Goal: Task Accomplishment & Management: Manage account settings

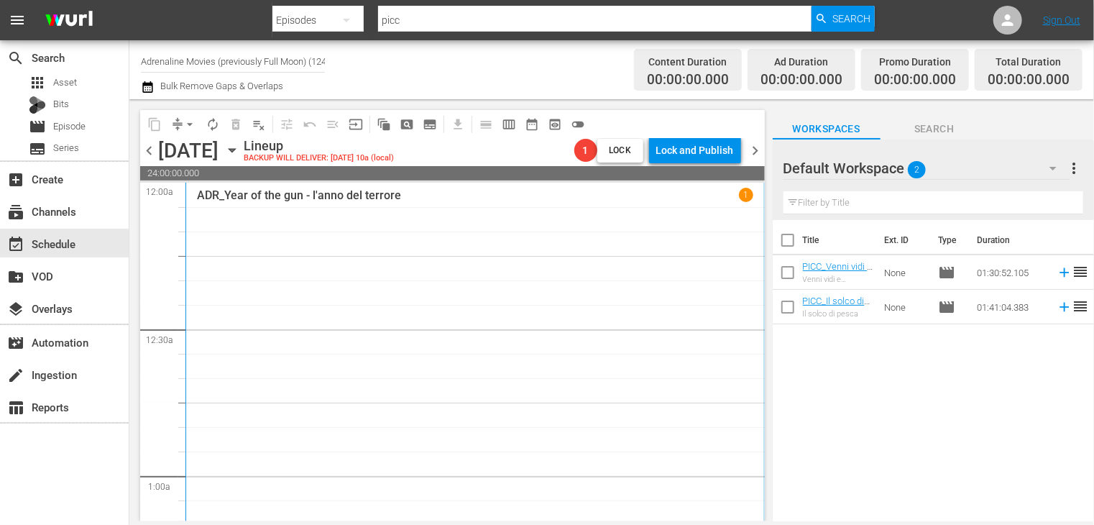
scroll to position [5581, 0]
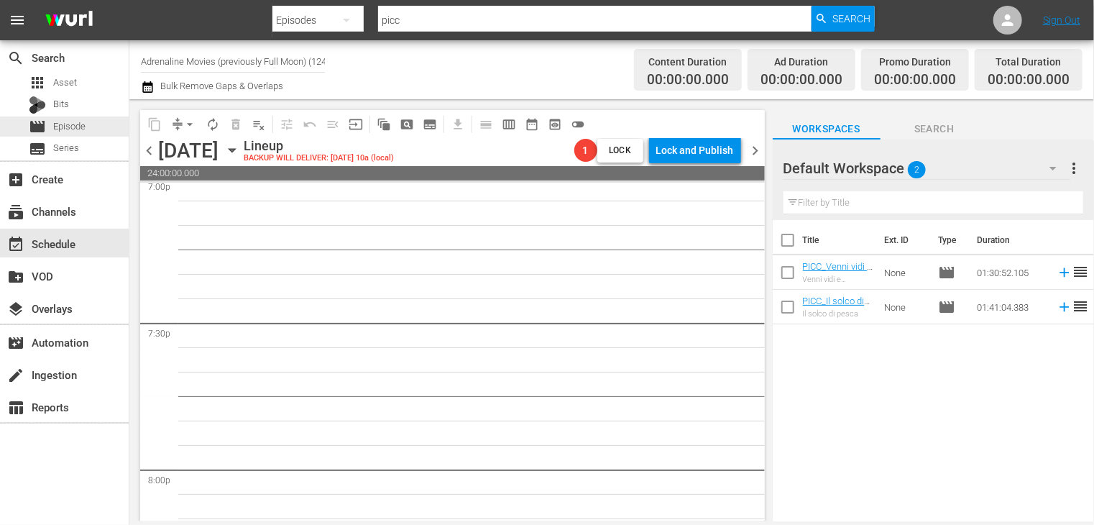
click at [52, 133] on div "movie Episode" at bounding box center [57, 126] width 57 height 20
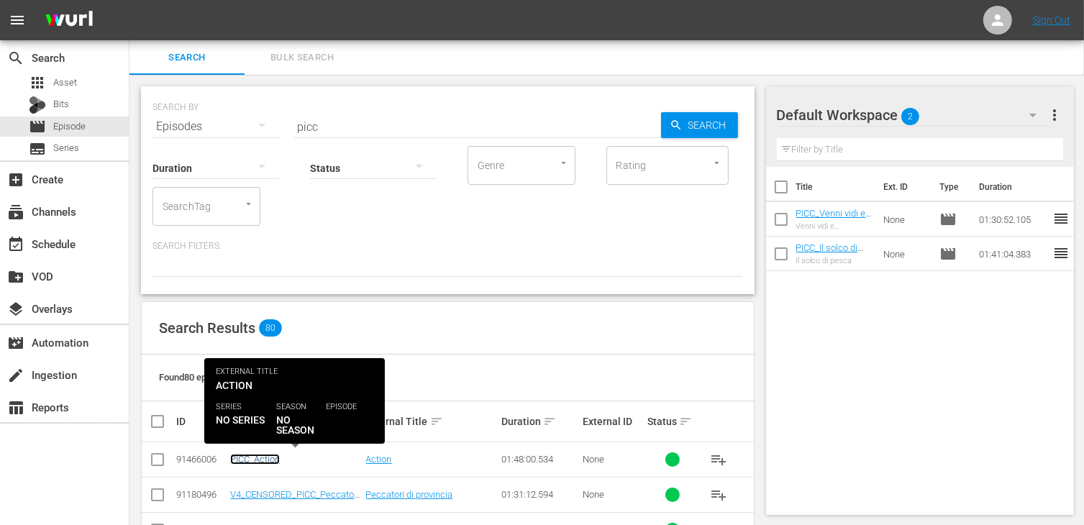
click at [244, 457] on link "PICC_Action" at bounding box center [255, 459] width 50 height 11
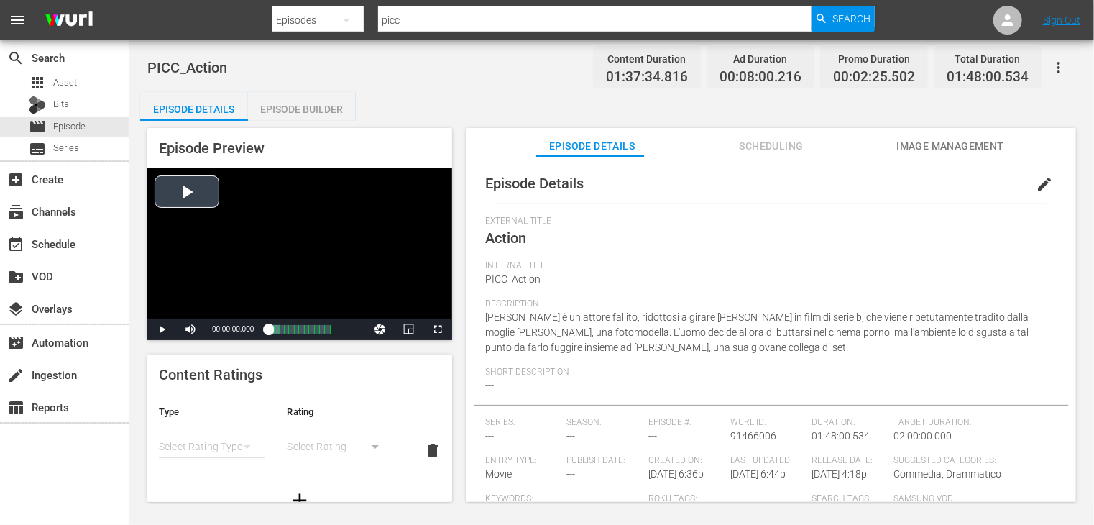
click at [213, 198] on div "Video Player" at bounding box center [299, 243] width 305 height 150
click at [438, 329] on span "Video Player" at bounding box center [438, 329] width 0 height 0
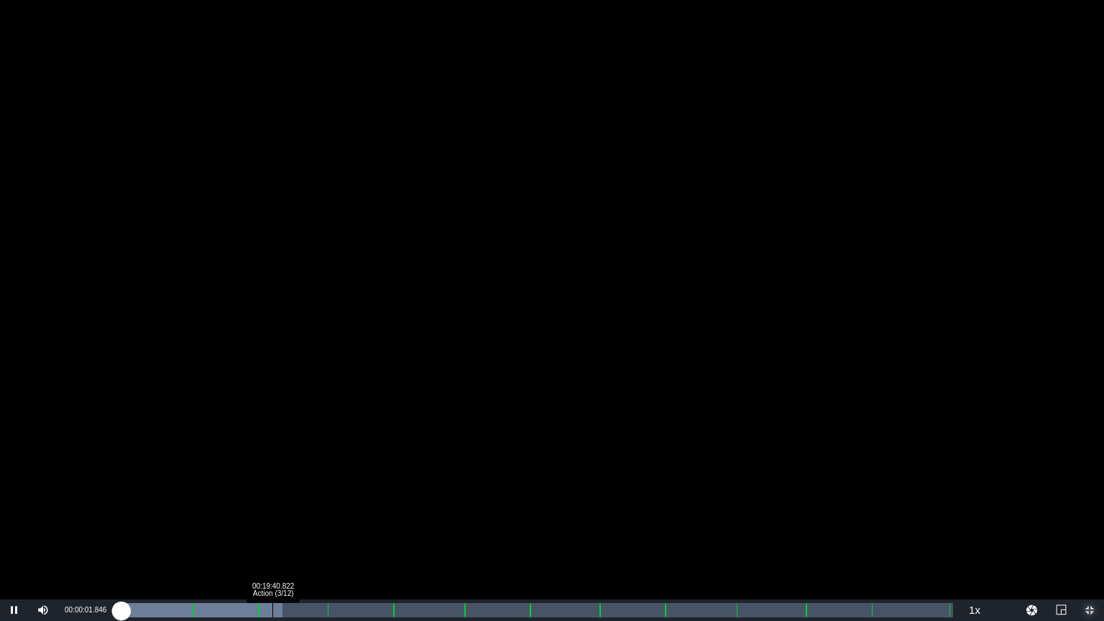
click at [273, 524] on div "00:19:40.822 Action (3/12)" at bounding box center [273, 610] width 1 height 14
click at [369, 524] on div "Loaded : 17.64% 00:32:21.921 Action (4/12) 00:16:59.726" at bounding box center [537, 610] width 833 height 14
click at [612, 524] on div "Loaded : 30.26% 01:03:42.283 Action (8/12) 00:28:58.508 Cue Point 7: 01:02:06.1…" at bounding box center [537, 611] width 847 height 22
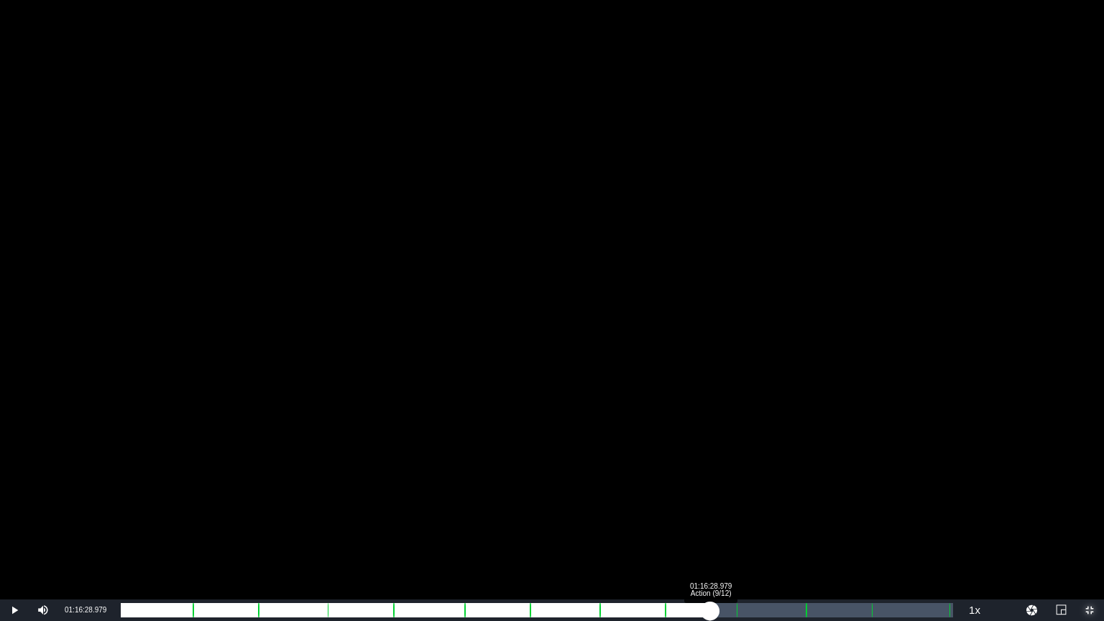
click at [710, 524] on div "Loaded : 58.68% 01:16:28.979 Action (9/12) 00:57:06.796 Cue Point 7: 01:02:06.1…" at bounding box center [537, 610] width 833 height 14
click at [775, 524] on div "Loaded : 71.19% 01:24:58.243 Action (10/12) 01:08:46.824 Cue Point 7: 01:02:06.…" at bounding box center [537, 610] width 833 height 14
click at [839, 524] on div "Loaded : 77.86% 01:33:10.719 01:15:58.022 Cue Point 7: 01:02:06.157" at bounding box center [537, 610] width 833 height 14
click at [841, 524] on div "01:24:00.513" at bounding box center [481, 610] width 720 height 14
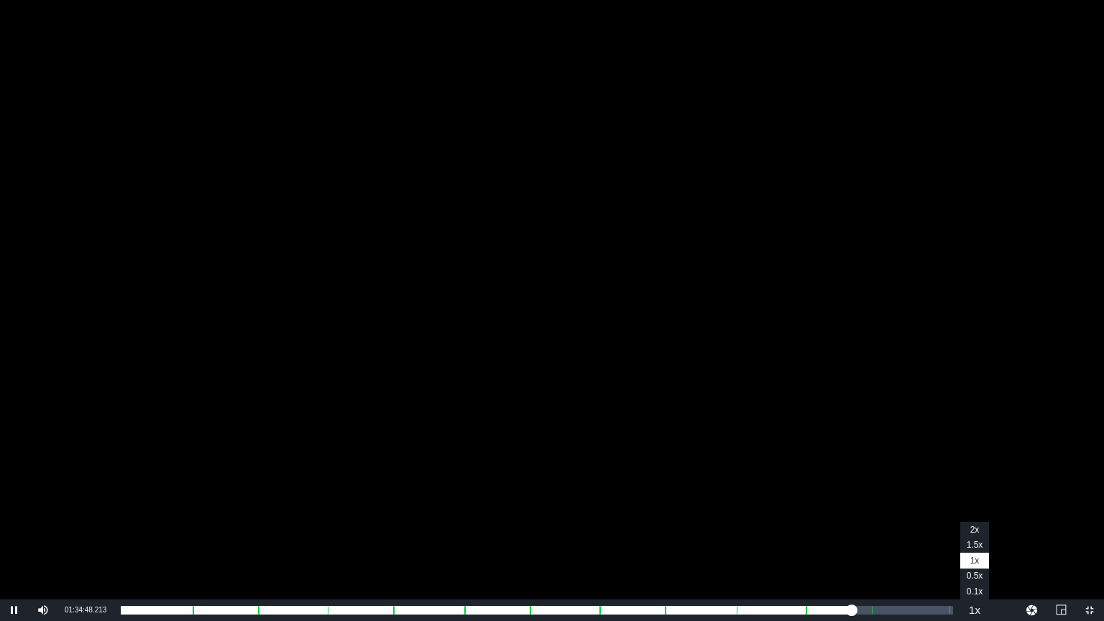
click at [961, 524] on button "Playback Rate" at bounding box center [975, 611] width 29 height 22
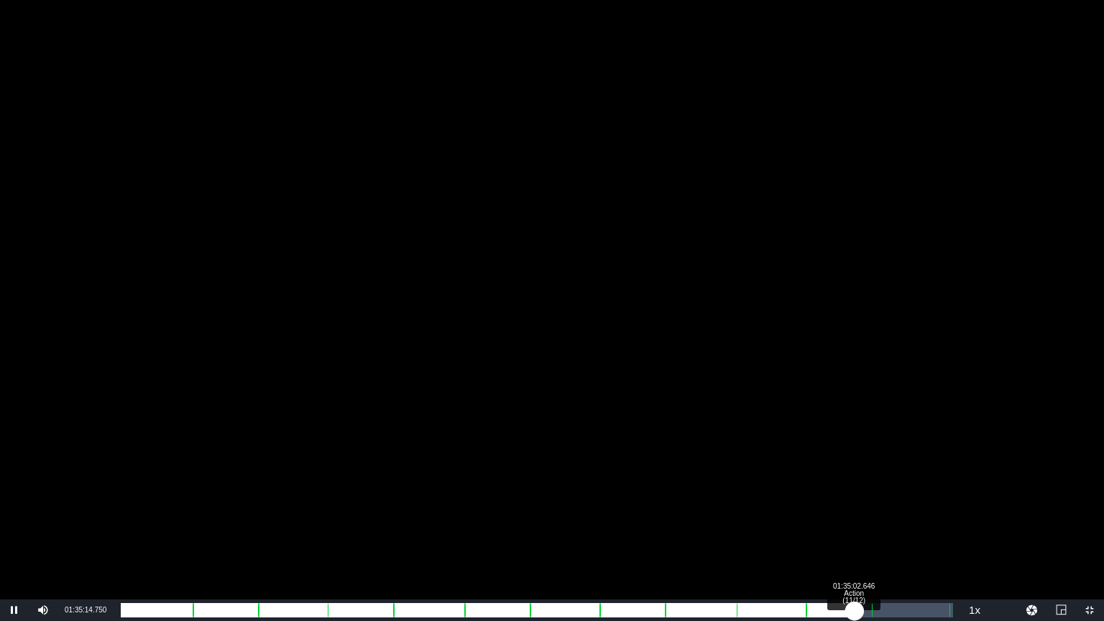
click at [854, 524] on div "01:25:49.298" at bounding box center [488, 610] width 734 height 14
click at [853, 524] on div "01:25:41.167" at bounding box center [487, 610] width 733 height 14
click at [841, 524] on div "01:26:12.370" at bounding box center [489, 610] width 737 height 14
click at [841, 524] on div "01:23:56.922" at bounding box center [481, 610] width 720 height 14
click at [851, 524] on div "01:25:16.037" at bounding box center [486, 610] width 730 height 14
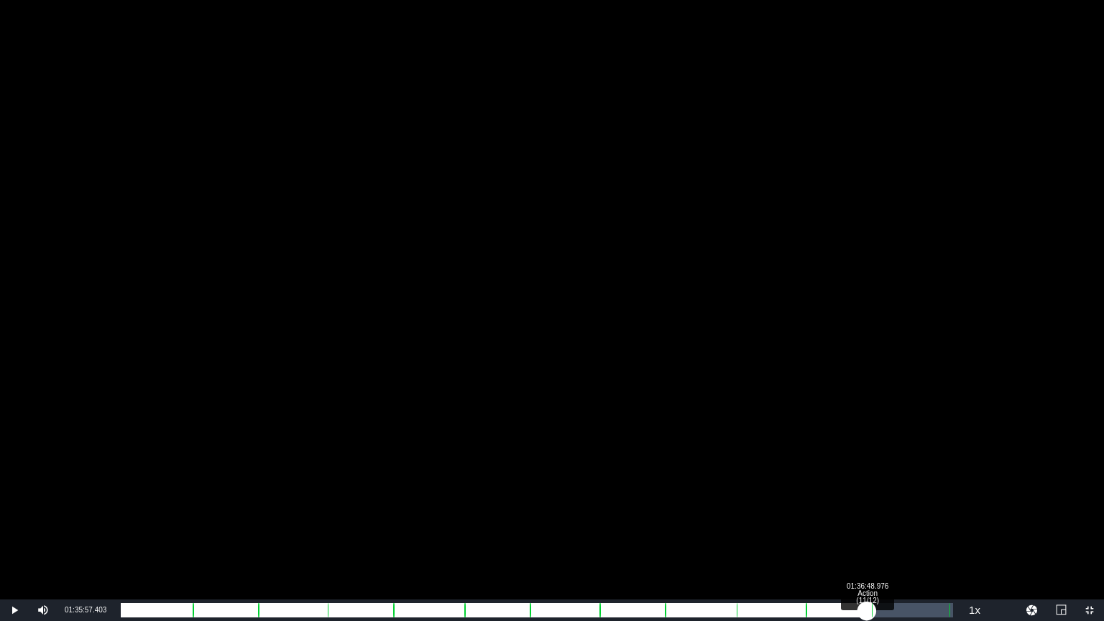
click at [867, 524] on div "01:26:31.847" at bounding box center [494, 610] width 746 height 14
click at [884, 524] on div "Loaded : 90.27% 01:38:57.691 Action (12/12) 01:27:42.347 Cue Point 11: 01:37:25…" at bounding box center [537, 610] width 833 height 14
click at [901, 524] on div "Loaded : 92.32% 01:41:06.406 Action (12/12) 01:29:24.976 Cue Point 11: 01:37:25…" at bounding box center [537, 610] width 833 height 14
click at [925, 524] on div "Loaded : 94.27% 01:44:16.681 Action (12/12) 01:31:28.392 Cue Point 12: 01:47:30…" at bounding box center [537, 610] width 833 height 14
click at [937, 524] on div "01:45:51.818 Action (12/12)" at bounding box center [937, 610] width 1 height 14
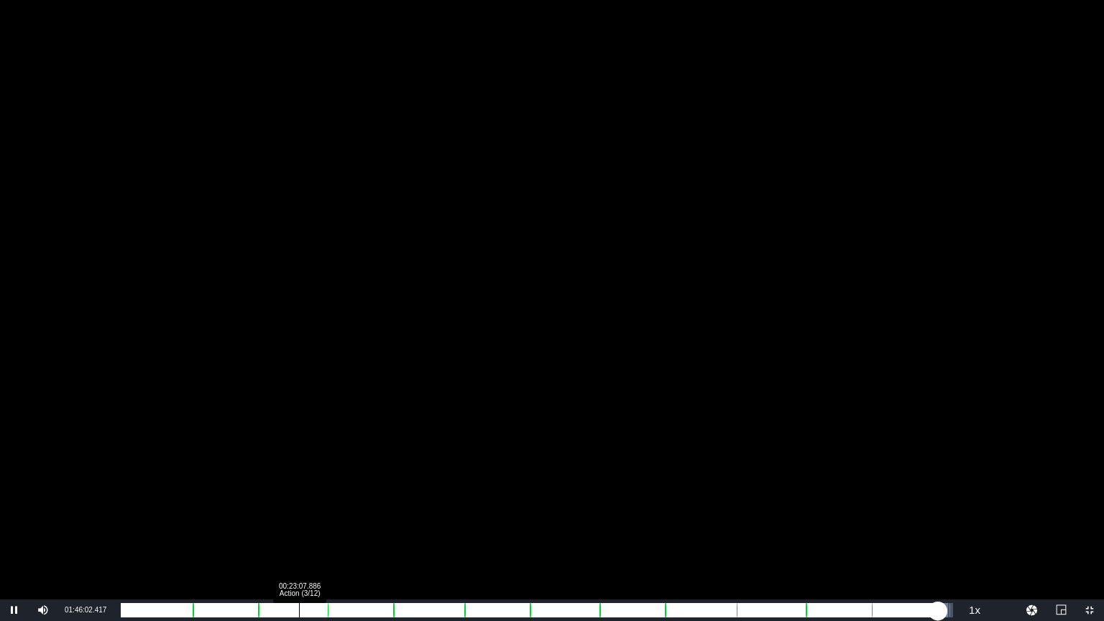
click at [299, 524] on div "Loaded : 99.40% 00:23:07.886 Action (3/12) 01:36:06.807 Cue Point 12: 01:47:30.…" at bounding box center [537, 610] width 833 height 14
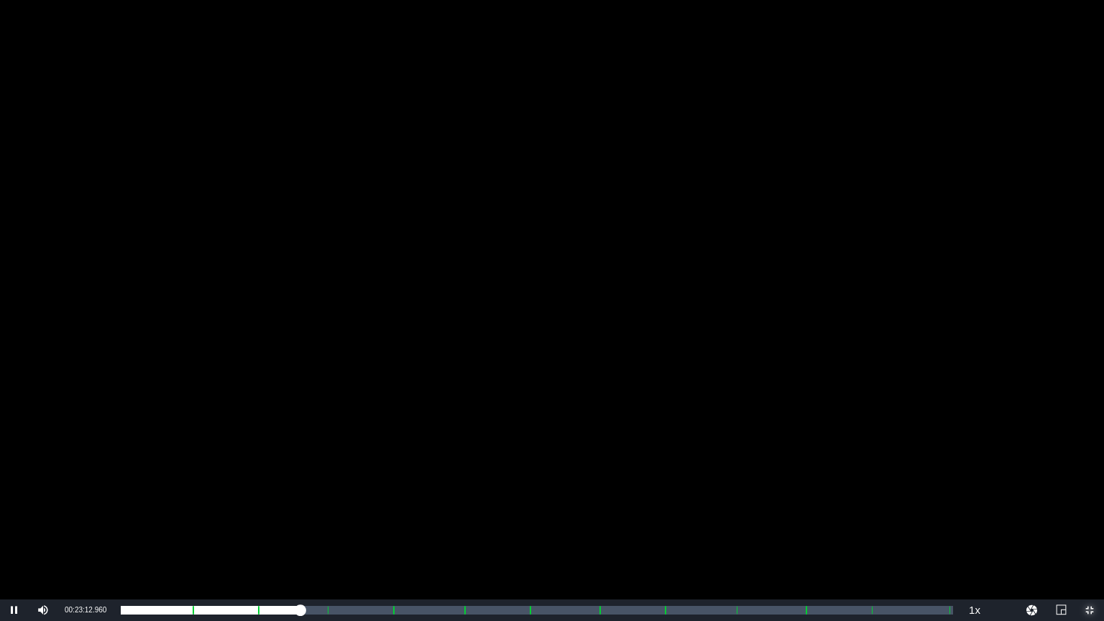
click at [1090, 524] on span "Video Player" at bounding box center [1090, 610] width 0 height 0
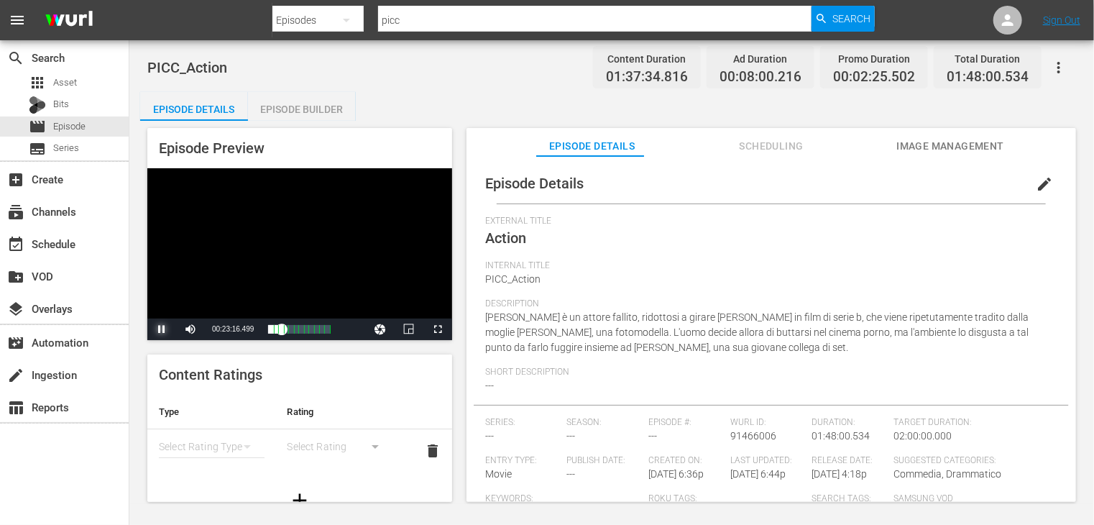
click at [162, 329] on span "Video Player" at bounding box center [162, 329] width 0 height 0
click at [462, 331] on div "Episode Preview Video Player is loading. Play Video Play Mute 51% Current Time …" at bounding box center [611, 317] width 943 height 393
click at [438, 329] on span "Video Player" at bounding box center [438, 329] width 0 height 0
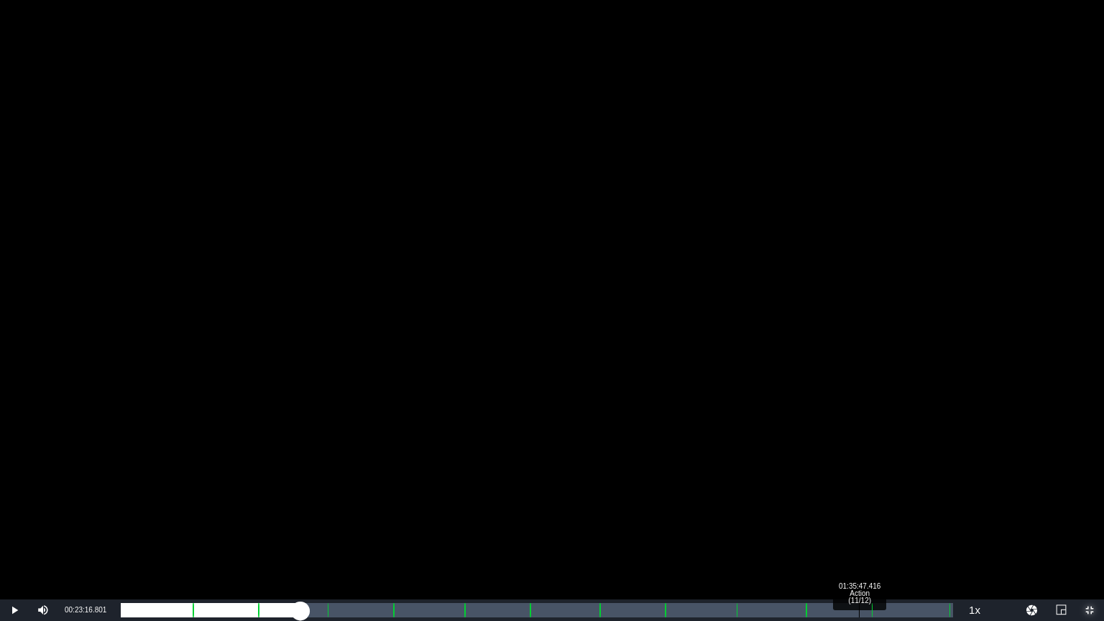
click at [856, 524] on div "Loaded : 21.03% 01:35:47.416 Action (11/12) 00:20:28.365 Cue Point 11: 01:37:25…" at bounding box center [537, 610] width 833 height 14
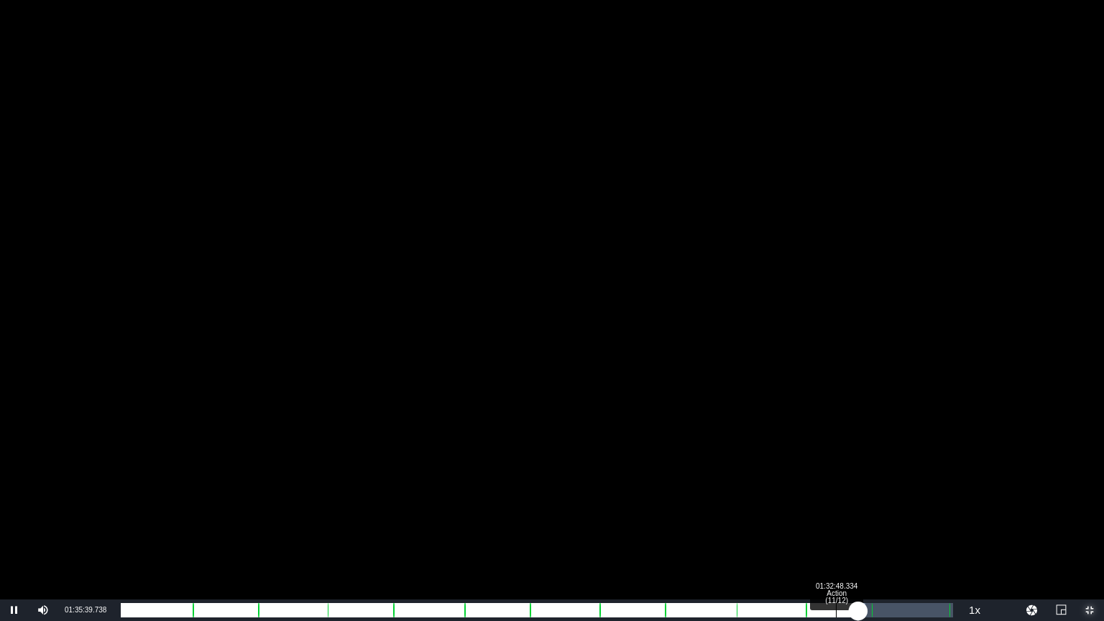
click at [834, 524] on div "Loaded : 89.45% 01:32:48.334 Action (11/12) 01:26:14.291 Cue Point 11: 01:37:25…" at bounding box center [537, 610] width 833 height 14
click at [851, 524] on div "Loaded : 0.00% 01:34:45.857 Action (11/12) 01:23:05.887 Cue Point 11: 01:37:25.…" at bounding box center [537, 610] width 833 height 14
click at [846, 524] on div "01:25:21.801" at bounding box center [486, 610] width 731 height 14
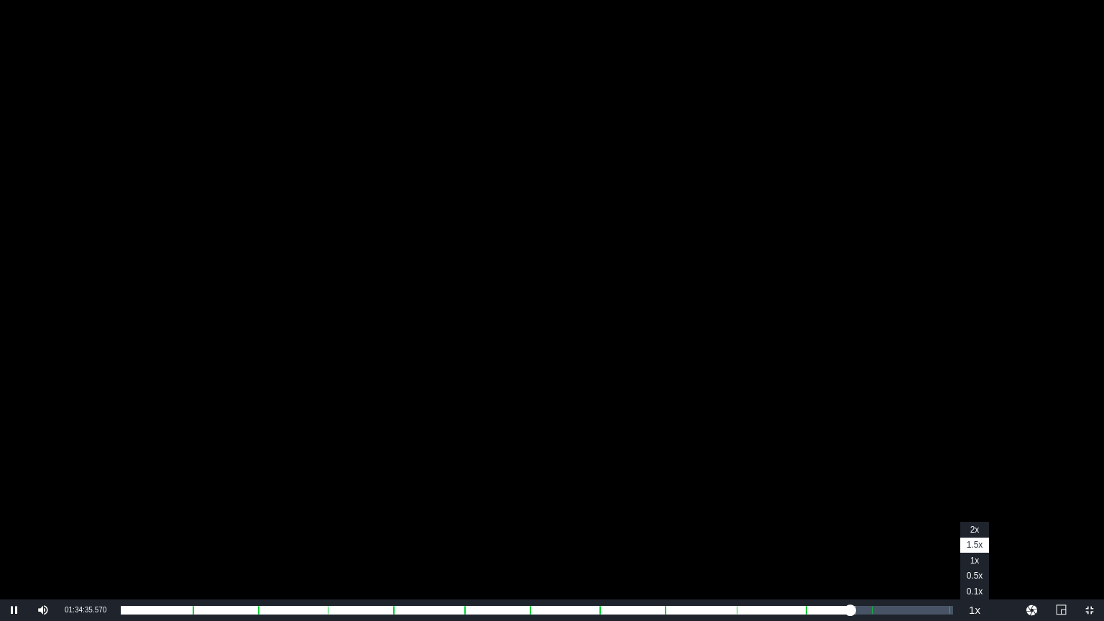
click at [976, 524] on button "Playback Rate" at bounding box center [975, 611] width 29 height 22
click at [1090, 524] on span "Video Player" at bounding box center [1090, 610] width 0 height 0
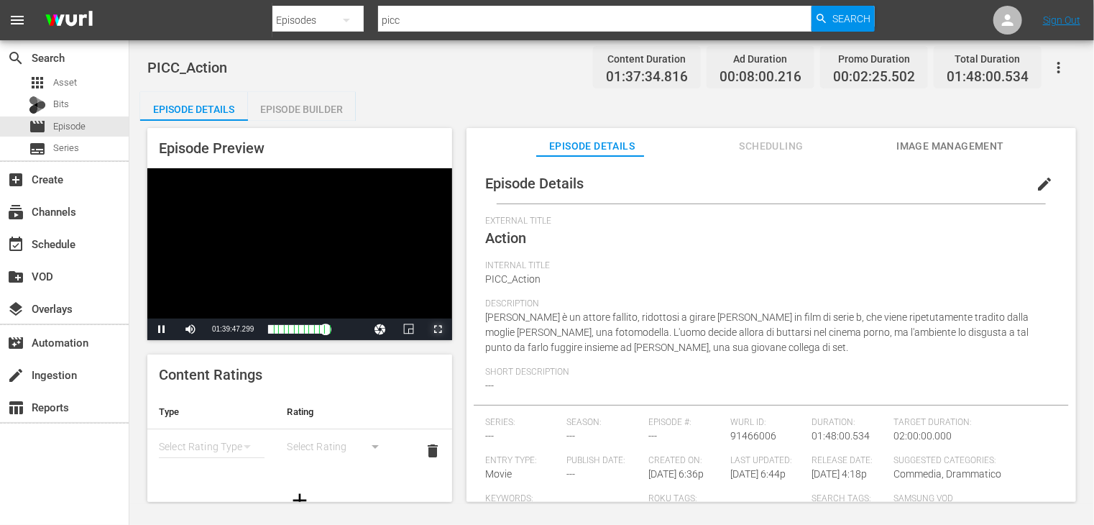
click at [438, 329] on span "Video Player" at bounding box center [438, 329] width 0 height 0
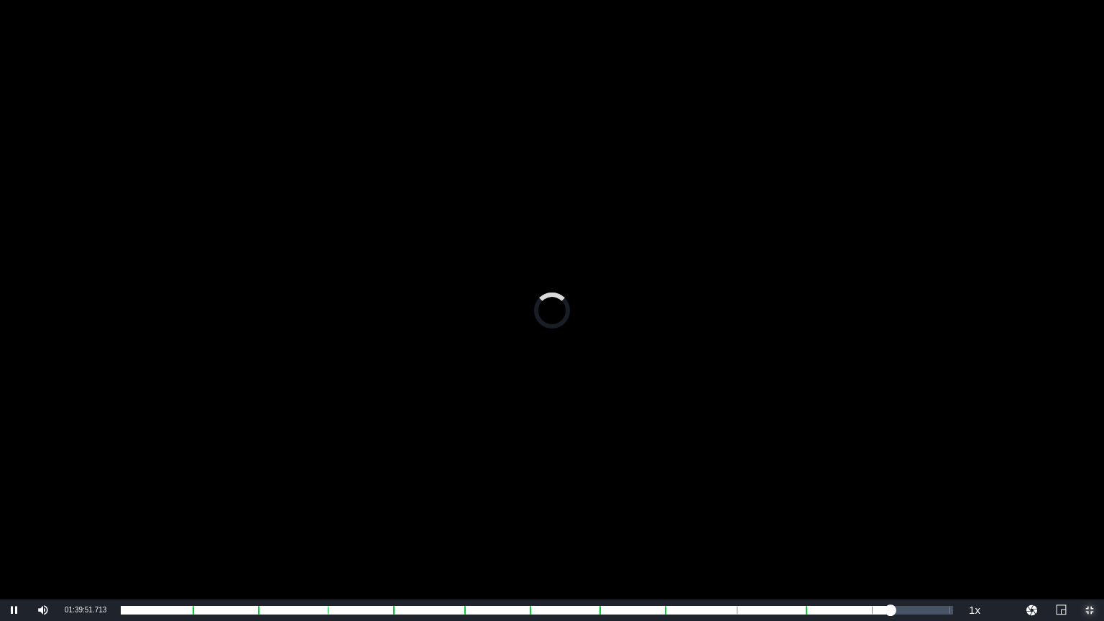
click at [1090, 524] on span "Video Player" at bounding box center [1090, 610] width 0 height 0
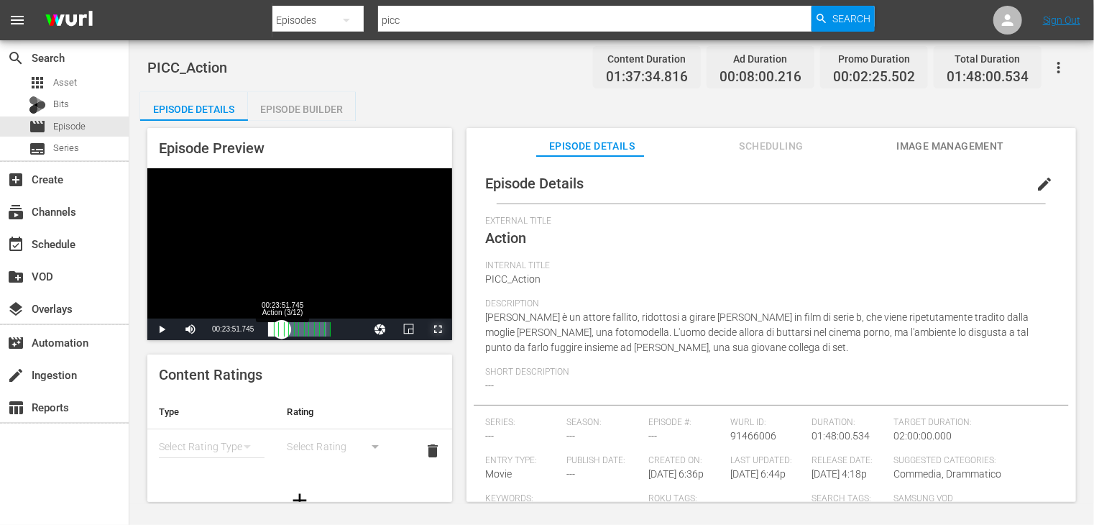
click at [282, 326] on div "Loaded : 93.55% 00:23:51.745 Action (3/12) 01:30:14.539 Cue Point 11: 01:37:25.…" at bounding box center [299, 329] width 62 height 14
click at [438, 329] on span "Video Player" at bounding box center [438, 329] width 0 height 0
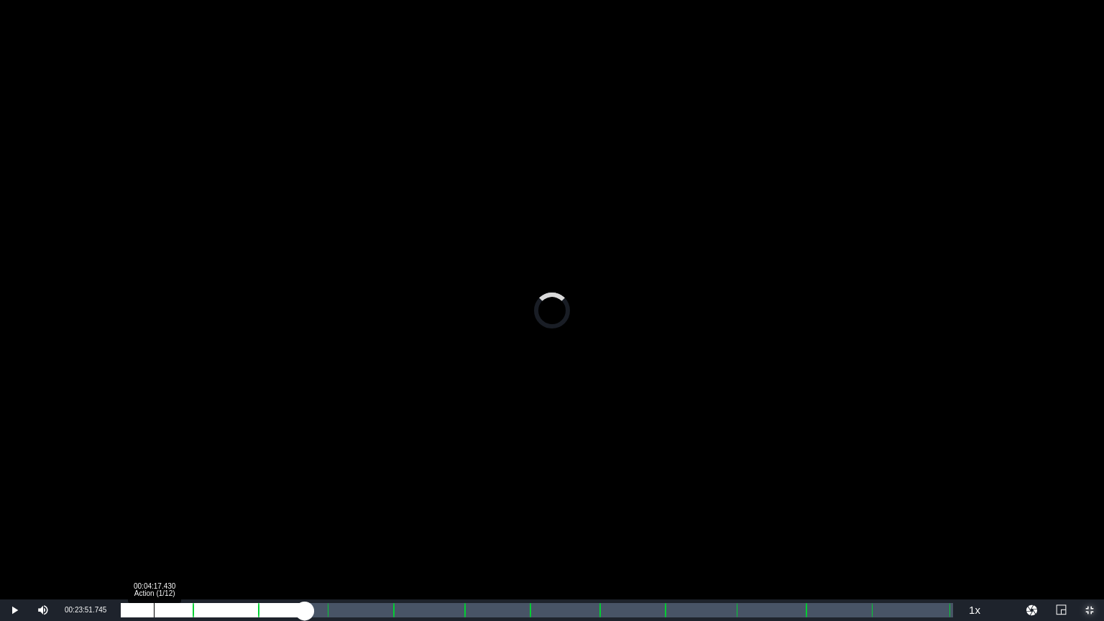
click at [153, 524] on div "00:21:03.309" at bounding box center [213, 610] width 184 height 14
click at [170, 524] on div "Loaded : 3.08% 00:06:20.549 Action (1/12) 00:02:54.474 Cue Point 11: 01:37:25.6…" at bounding box center [537, 610] width 833 height 14
click at [241, 524] on div "Loaded : 5.23% 00:15:51.373 Action (2/12) 00:05:03.972 Cue Point 1: 00:09:17.445" at bounding box center [537, 610] width 833 height 14
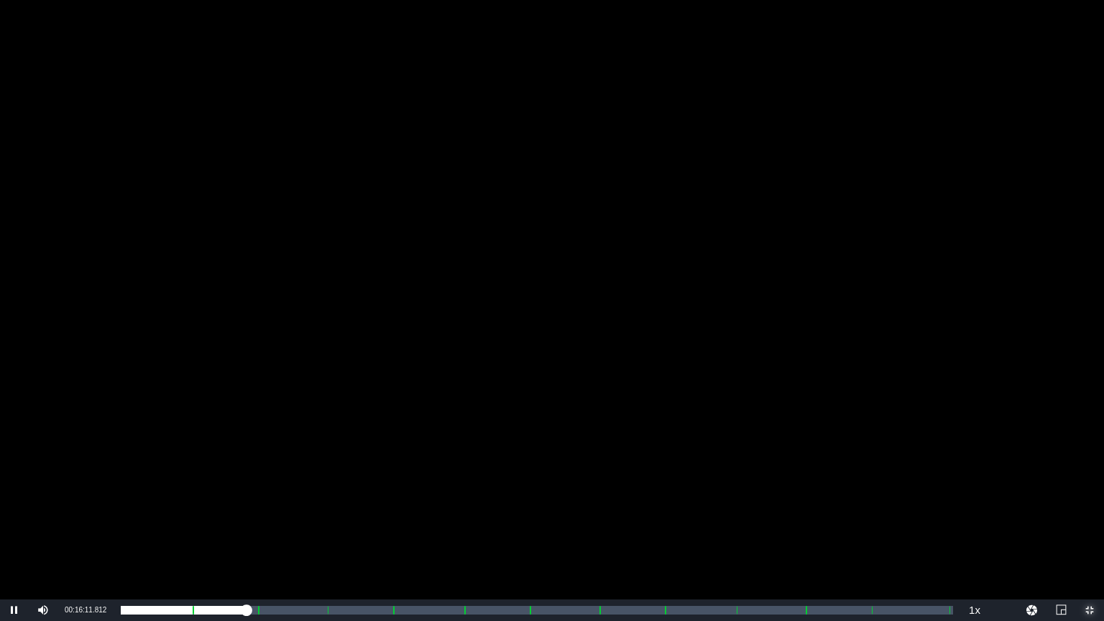
click at [1090, 524] on span "Video Player" at bounding box center [1090, 610] width 0 height 0
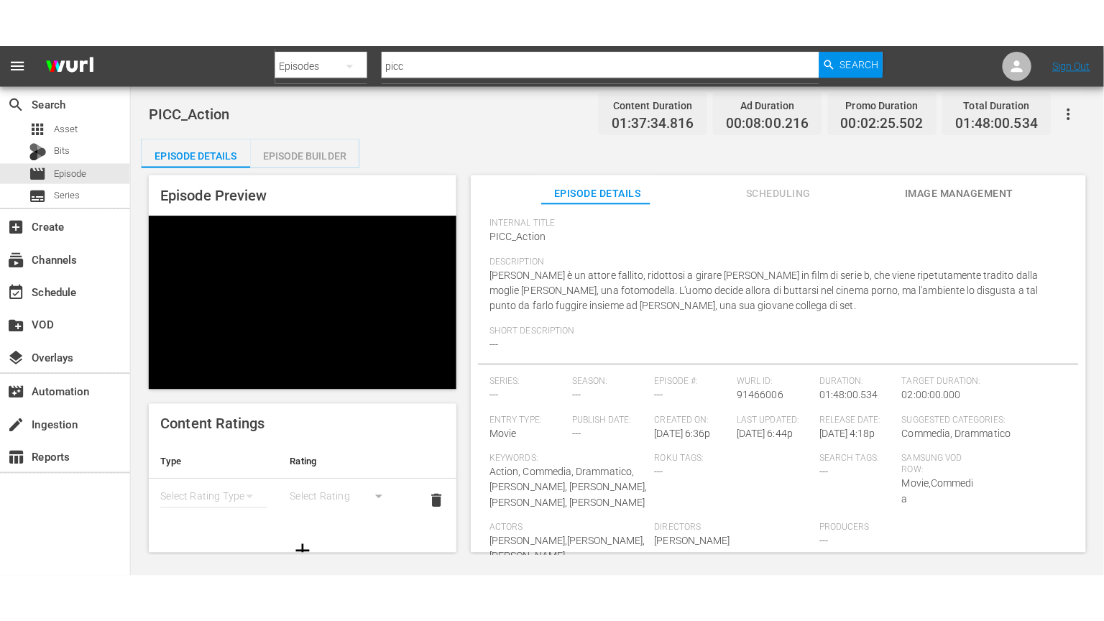
scroll to position [27, 0]
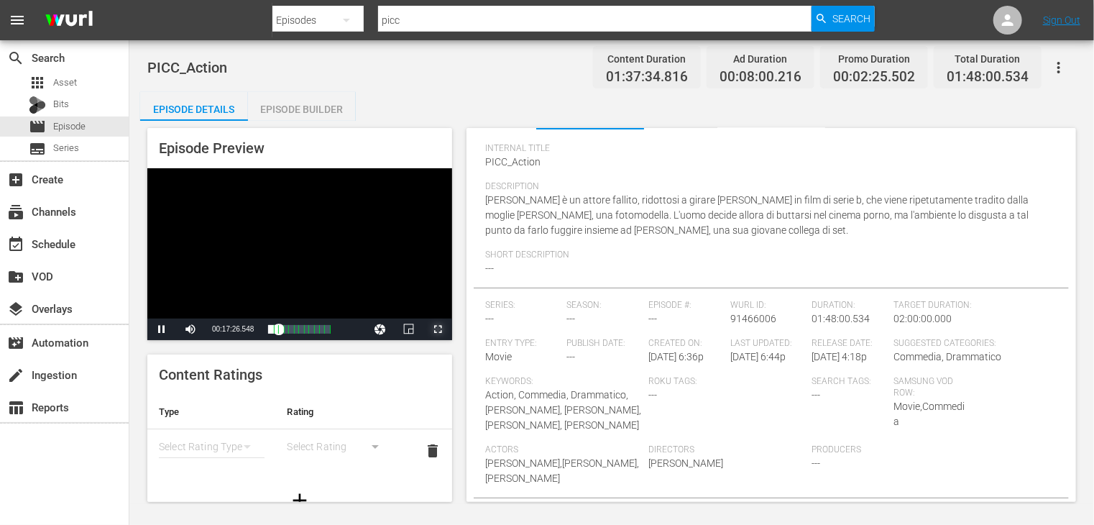
click at [438, 329] on span "Video Player" at bounding box center [438, 329] width 0 height 0
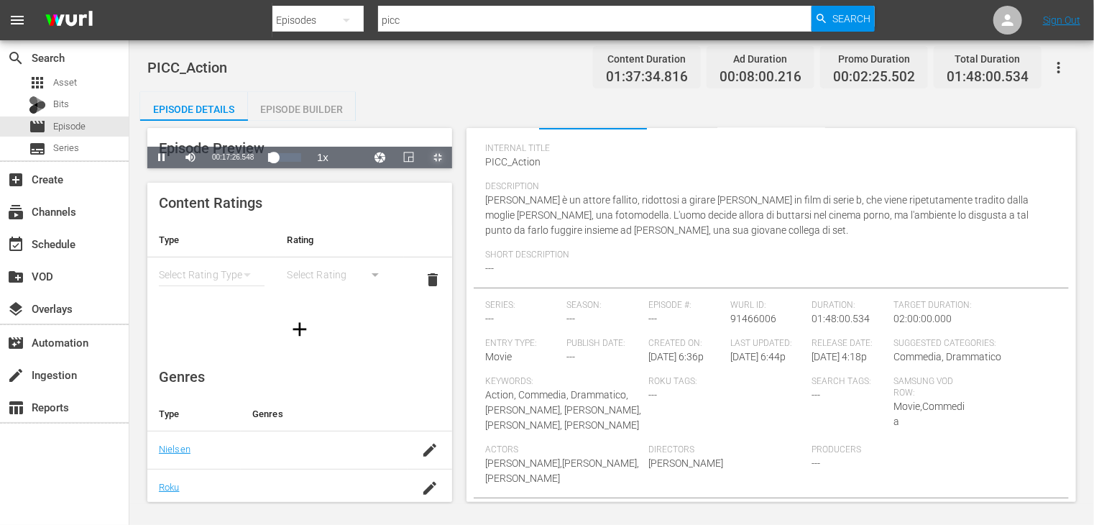
scroll to position [52, 0]
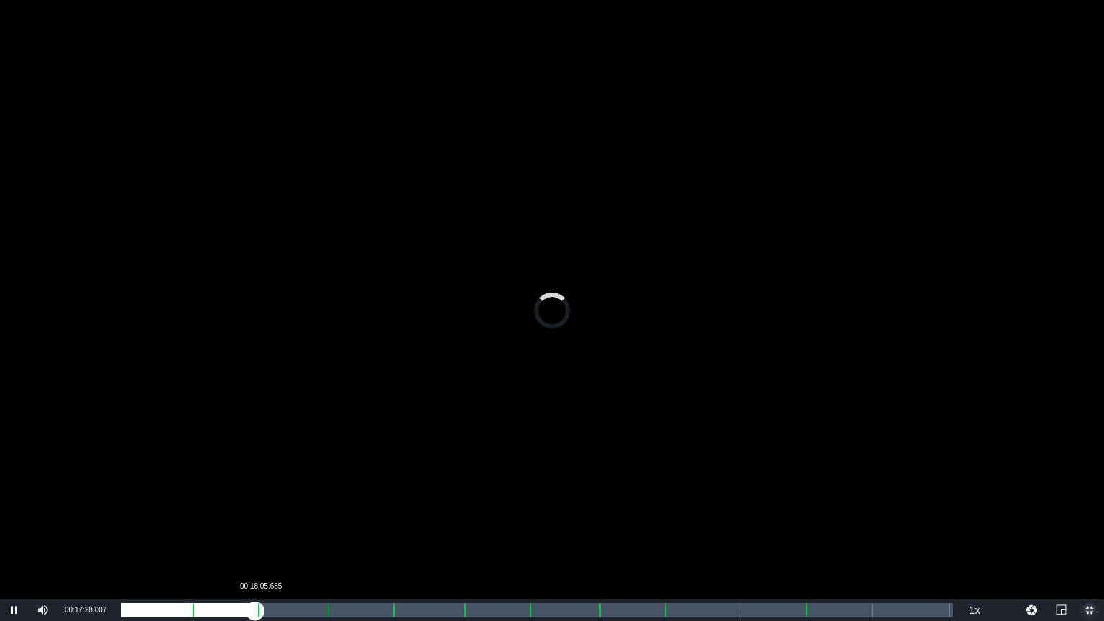
click at [255, 524] on div "00:15:40.542" at bounding box center [188, 610] width 134 height 14
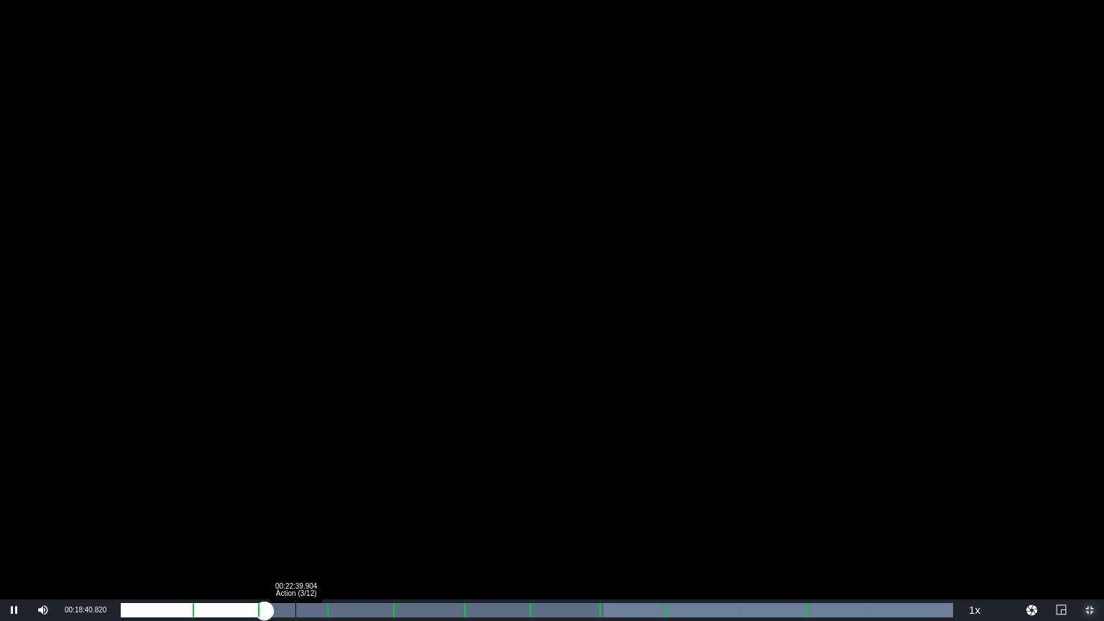
click at [298, 524] on div "Loaded : 100.00% 00:22:39.904 Action (3/12) 00:00:23.574 Cue Point 2: 00:17:47.…" at bounding box center [537, 610] width 833 height 14
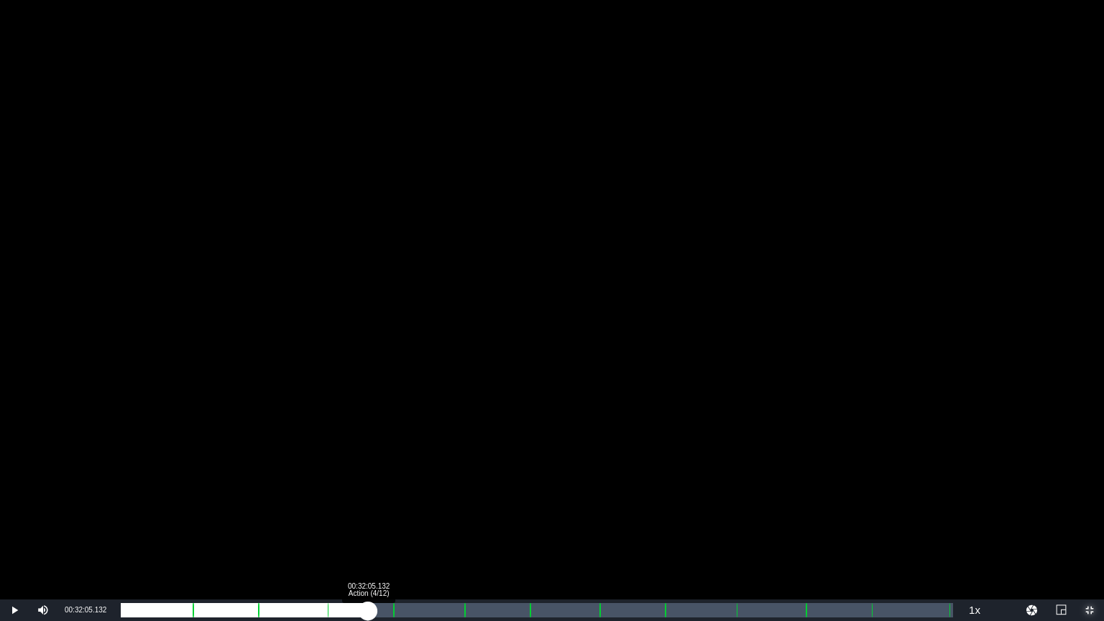
click at [368, 524] on div "Loaded : 20.82% 00:32:05.132 Action (4/12) 00:20:14.508 Cue Point 2: 00:17:47.4…" at bounding box center [537, 610] width 833 height 14
click at [429, 524] on div "Loaded : 29.54% 00:39:55.223 Action (5/12) 00:28:49.565 Cue Point 2: 00:17:47.4…" at bounding box center [537, 610] width 833 height 14
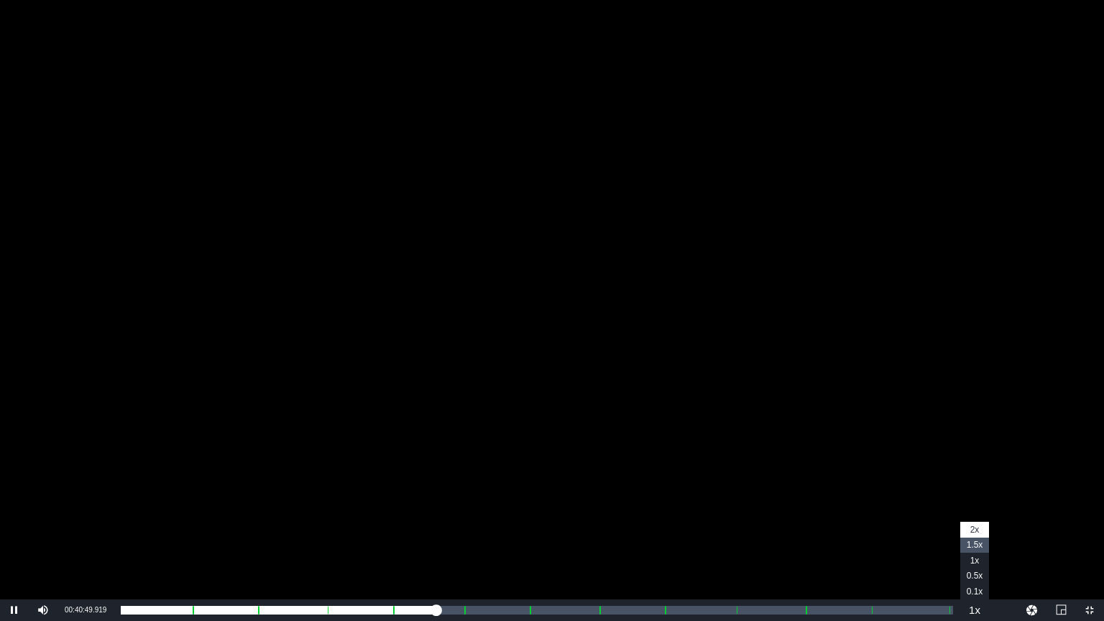
click at [977, 524] on span "1.5x" at bounding box center [975, 545] width 17 height 10
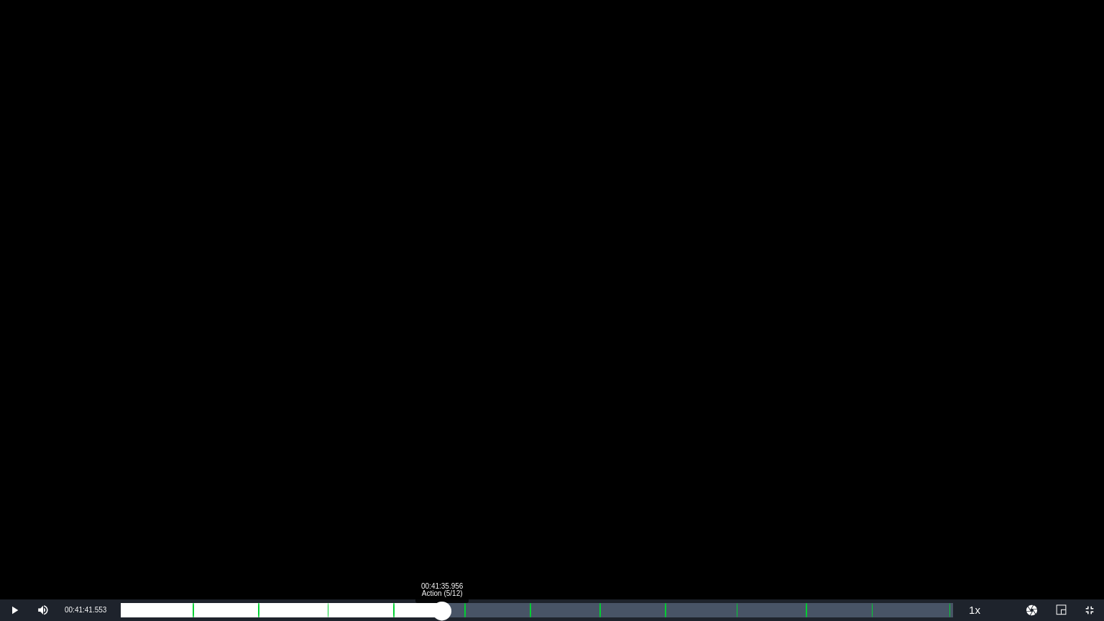
click at [442, 524] on div "00:36:32.419" at bounding box center [281, 610] width 321 height 14
click at [449, 524] on div "00:37:19.154" at bounding box center [285, 610] width 329 height 14
click at [455, 524] on div "00:00:05.314" at bounding box center [293, 610] width 344 height 14
click at [482, 524] on div "Loaded : 39.50% 00:46:32.561 Action (6/12) 00:00:02.813 Cue Point 5: 00:44:35.9…" at bounding box center [537, 610] width 833 height 14
click at [493, 524] on div "Loaded : 42.88% 00:48:18.891 Action (6/12) 00:41:45.420 Cue Point 5: 00:44:35.9…" at bounding box center [537, 610] width 833 height 14
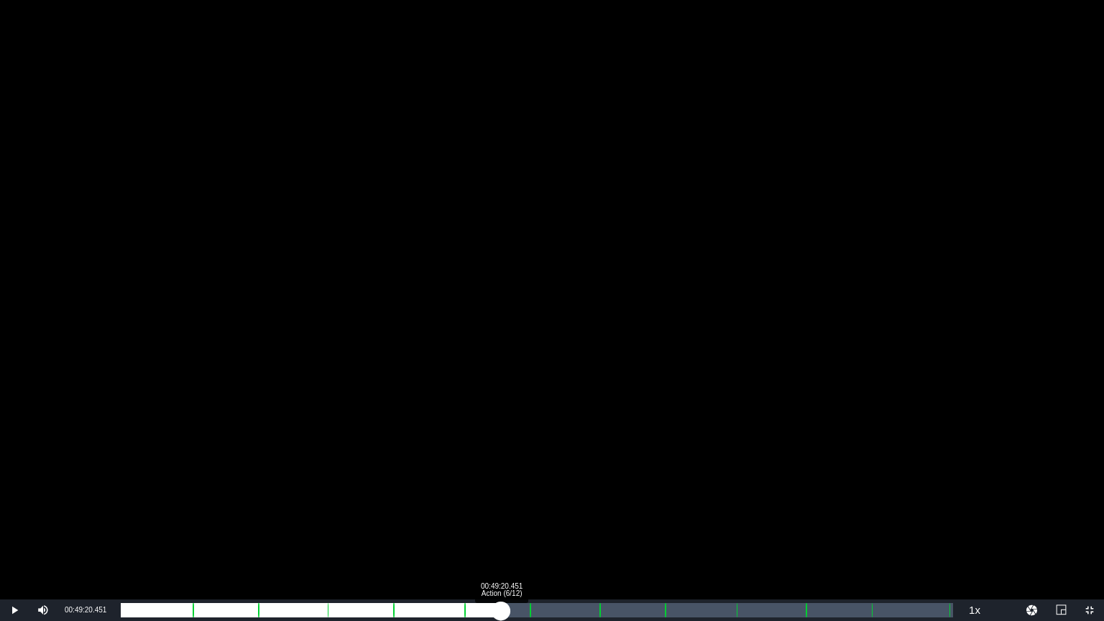
click at [501, 524] on div "00:43:14.164" at bounding box center [311, 610] width 380 height 14
click at [501, 524] on div "00:44:15.818" at bounding box center [311, 610] width 380 height 14
click at [554, 524] on div "00:56:08.982 Action (7/12)" at bounding box center [554, 610] width 1 height 14
click at [558, 524] on div "00:50:38.716" at bounding box center [339, 610] width 437 height 14
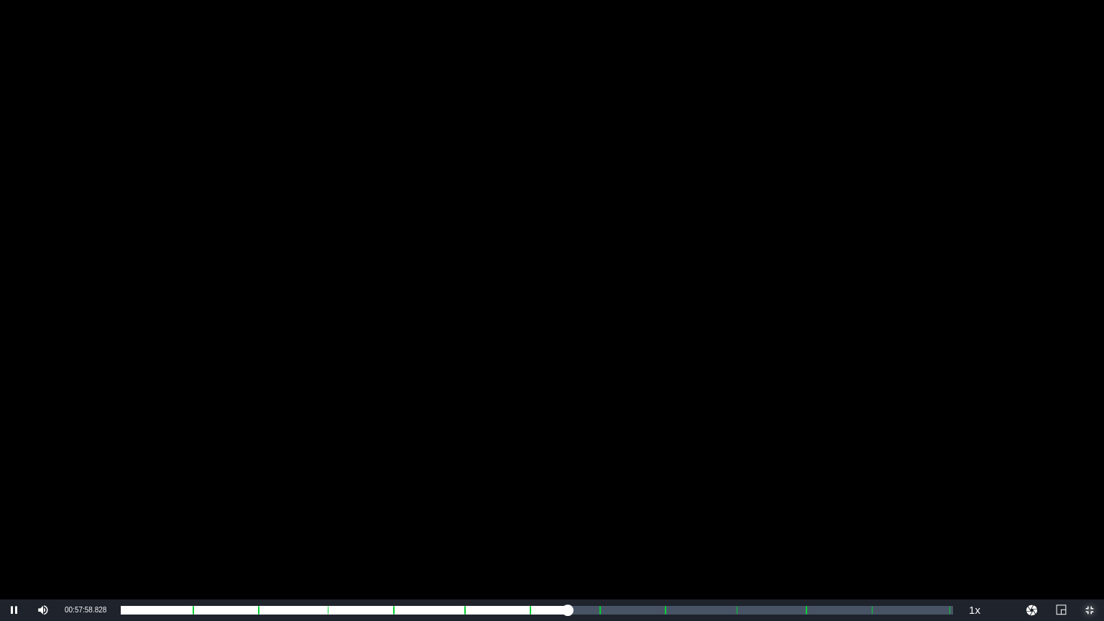
click at [1090, 524] on span "Video Player" at bounding box center [1090, 610] width 0 height 0
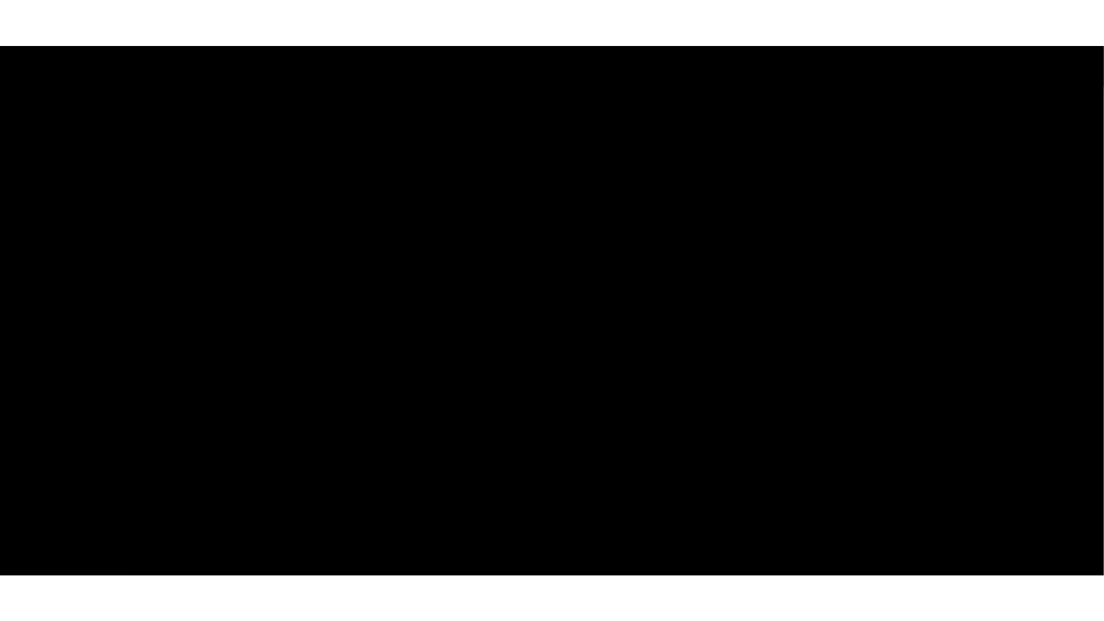
scroll to position [104, 0]
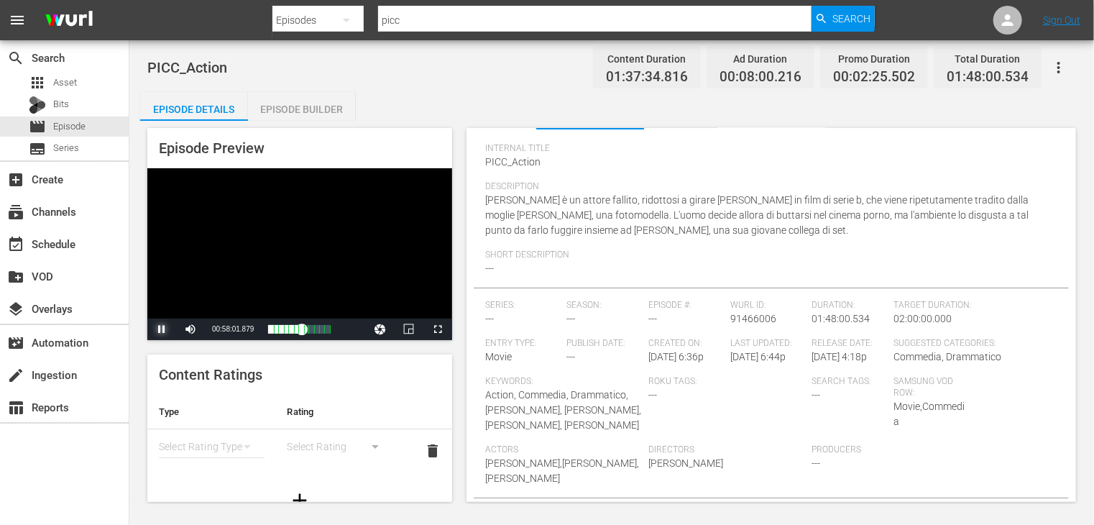
click at [162, 329] on span "Video Player" at bounding box center [162, 329] width 0 height 0
click at [438, 329] on span "Video Player" at bounding box center [438, 329] width 0 height 0
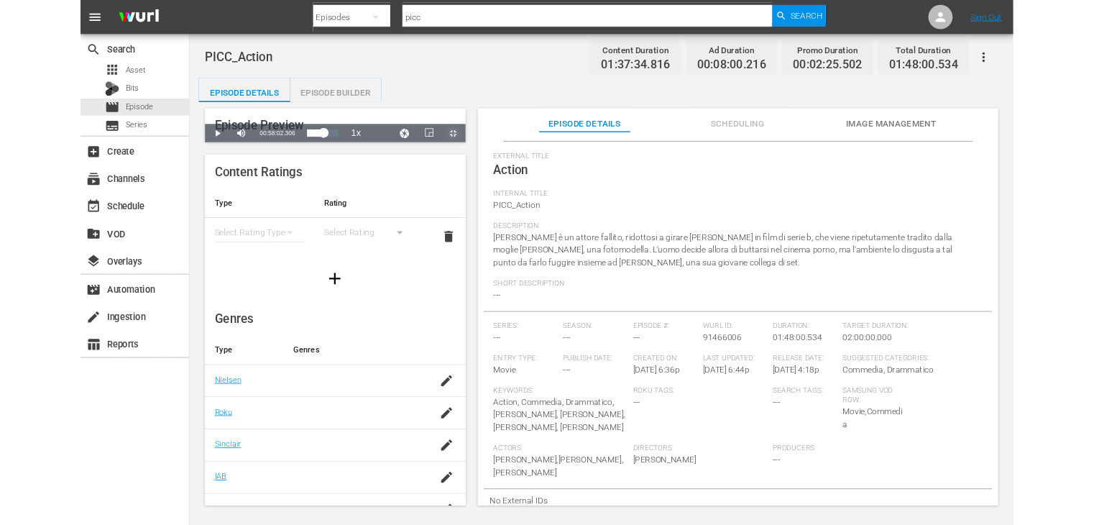
scroll to position [52, 0]
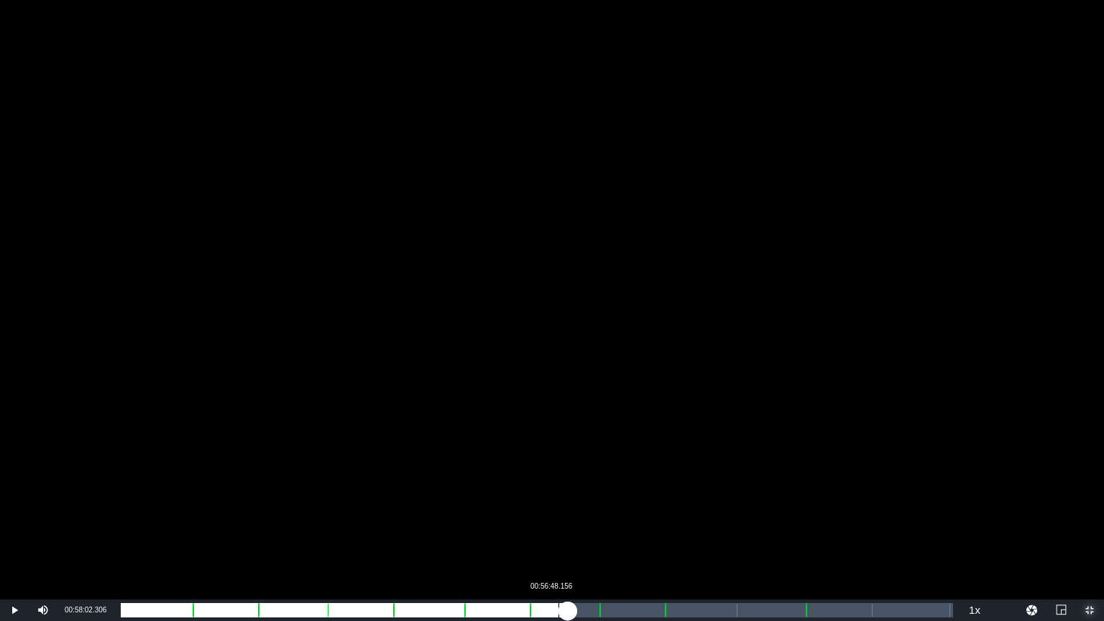
click at [580, 524] on div "Loaded : 53.24% 00:56:48.156 00:51:56.149 Cue Point 6: 00:53:05.941" at bounding box center [537, 611] width 847 height 22
click at [630, 524] on div "Loaded : 55.29% 01:06:02.191 Action (8/12) 00:53:27.408 Cue Point 6: 00:53:05.9…" at bounding box center [537, 610] width 833 height 14
click at [700, 524] on div "Loaded : 61.04% 01:15:05.034 Action (9/12) 00:59:27.352 Cue Point 6: 00:53:05.9…" at bounding box center [537, 610] width 833 height 14
click at [716, 524] on div "Loaded : 69.04% 01:17:47.327 Action (9/12) 01:07:13.655 Cue Point 9: 01:19:53.6…" at bounding box center [537, 610] width 833 height 14
click at [682, 524] on div "01:09:21.670" at bounding box center [402, 610] width 562 height 14
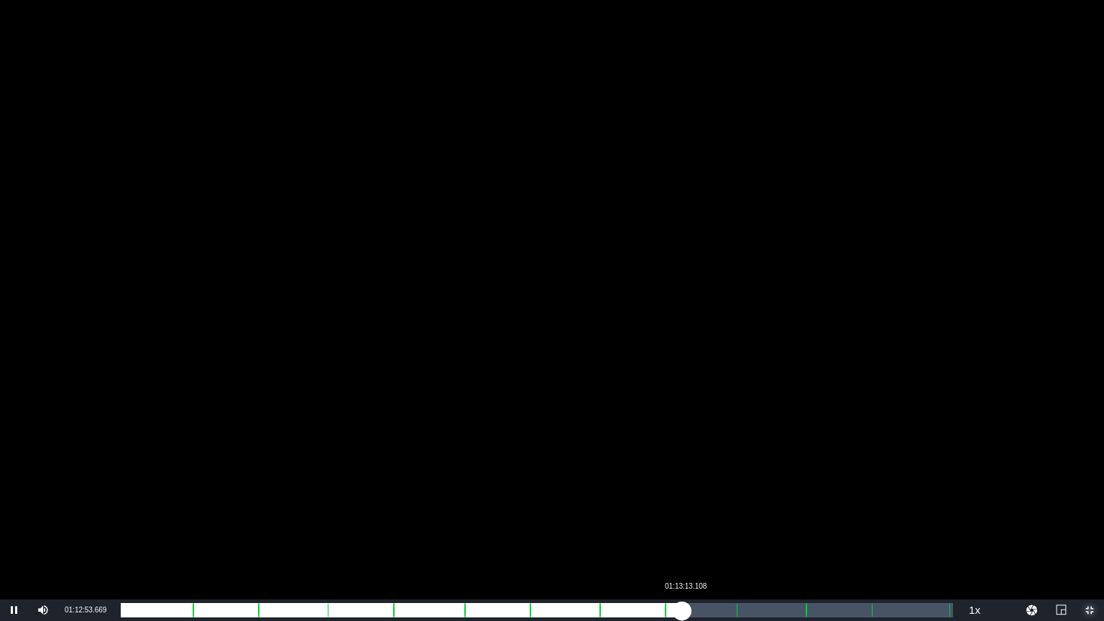
click at [682, 524] on div "01:05:00.243" at bounding box center [402, 610] width 562 height 14
click at [678, 524] on div "01:04:52.396" at bounding box center [401, 610] width 561 height 14
click at [660, 524] on div "01:04:26.354" at bounding box center [390, 610] width 539 height 14
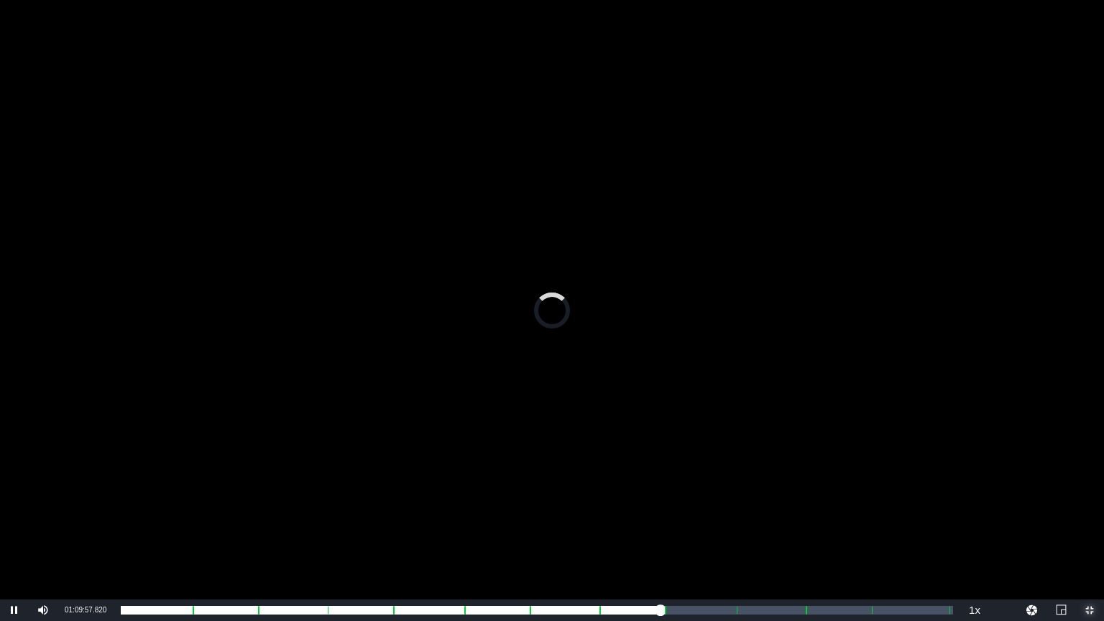
drag, startPoint x: 1089, startPoint y: 610, endPoint x: 1054, endPoint y: 519, distance: 97.9
click at [1090, 524] on span "Video Player" at bounding box center [1090, 610] width 0 height 0
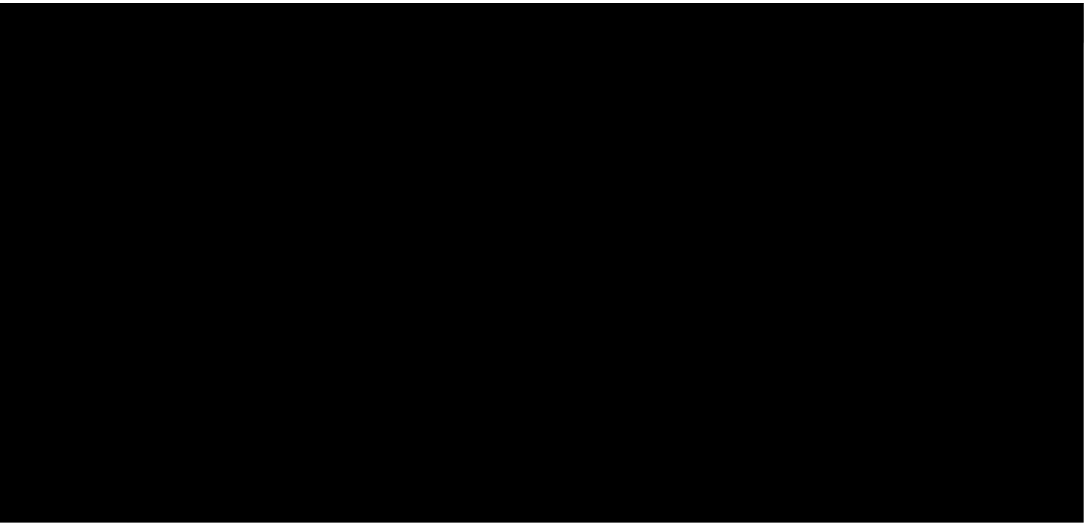
scroll to position [104, 0]
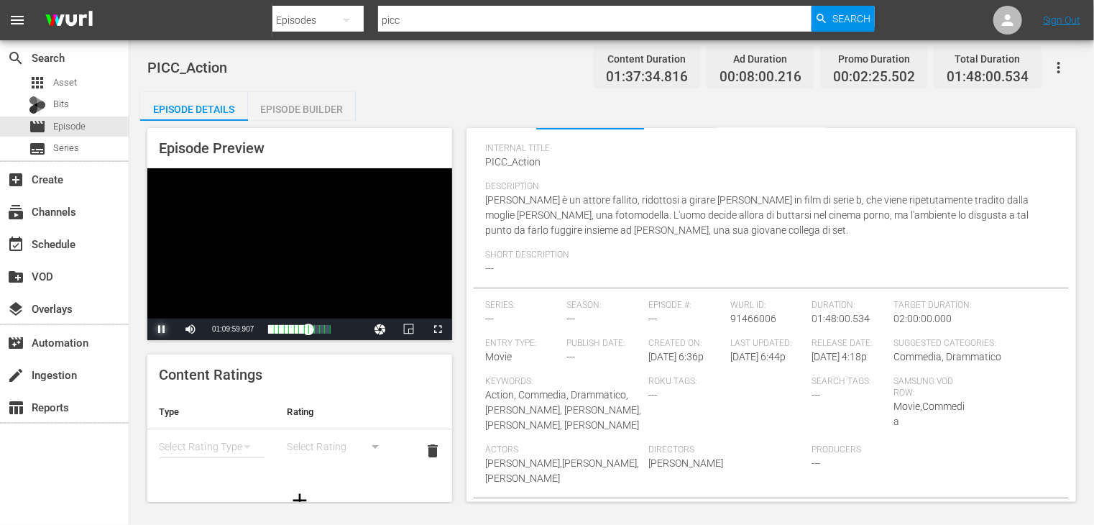
click at [162, 329] on span "Video Player" at bounding box center [162, 329] width 0 height 0
click at [71, 81] on span "Asset" at bounding box center [65, 83] width 24 height 14
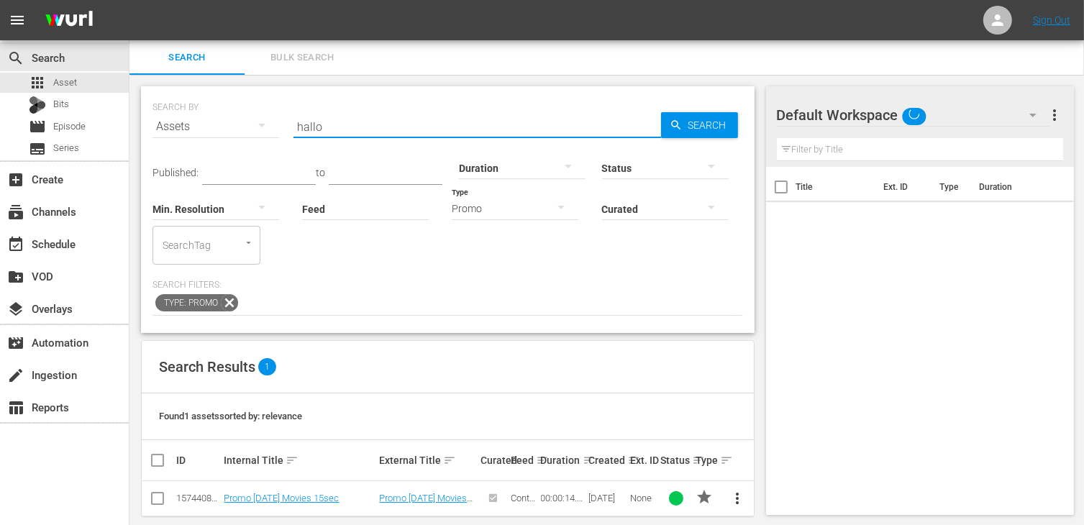
drag, startPoint x: 329, startPoint y: 122, endPoint x: 279, endPoint y: 122, distance: 49.6
click at [278, 122] on div "SEARCH BY Search By Assets Search ID, Title, Description, Keywords, or Category…" at bounding box center [447, 118] width 590 height 52
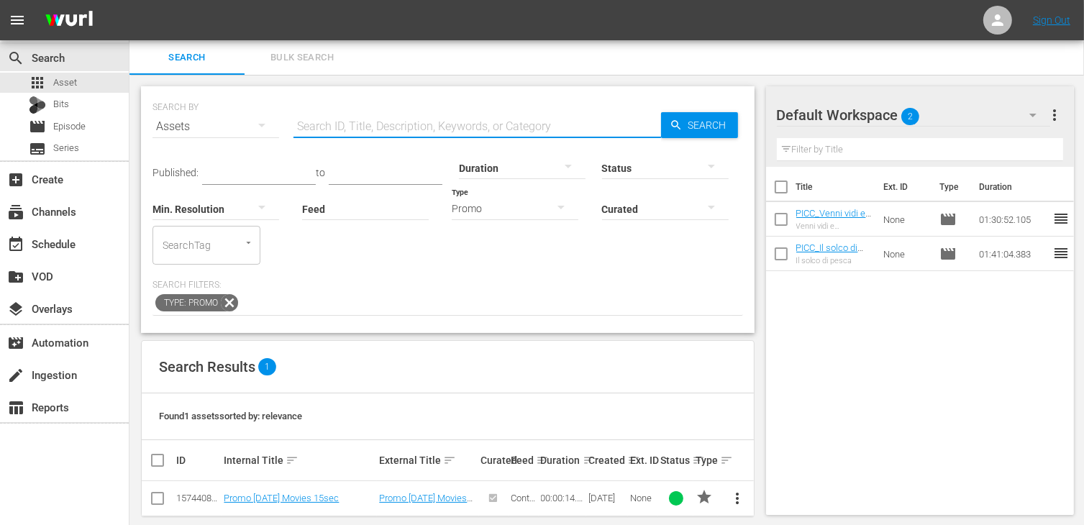
click at [516, 205] on div "Promo" at bounding box center [515, 208] width 127 height 40
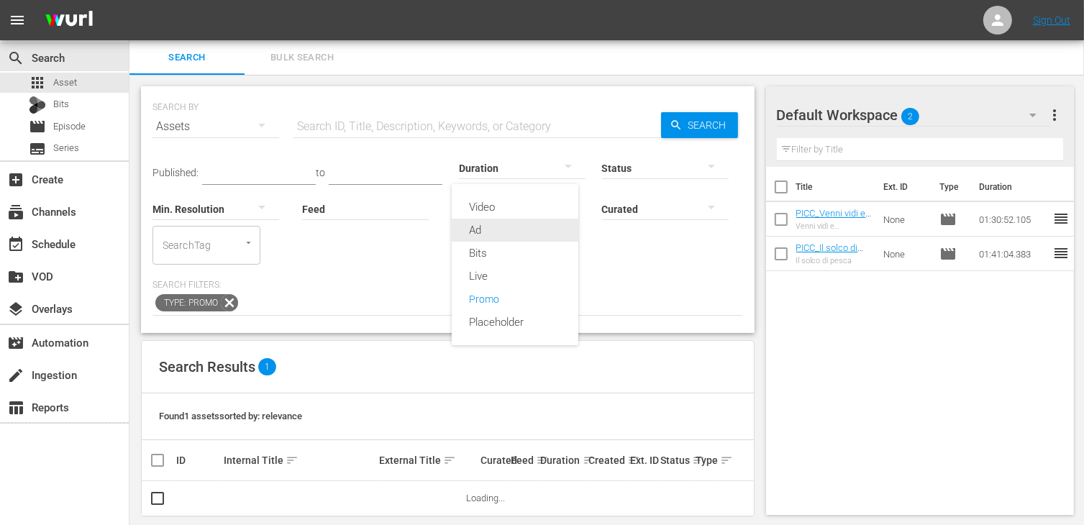
click at [493, 233] on div "Ad" at bounding box center [515, 230] width 127 height 23
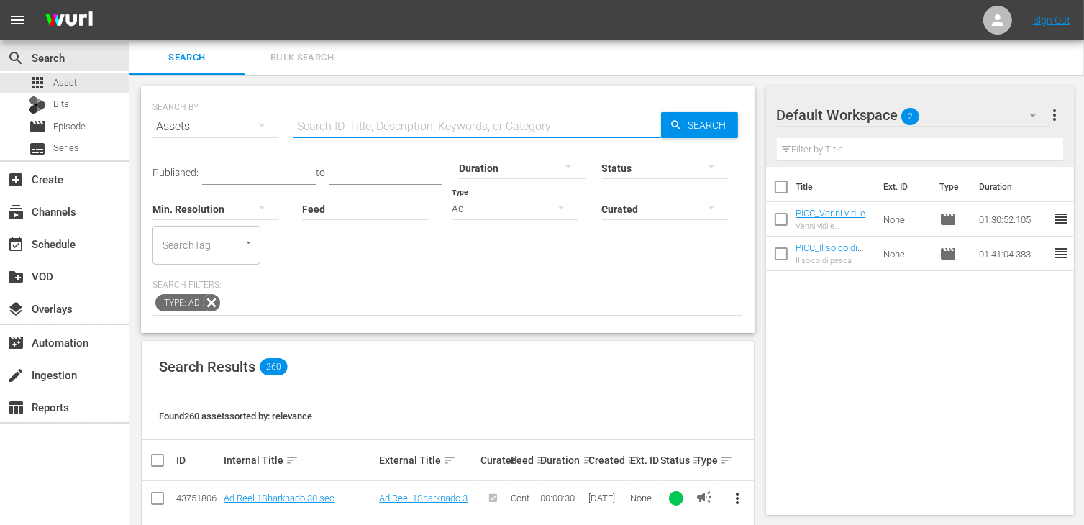
click at [362, 124] on input "text" at bounding box center [476, 126] width 367 height 35
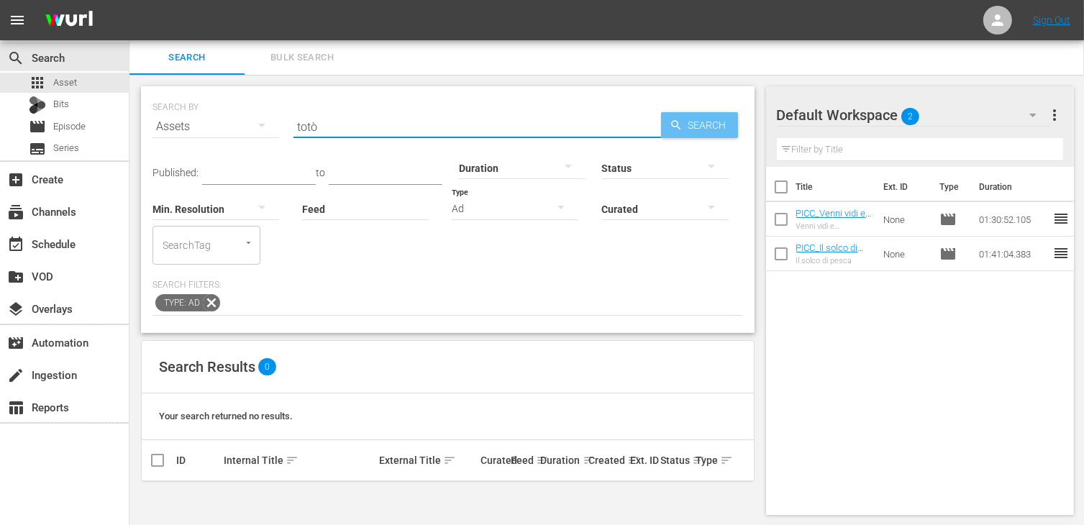
click at [696, 122] on span "Search" at bounding box center [709, 125] width 55 height 26
click at [342, 129] on input "totò" at bounding box center [476, 126] width 367 height 35
drag, startPoint x: 349, startPoint y: 129, endPoint x: 282, endPoint y: 127, distance: 66.9
click at [282, 127] on div "SEARCH BY Search By Assets Search ID, Title, Description, Keywords, or Category…" at bounding box center [447, 117] width 590 height 52
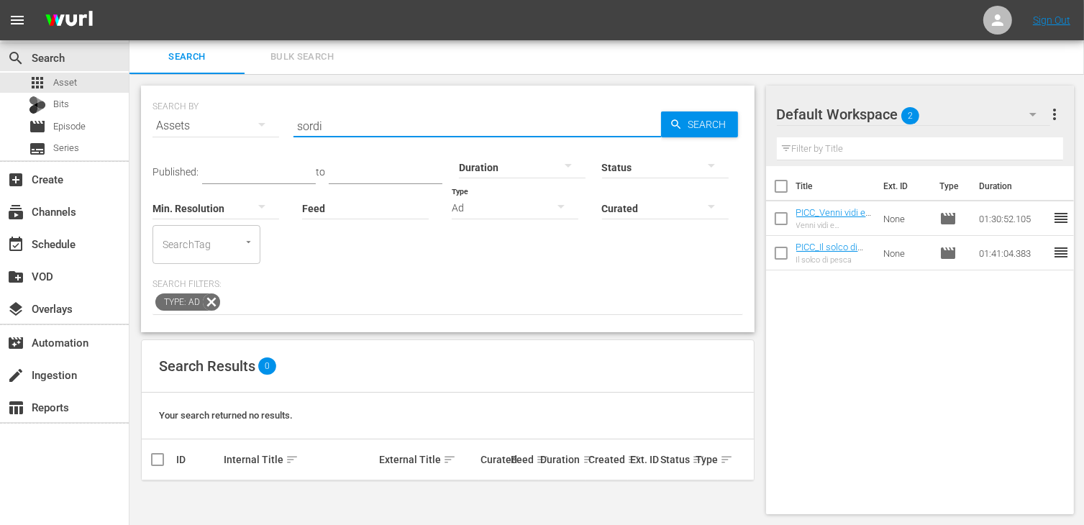
type input "sordi"
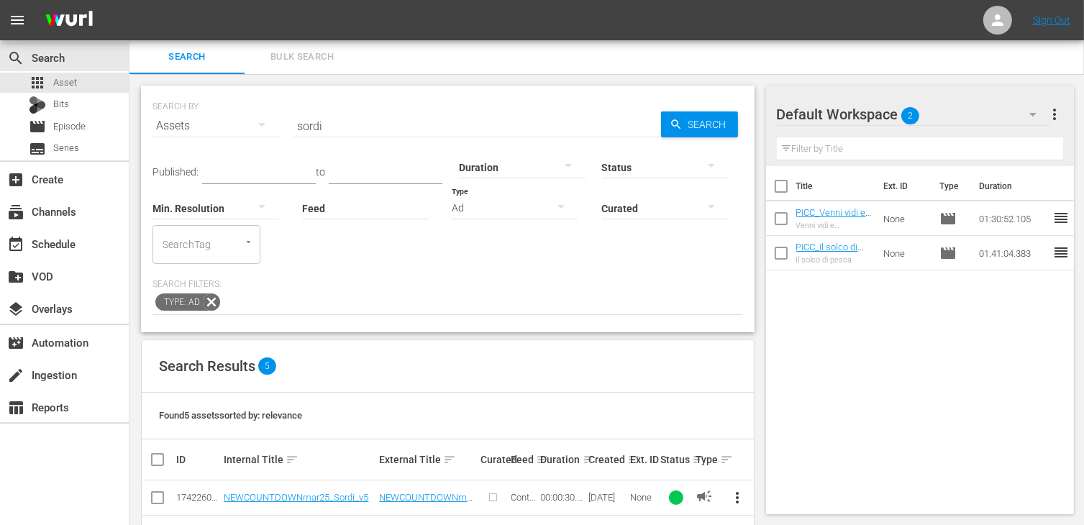
click at [497, 209] on div "Ad" at bounding box center [515, 208] width 127 height 40
click at [511, 293] on div "Promo" at bounding box center [515, 297] width 127 height 23
click at [695, 124] on span "Search" at bounding box center [709, 124] width 55 height 26
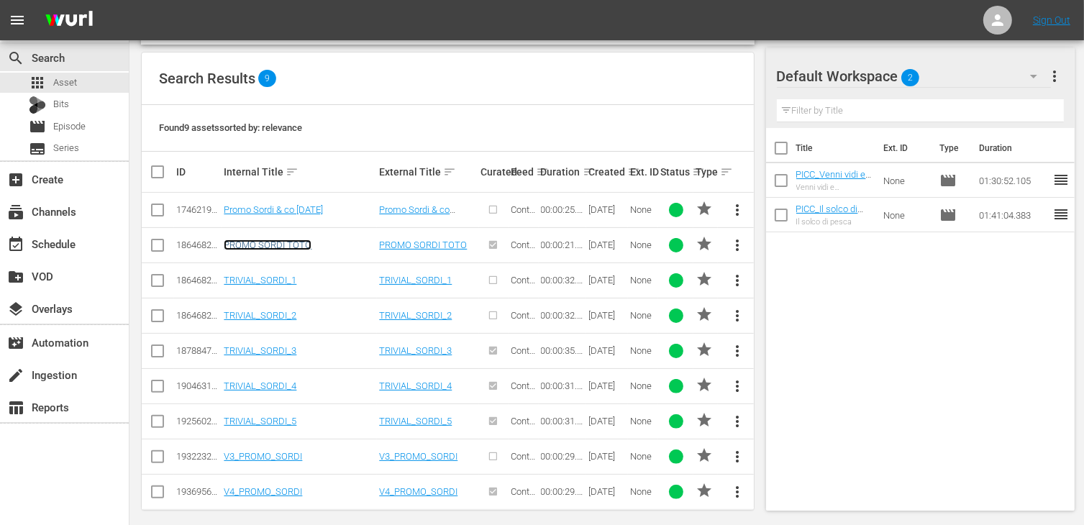
click at [274, 241] on link "PROMO SORDI TOTO" at bounding box center [268, 244] width 88 height 11
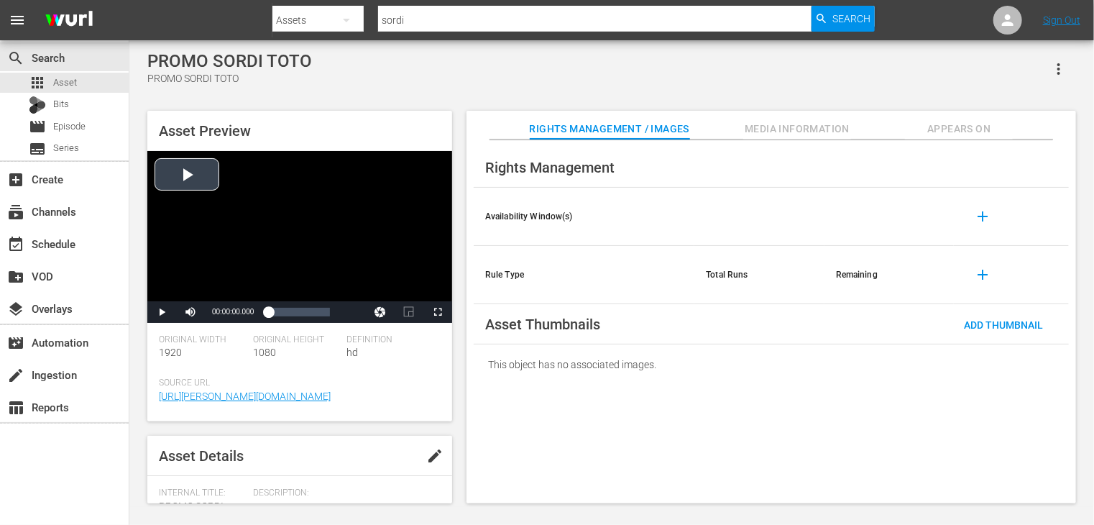
click at [190, 176] on div "Video Player" at bounding box center [299, 226] width 305 height 150
click at [438, 312] on span "Video Player" at bounding box center [438, 312] width 0 height 0
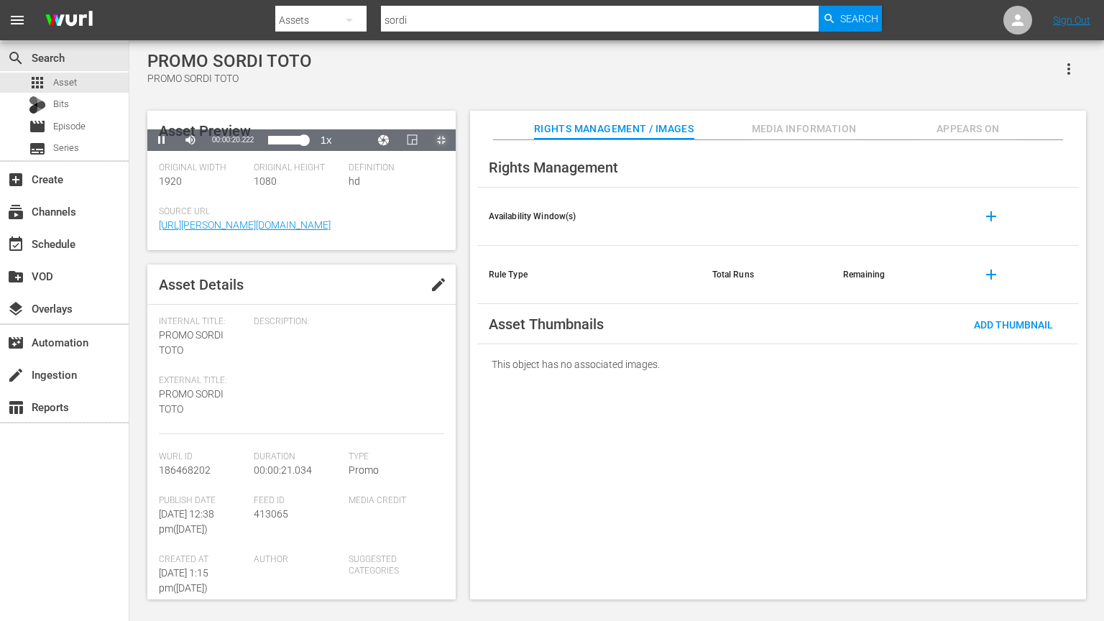
click at [442, 140] on span "Video Player" at bounding box center [442, 140] width 0 height 0
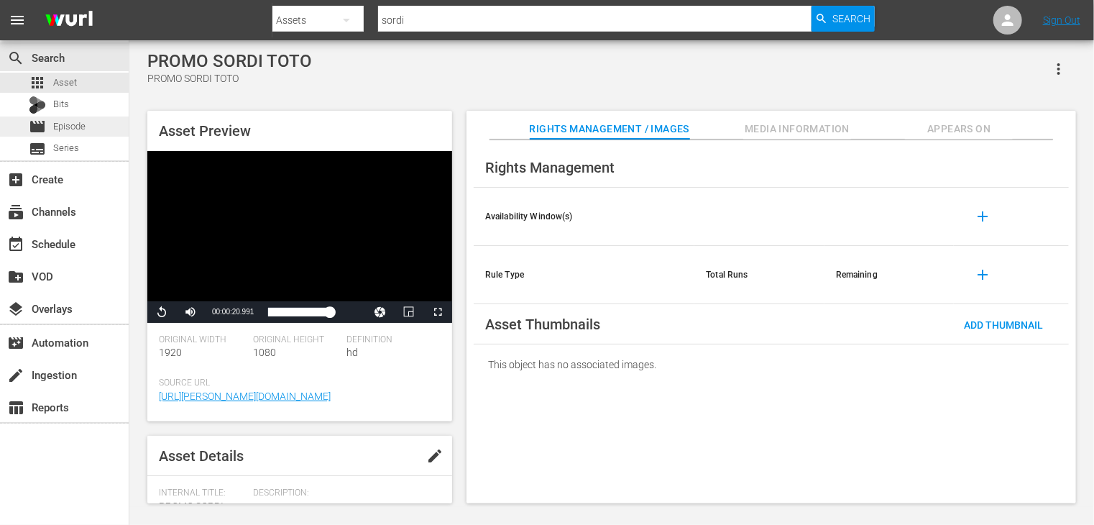
click at [83, 134] on div "movie Episode" at bounding box center [57, 126] width 57 height 20
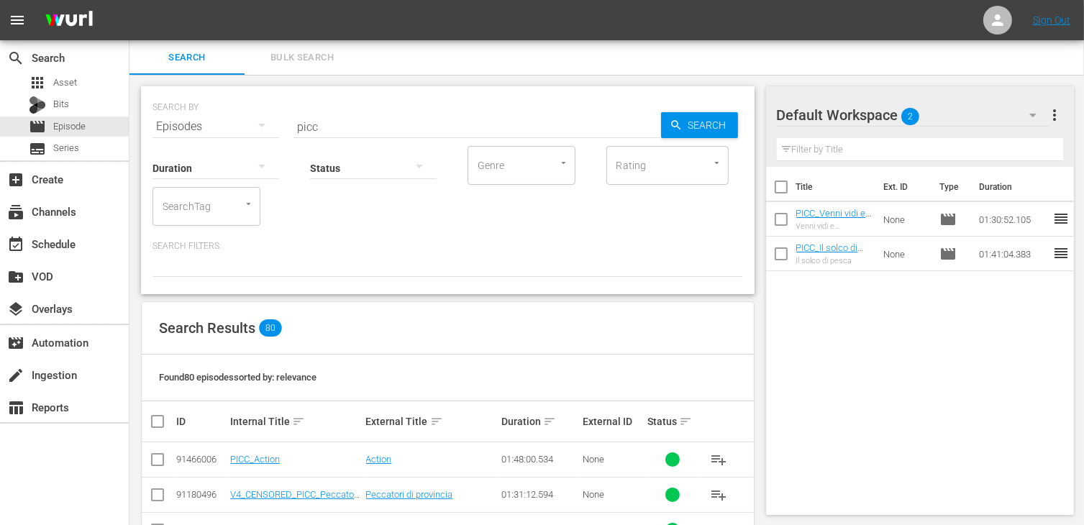
click at [782, 193] on input "checkbox" at bounding box center [781, 190] width 30 height 30
checkbox input "true"
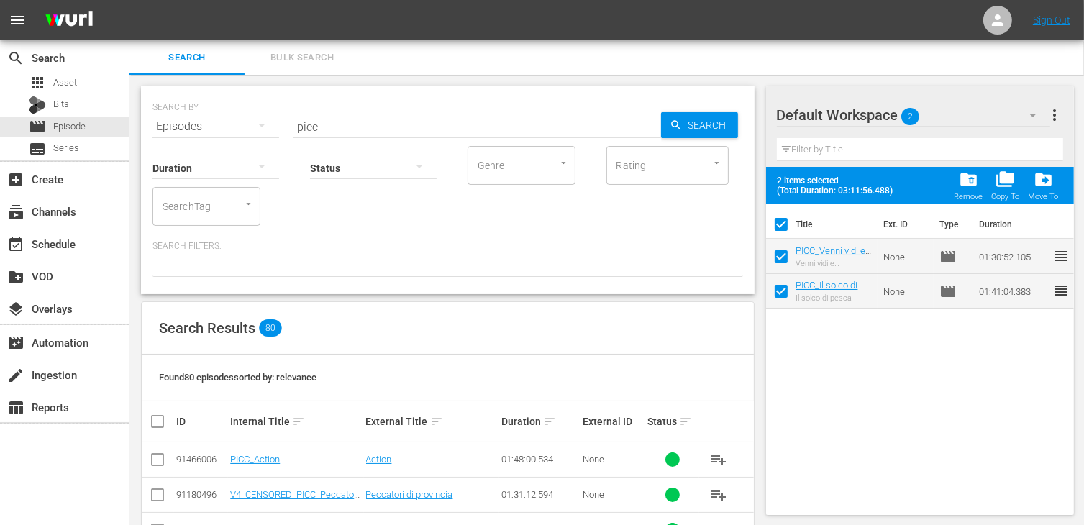
checkbox input "true"
click at [964, 185] on span "folder_delete" at bounding box center [968, 179] width 19 height 19
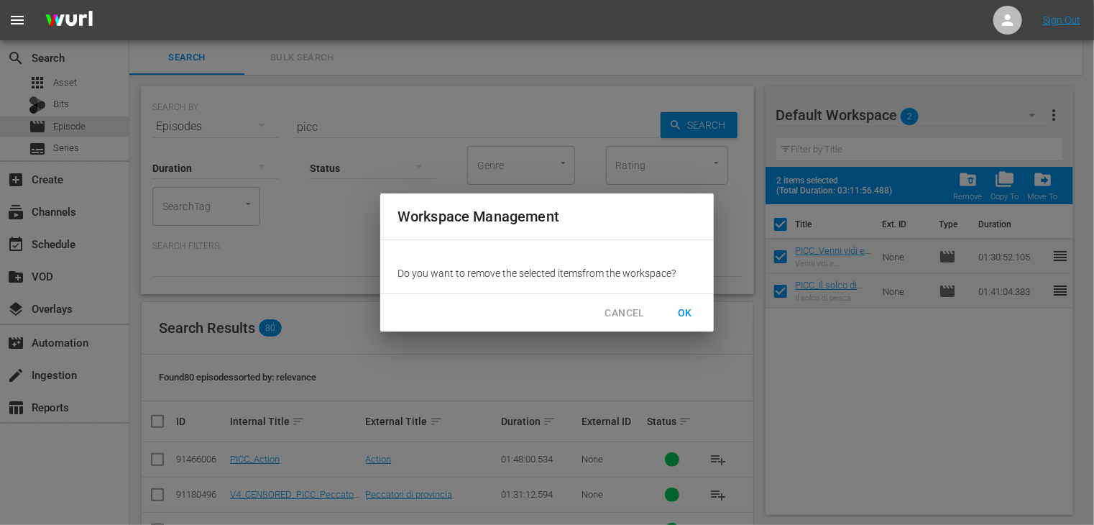
click at [683, 311] on span "OK" at bounding box center [685, 313] width 23 height 18
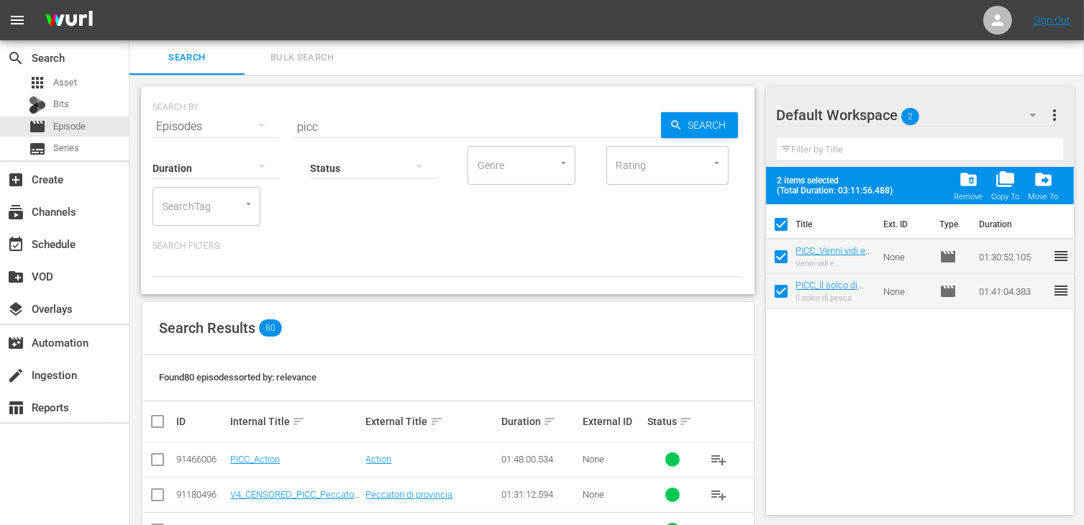
checkbox input "false"
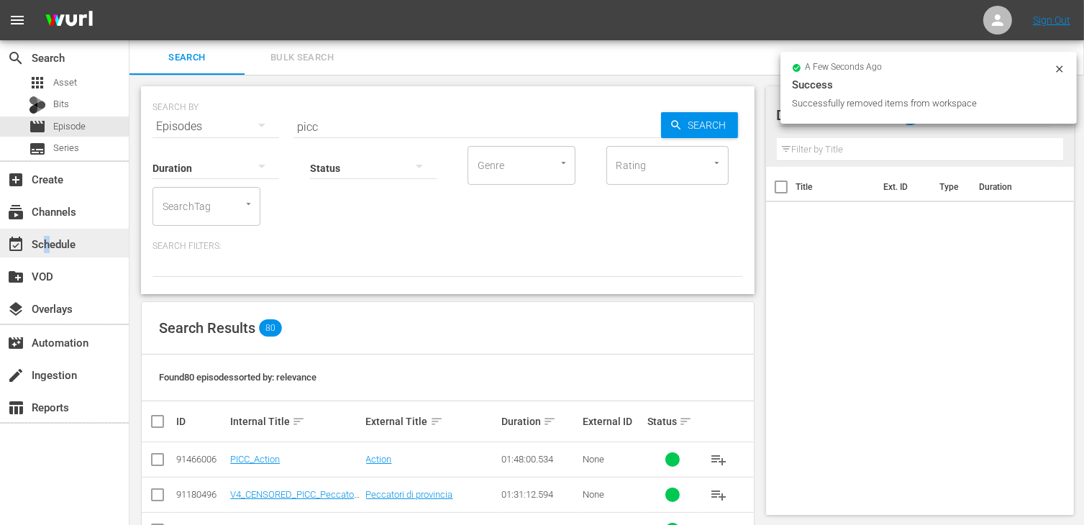
click at [46, 242] on div "event_available Schedule" at bounding box center [40, 241] width 81 height 13
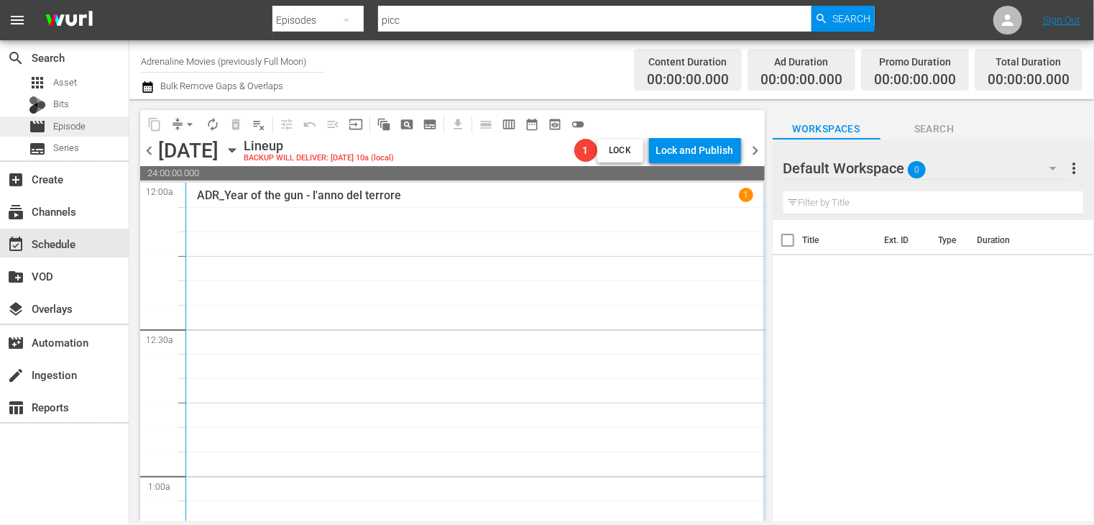
click at [69, 124] on span "Episode" at bounding box center [69, 126] width 32 height 14
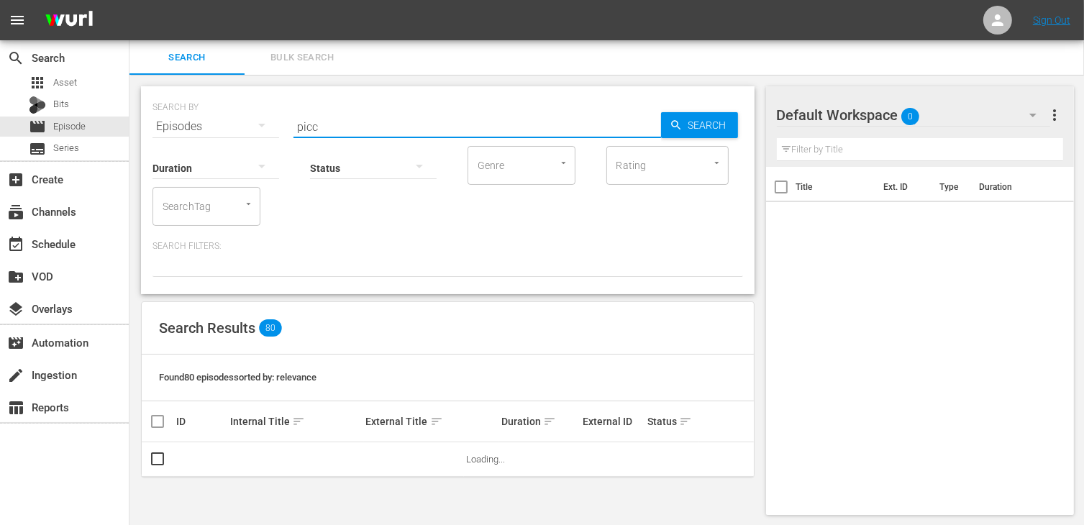
drag, startPoint x: 325, startPoint y: 124, endPoint x: 277, endPoint y: 122, distance: 48.3
click at [277, 122] on div "SEARCH BY Search By Episodes Search ID, Title, Description, Keywords, or Catego…" at bounding box center [447, 118] width 590 height 52
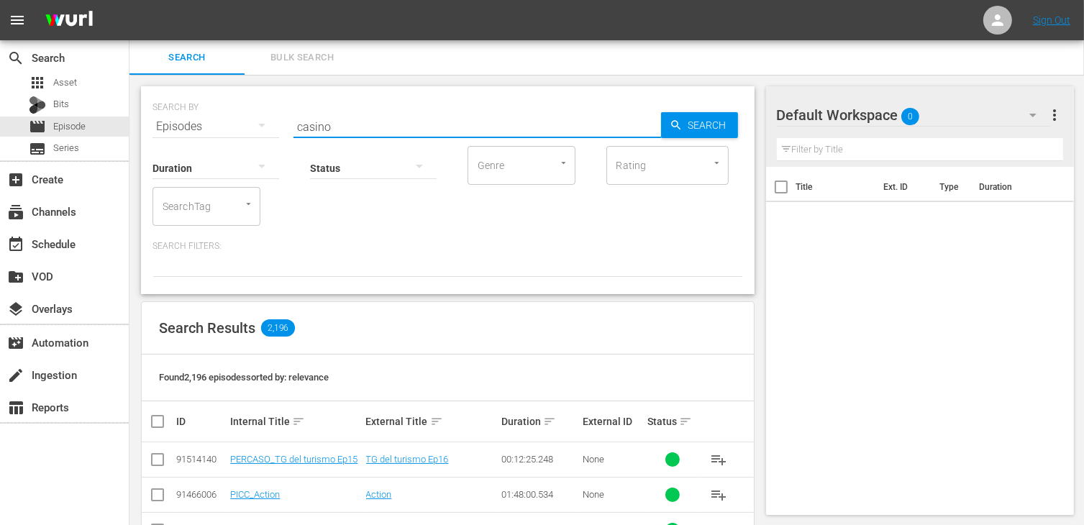
type input "casino"
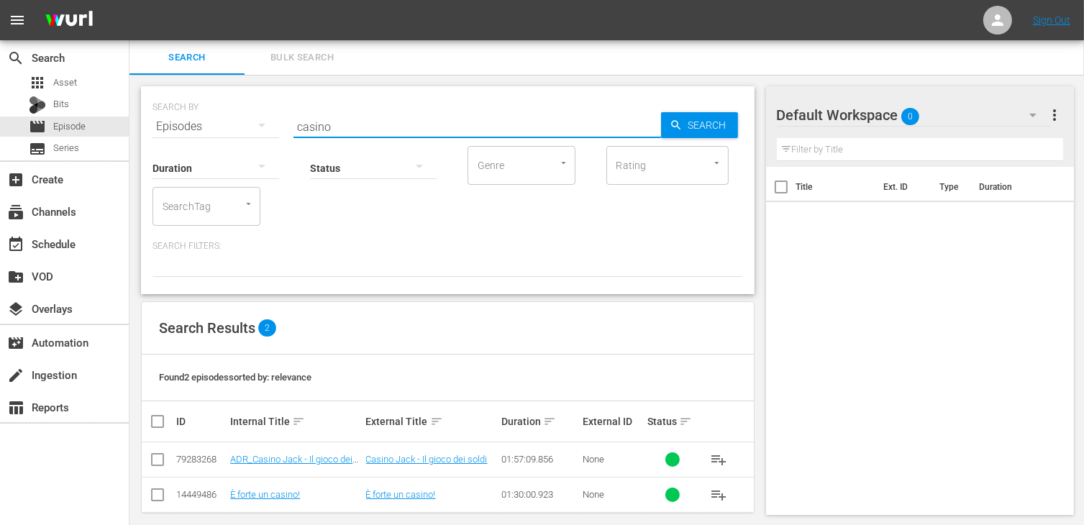
scroll to position [13, 0]
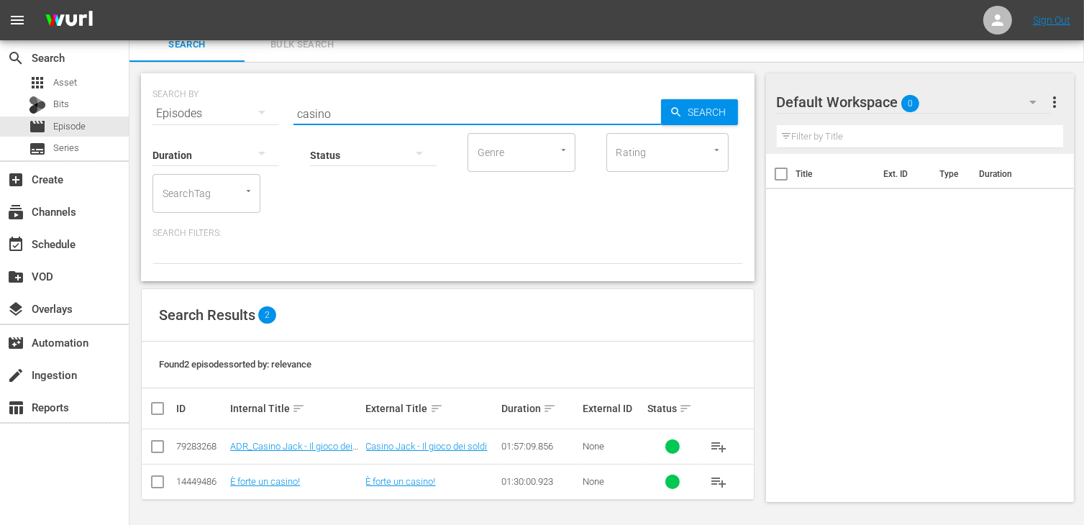
click at [157, 447] on input "checkbox" at bounding box center [157, 449] width 17 height 17
checkbox input "true"
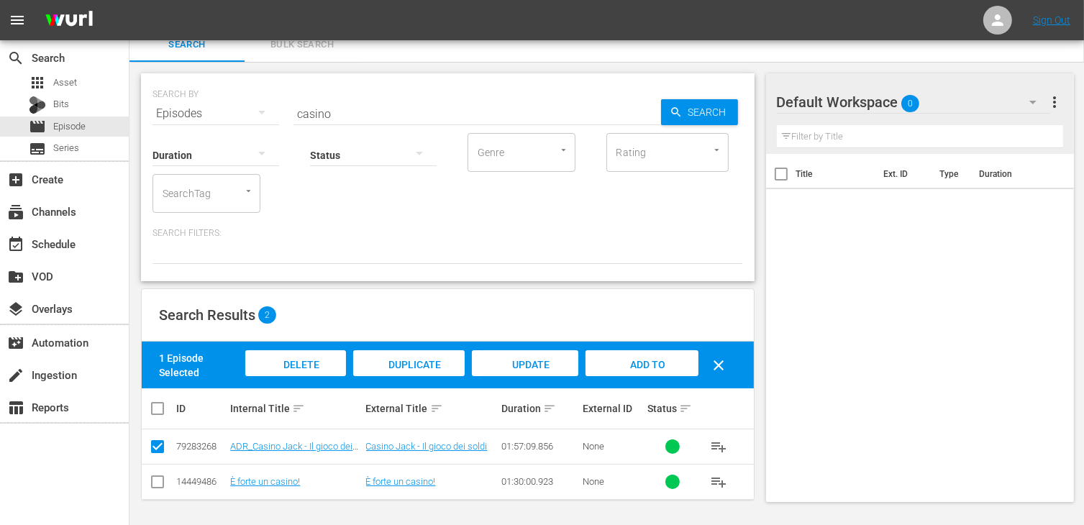
click at [633, 371] on div "Add to Workspace" at bounding box center [641, 377] width 112 height 54
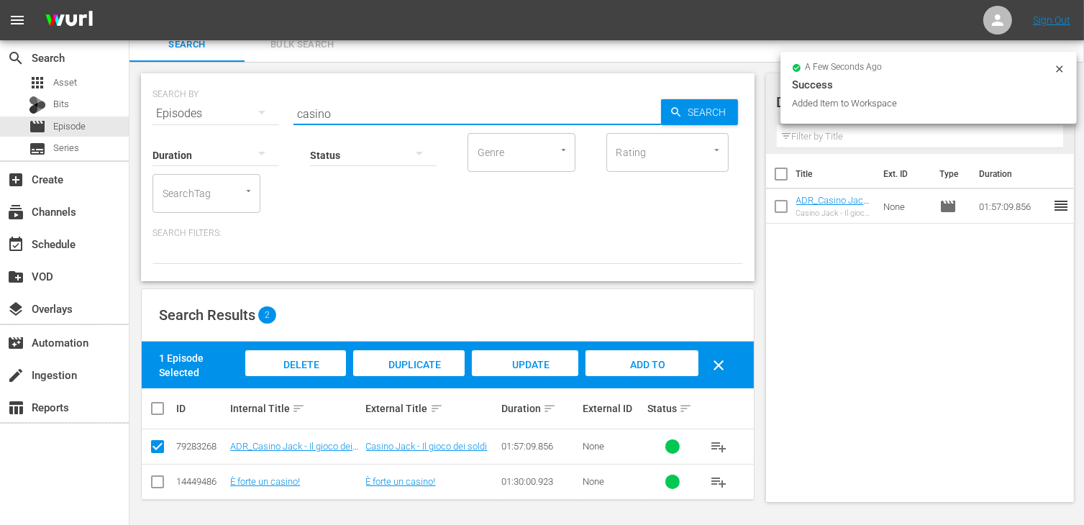
drag, startPoint x: 316, startPoint y: 109, endPoint x: 284, endPoint y: 109, distance: 32.4
click at [284, 109] on div "SEARCH BY Search By Episodes Search ID, Title, Description, Keywords, or Catego…" at bounding box center [447, 105] width 590 height 52
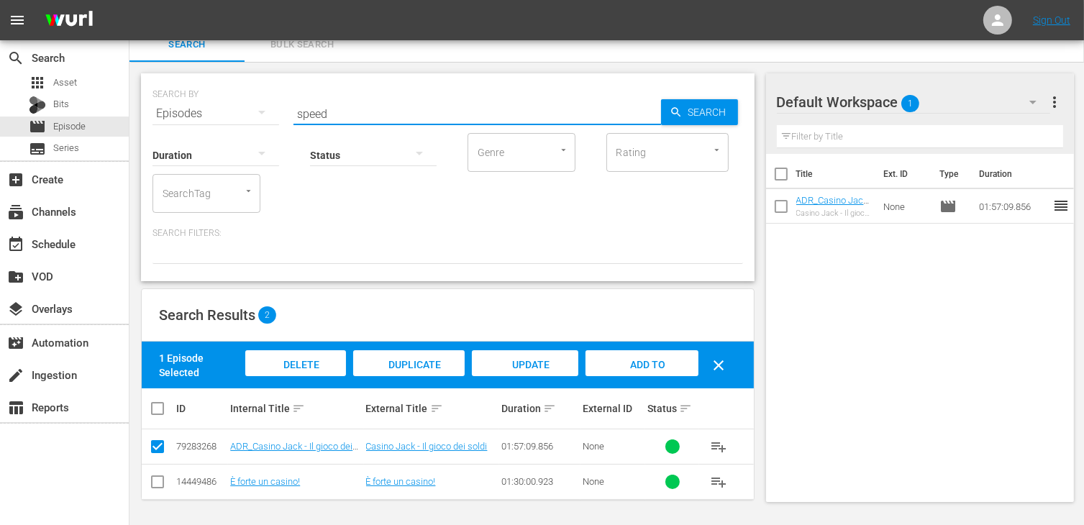
type input "speed"
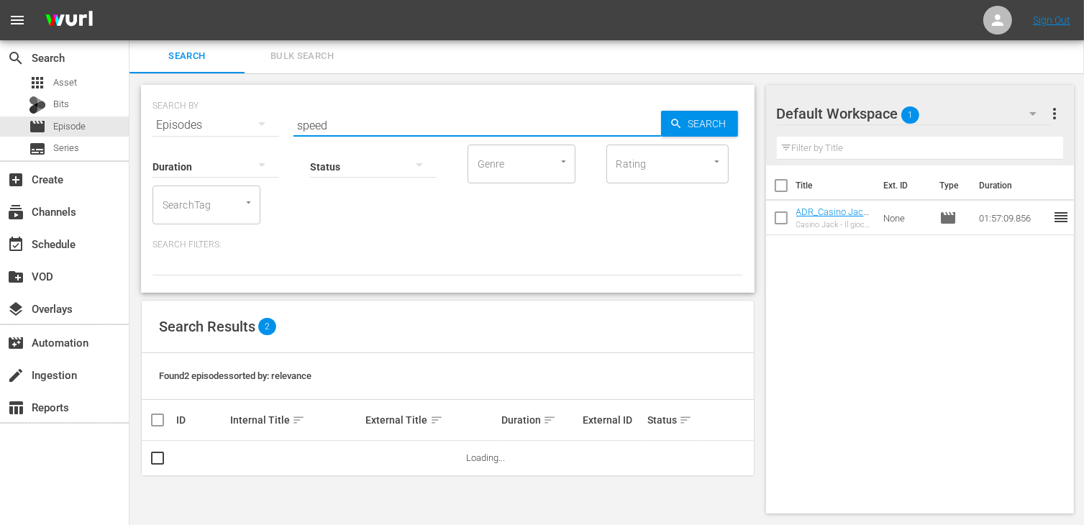
scroll to position [1, 0]
click at [151, 464] on input "checkbox" at bounding box center [157, 461] width 17 height 17
checkbox input "true"
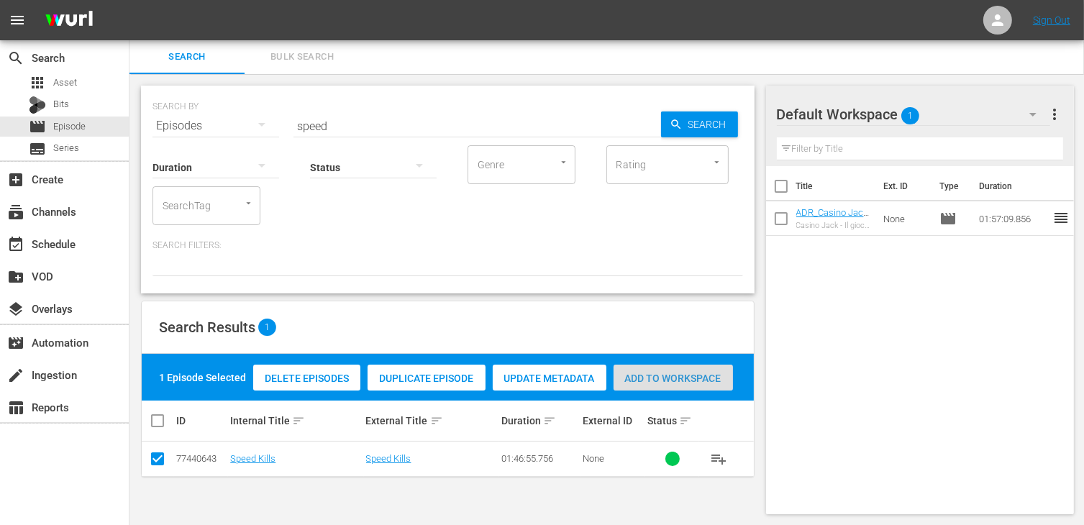
click at [685, 377] on span "Add to Workspace" at bounding box center [672, 378] width 119 height 12
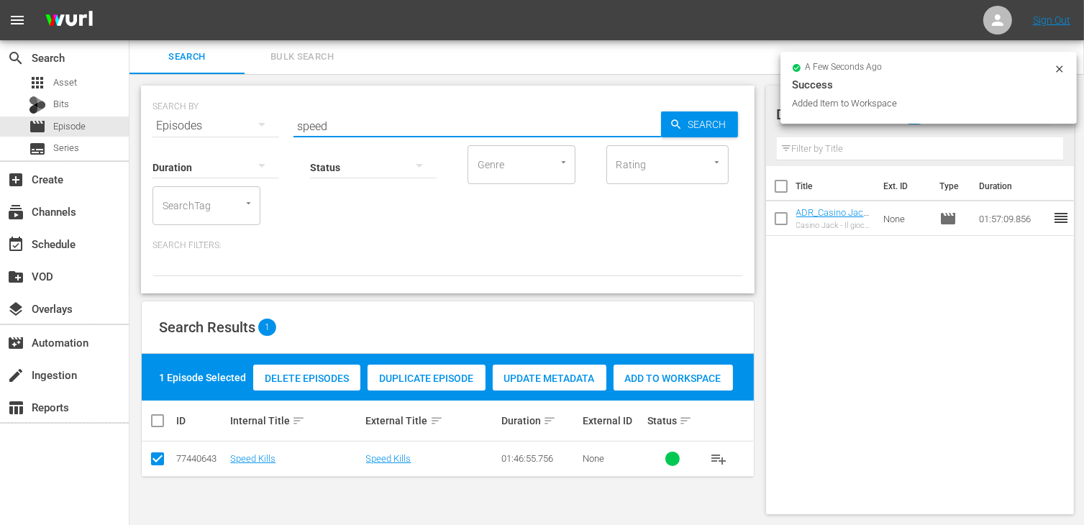
drag, startPoint x: 360, startPoint y: 119, endPoint x: 265, endPoint y: 124, distance: 94.3
click at [281, 123] on div "SEARCH BY Search By Episodes Search ID, Title, Description, Keywords, or Catego…" at bounding box center [447, 117] width 590 height 52
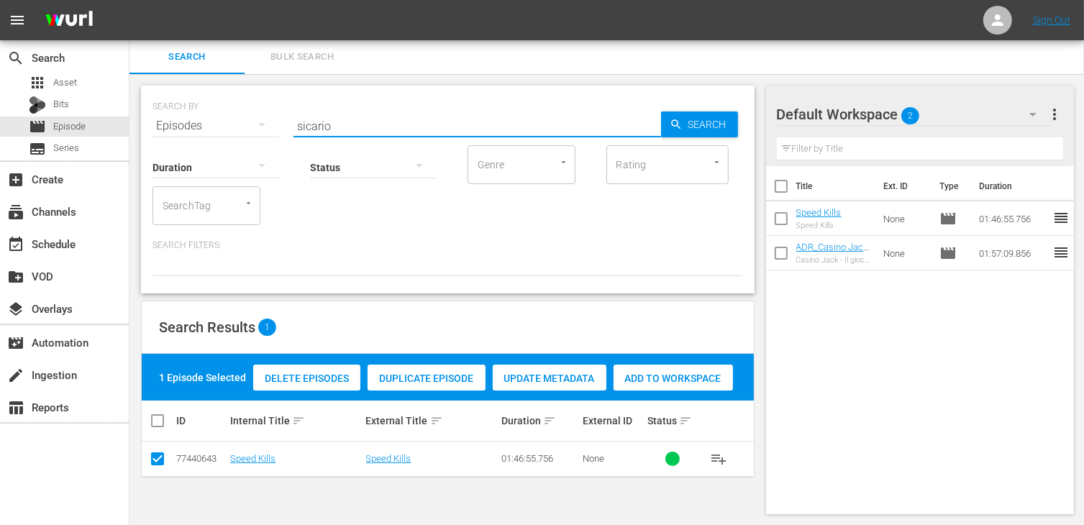
type input "sicario"
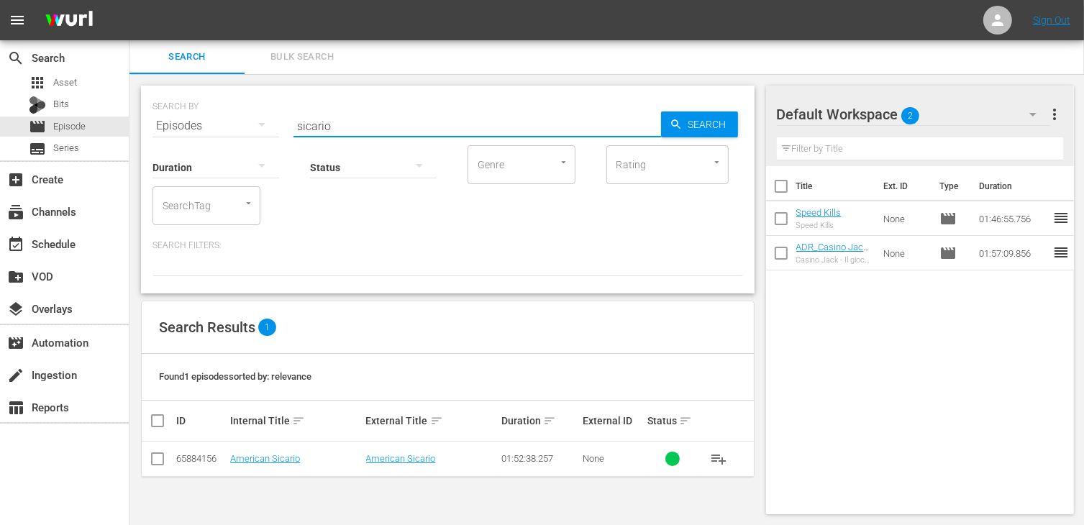
click at [157, 460] on input "checkbox" at bounding box center [157, 461] width 17 height 17
checkbox input "true"
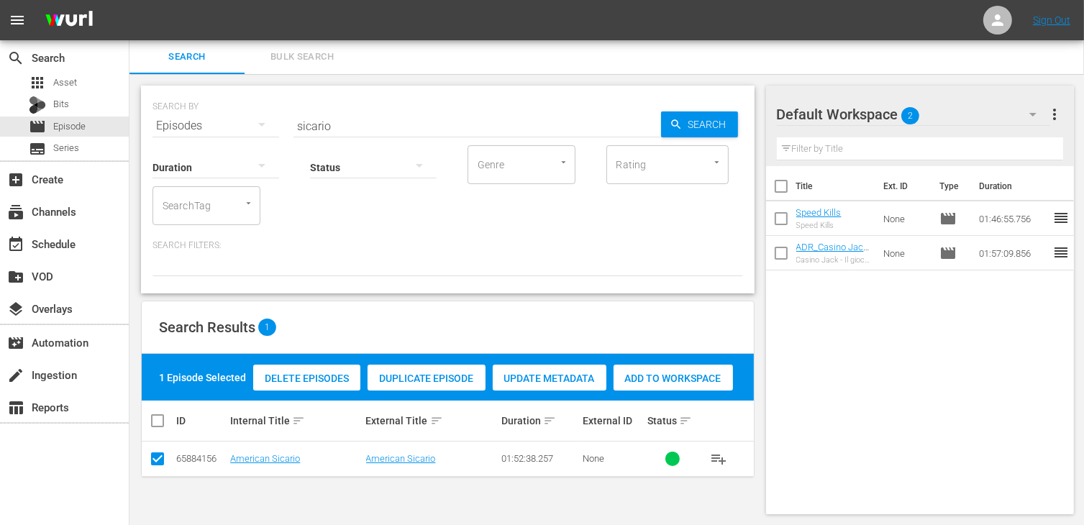
click at [673, 366] on div "Add to Workspace" at bounding box center [672, 378] width 119 height 27
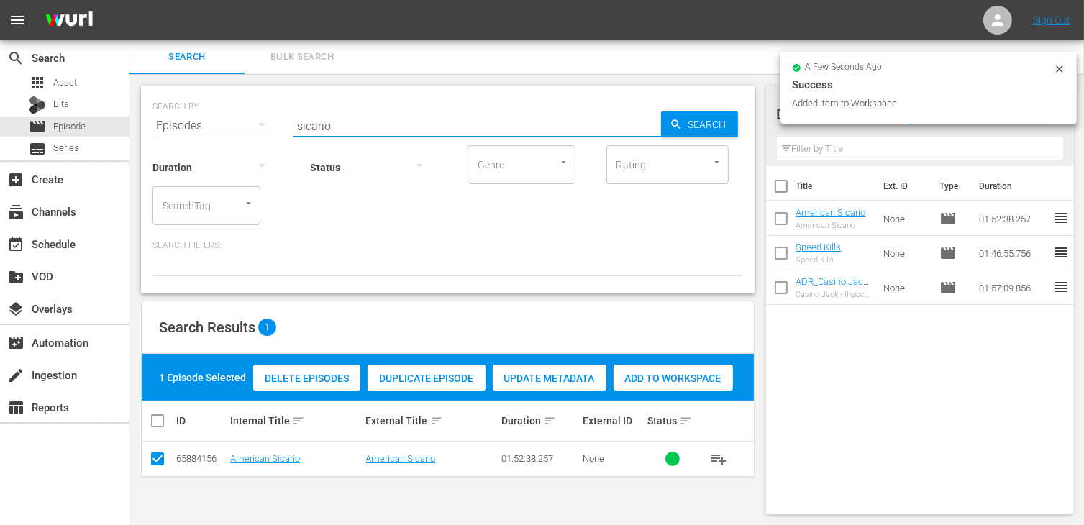
drag, startPoint x: 342, startPoint y: 123, endPoint x: 233, endPoint y: 115, distance: 108.9
click at [233, 115] on div "SEARCH BY Search By Episodes Search ID, Title, Description, Keywords, or Catego…" at bounding box center [447, 117] width 590 height 52
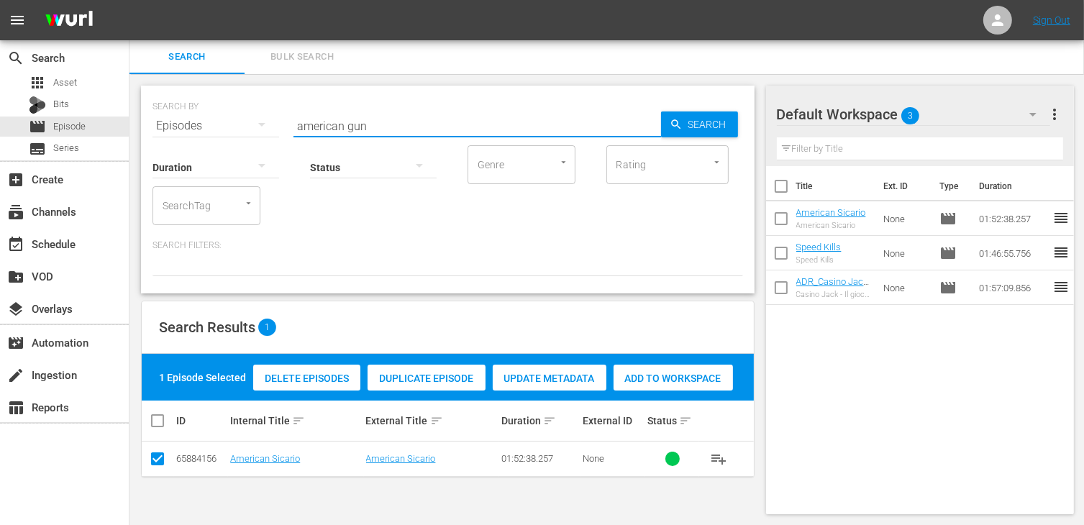
type input "american gun"
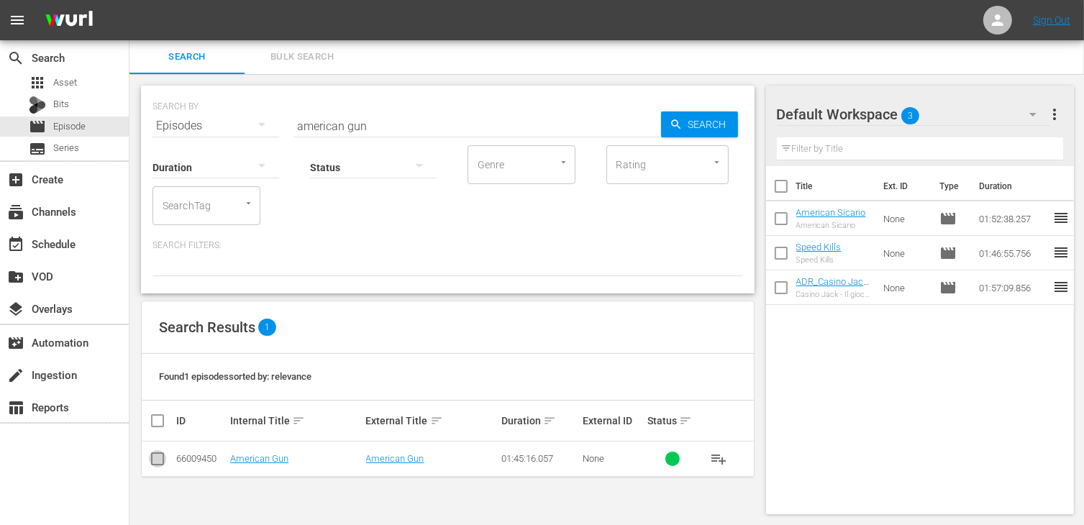
click at [161, 453] on input "checkbox" at bounding box center [157, 461] width 17 height 17
checkbox input "true"
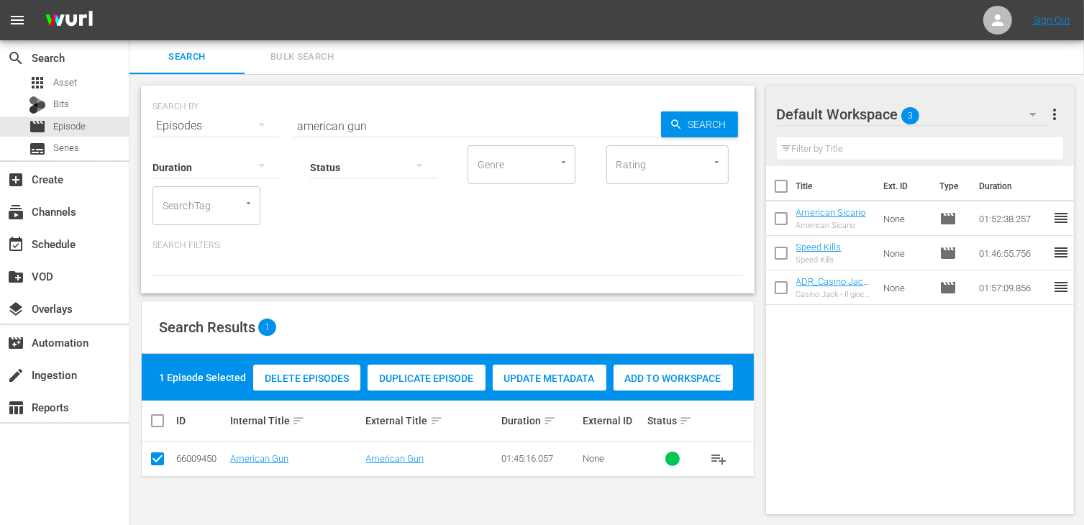
click at [680, 380] on span "Add to Workspace" at bounding box center [672, 378] width 119 height 12
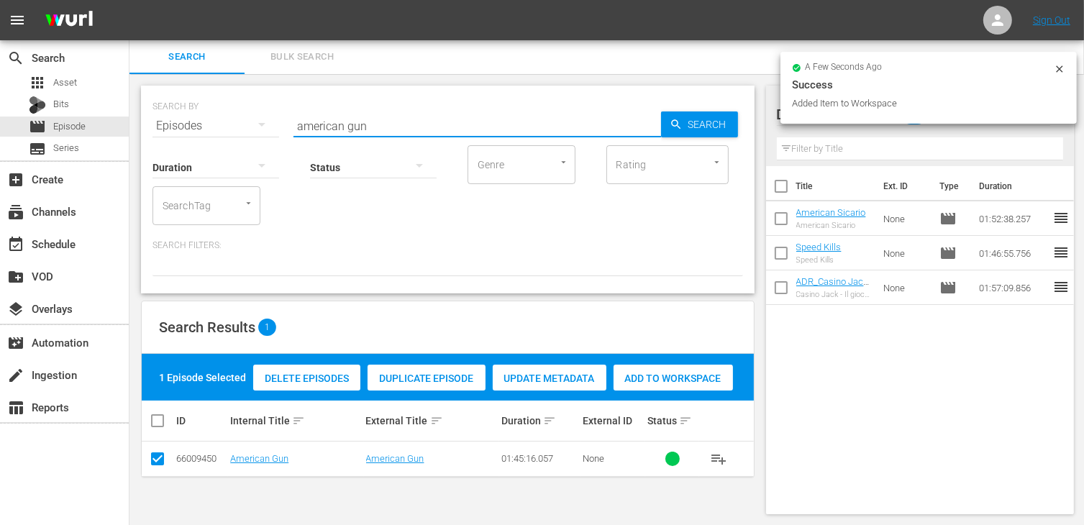
drag, startPoint x: 385, startPoint y: 126, endPoint x: 275, endPoint y: 118, distance: 111.0
click at [282, 118] on div "SEARCH BY Search By Episodes Search ID, Title, Description, Keywords, or Catego…" at bounding box center [447, 117] width 590 height 52
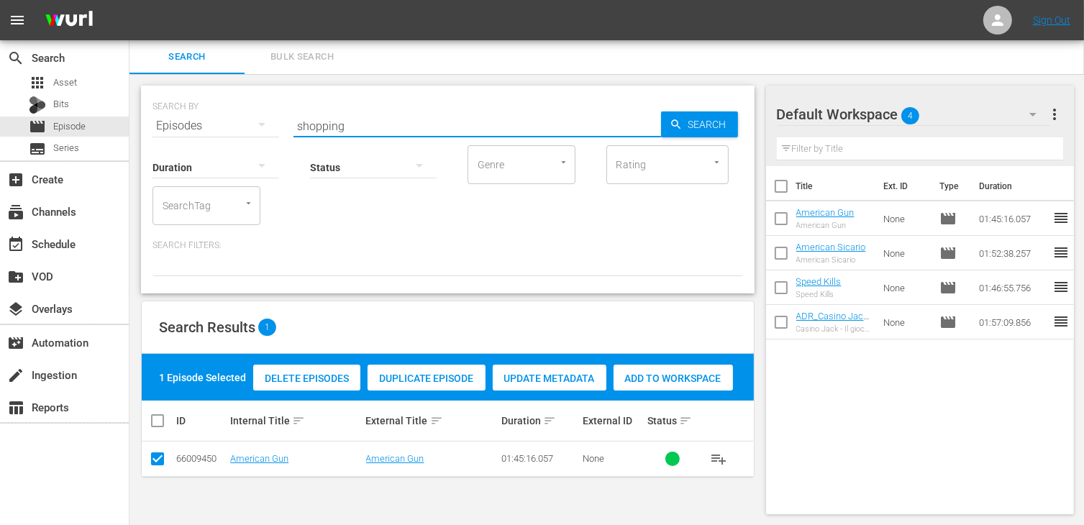
type input "shopping"
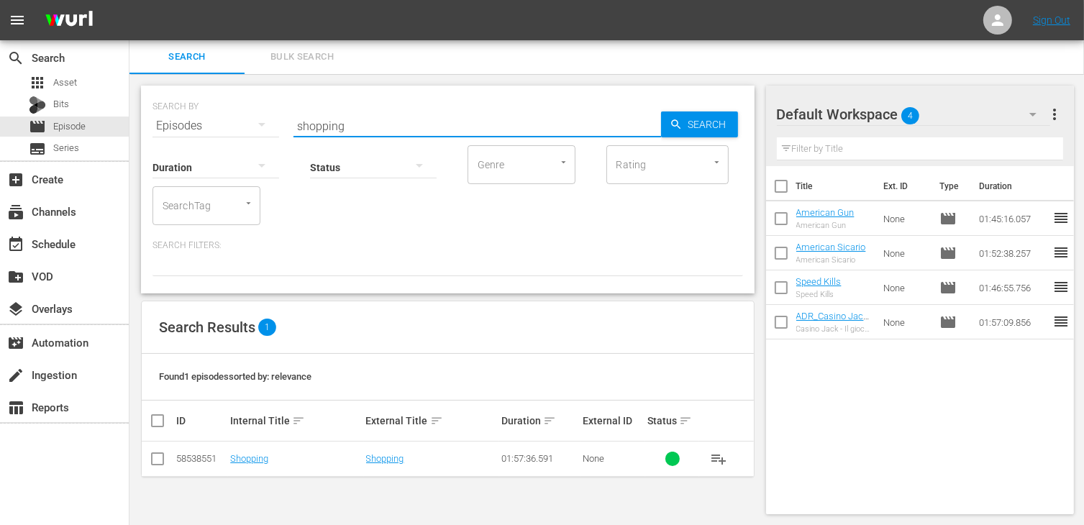
click at [158, 460] on input "checkbox" at bounding box center [157, 461] width 17 height 17
checkbox input "true"
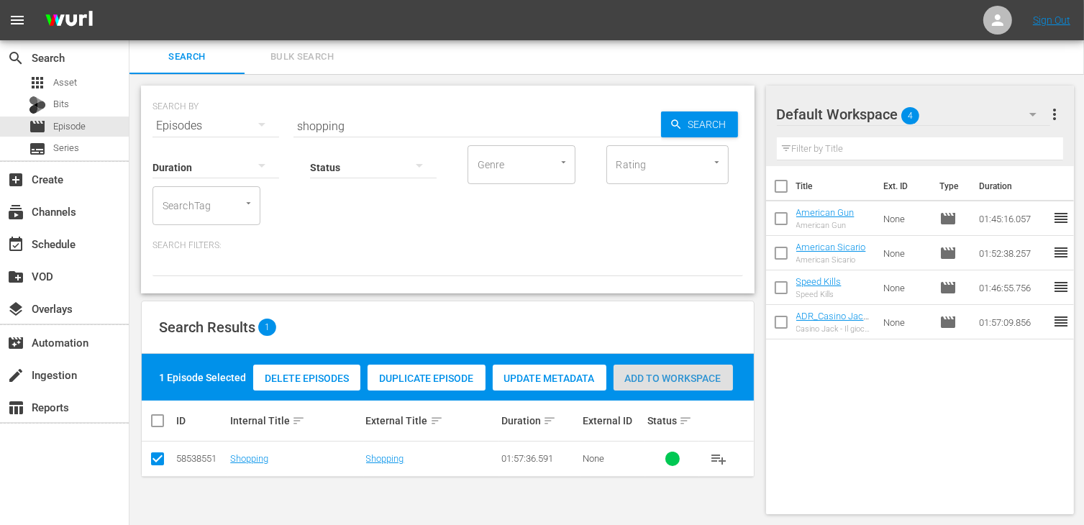
click at [695, 379] on span "Add to Workspace" at bounding box center [672, 378] width 119 height 12
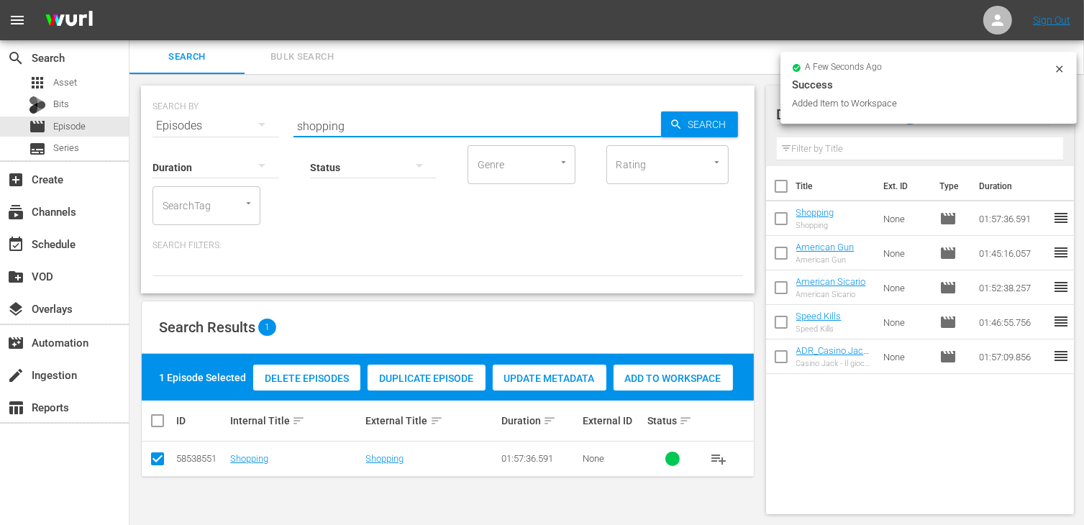
drag, startPoint x: 362, startPoint y: 124, endPoint x: 273, endPoint y: 111, distance: 90.1
click at [273, 111] on div "SEARCH BY Search By Episodes Search ID, Title, Description, Keywords, or Catego…" at bounding box center [447, 117] width 590 height 52
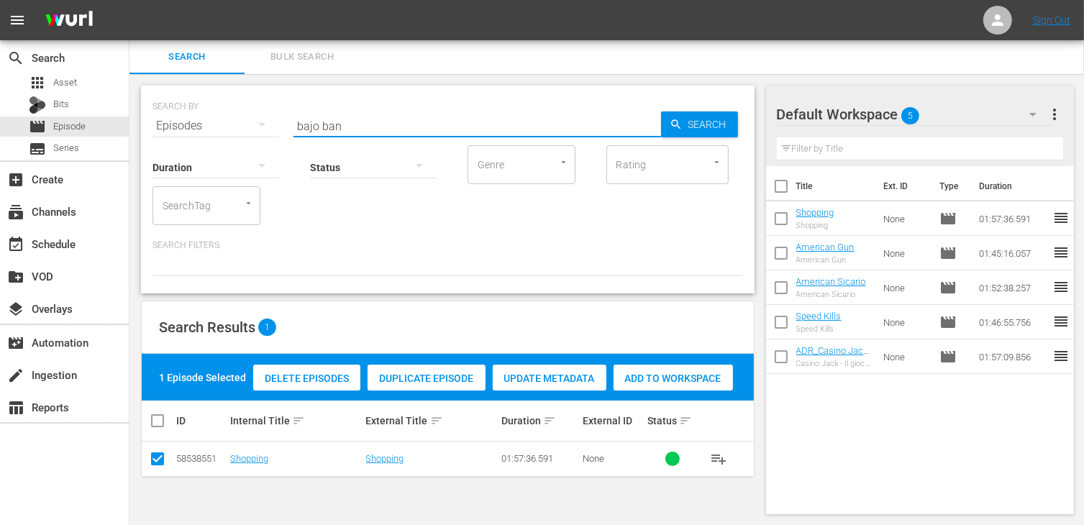
type input "bajo ban"
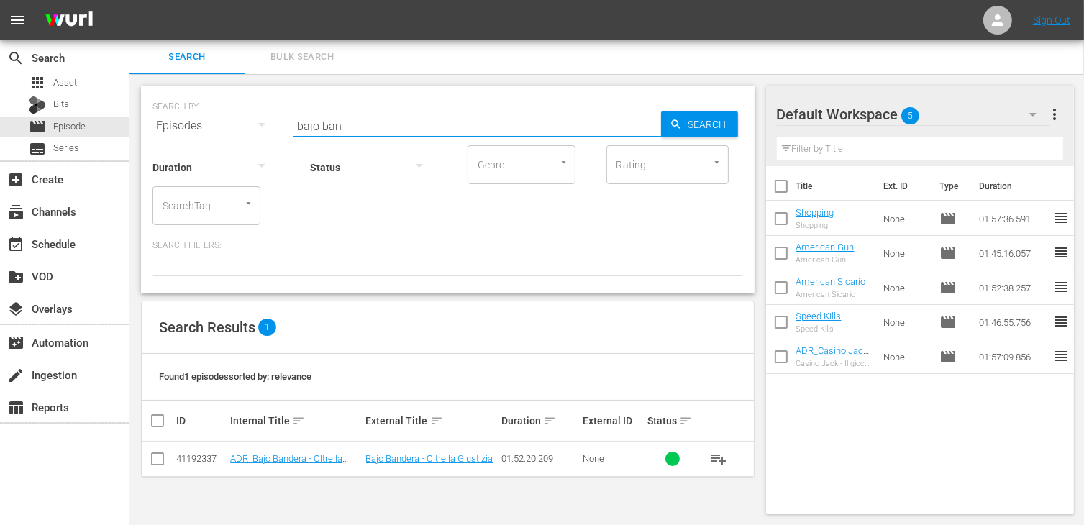
click at [160, 464] on input "checkbox" at bounding box center [157, 461] width 17 height 17
checkbox input "true"
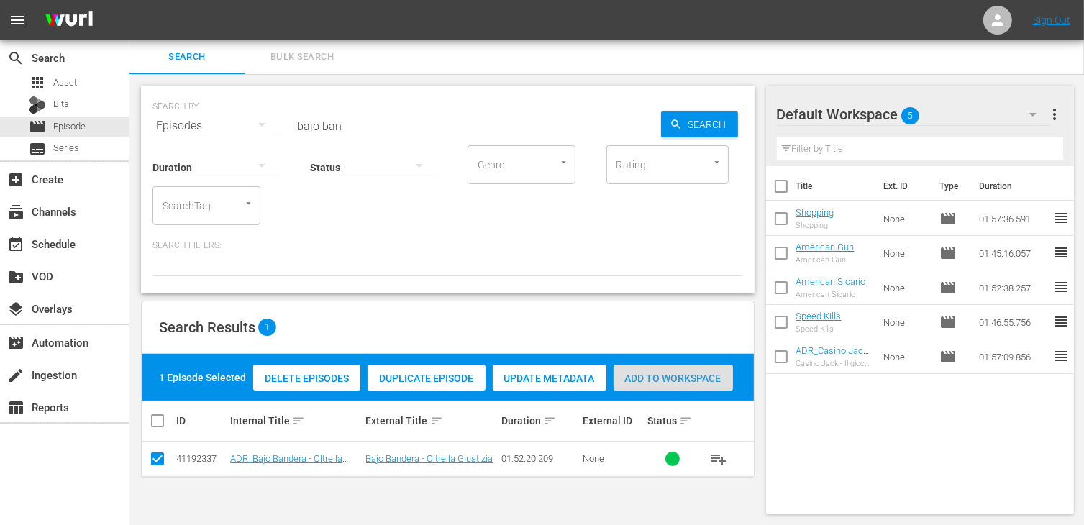
click at [690, 385] on div "Add to Workspace" at bounding box center [672, 378] width 119 height 27
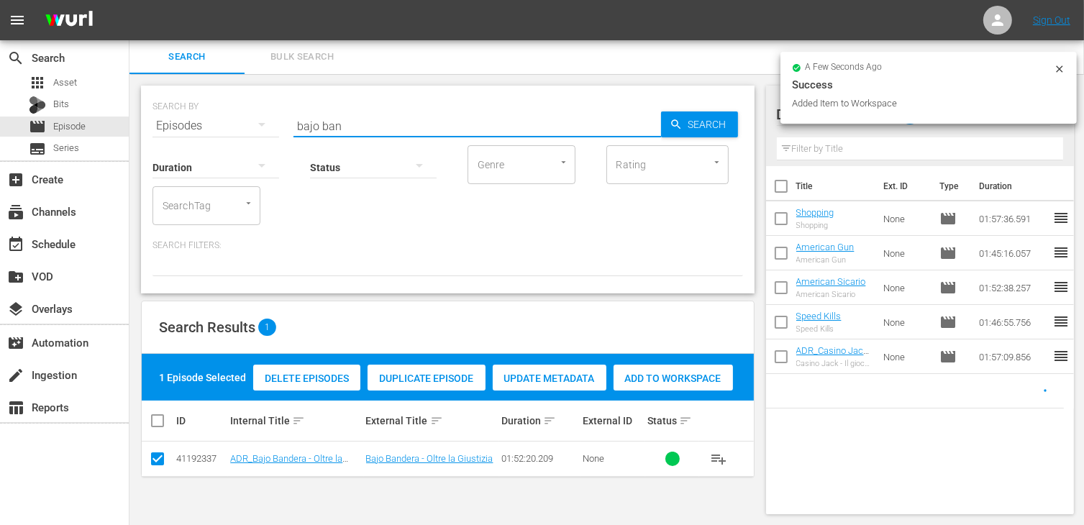
drag, startPoint x: 362, startPoint y: 122, endPoint x: 242, endPoint y: 121, distance: 120.8
click at [242, 121] on div "SEARCH BY Search By Episodes Search ID, Title, Description, Keywords, or Catego…" at bounding box center [447, 117] width 590 height 52
type input "year"
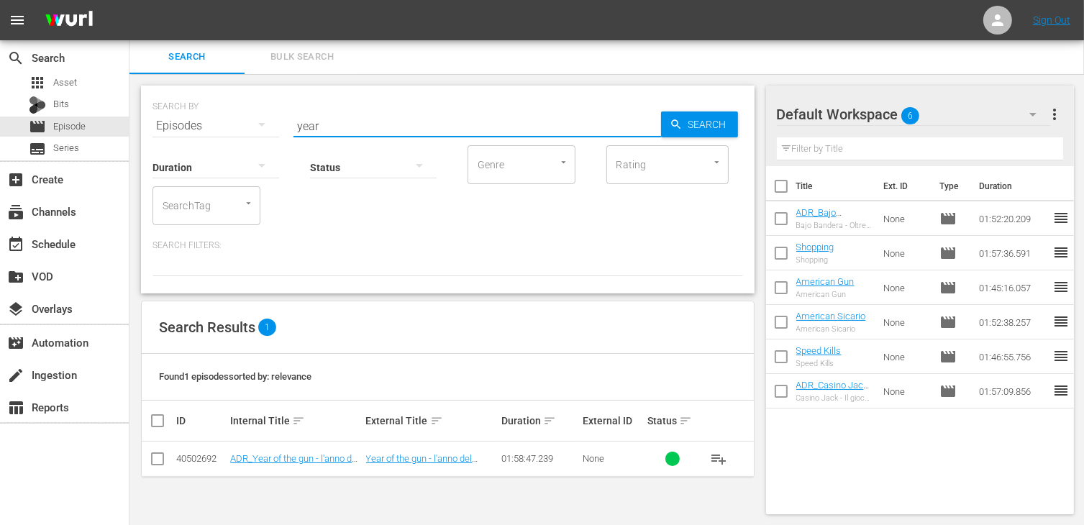
click at [156, 463] on input "checkbox" at bounding box center [157, 461] width 17 height 17
checkbox input "true"
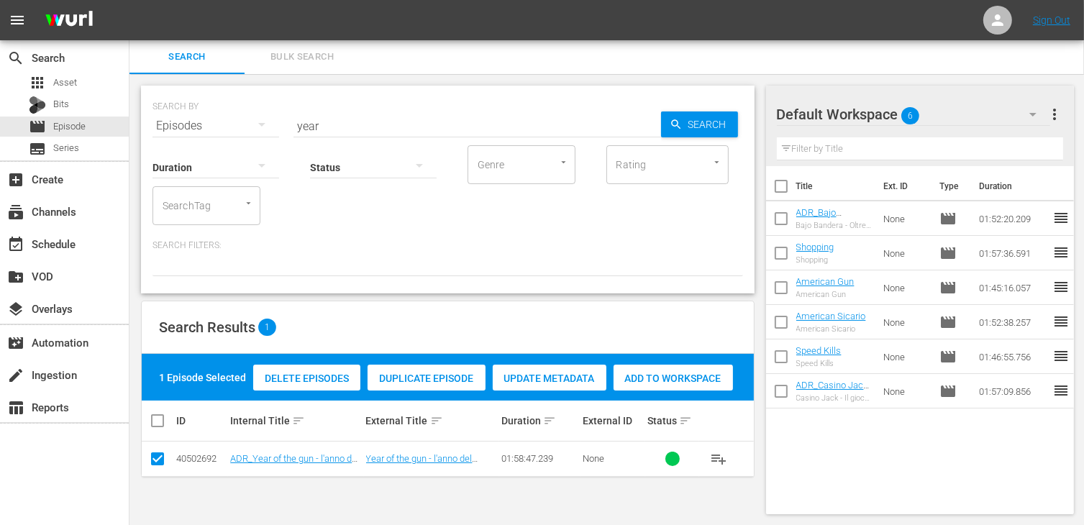
click at [669, 383] on div "Add to Workspace" at bounding box center [672, 378] width 119 height 27
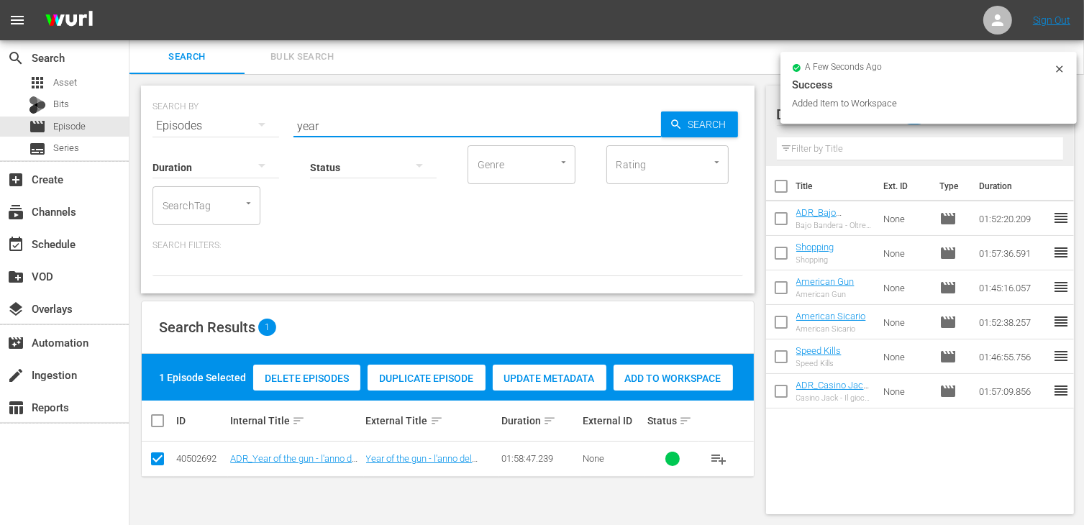
drag, startPoint x: 365, startPoint y: 129, endPoint x: 204, endPoint y: 106, distance: 162.7
click at [229, 102] on div "SEARCH BY Search By Episodes Search ID, Title, Description, Keywords, or Catego…" at bounding box center [447, 117] width 590 height 52
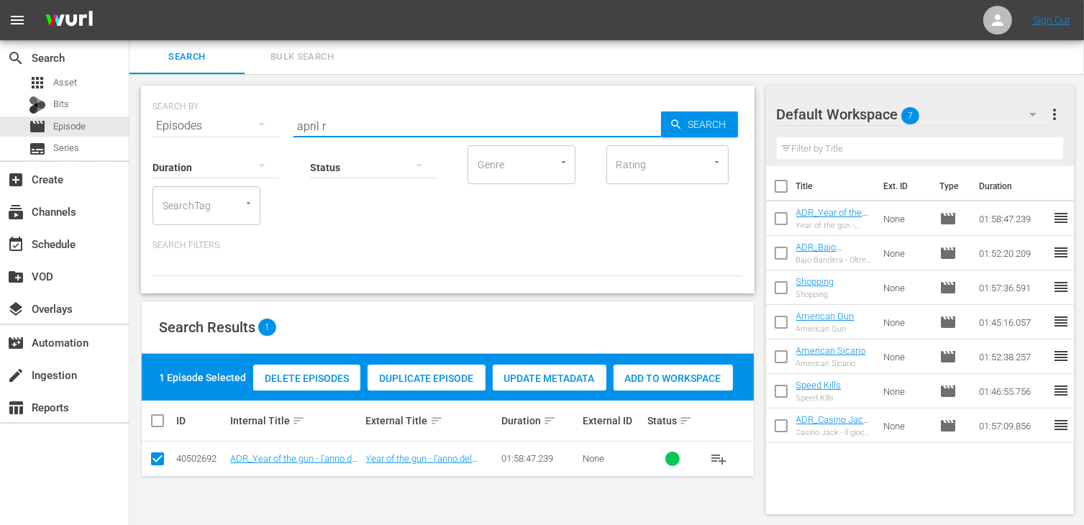
type input "april r"
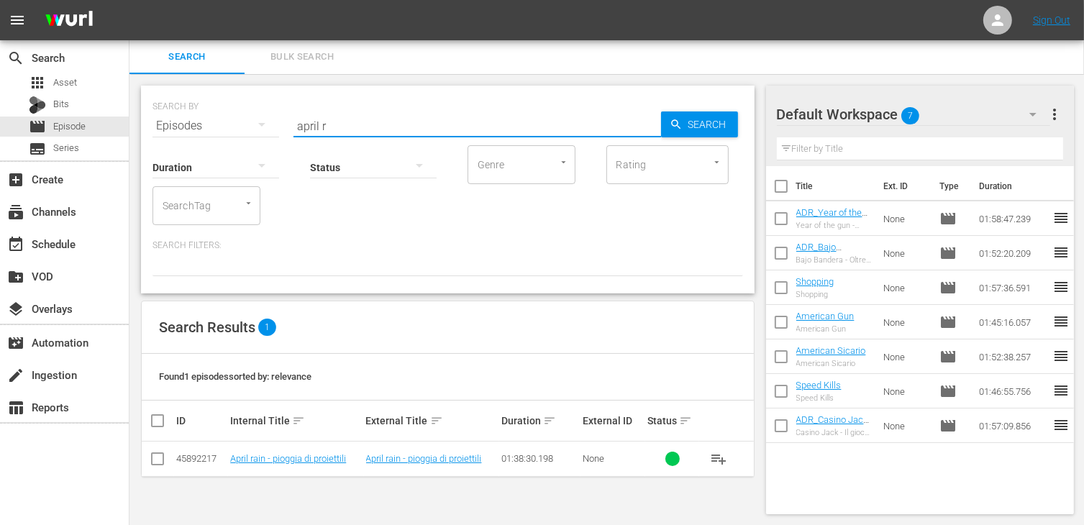
click at [152, 463] on input "checkbox" at bounding box center [157, 461] width 17 height 17
checkbox input "true"
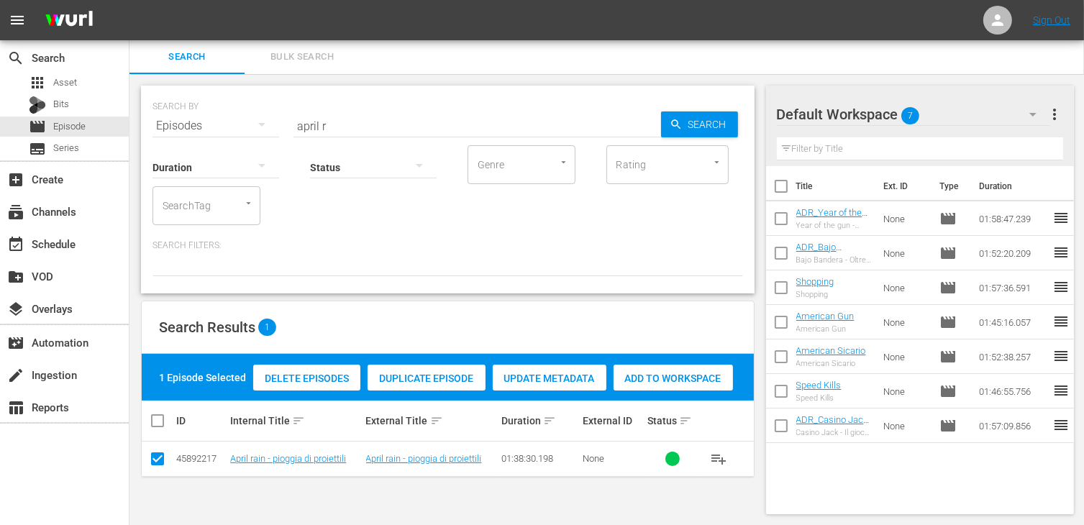
click at [675, 381] on span "Add to Workspace" at bounding box center [672, 378] width 119 height 12
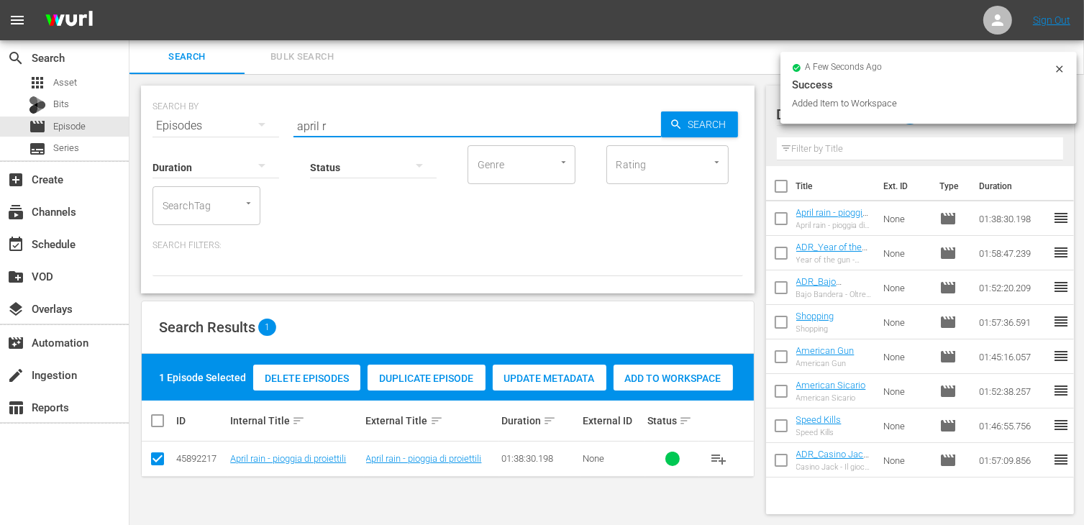
drag, startPoint x: 344, startPoint y: 123, endPoint x: 243, endPoint y: 110, distance: 101.5
click at [243, 110] on div "SEARCH BY Search By Episodes Search ID, Title, Description, Keywords, or Catego…" at bounding box center [447, 117] width 590 height 52
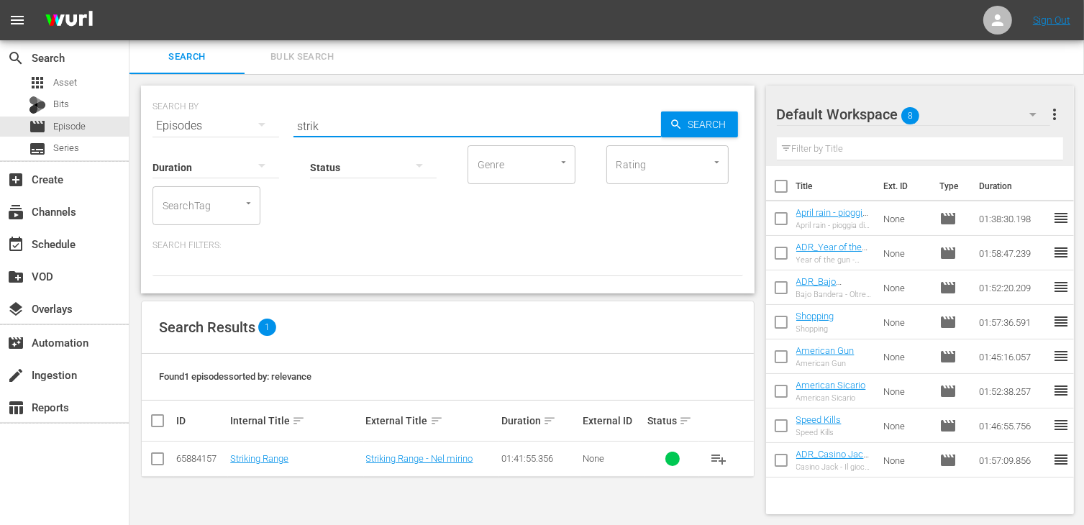
type input "strik"
click at [155, 460] on input "checkbox" at bounding box center [157, 461] width 17 height 17
checkbox input "true"
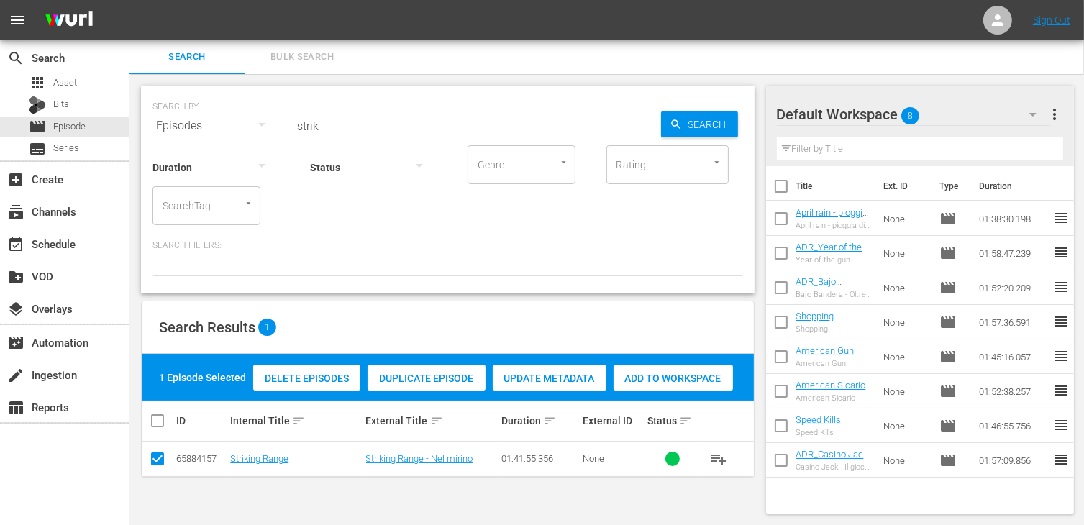
click at [664, 390] on div "Delete Episodes Duplicate Episode Update Metadata Add to Workspace" at bounding box center [493, 377] width 487 height 33
click at [658, 380] on span "Add to Workspace" at bounding box center [672, 378] width 119 height 12
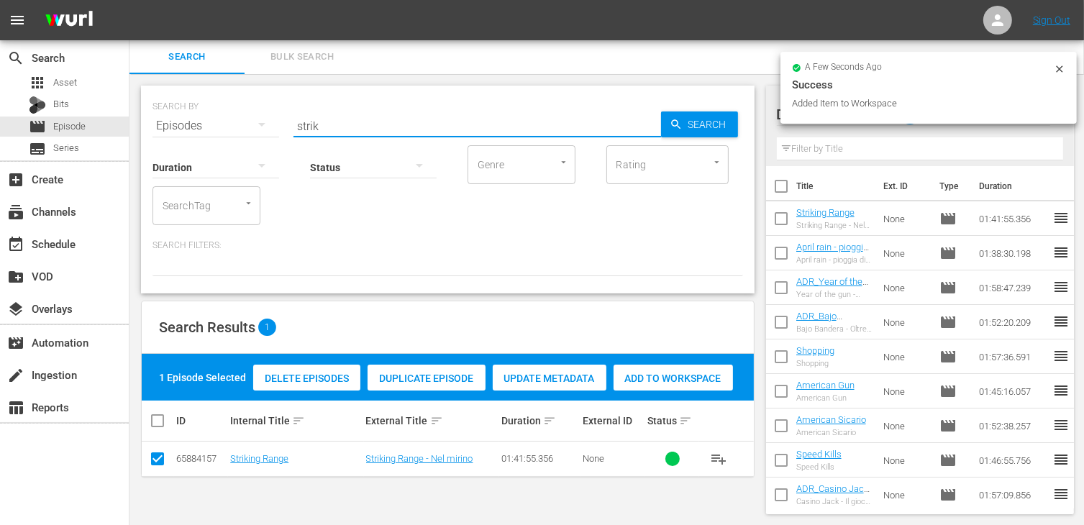
drag, startPoint x: 334, startPoint y: 122, endPoint x: 264, endPoint y: 119, distance: 69.8
click at [264, 119] on div "SEARCH BY Search By Episodes Search ID, Title, Description, Keywords, or Catego…" at bounding box center [447, 117] width 590 height 52
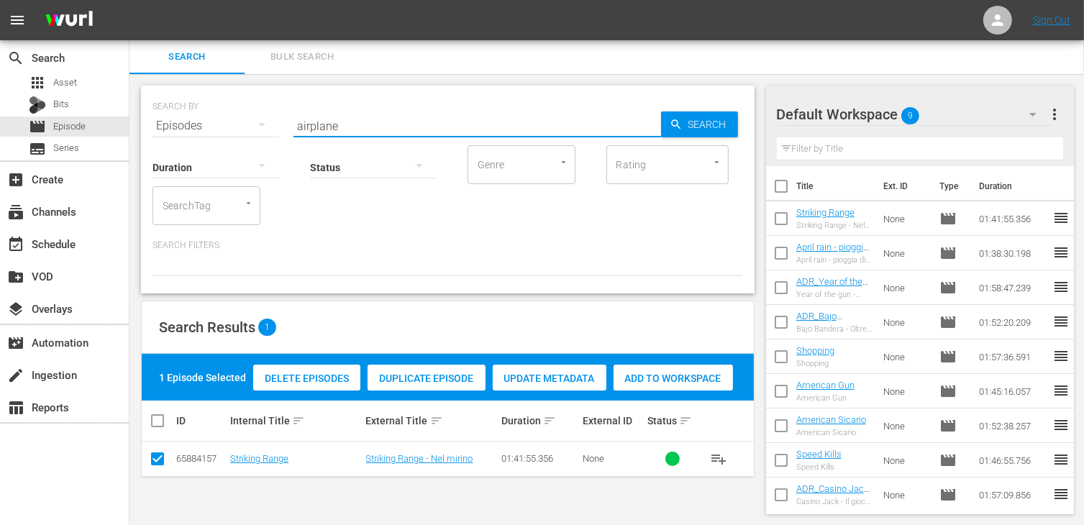
type input "airplane"
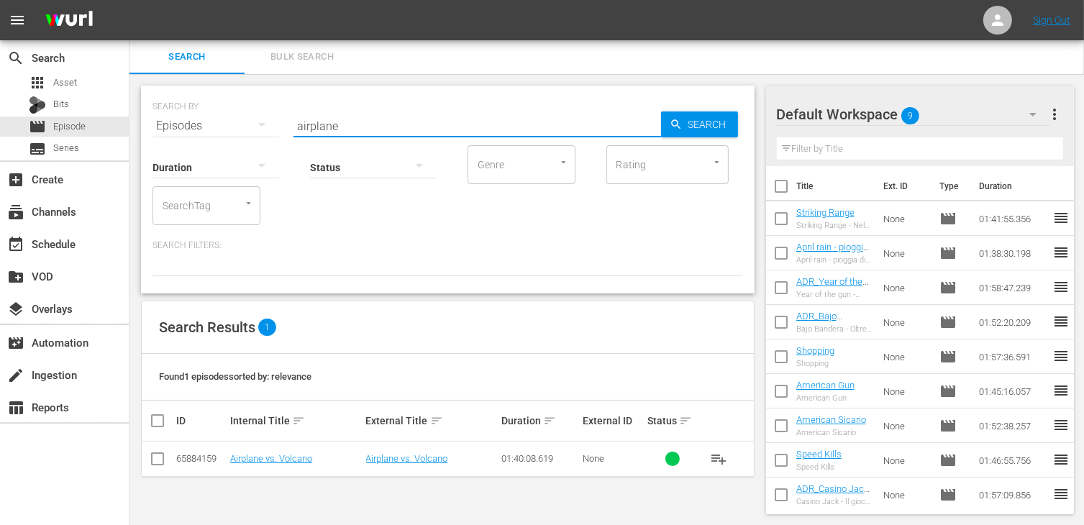
click at [157, 457] on input "checkbox" at bounding box center [157, 461] width 17 height 17
checkbox input "true"
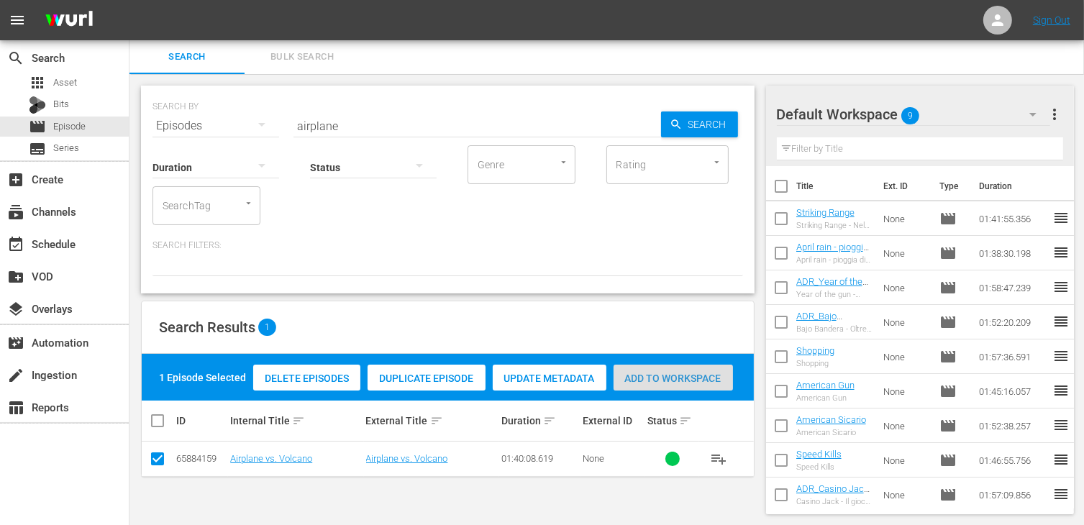
click at [659, 378] on span "Add to Workspace" at bounding box center [672, 378] width 119 height 12
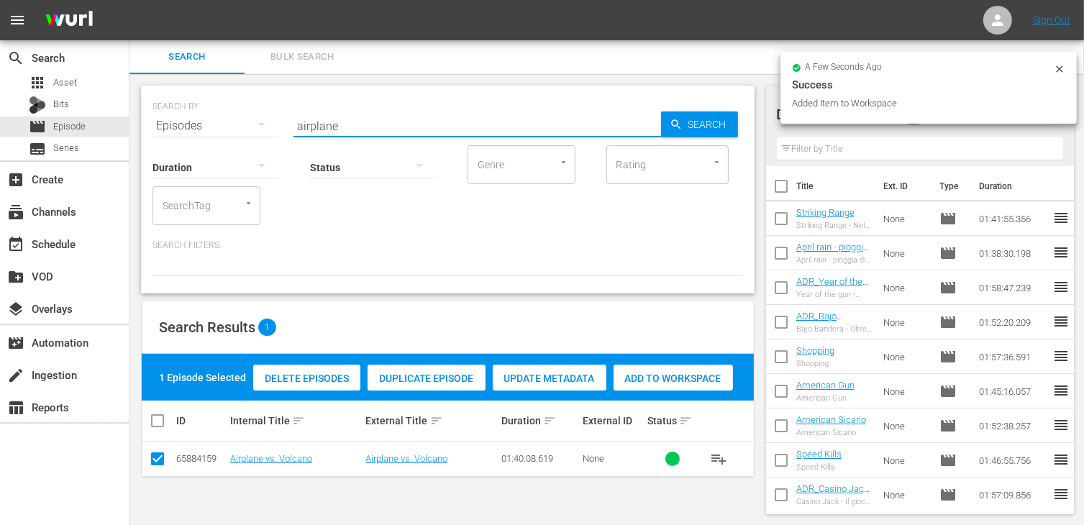
drag, startPoint x: 361, startPoint y: 122, endPoint x: 198, endPoint y: 120, distance: 162.5
click at [198, 120] on div "SEARCH BY Search By Episodes Search ID, Title, Description, Keywords, or Catego…" at bounding box center [447, 117] width 590 height 52
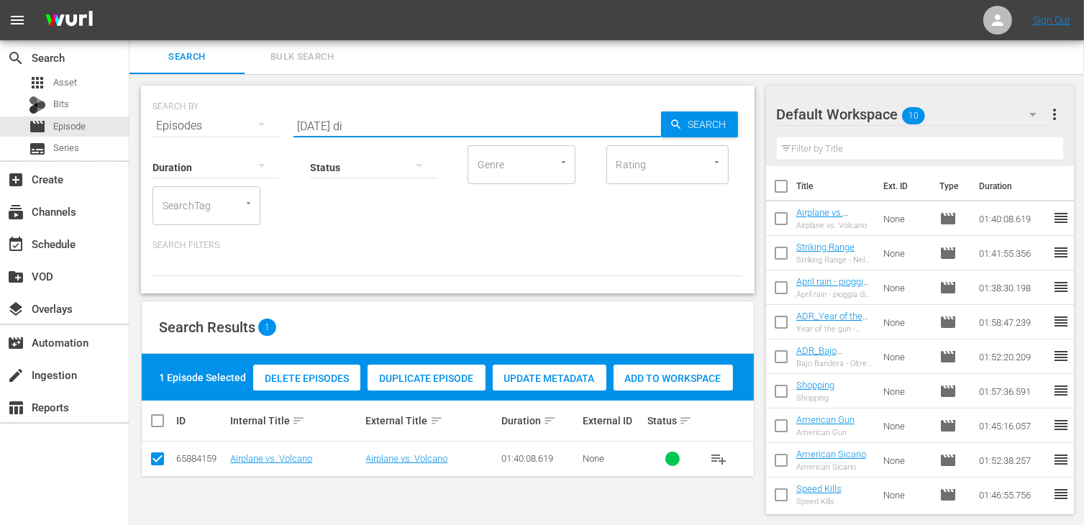
type input "natale di"
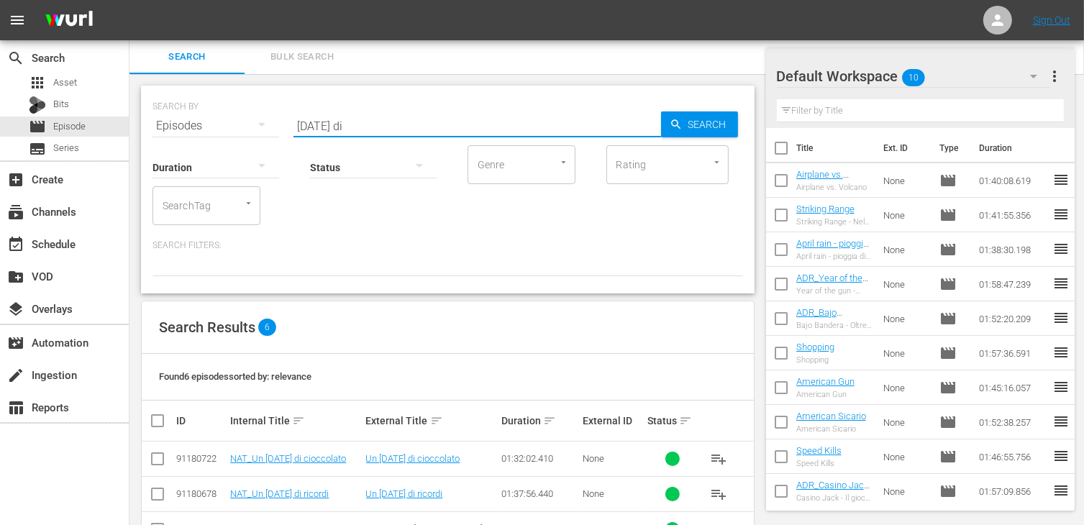
scroll to position [153, 0]
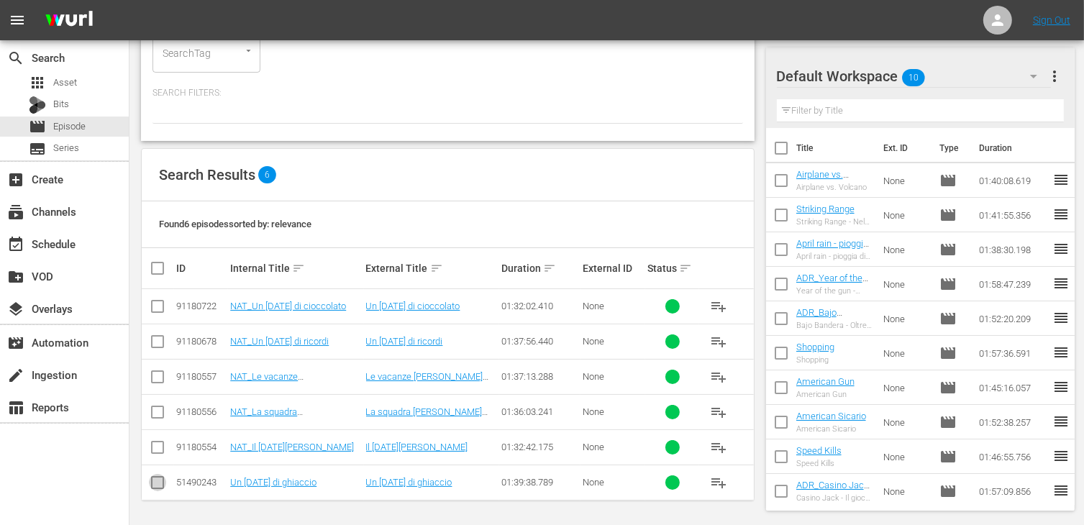
click at [152, 485] on input "checkbox" at bounding box center [157, 485] width 17 height 17
checkbox input "true"
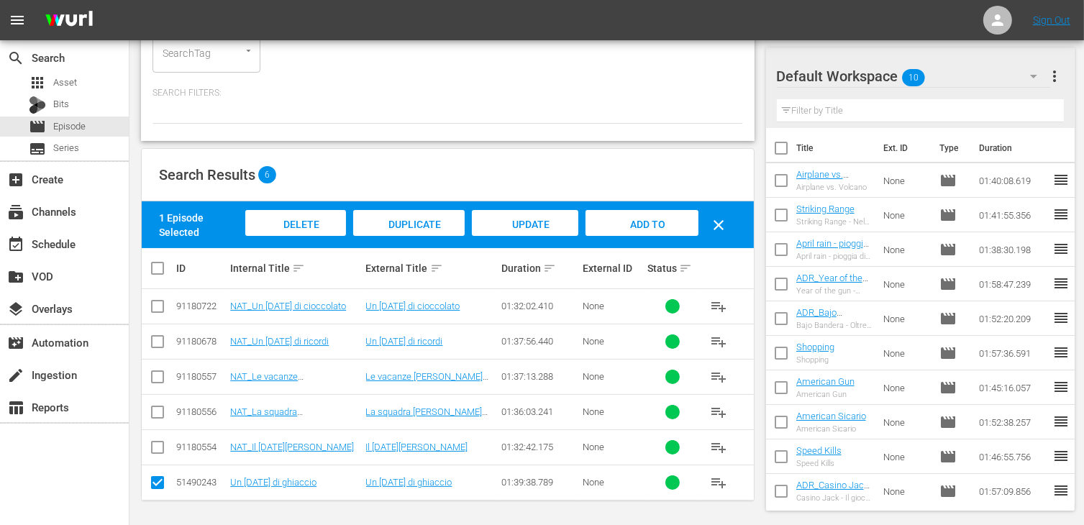
click at [641, 224] on span "Add to Workspace" at bounding box center [641, 238] width 70 height 39
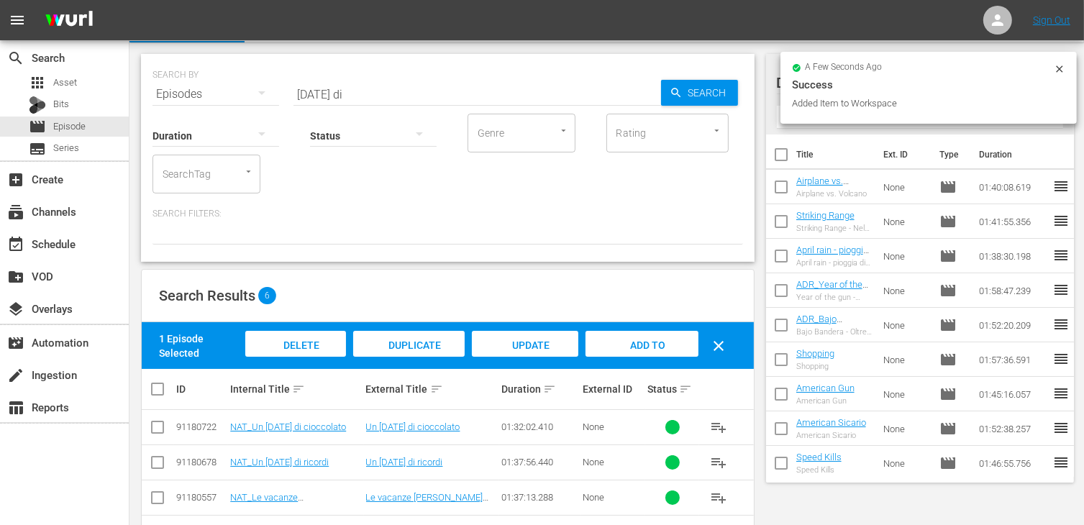
scroll to position [0, 0]
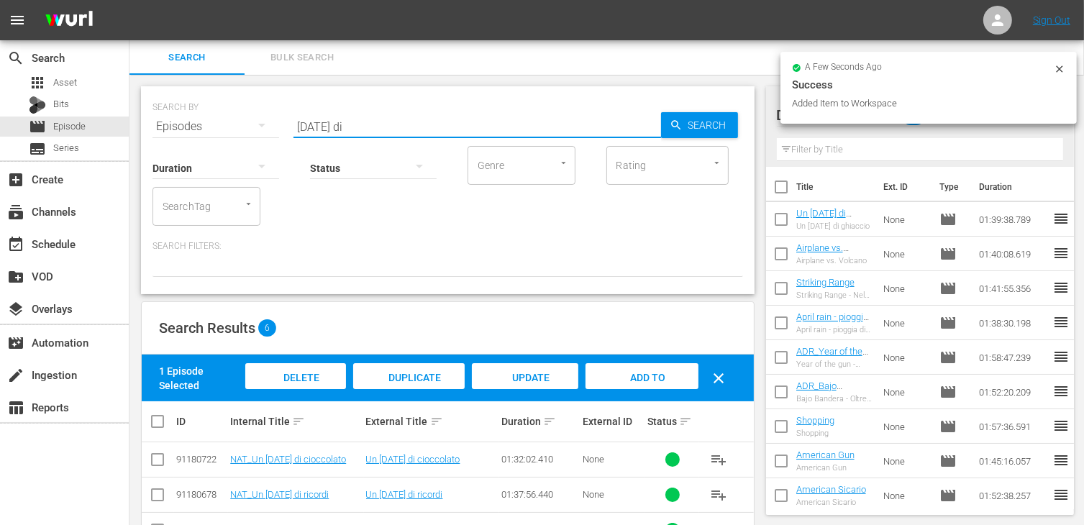
drag, startPoint x: 376, startPoint y: 126, endPoint x: 242, endPoint y: 116, distance: 134.8
click at [242, 116] on div "SEARCH BY Search By Episodes Search ID, Title, Description, Keywords, or Catego…" at bounding box center [447, 118] width 590 height 52
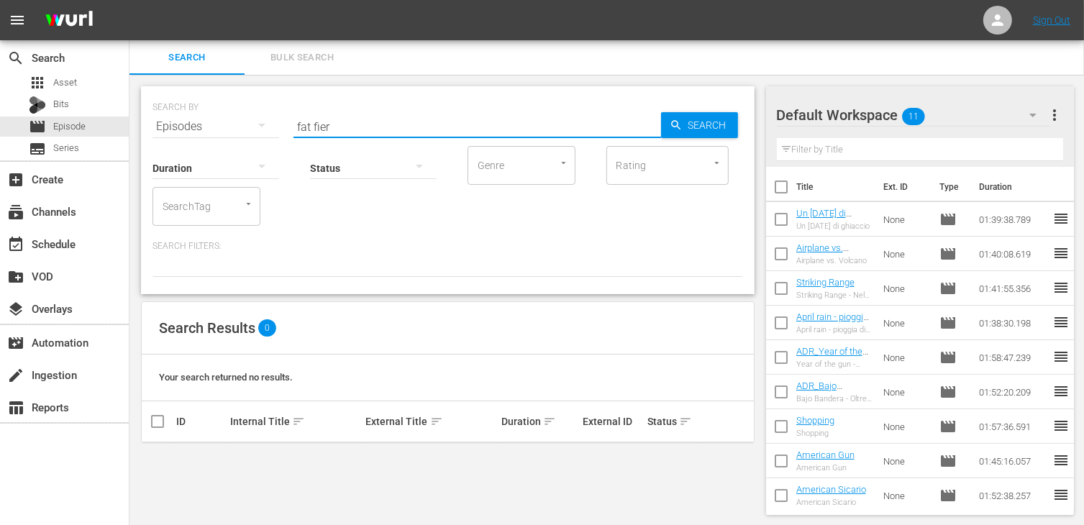
click at [306, 130] on input "fat fier" at bounding box center [476, 126] width 367 height 35
type input "fast fier"
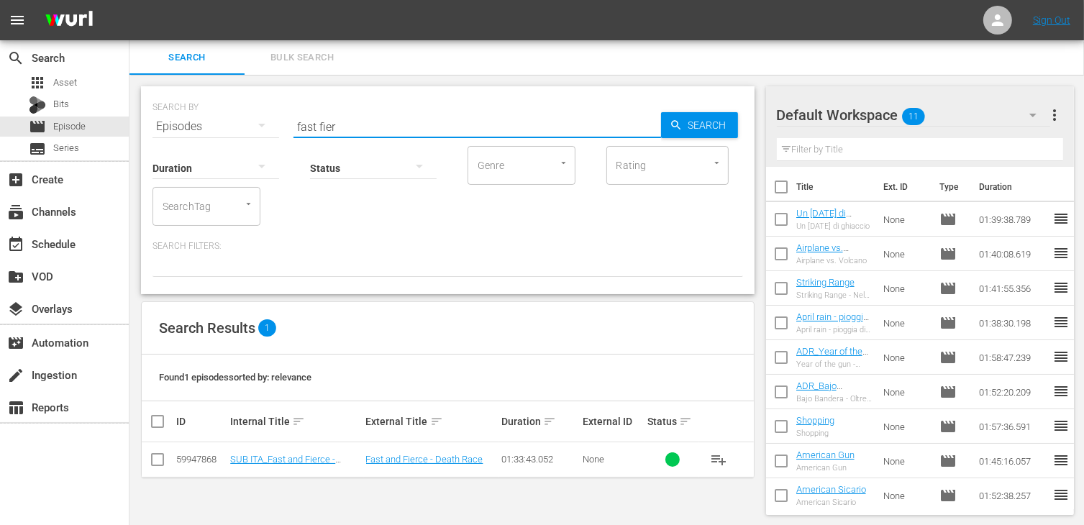
click at [163, 457] on input "checkbox" at bounding box center [157, 462] width 17 height 17
checkbox input "true"
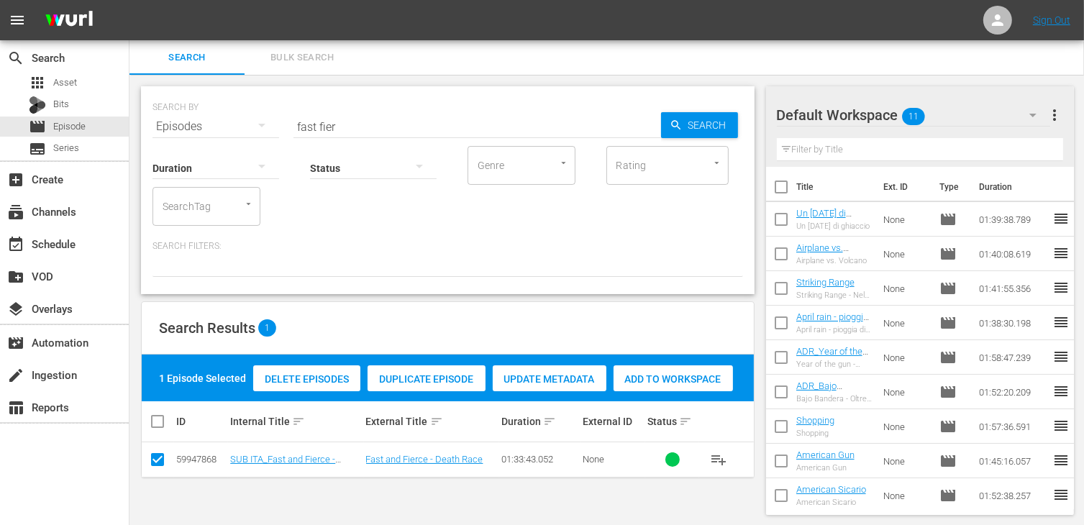
click at [674, 383] on span "Add to Workspace" at bounding box center [672, 379] width 119 height 12
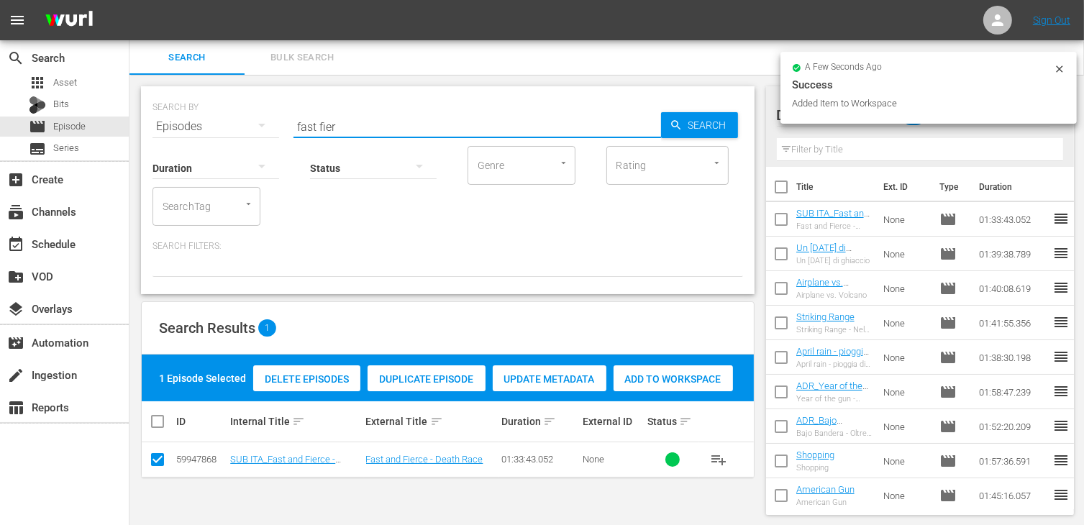
drag, startPoint x: 360, startPoint y: 129, endPoint x: 248, endPoint y: 118, distance: 112.0
click at [248, 118] on div "SEARCH BY Search By Episodes Search ID, Title, Description, Keywords, or Catego…" at bounding box center [447, 118] width 590 height 52
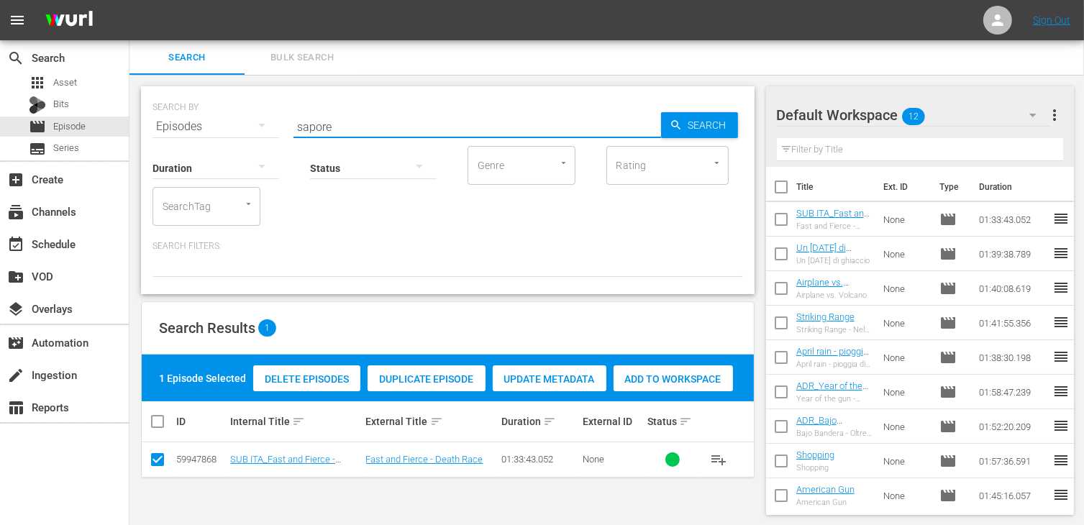
type input "sapore"
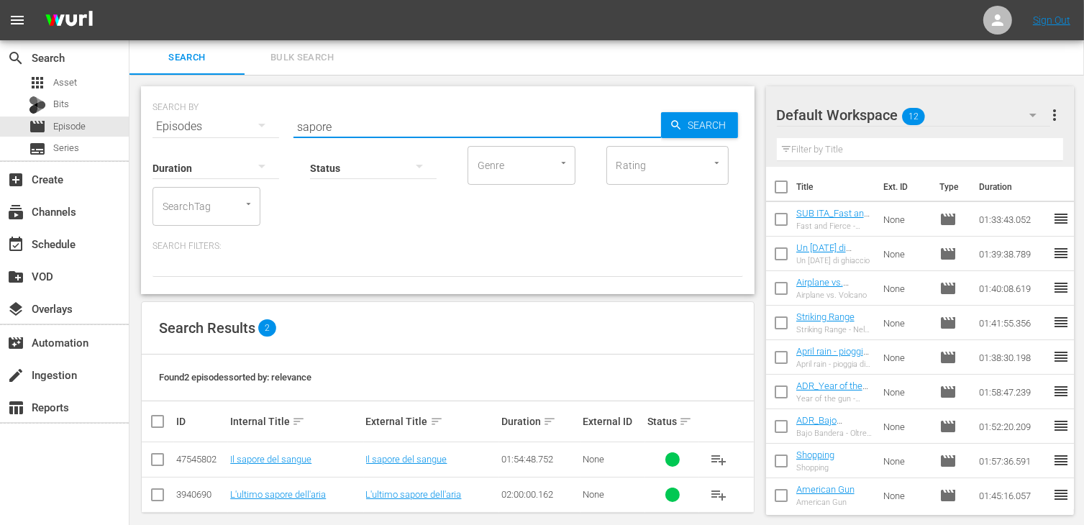
scroll to position [13, 0]
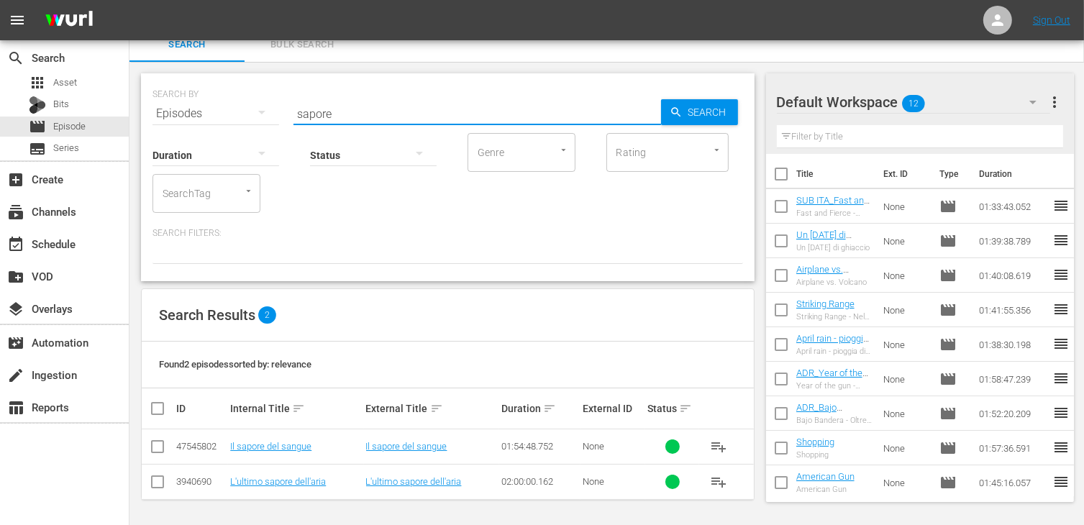
click at [161, 441] on input "checkbox" at bounding box center [157, 449] width 17 height 17
checkbox input "true"
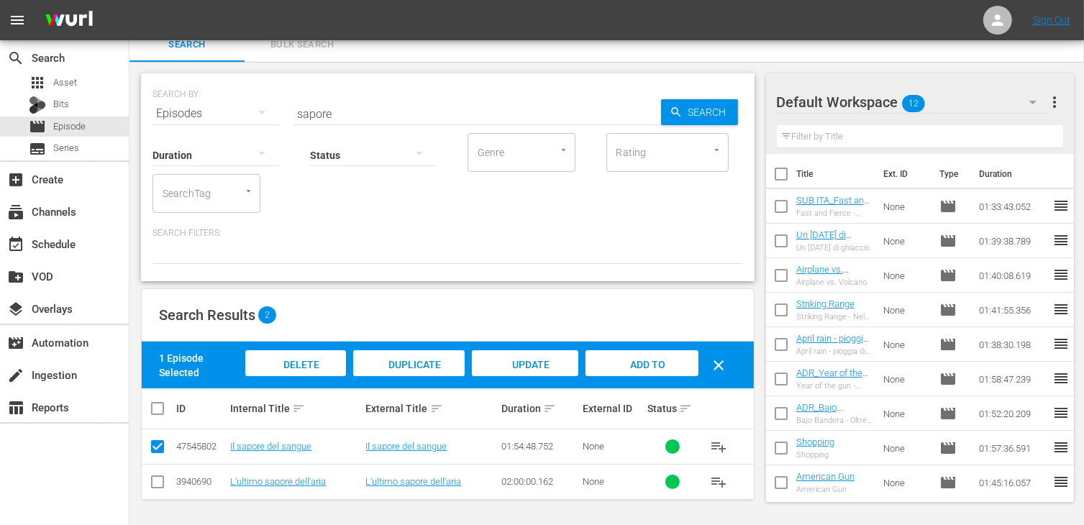
click at [631, 359] on span "Add to Workspace" at bounding box center [641, 378] width 70 height 39
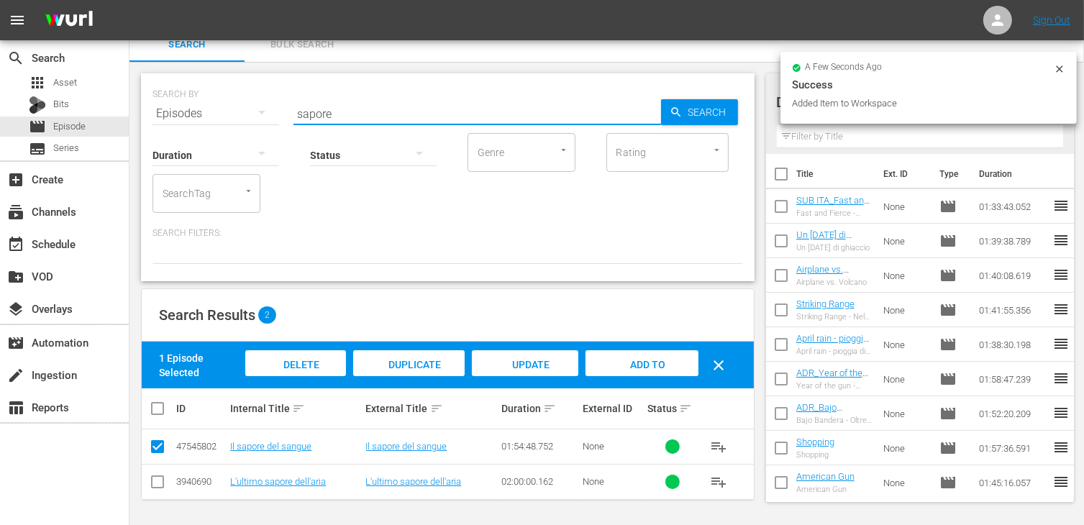
drag, startPoint x: 349, startPoint y: 114, endPoint x: 180, endPoint y: 105, distance: 169.2
click at [180, 105] on div "SEARCH BY Search By Episodes Search ID, Title, Description, Keywords, or Catego…" at bounding box center [447, 105] width 590 height 52
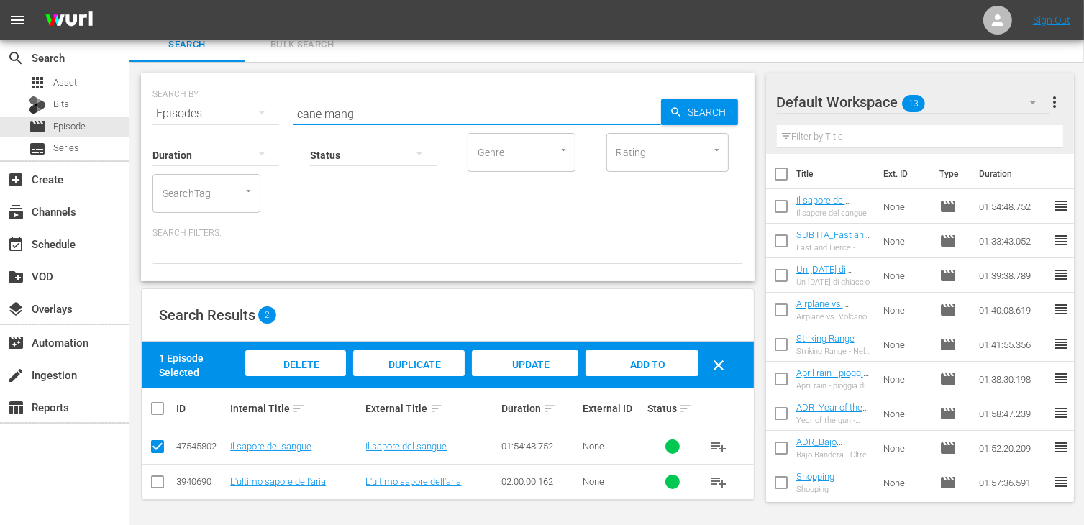
type input "cane mang"
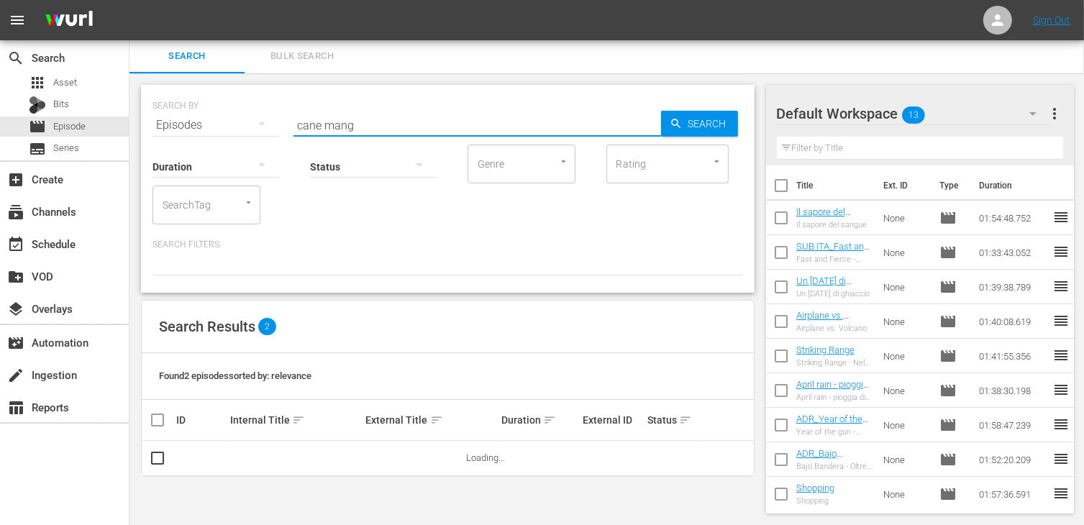
scroll to position [1, 0]
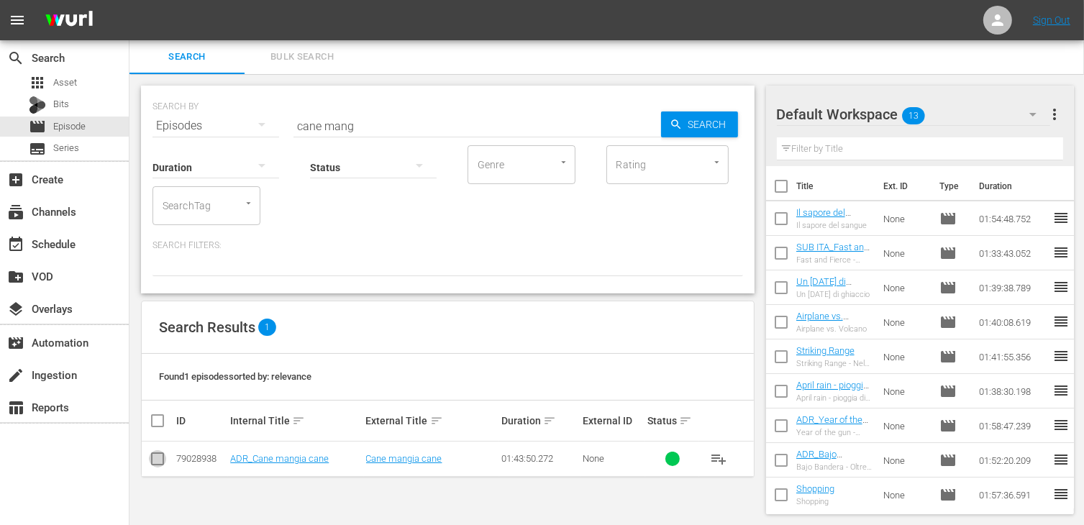
click at [158, 458] on input "checkbox" at bounding box center [157, 461] width 17 height 17
checkbox input "true"
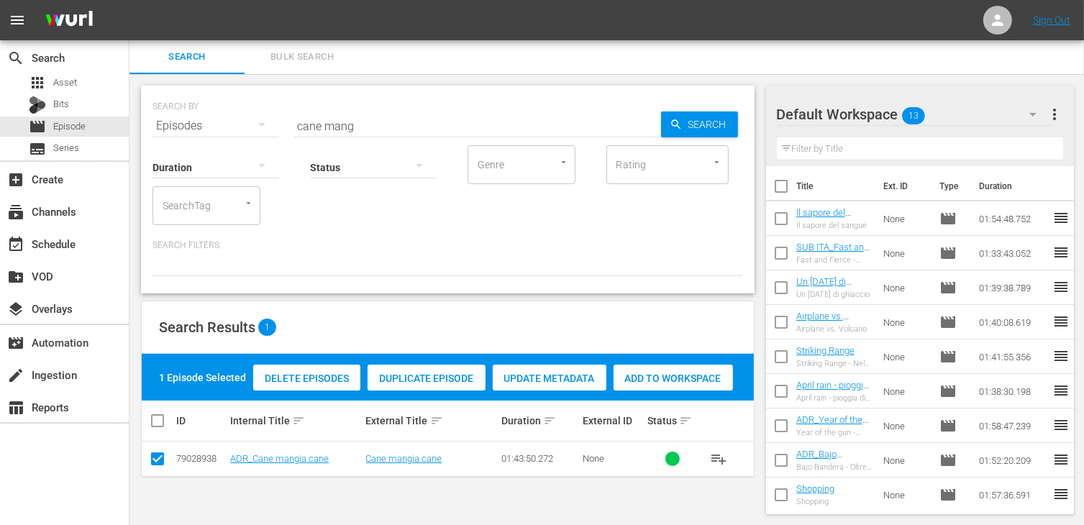
click at [687, 375] on span "Add to Workspace" at bounding box center [672, 378] width 119 height 12
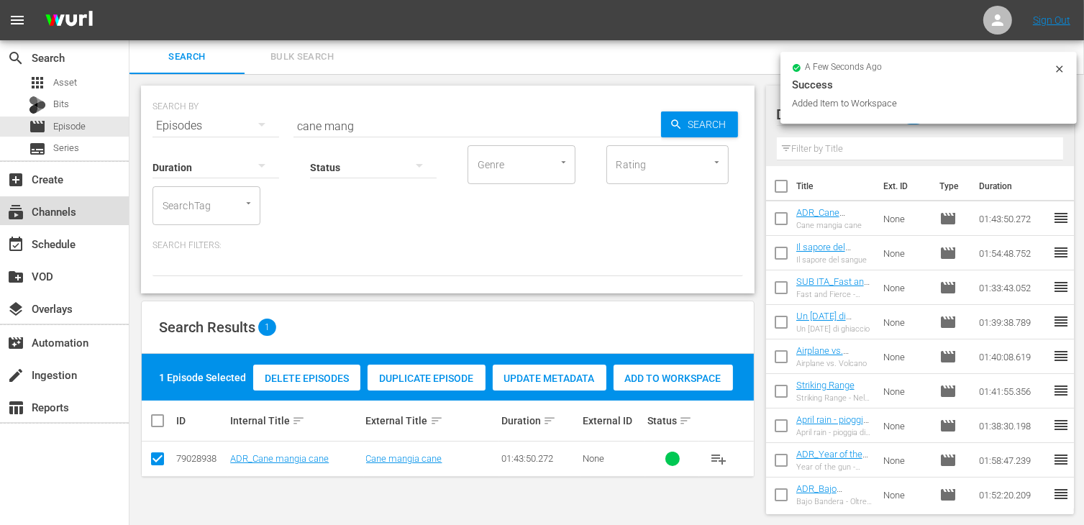
click at [75, 216] on div "subscriptions Channels" at bounding box center [40, 209] width 81 height 13
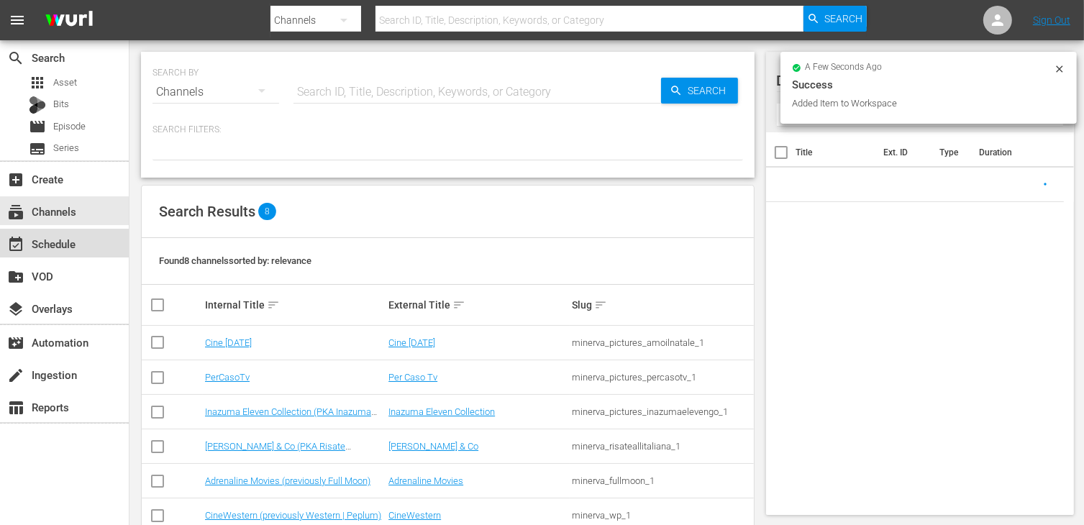
click at [81, 242] on div "event_available Schedule" at bounding box center [64, 243] width 129 height 29
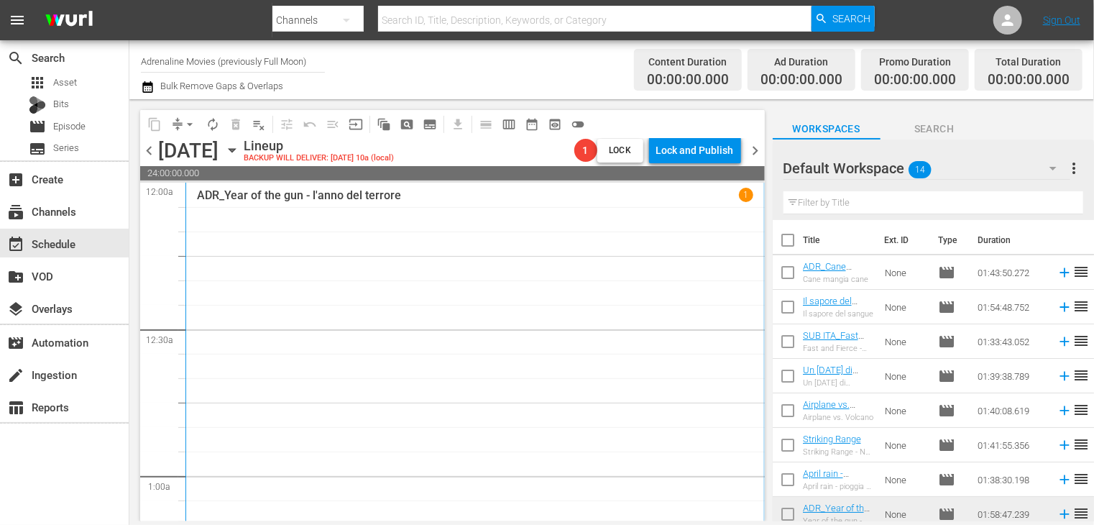
click at [791, 242] on input "checkbox" at bounding box center [788, 243] width 30 height 30
checkbox input "true"
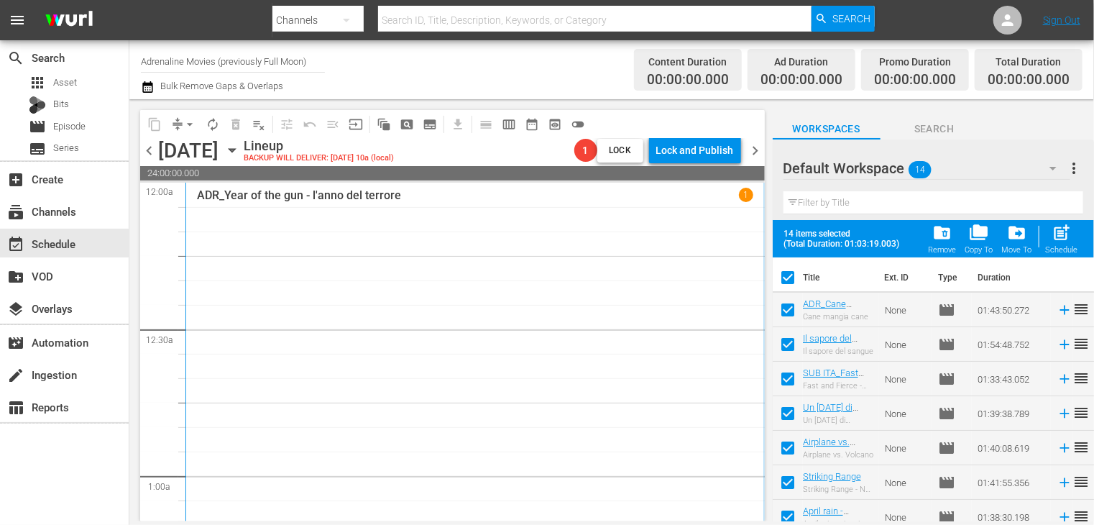
checkbox input "true"
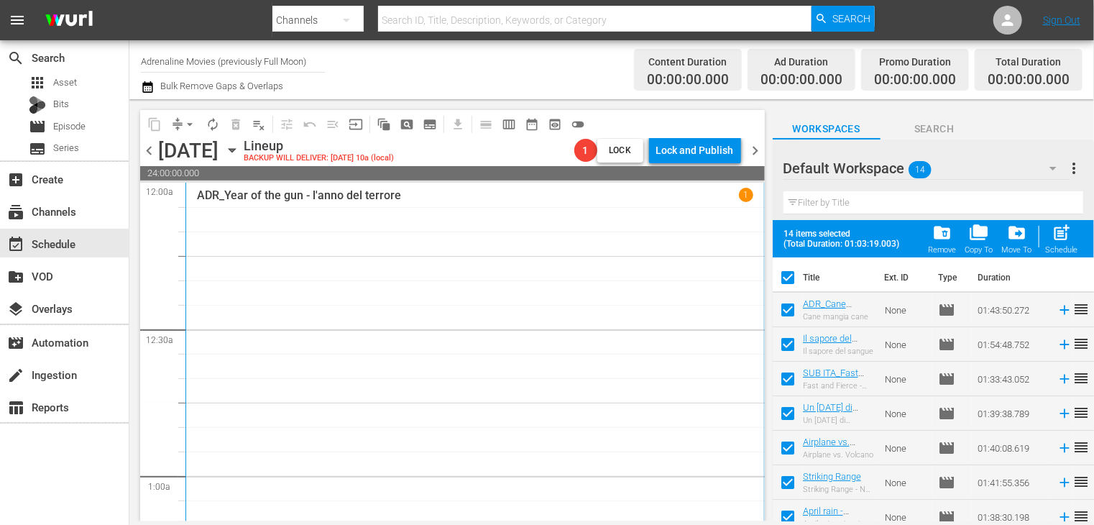
checkbox input "true"
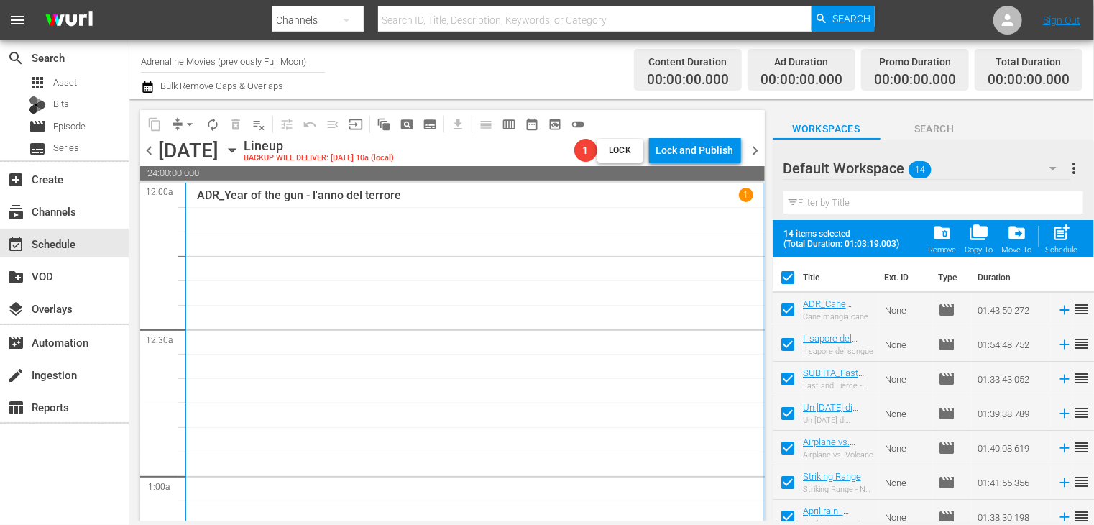
checkbox input "true"
click at [1065, 241] on span "post_add" at bounding box center [1062, 232] width 19 height 19
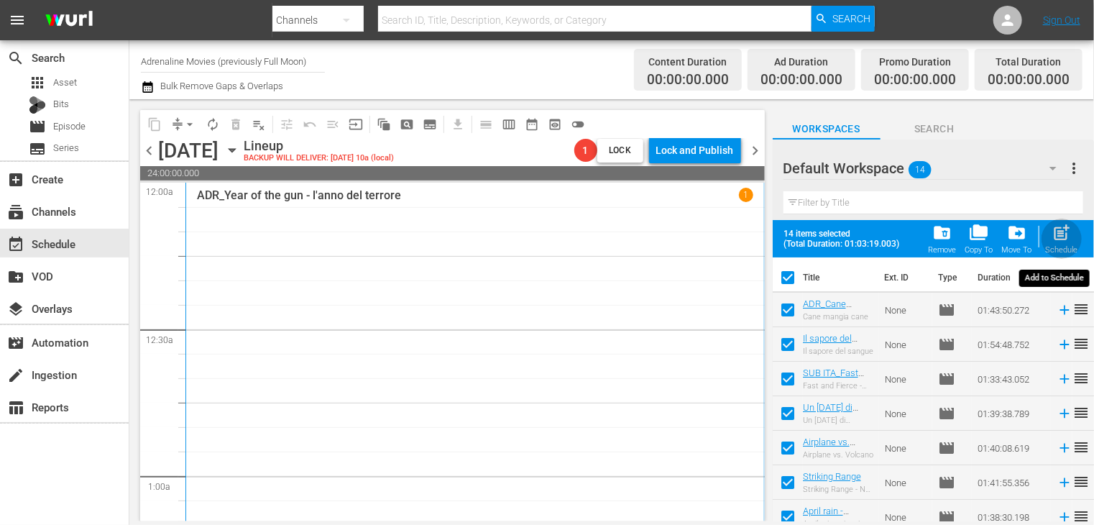
checkbox input "false"
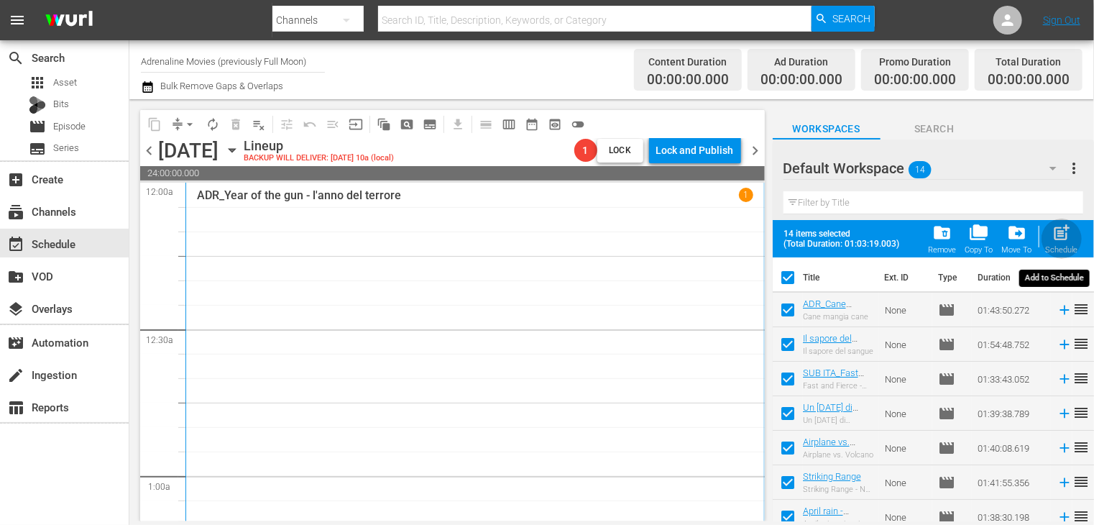
checkbox input "false"
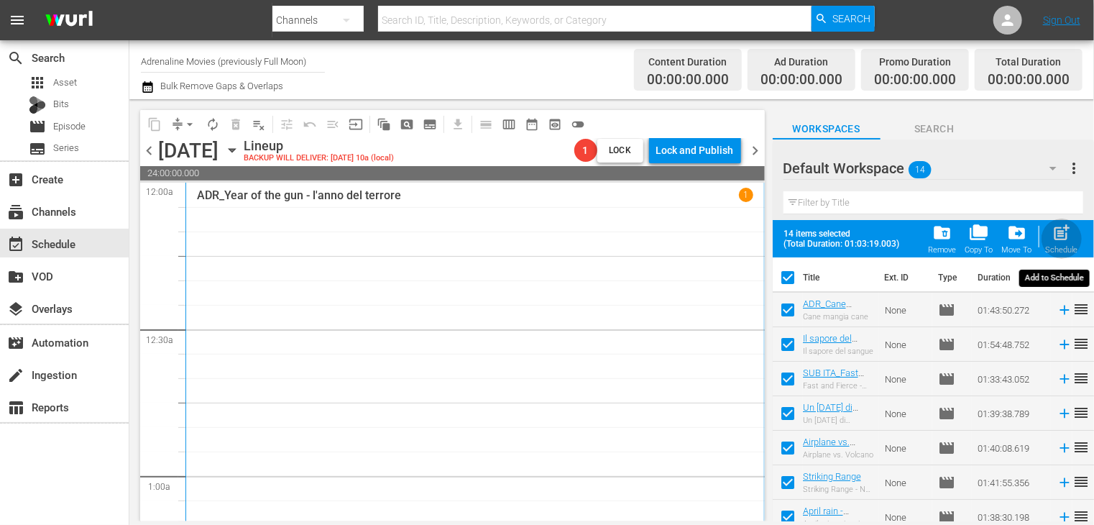
checkbox input "false"
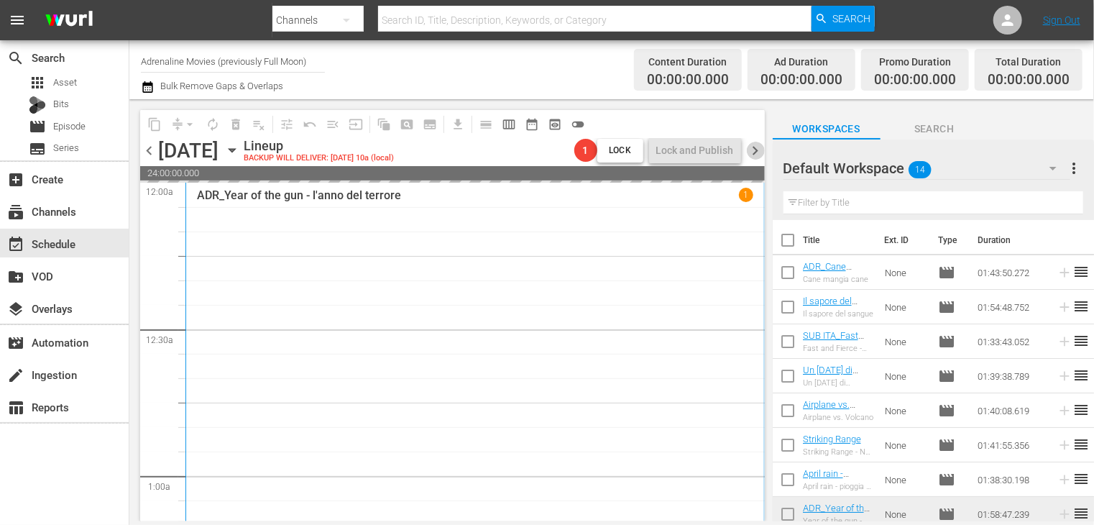
click at [752, 149] on span "chevron_right" at bounding box center [756, 151] width 18 height 18
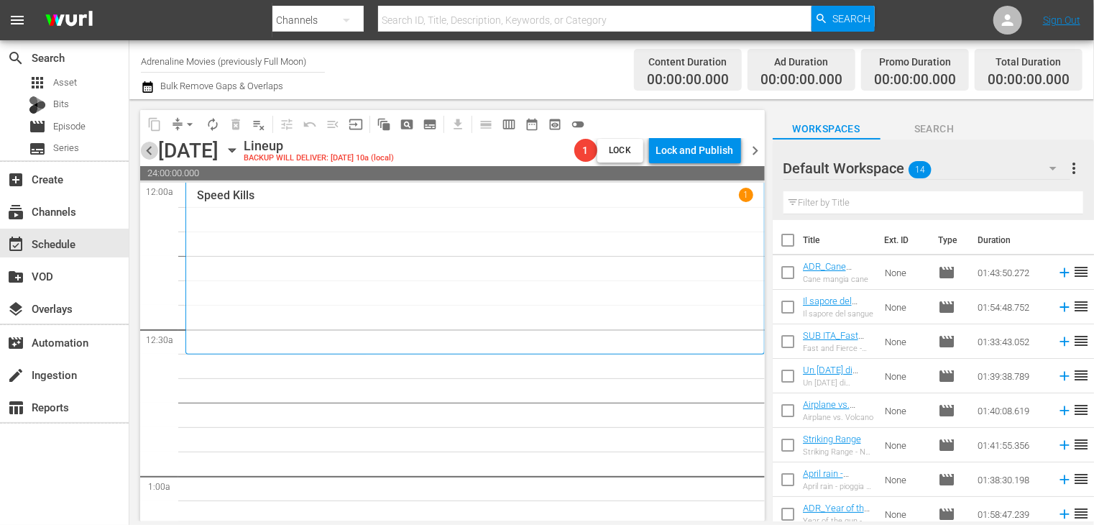
click at [147, 149] on span "chevron_left" at bounding box center [149, 151] width 18 height 18
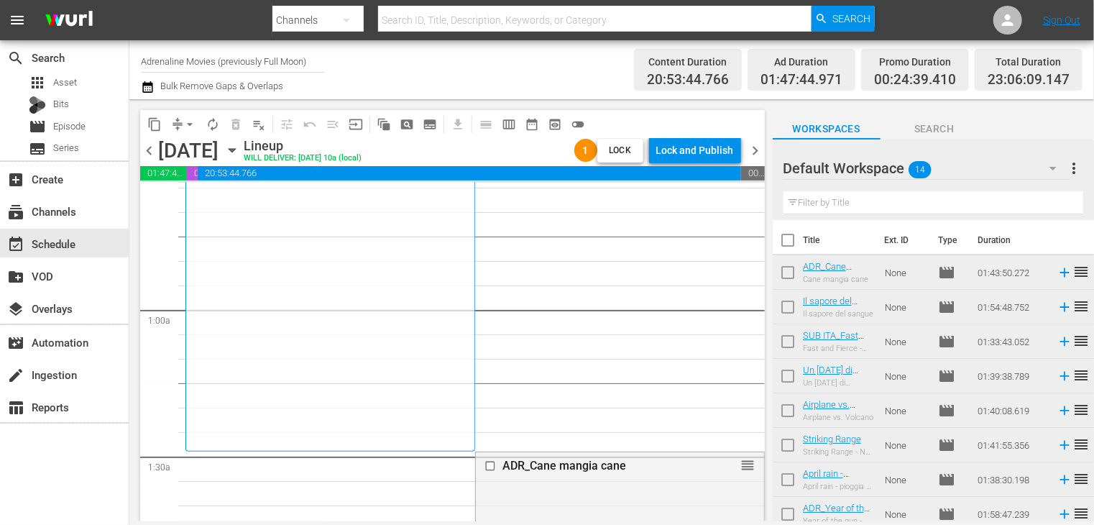
scroll to position [144, 0]
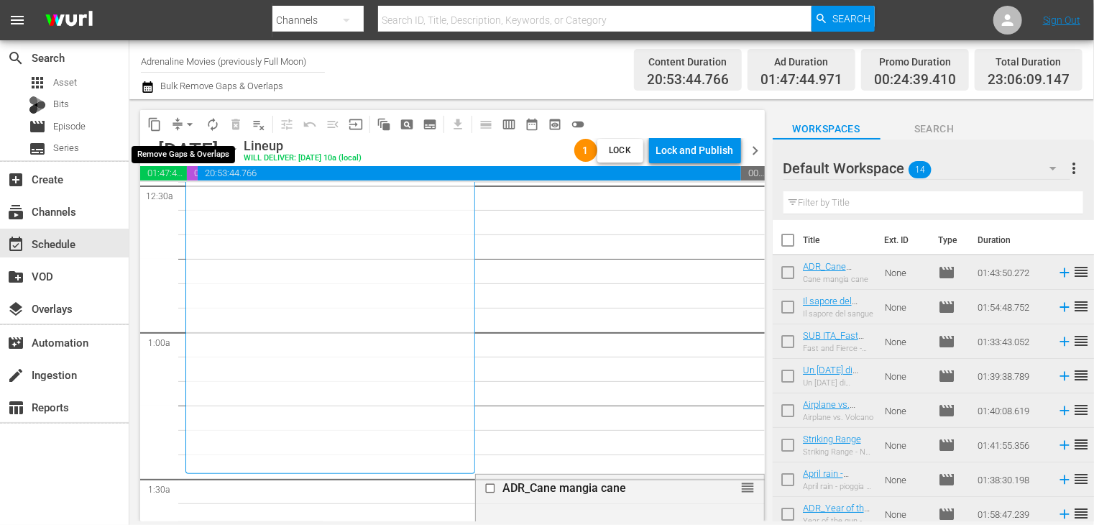
click at [190, 125] on span "arrow_drop_down" at bounding box center [190, 124] width 14 height 14
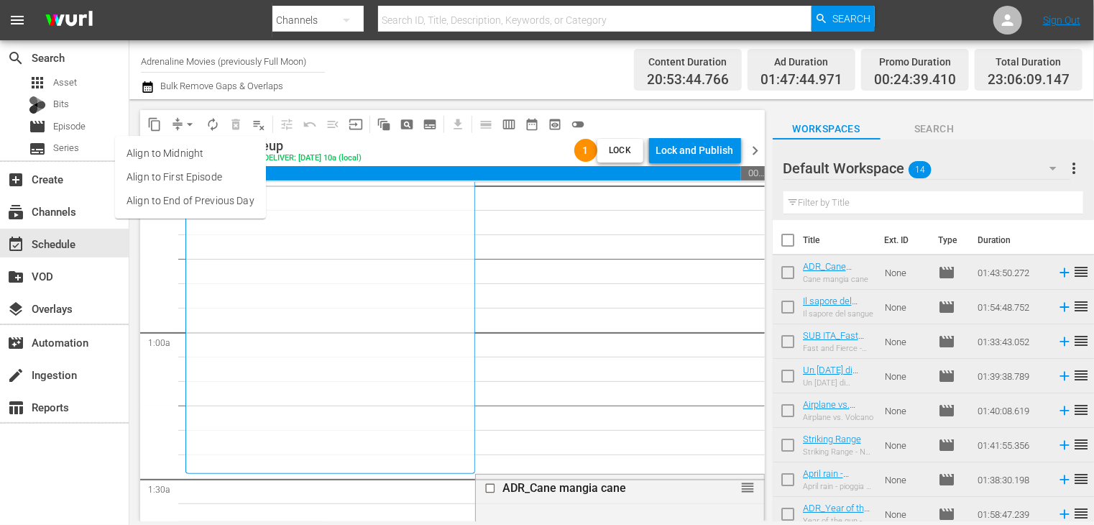
click at [198, 197] on li "Align to End of Previous Day" at bounding box center [190, 201] width 151 height 24
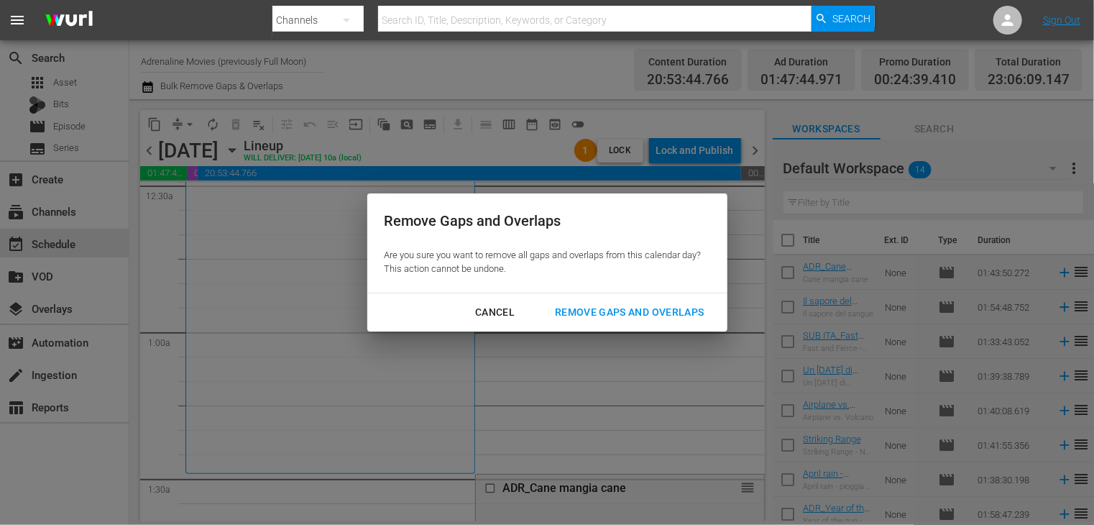
click at [627, 310] on div "Remove Gaps and Overlaps" at bounding box center [630, 312] width 172 height 18
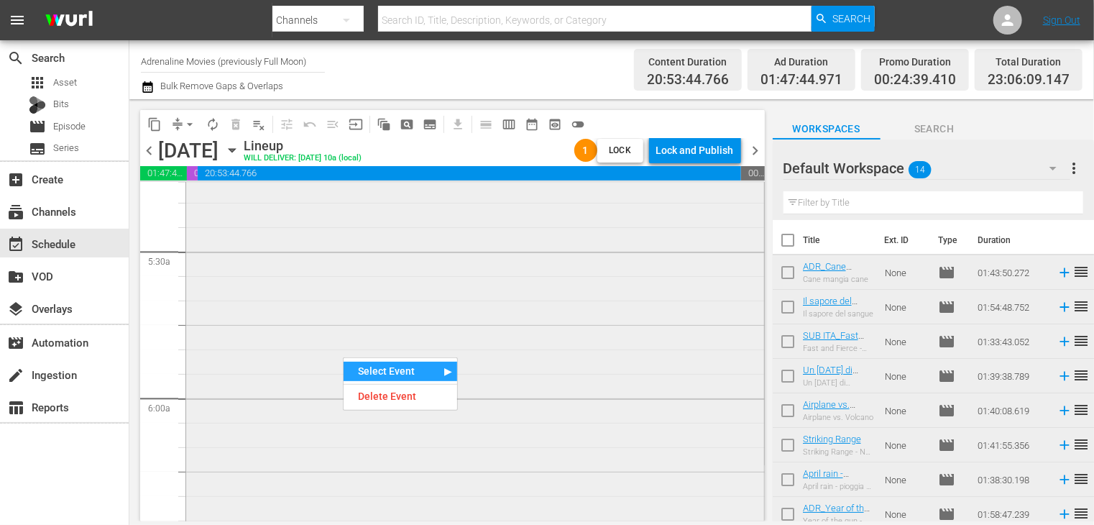
scroll to position [1510, 0]
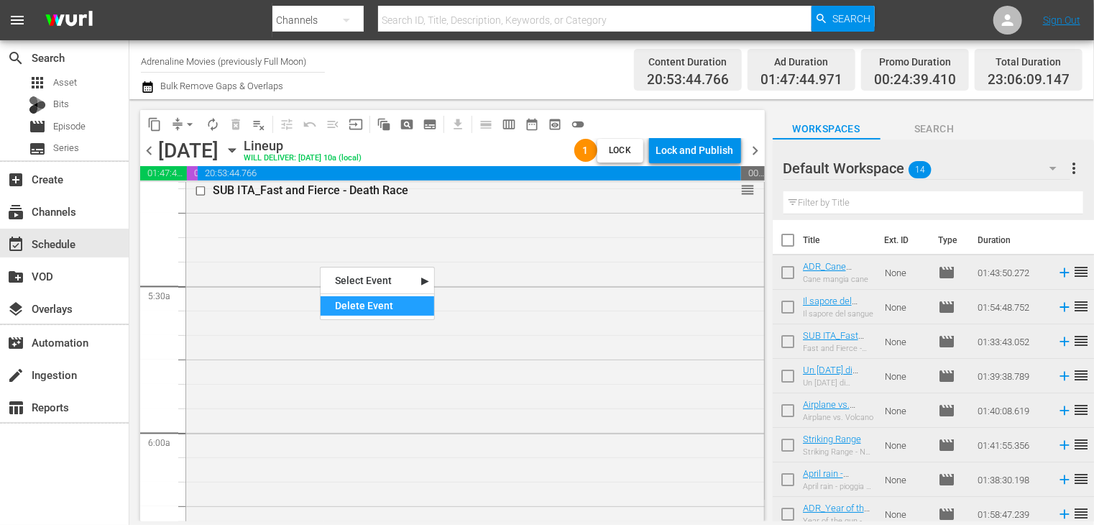
click at [342, 304] on div "Delete Event" at bounding box center [378, 305] width 114 height 19
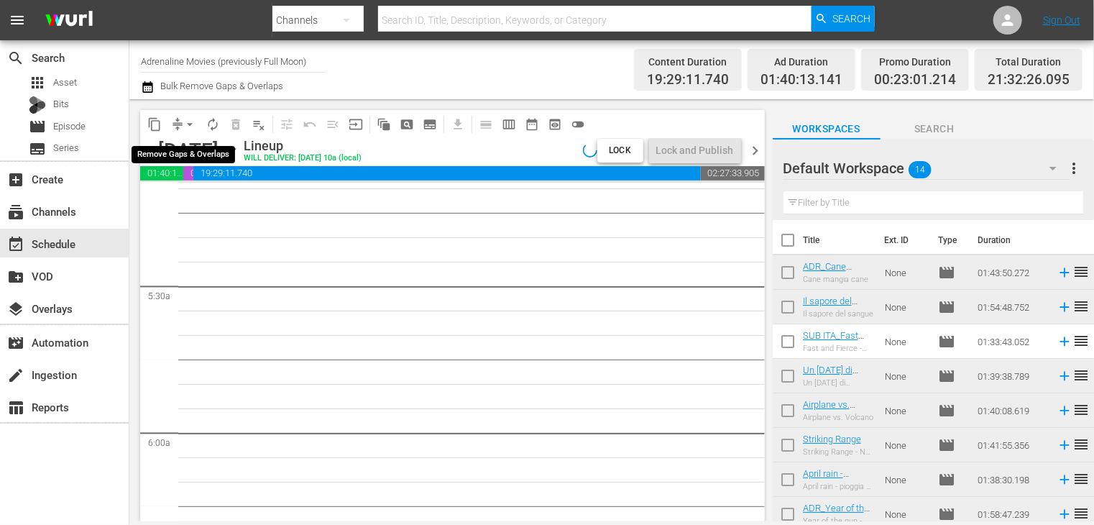
click at [190, 124] on span "arrow_drop_down" at bounding box center [190, 124] width 14 height 14
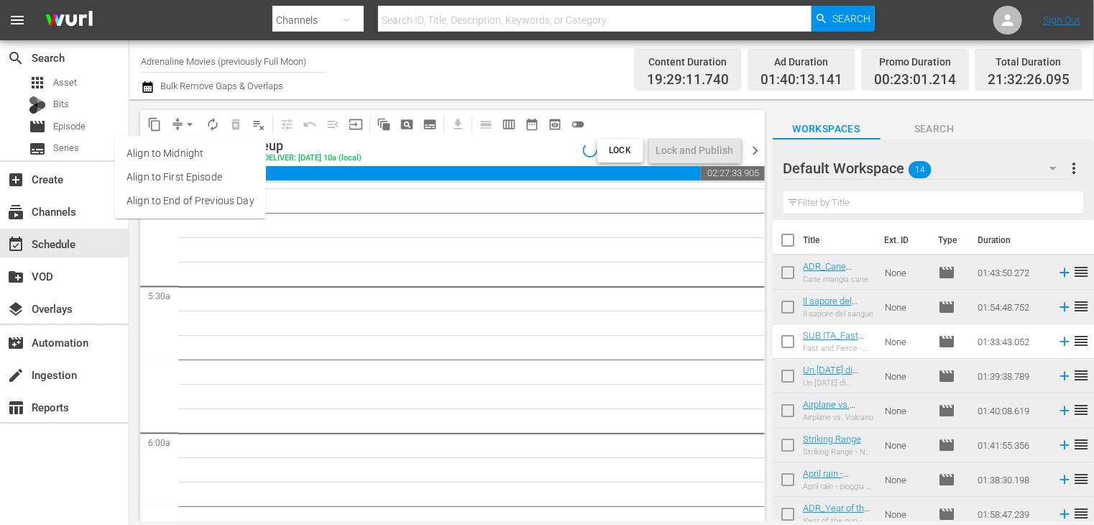
click at [181, 207] on li "Align to End of Previous Day" at bounding box center [190, 201] width 151 height 24
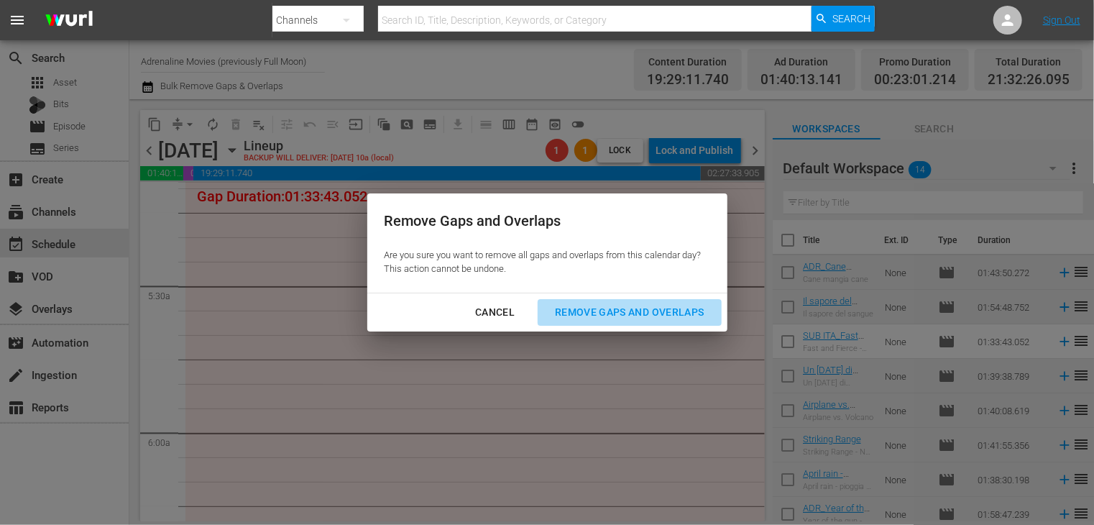
click at [607, 305] on div "Remove Gaps and Overlaps" at bounding box center [630, 312] width 172 height 18
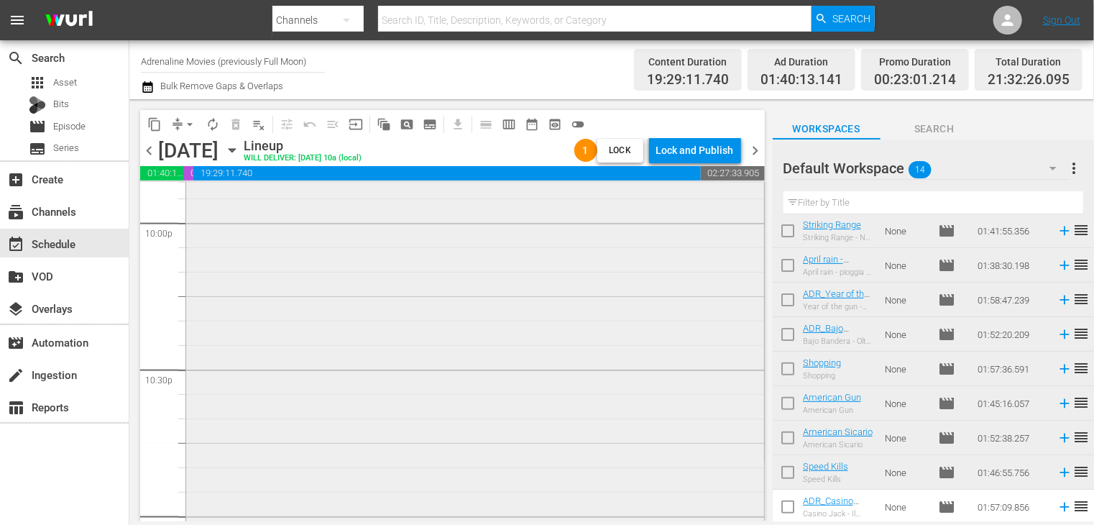
scroll to position [6702, 0]
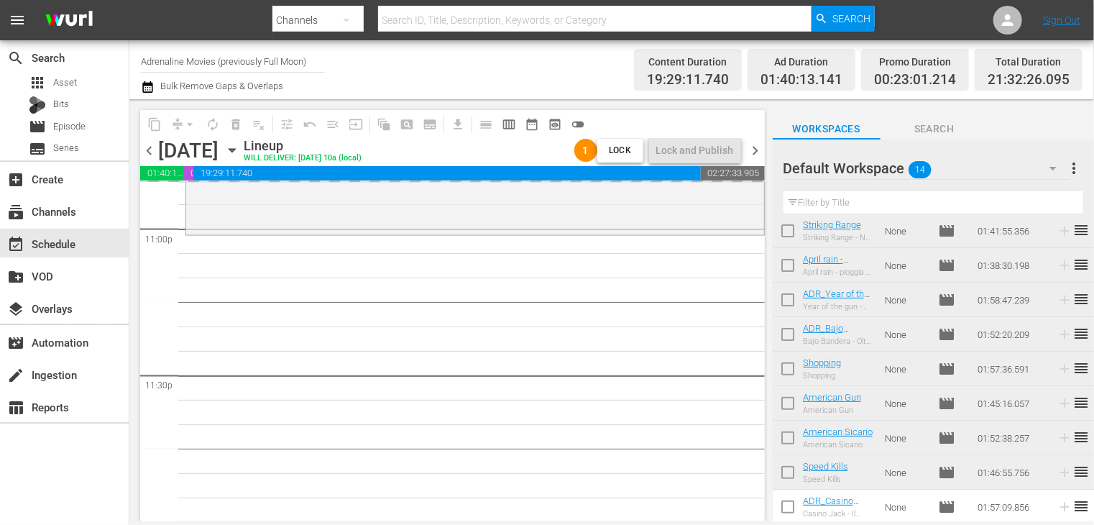
click at [758, 144] on span "chevron_right" at bounding box center [756, 151] width 18 height 18
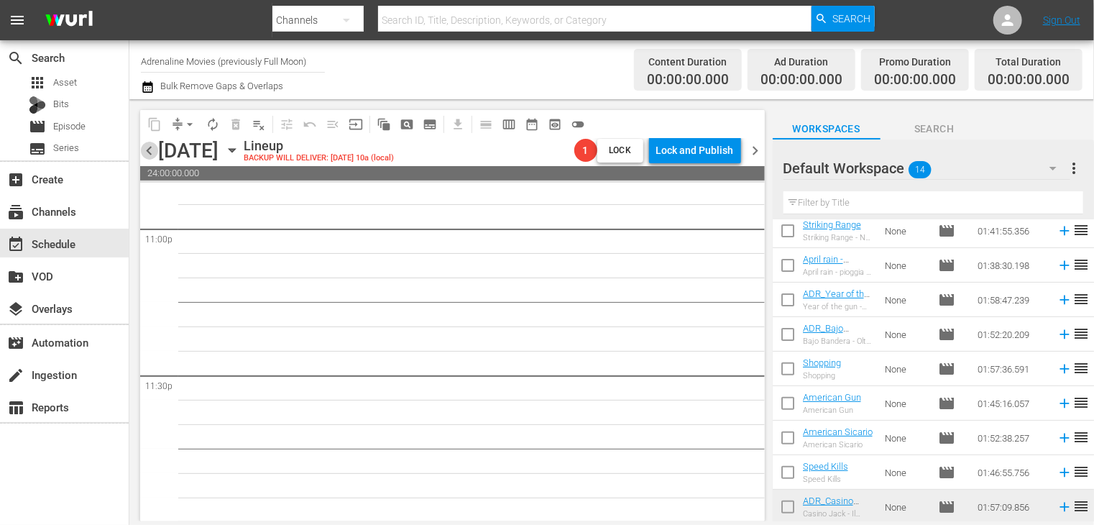
click at [155, 150] on span "chevron_left" at bounding box center [149, 151] width 18 height 18
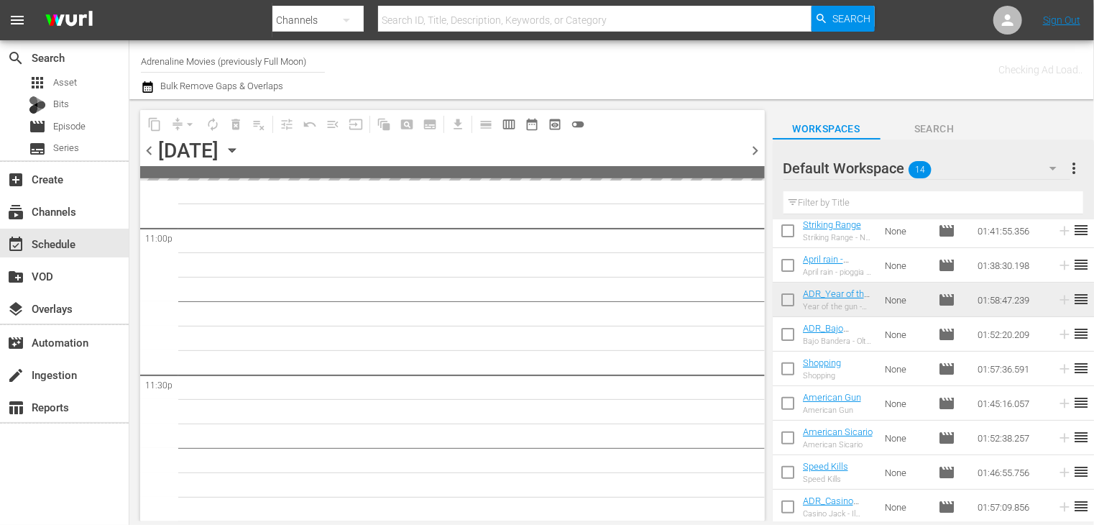
scroll to position [6699, 0]
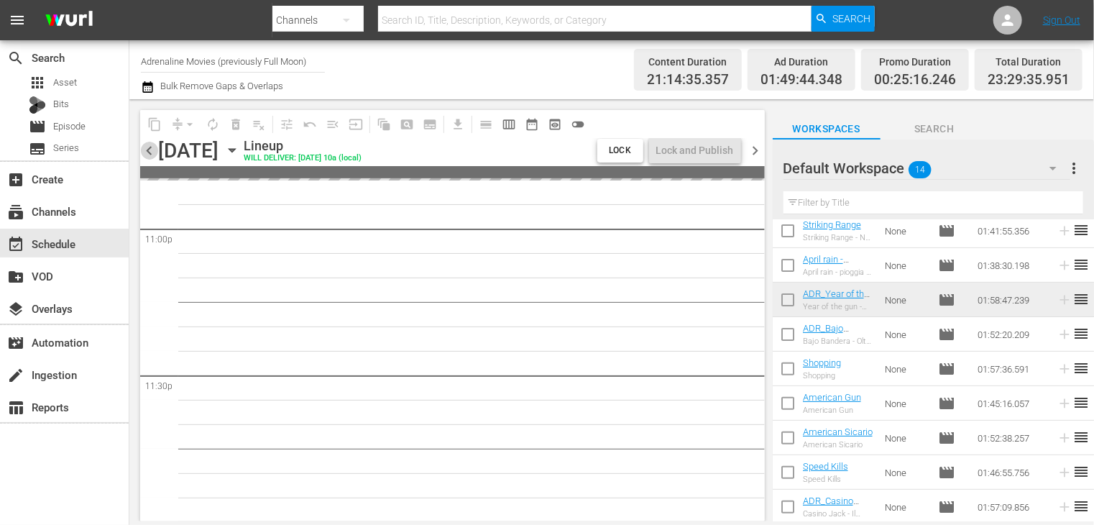
click at [155, 150] on span "chevron_left" at bounding box center [149, 151] width 18 height 18
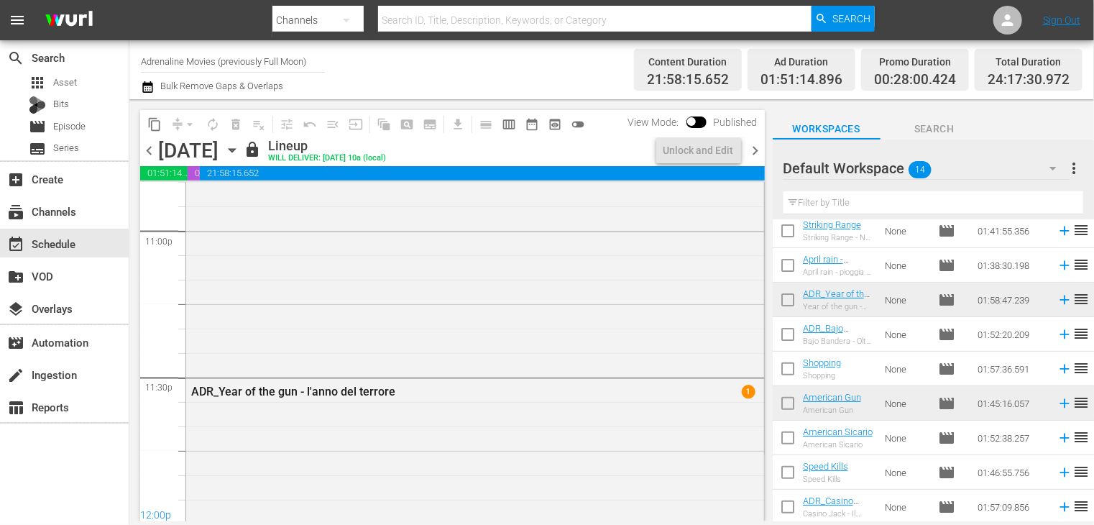
scroll to position [6775, 0]
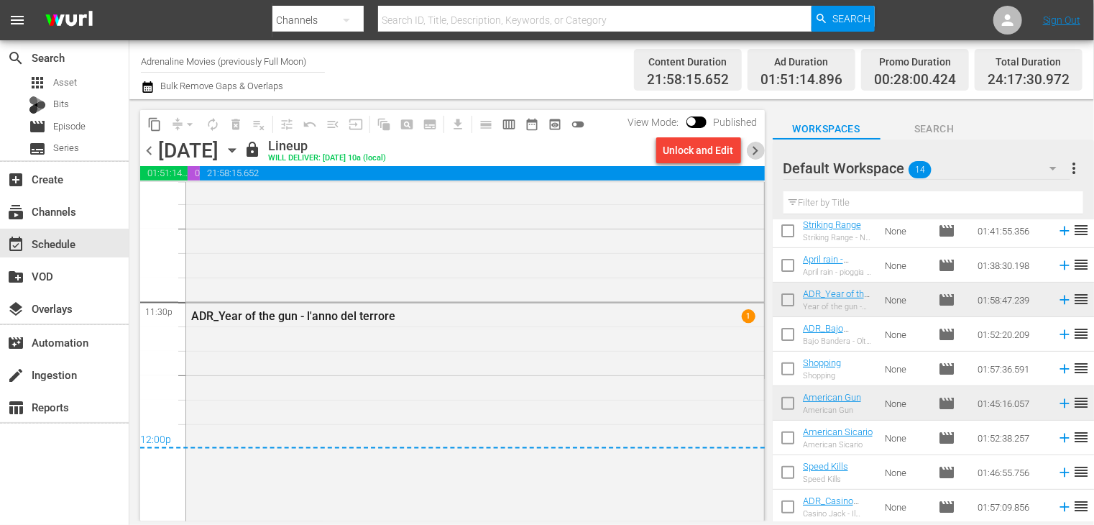
click at [756, 153] on span "chevron_right" at bounding box center [756, 151] width 18 height 18
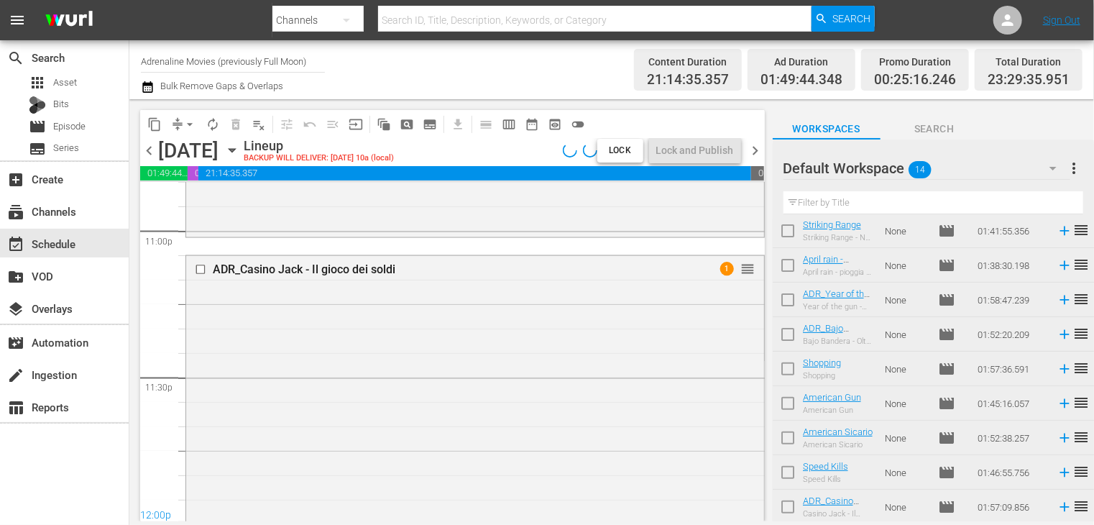
scroll to position [6702, 0]
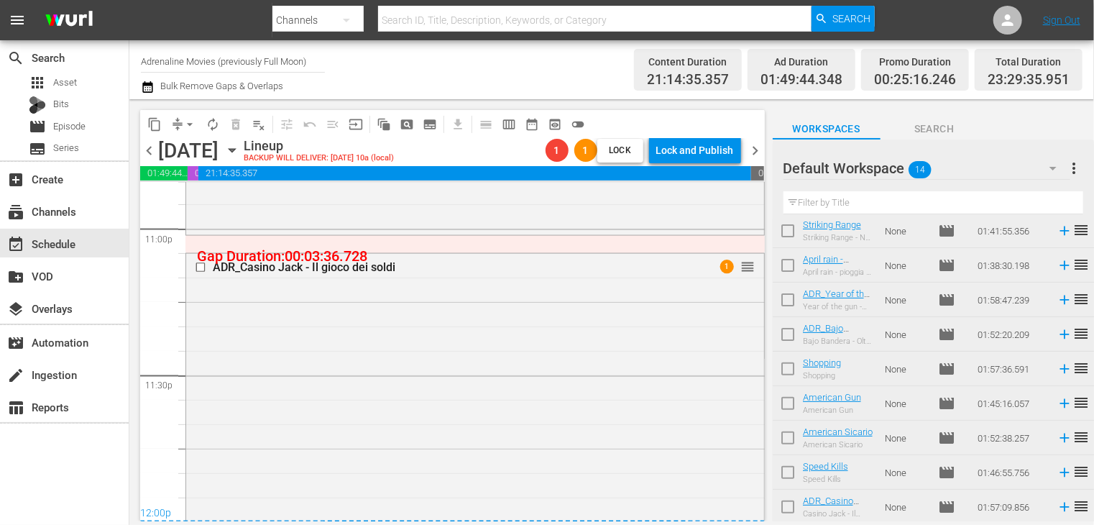
click at [190, 127] on span "arrow_drop_down" at bounding box center [190, 124] width 14 height 14
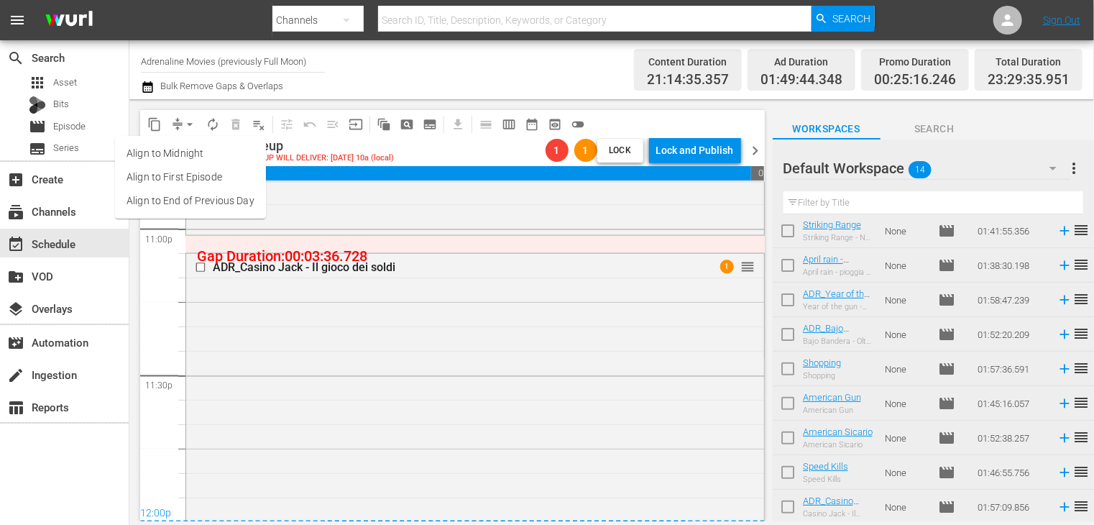
click at [202, 196] on li "Align to End of Previous Day" at bounding box center [190, 201] width 151 height 24
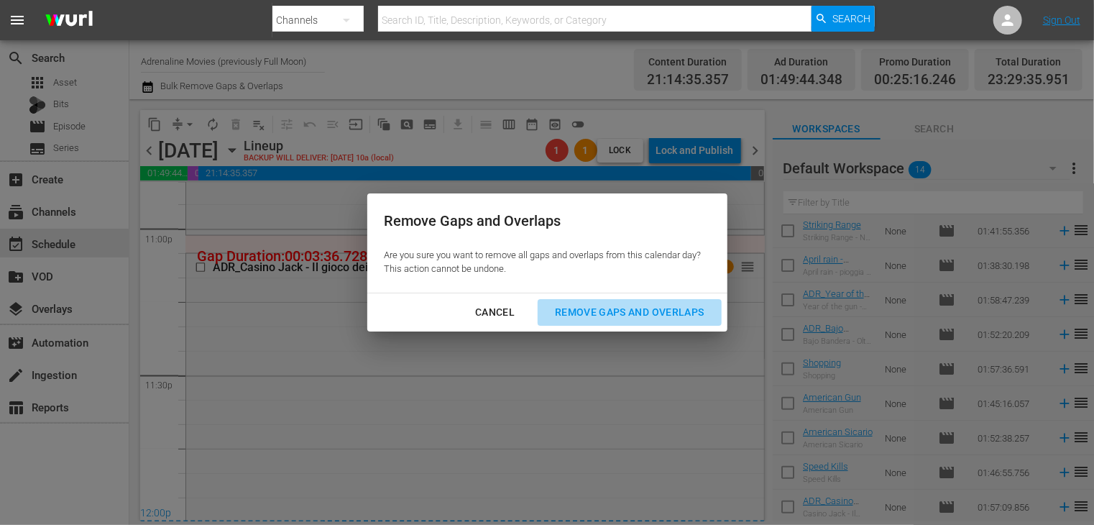
click at [664, 314] on div "Remove Gaps and Overlaps" at bounding box center [630, 312] width 172 height 18
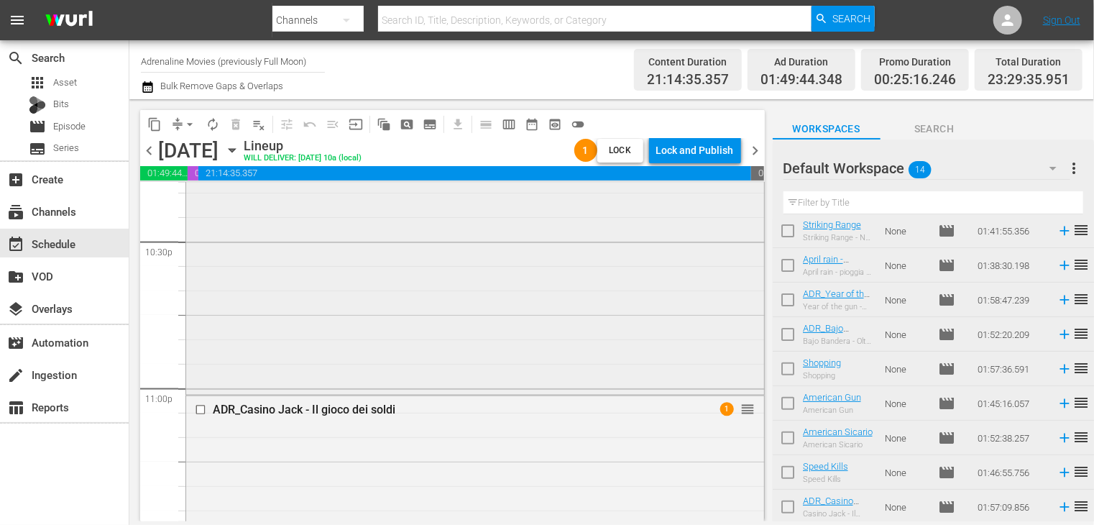
scroll to position [6485, 0]
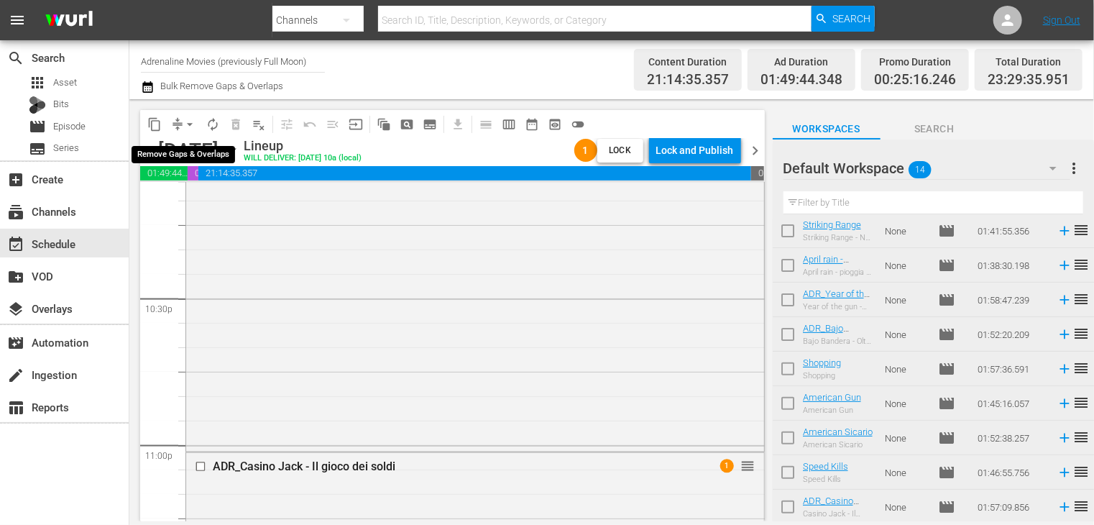
click at [190, 127] on span "arrow_drop_down" at bounding box center [190, 124] width 14 height 14
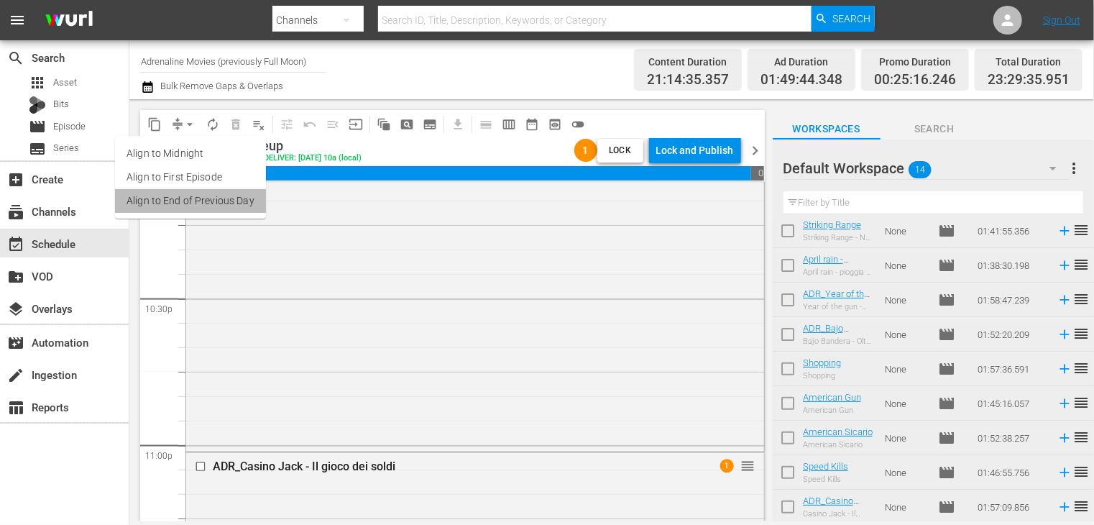
click at [196, 198] on li "Align to End of Previous Day" at bounding box center [190, 201] width 151 height 24
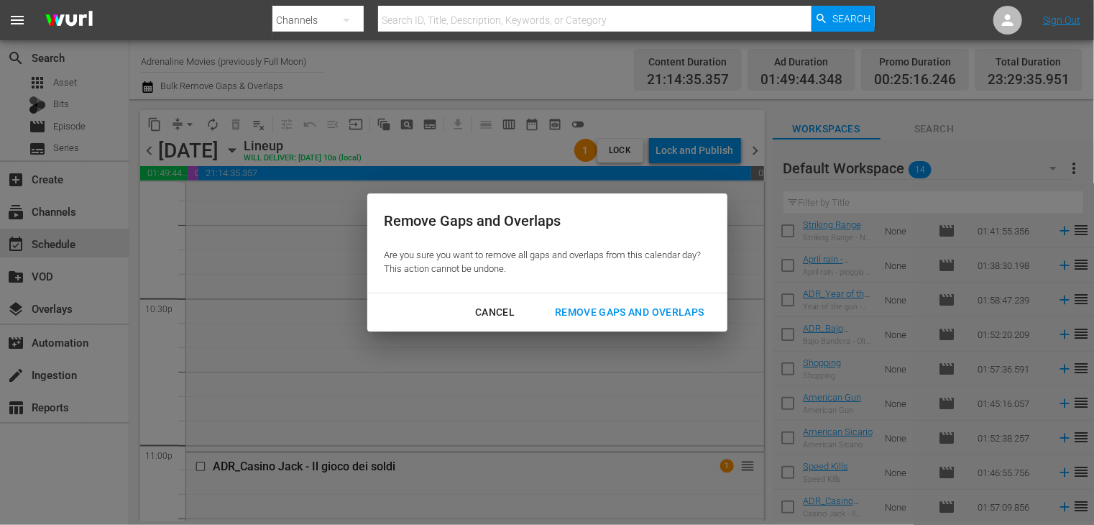
click at [636, 319] on div "Remove Gaps and Overlaps" at bounding box center [630, 312] width 172 height 18
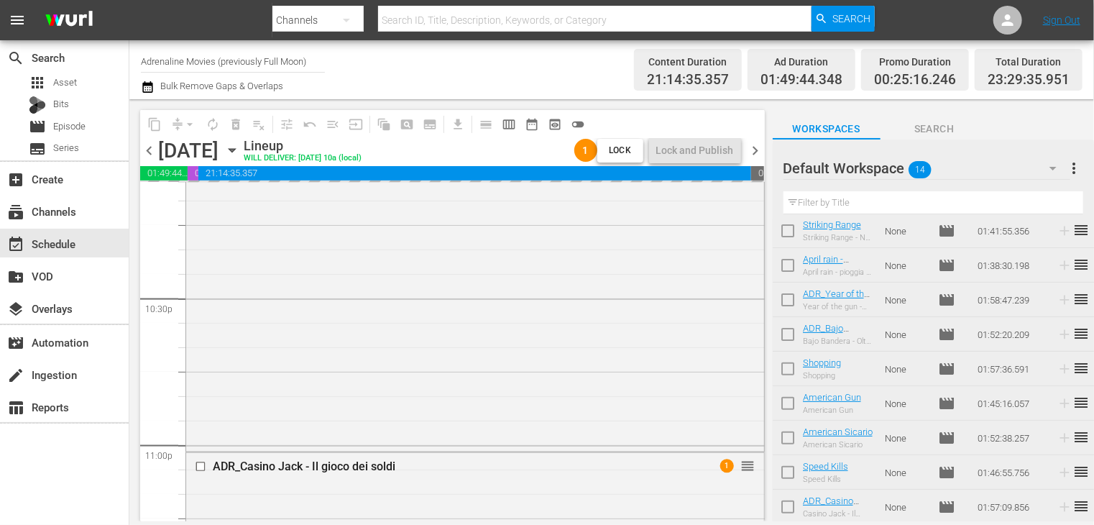
scroll to position [0, 0]
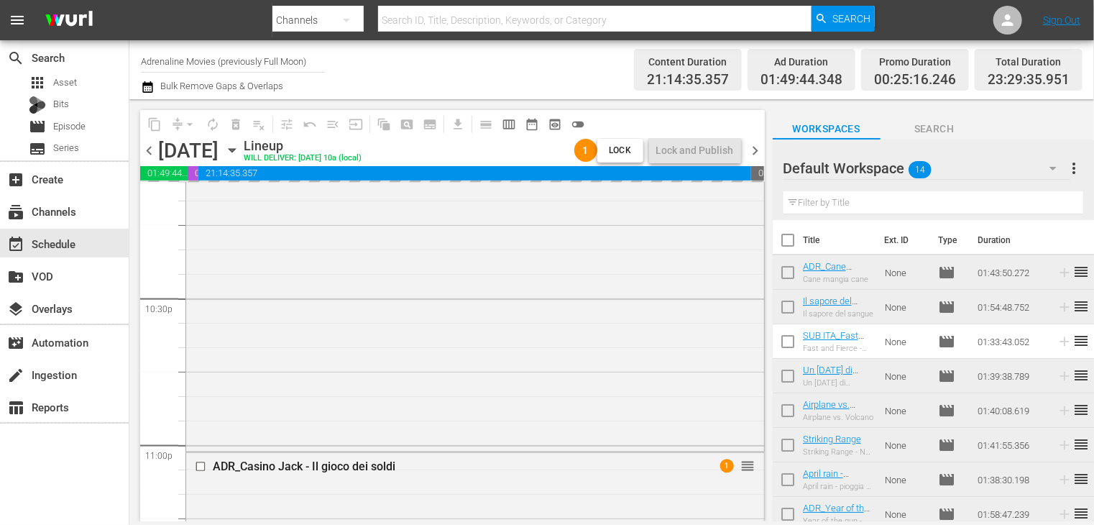
click at [790, 246] on input "checkbox" at bounding box center [788, 243] width 30 height 30
checkbox input "true"
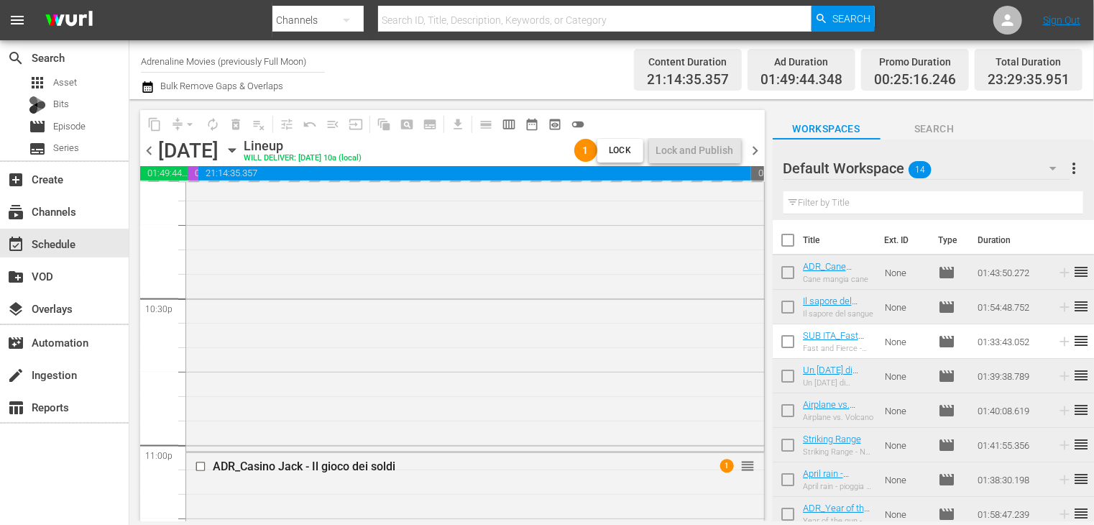
checkbox input "true"
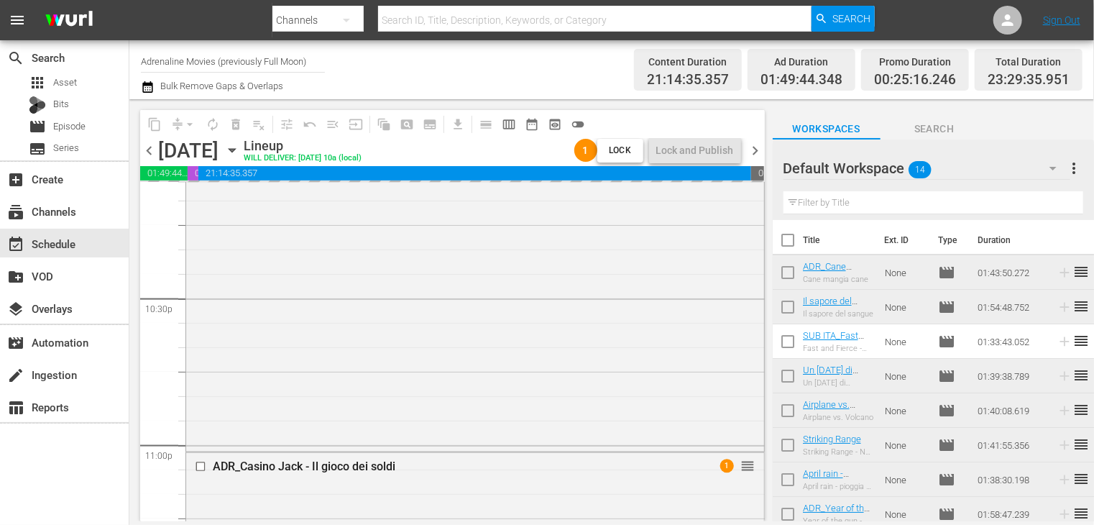
checkbox input "true"
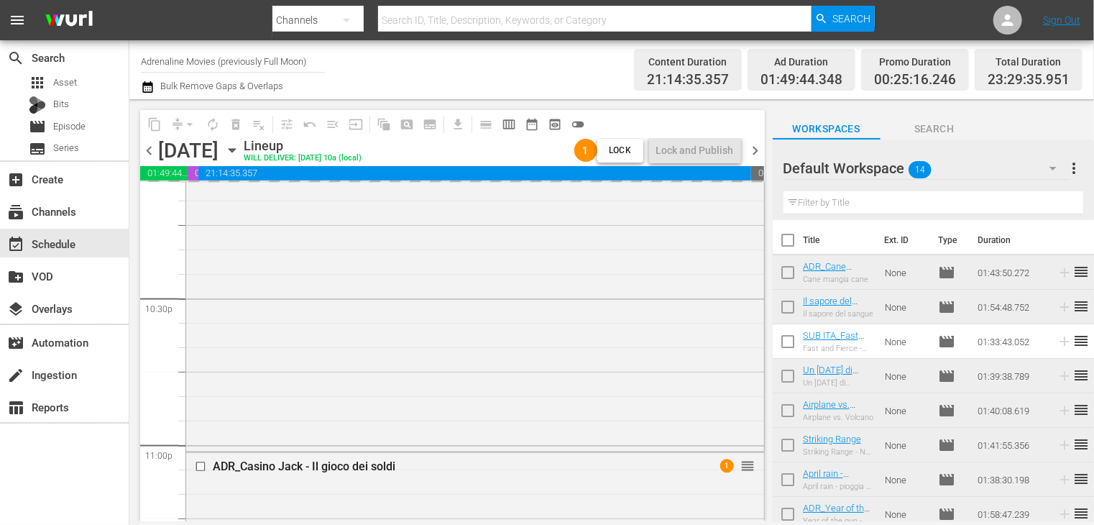
checkbox input "true"
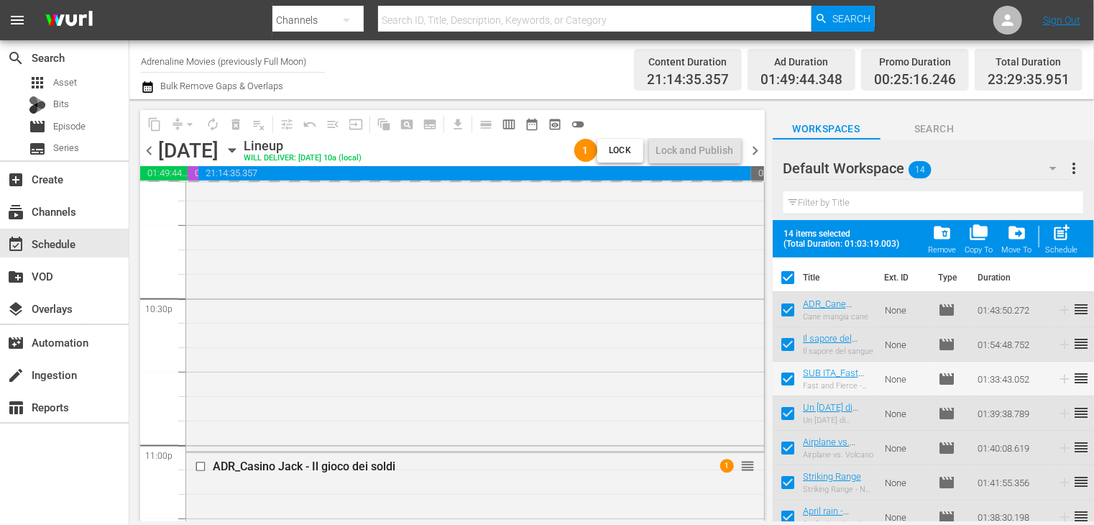
click at [943, 240] on span "folder_delete" at bounding box center [942, 232] width 19 height 19
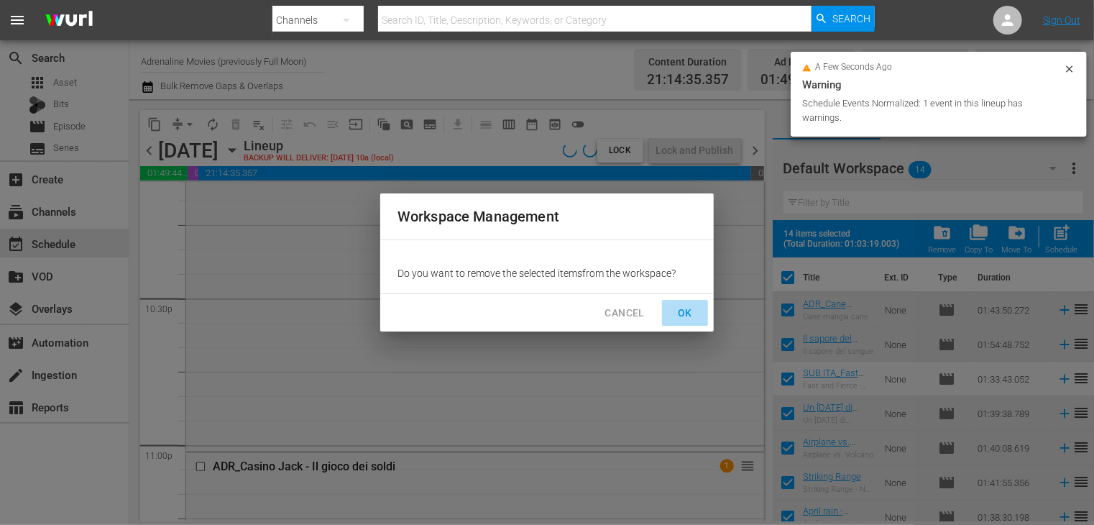
click at [692, 314] on span "OK" at bounding box center [685, 313] width 23 height 18
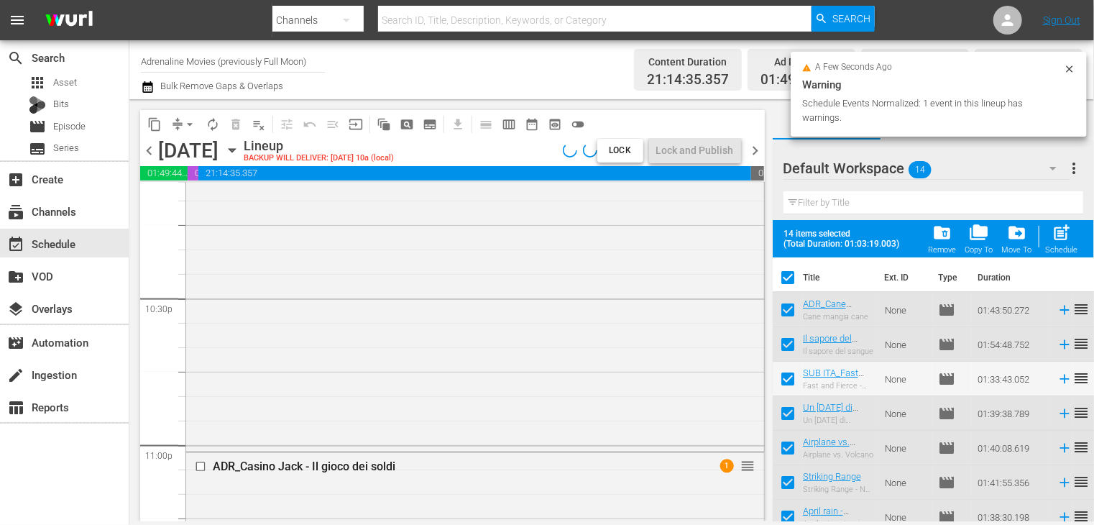
checkbox input "false"
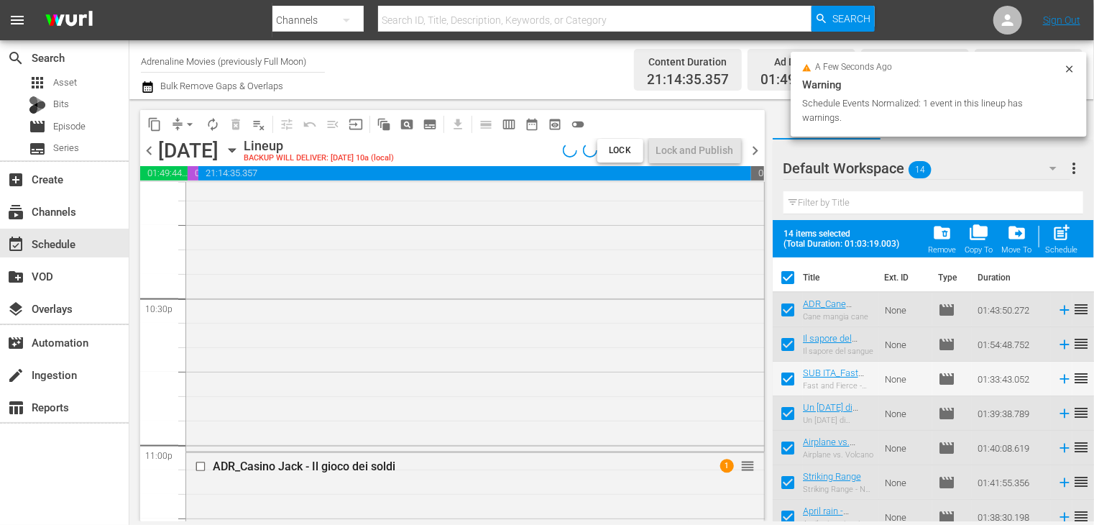
checkbox input "false"
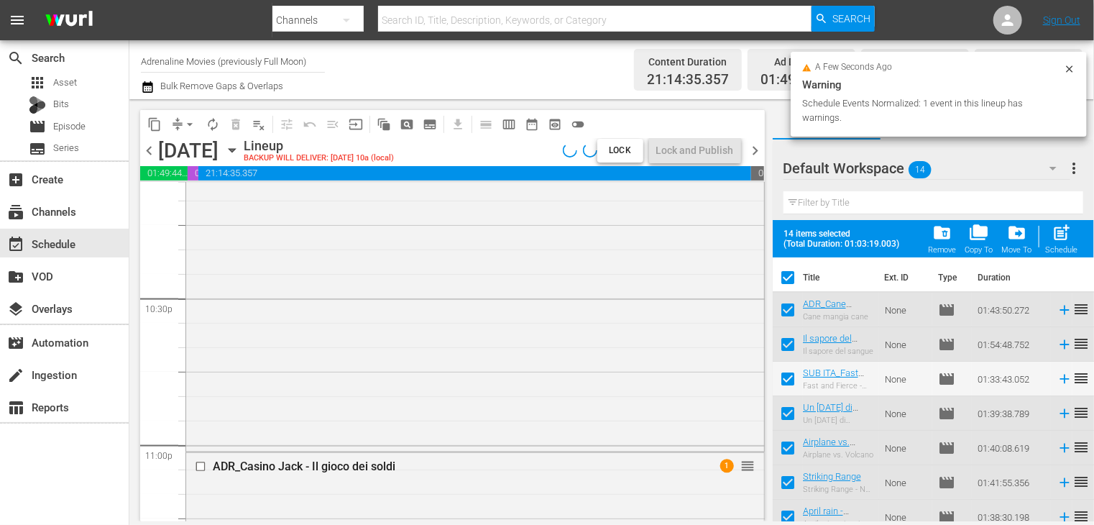
checkbox input "false"
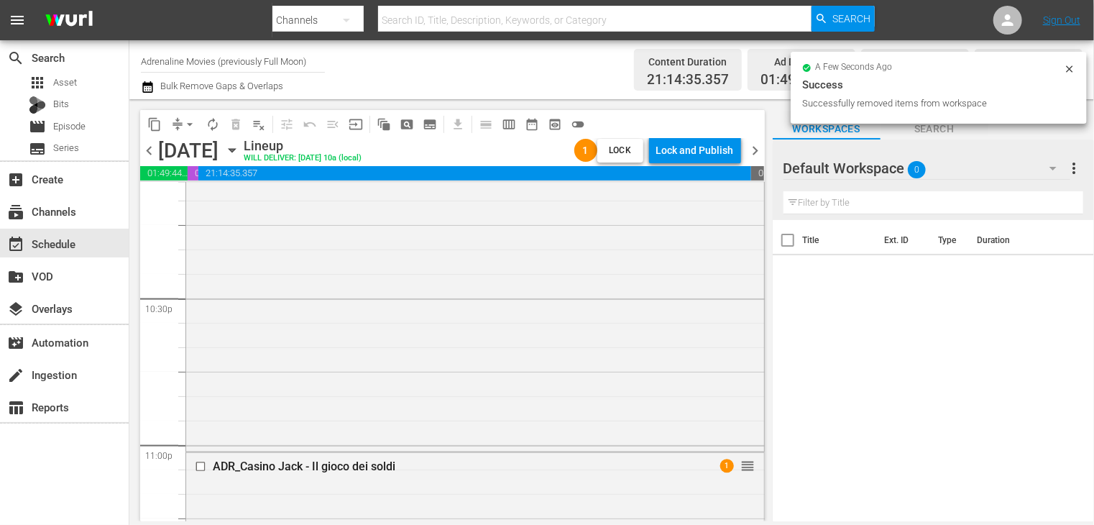
click at [756, 155] on span "chevron_right" at bounding box center [756, 151] width 18 height 18
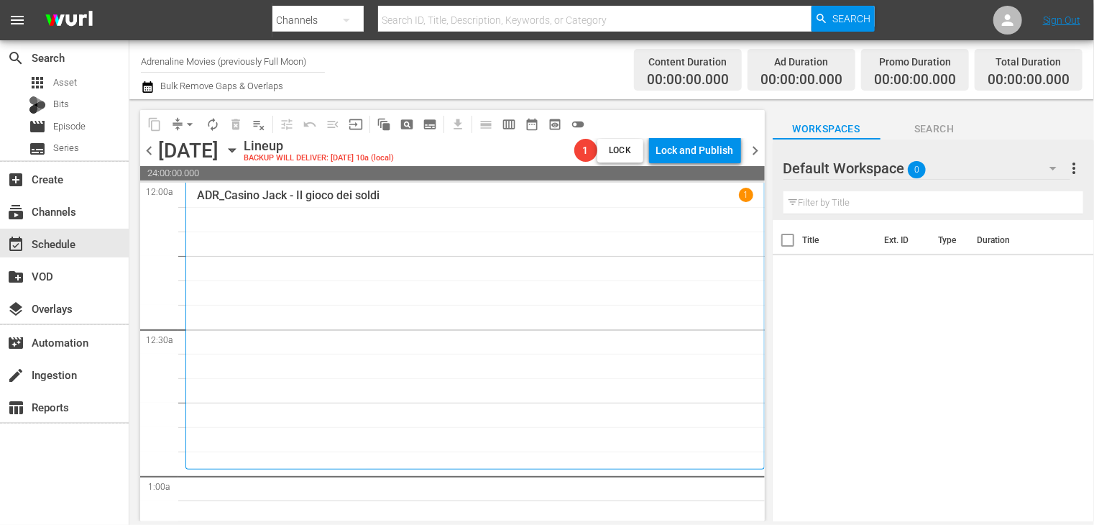
click at [145, 152] on span "chevron_left" at bounding box center [149, 151] width 18 height 18
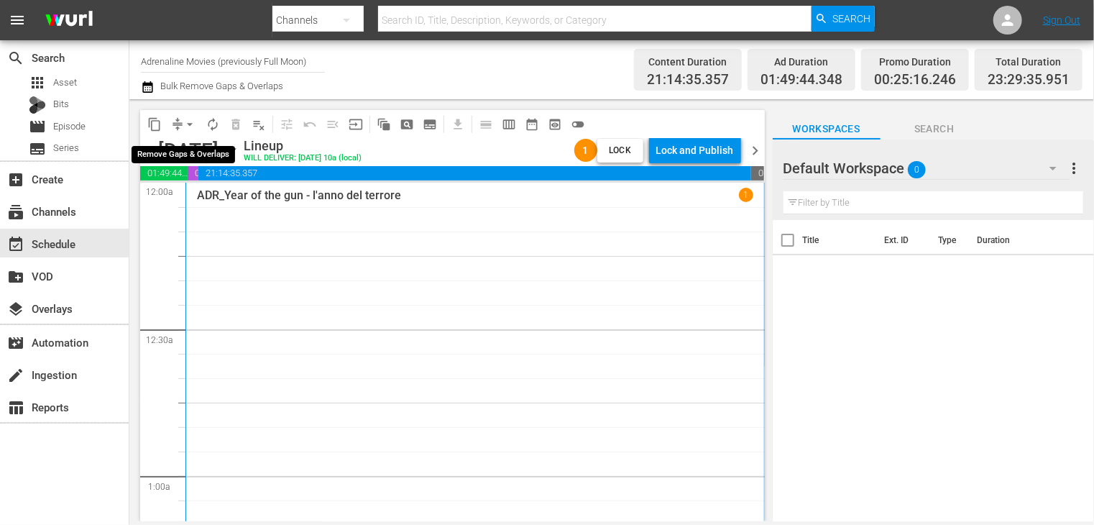
click at [188, 122] on span "arrow_drop_down" at bounding box center [190, 124] width 14 height 14
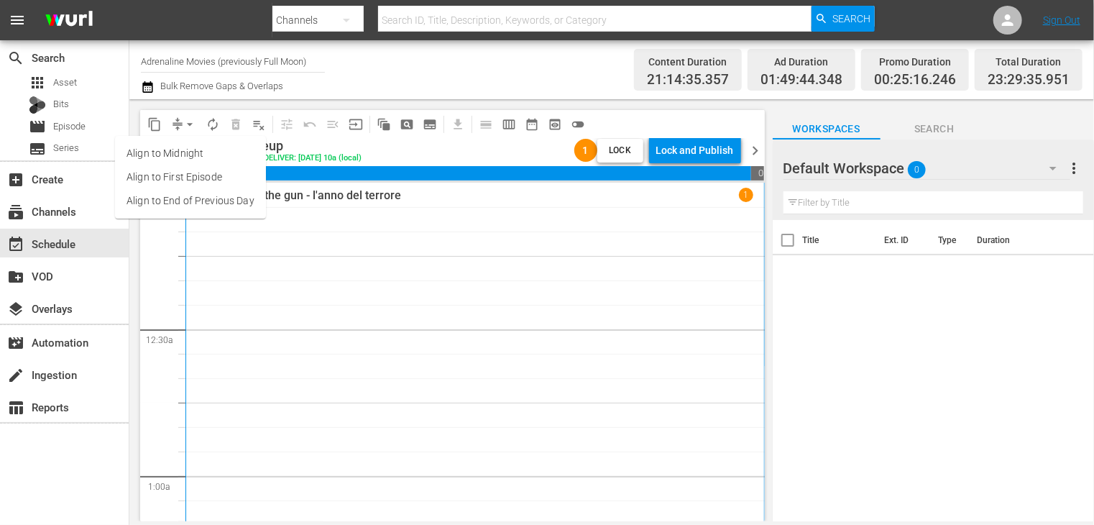
click at [183, 206] on li "Align to End of Previous Day" at bounding box center [190, 201] width 151 height 24
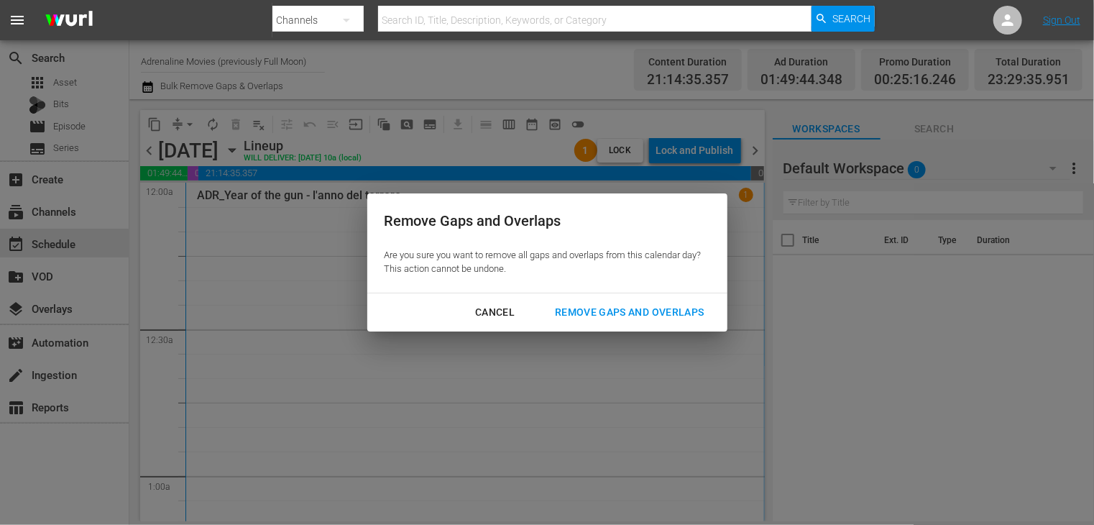
click at [610, 313] on div "Remove Gaps and Overlaps" at bounding box center [630, 312] width 172 height 18
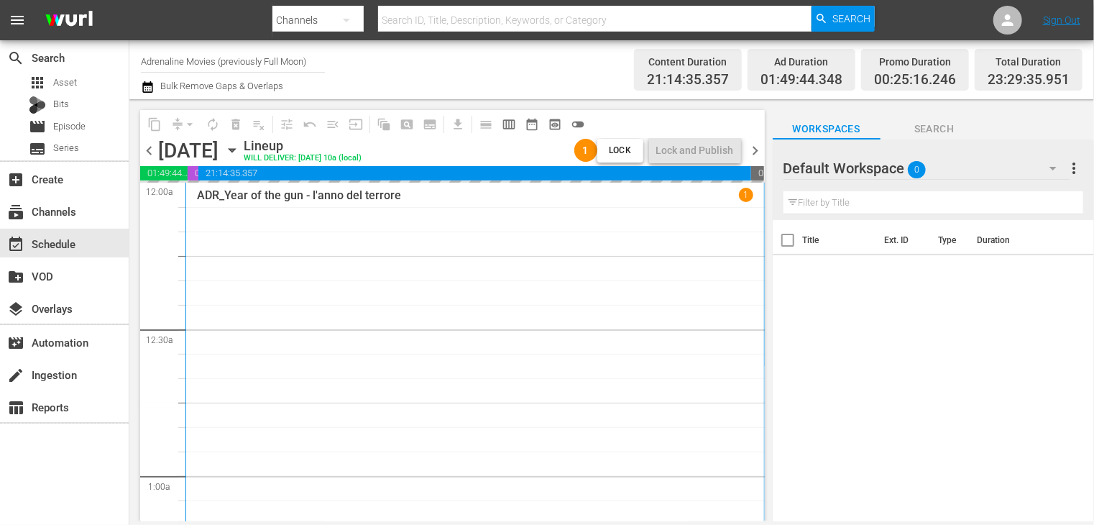
click at [758, 153] on span "chevron_right" at bounding box center [756, 151] width 18 height 18
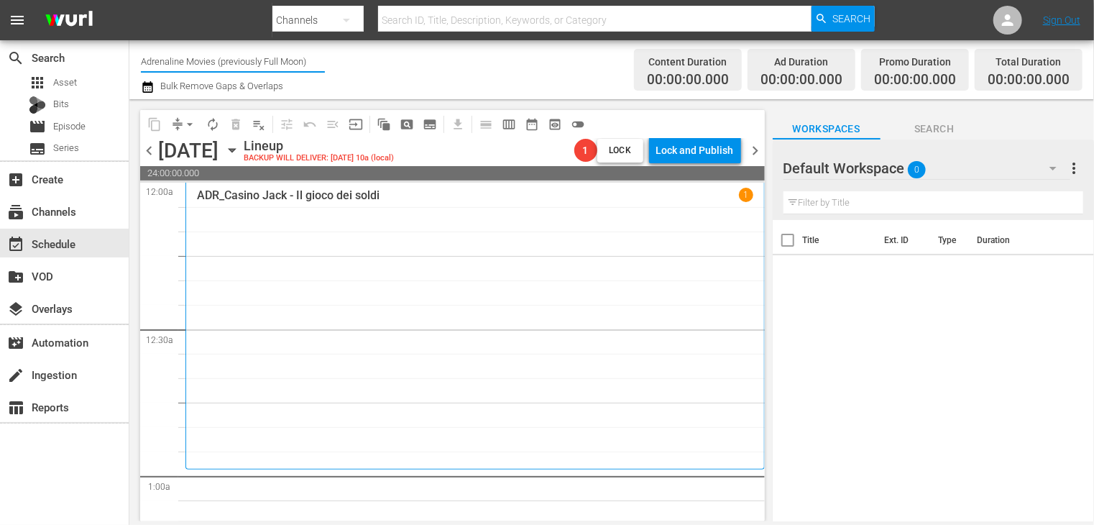
click at [252, 59] on input "Adrenaline Movies (previously Full Moon)" at bounding box center [233, 61] width 184 height 35
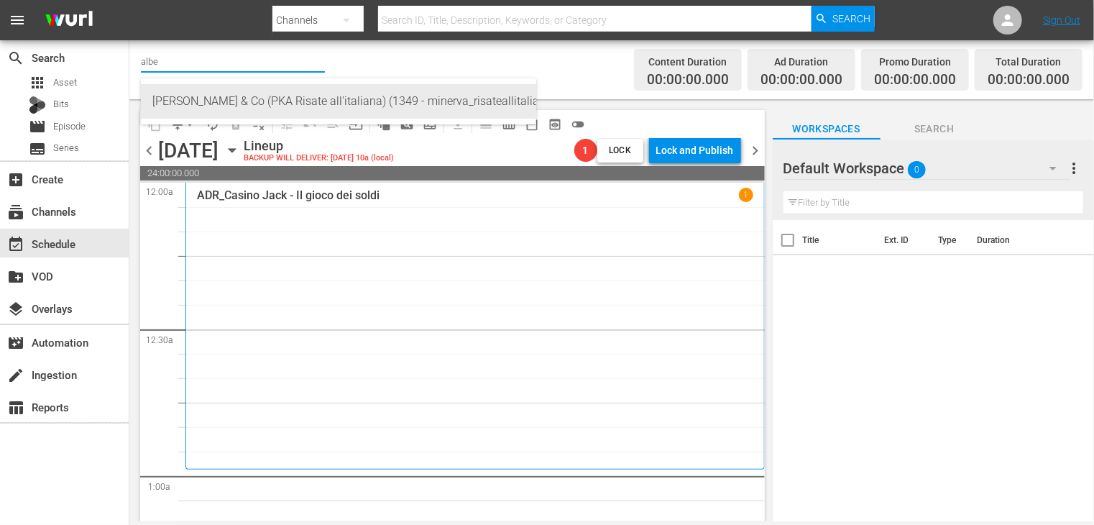
click at [270, 106] on div "[PERSON_NAME] & Co (PKA Risate all'italiana) (1349 - minerva_risateallitaliana_…" at bounding box center [338, 101] width 372 height 35
type input "[PERSON_NAME] & Co (PKA Risate all'italiana) (1349 - minerva_risateallitaliana_…"
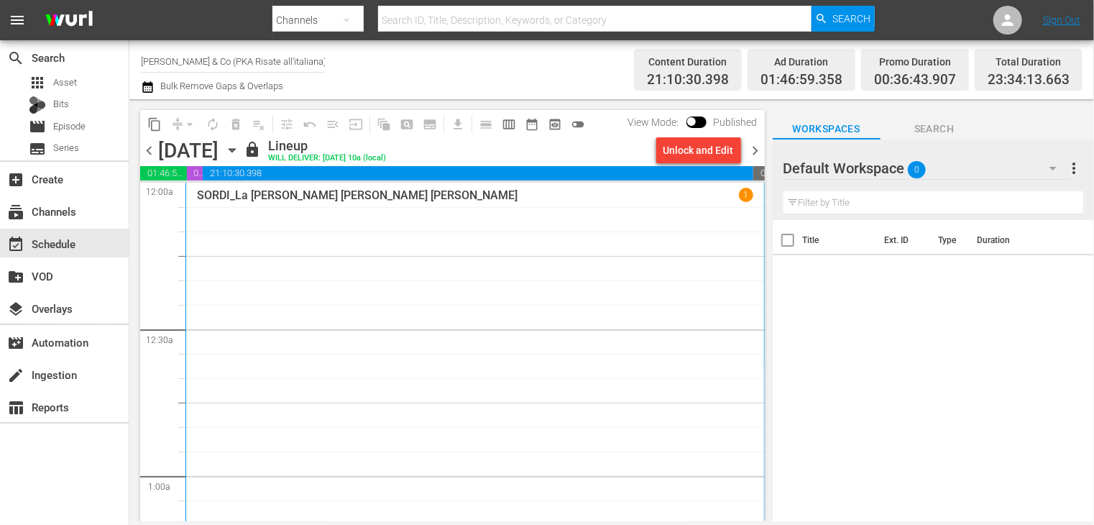
click at [149, 147] on span "chevron_left" at bounding box center [149, 151] width 18 height 18
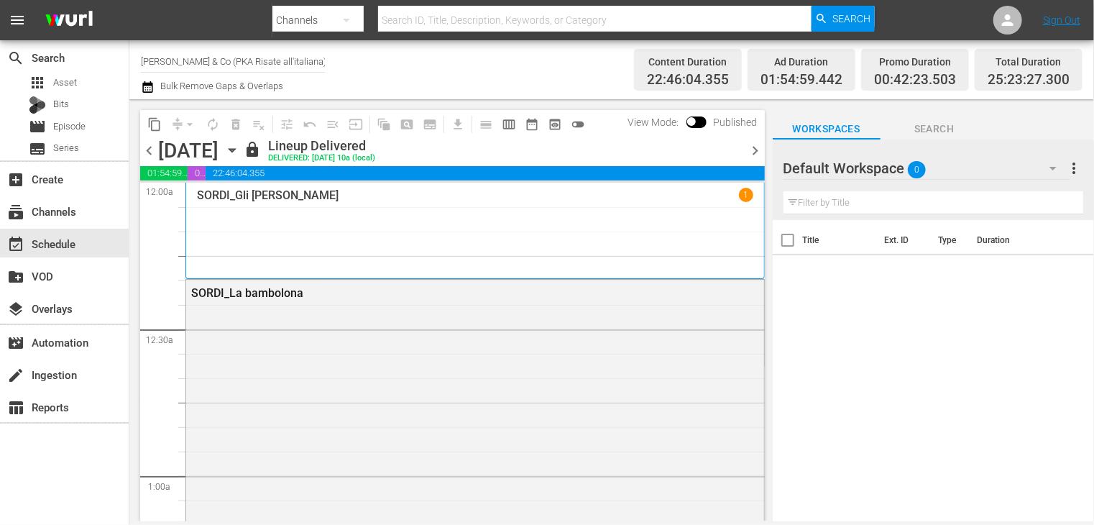
click at [754, 155] on span "chevron_right" at bounding box center [756, 151] width 18 height 18
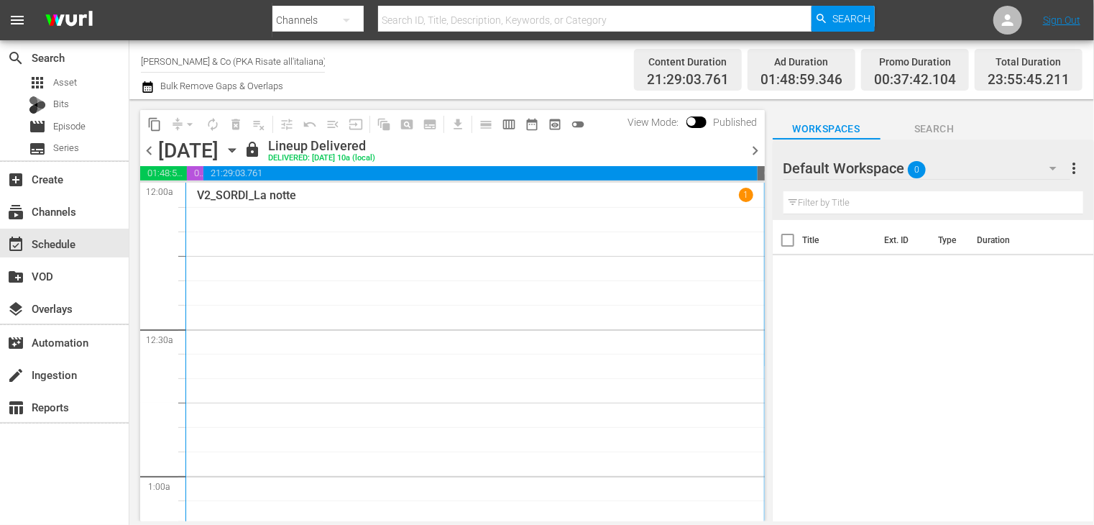
click at [754, 155] on span "chevron_right" at bounding box center [756, 151] width 18 height 18
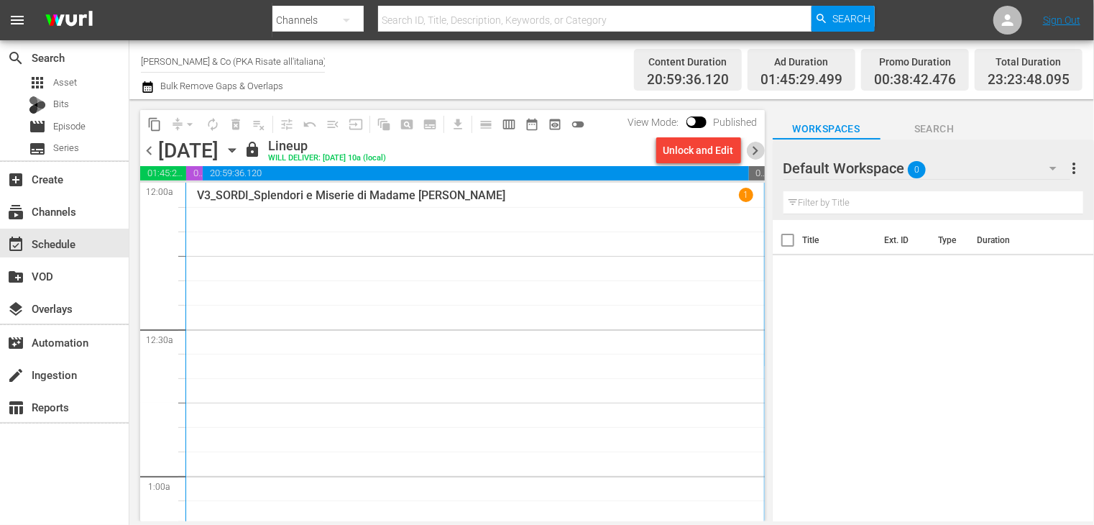
click at [756, 152] on span "chevron_right" at bounding box center [756, 151] width 18 height 18
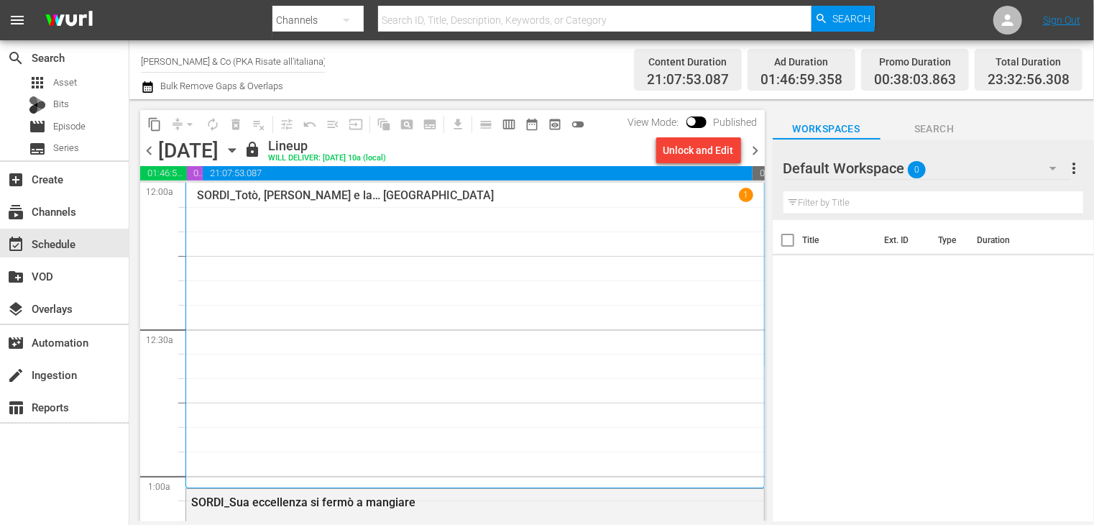
click at [692, 153] on div "Unlock and Edit" at bounding box center [699, 150] width 70 height 26
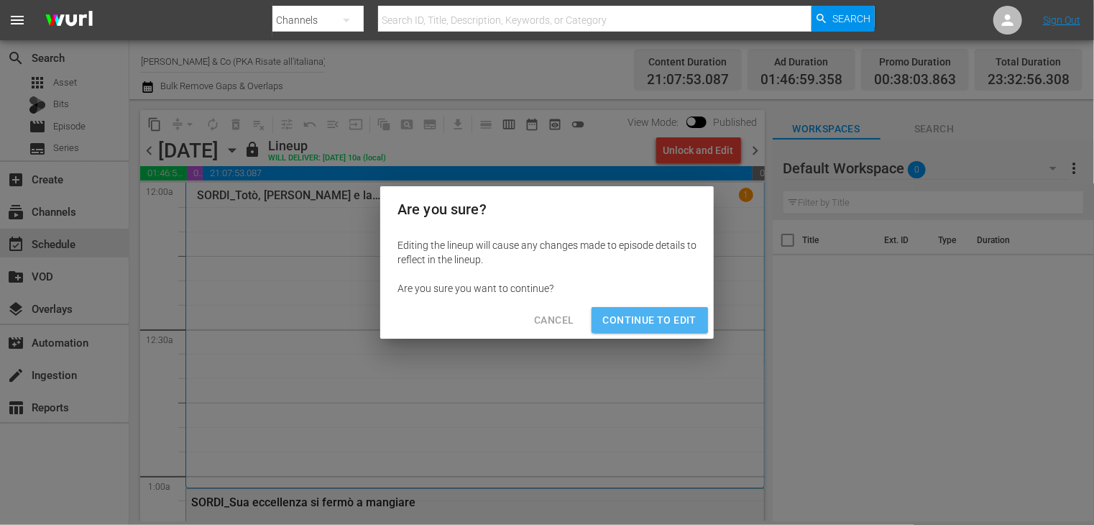
click at [637, 320] on span "Continue to Edit" at bounding box center [649, 320] width 93 height 18
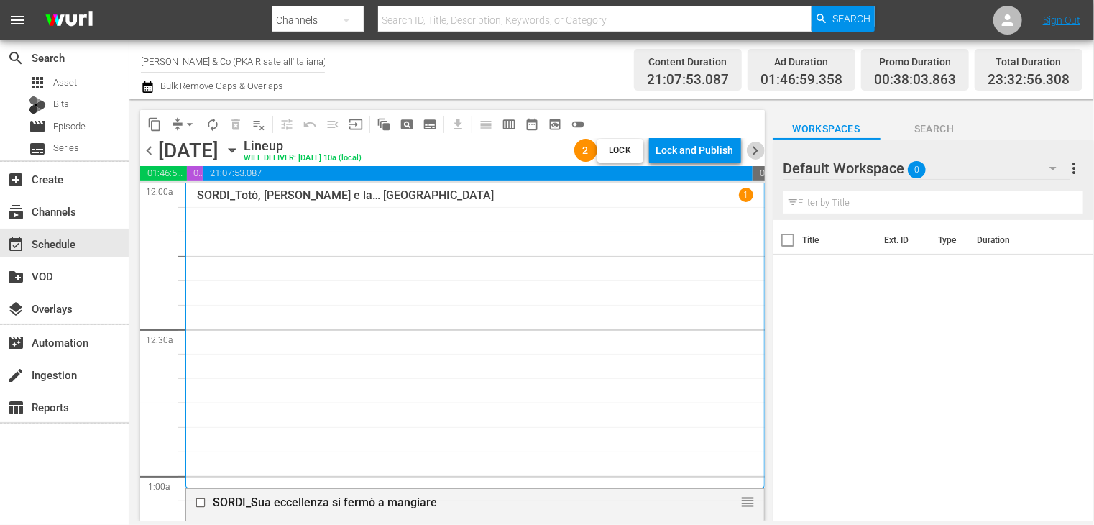
click at [754, 152] on span "chevron_right" at bounding box center [756, 151] width 18 height 18
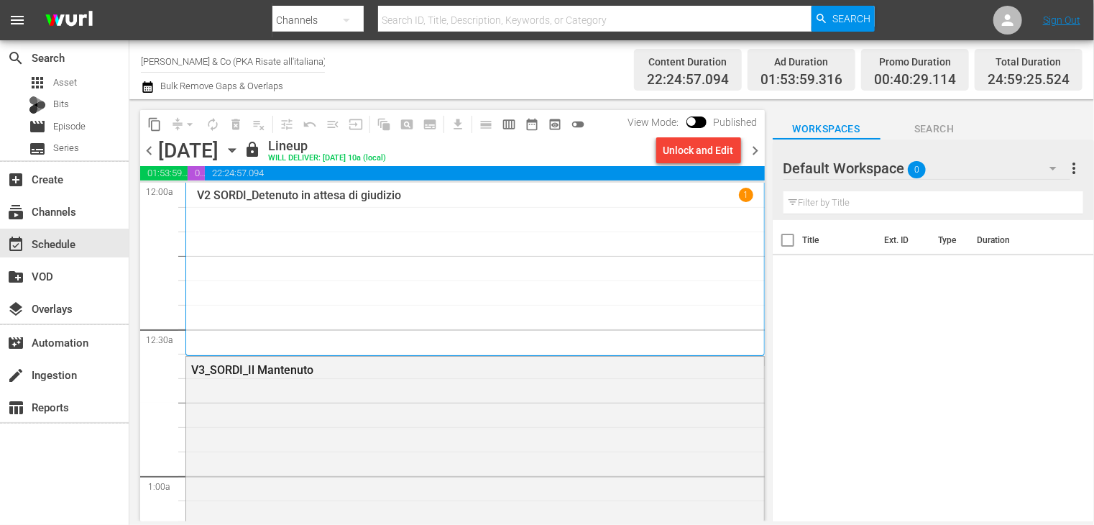
click at [701, 154] on div "Unlock and Edit" at bounding box center [699, 150] width 70 height 26
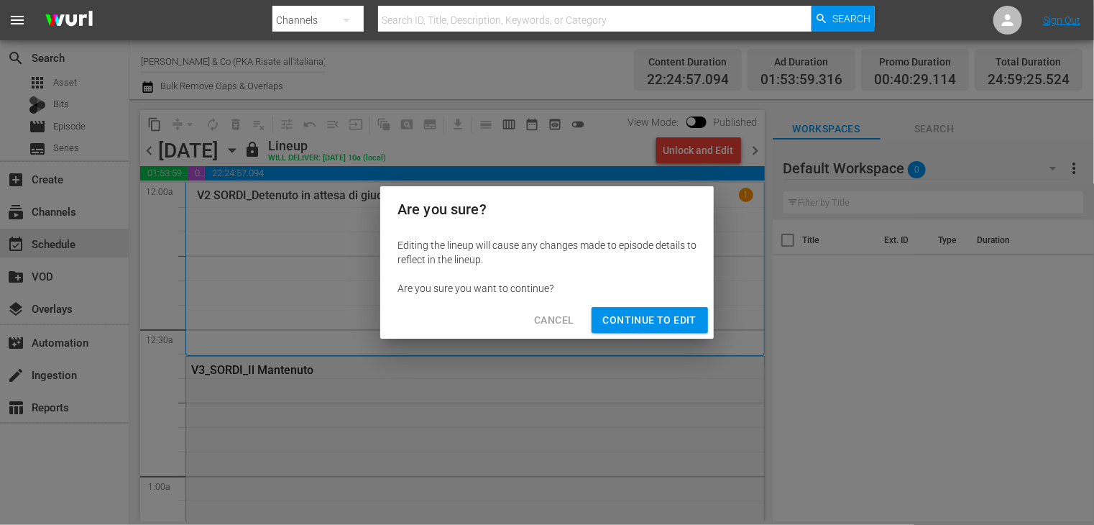
click at [657, 317] on span "Continue to Edit" at bounding box center [649, 320] width 93 height 18
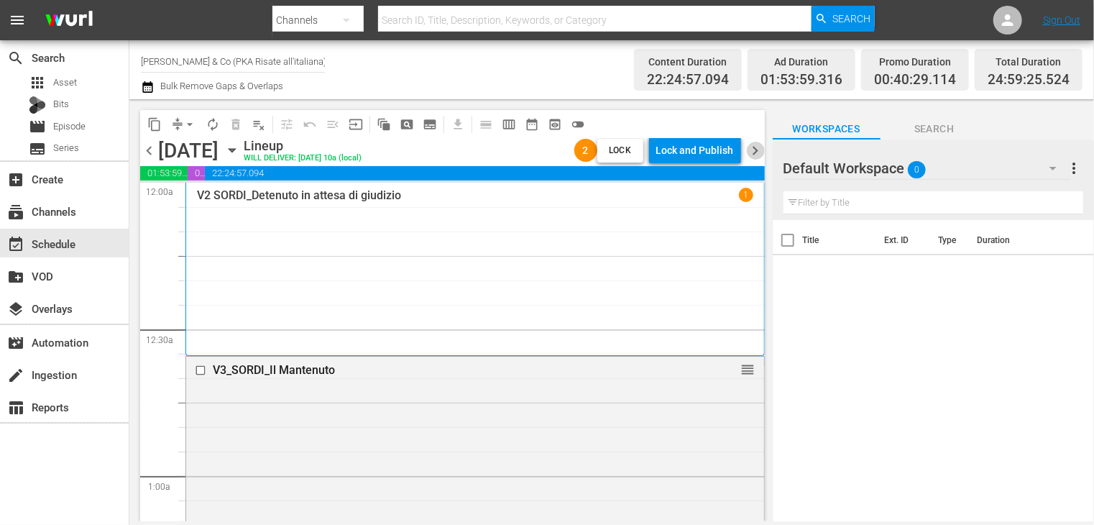
click at [751, 153] on span "chevron_right" at bounding box center [756, 151] width 18 height 18
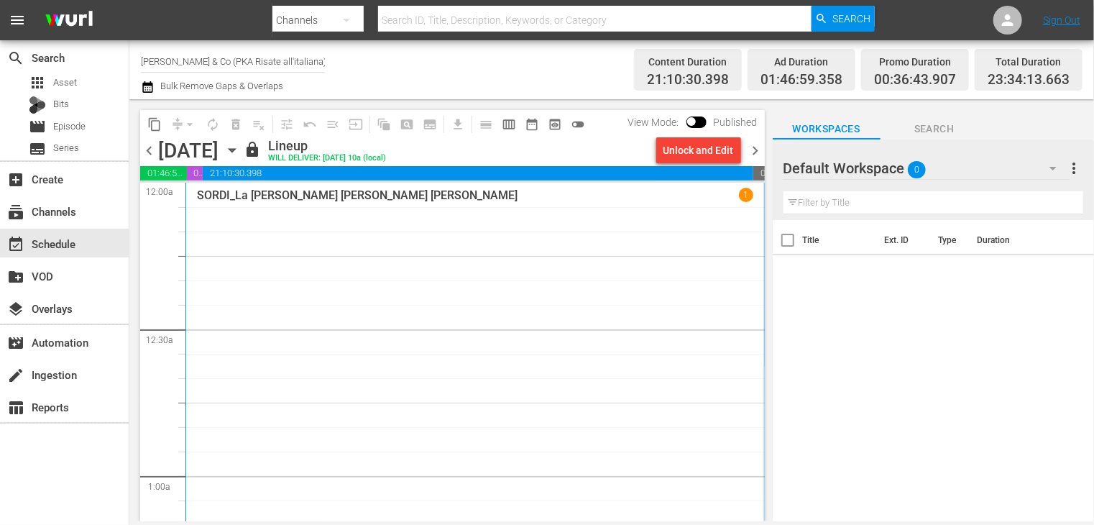
click at [700, 158] on div "Unlock and Edit" at bounding box center [699, 150] width 70 height 26
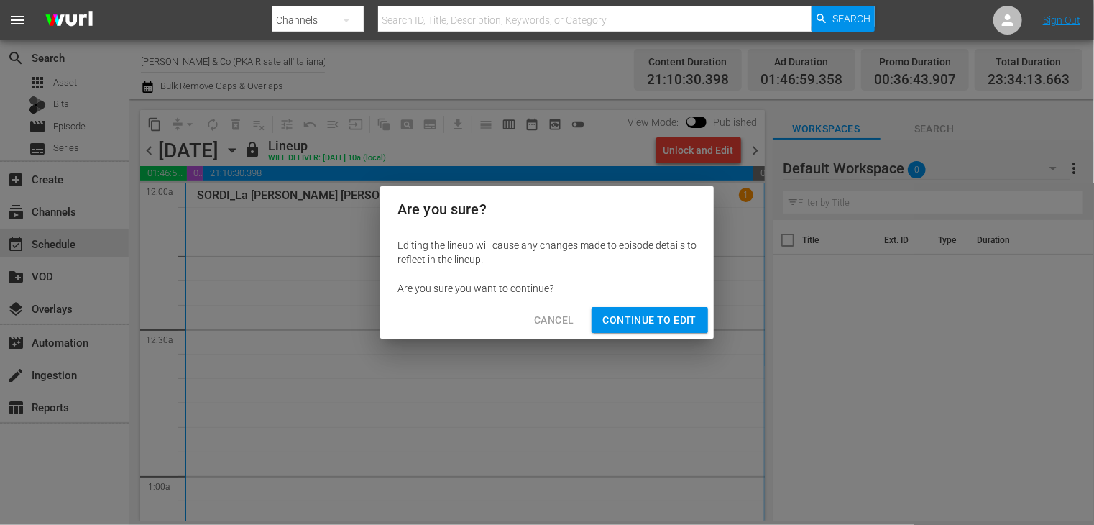
click at [651, 322] on span "Continue to Edit" at bounding box center [649, 320] width 93 height 18
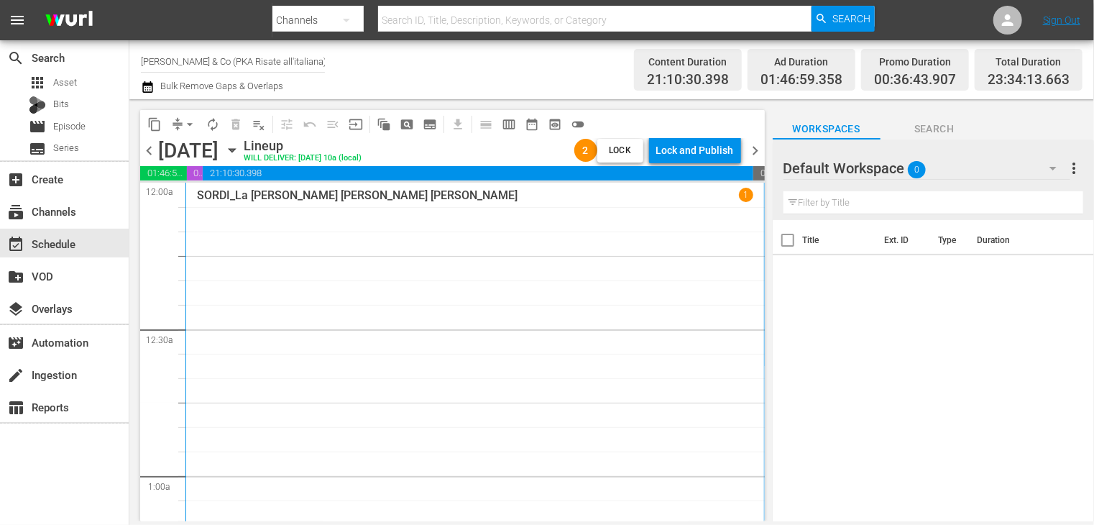
click at [755, 150] on span "chevron_right" at bounding box center [756, 151] width 18 height 18
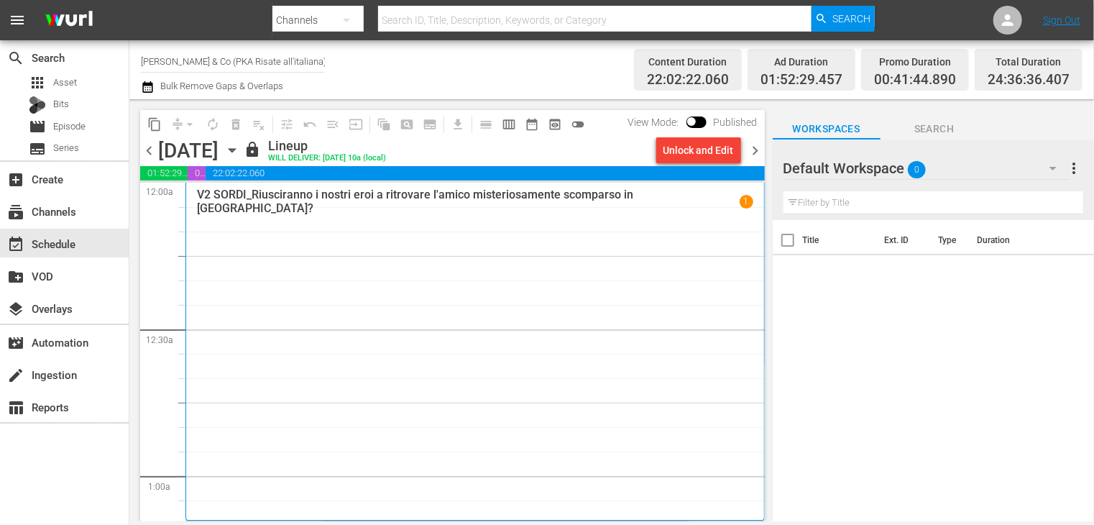
click at [686, 155] on div "Unlock and Edit" at bounding box center [699, 150] width 70 height 26
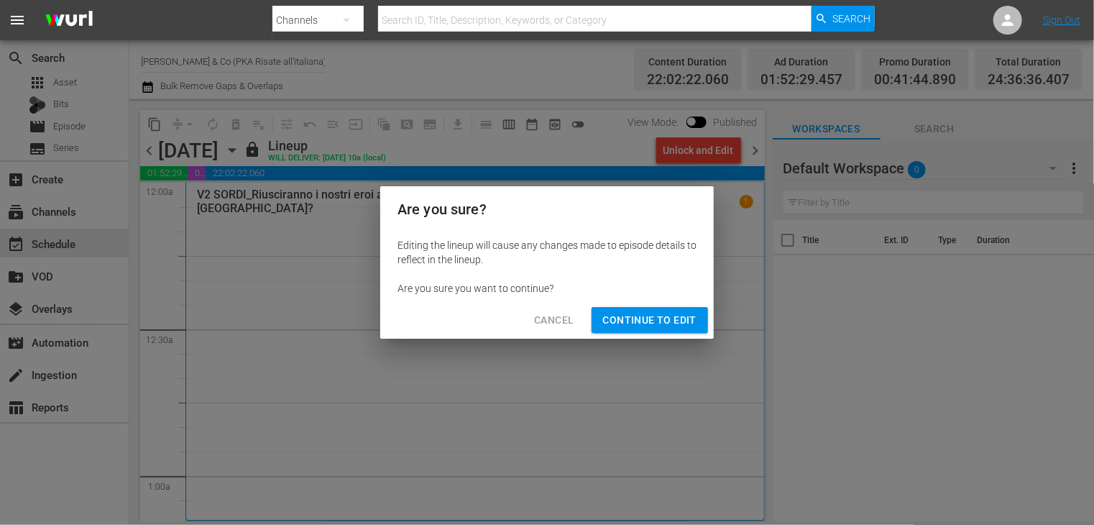
click at [669, 314] on span "Continue to Edit" at bounding box center [649, 320] width 93 height 18
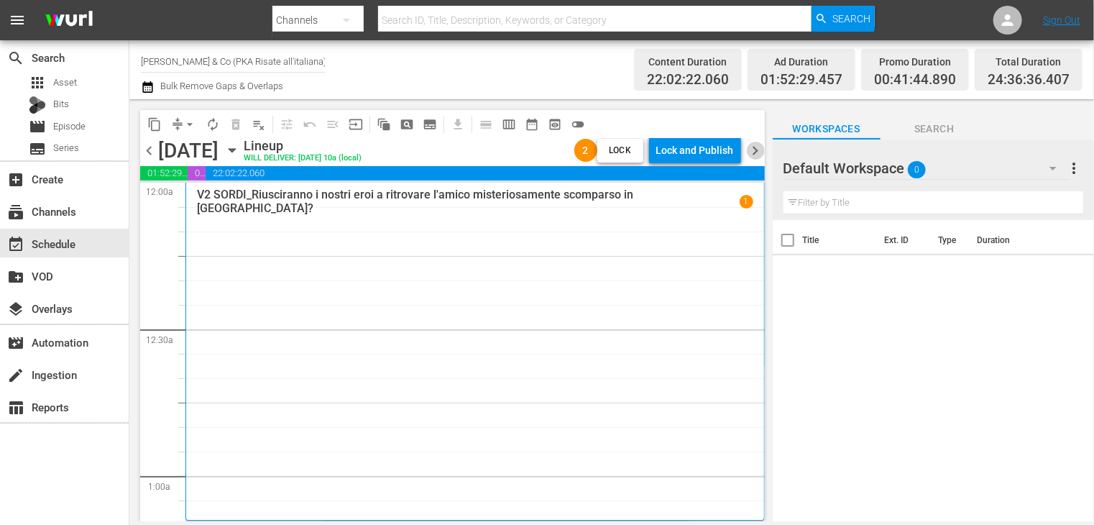
click at [751, 150] on span "chevron_right" at bounding box center [756, 151] width 18 height 18
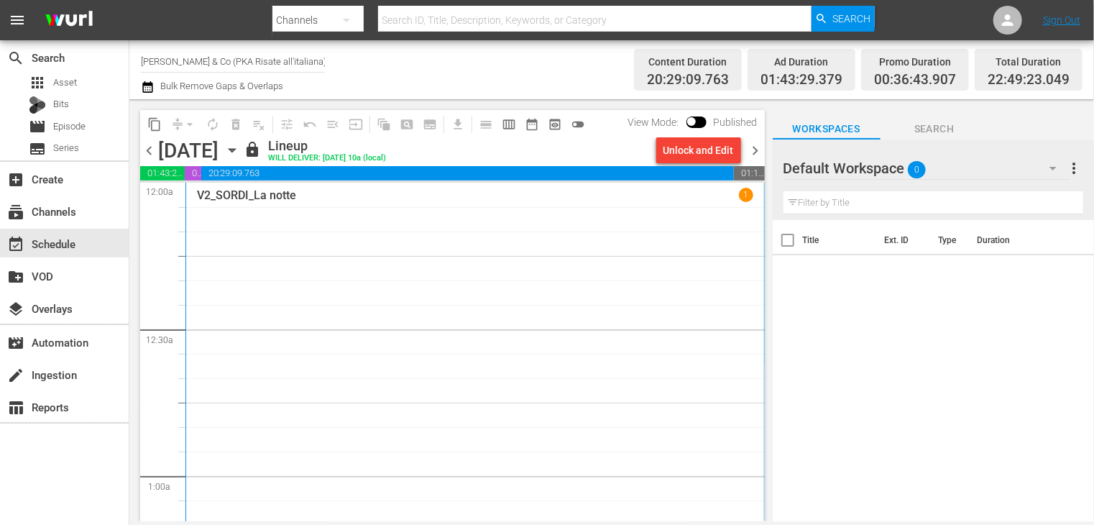
click at [687, 157] on div "Unlock and Edit" at bounding box center [699, 150] width 70 height 26
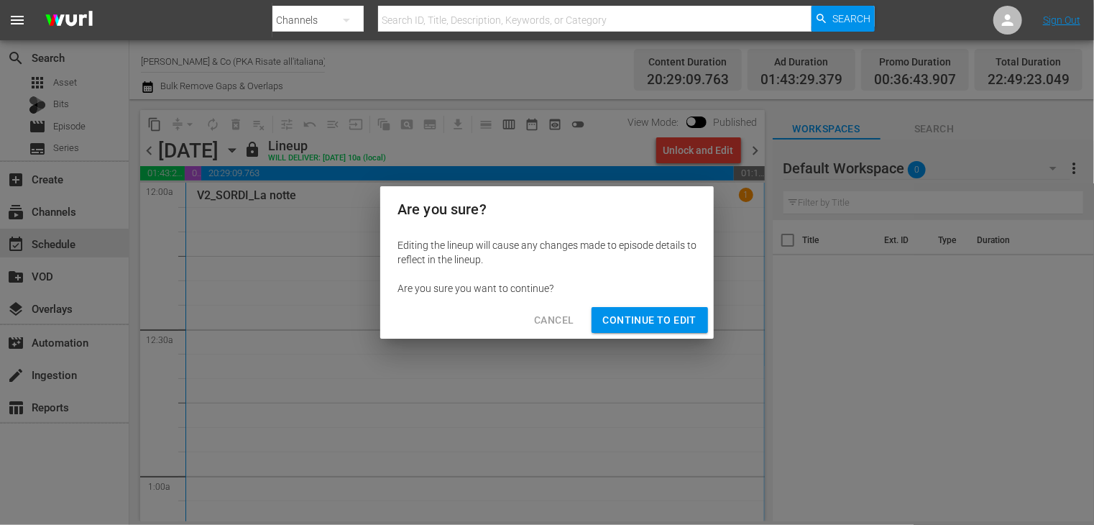
click at [654, 315] on span "Continue to Edit" at bounding box center [649, 320] width 93 height 18
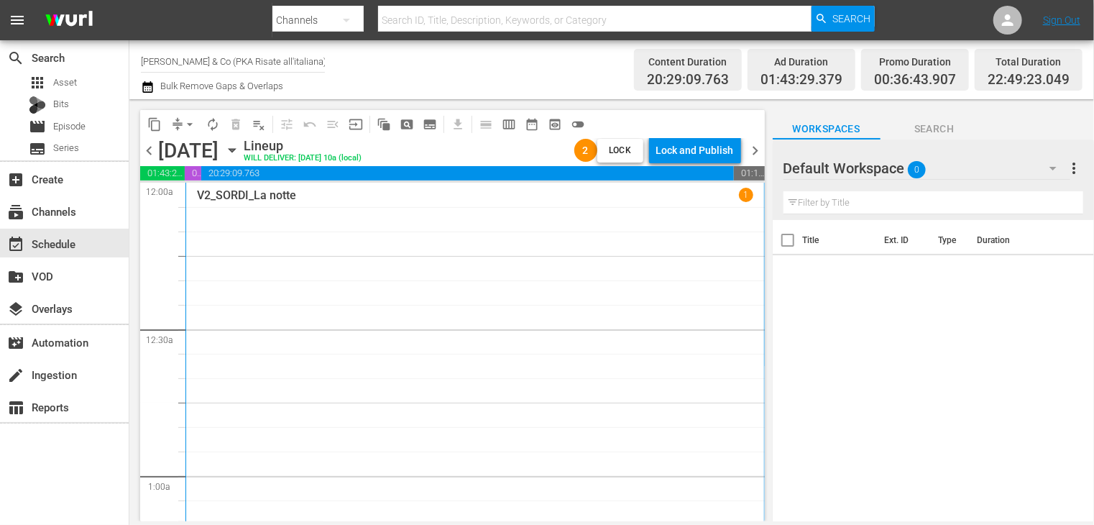
click at [754, 150] on span "chevron_right" at bounding box center [756, 151] width 18 height 18
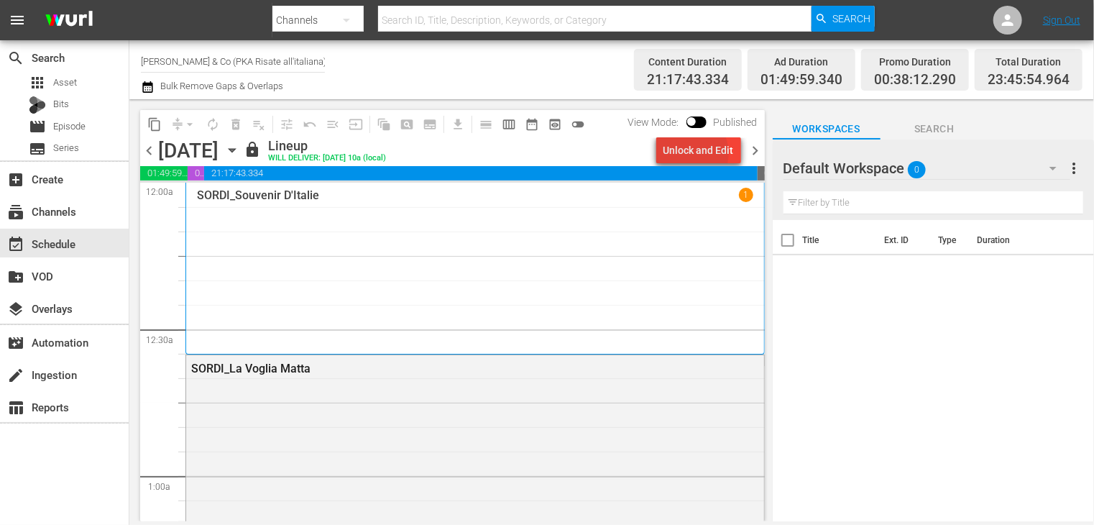
click at [694, 153] on div "Unlock and Edit" at bounding box center [699, 150] width 70 height 26
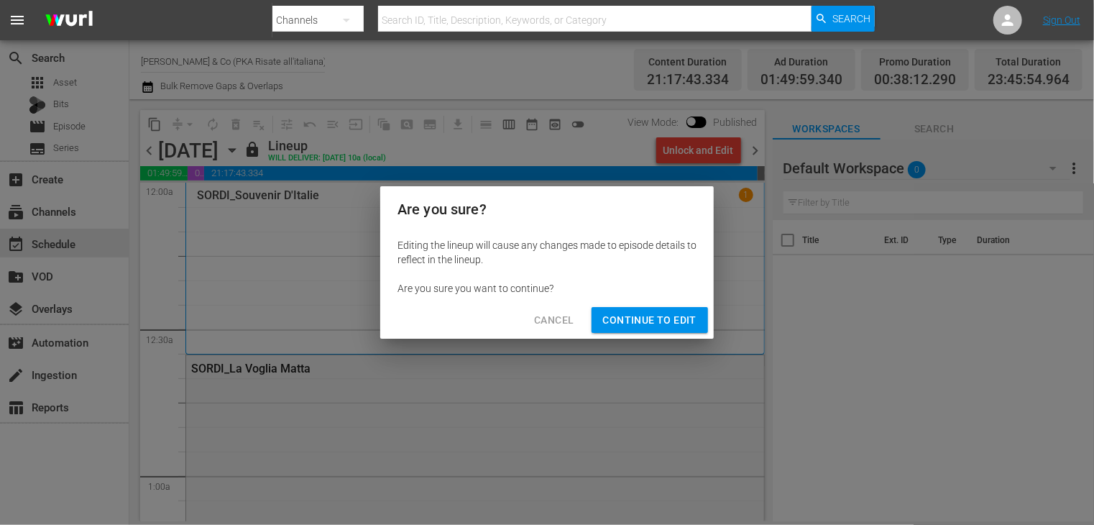
click at [664, 320] on span "Continue to Edit" at bounding box center [649, 320] width 93 height 18
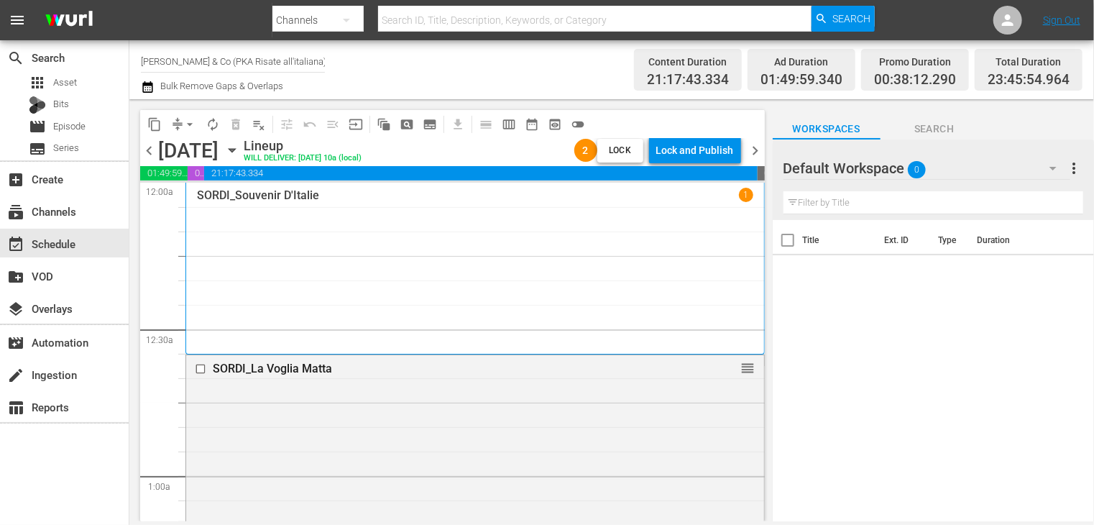
click at [756, 147] on span "chevron_right" at bounding box center [756, 151] width 18 height 18
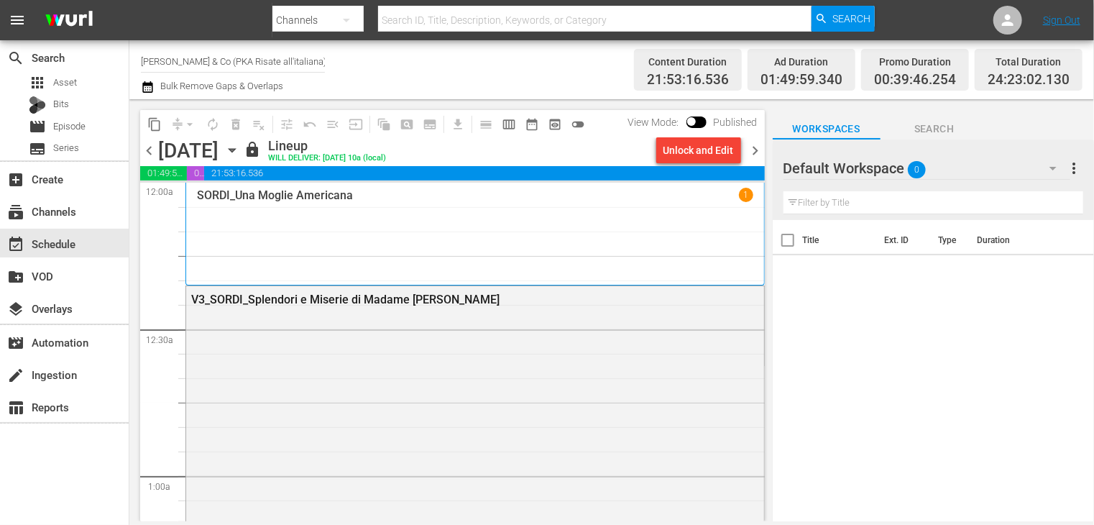
click at [694, 150] on div "Unlock and Edit" at bounding box center [699, 150] width 70 height 26
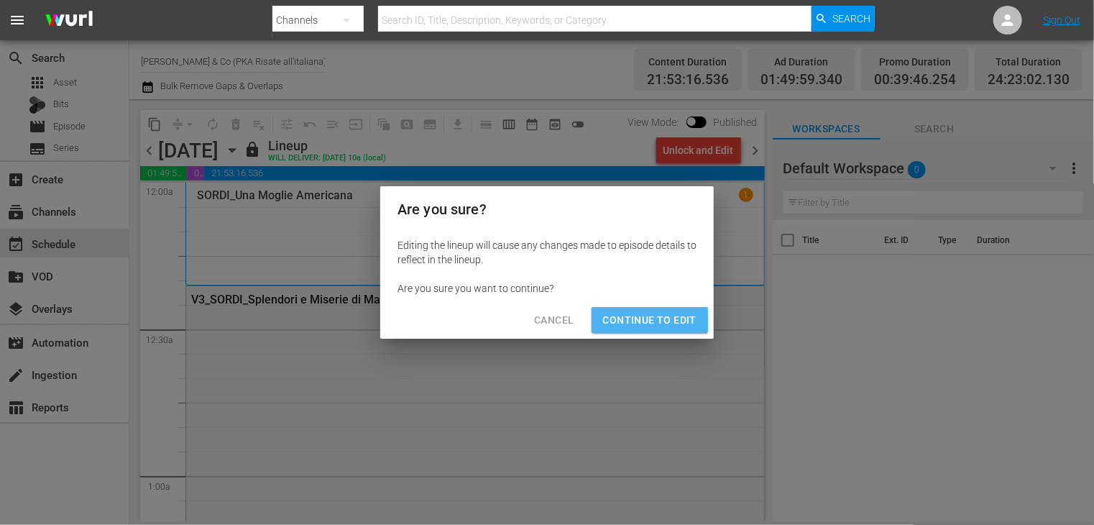
click at [664, 331] on button "Continue to Edit" at bounding box center [650, 320] width 116 height 27
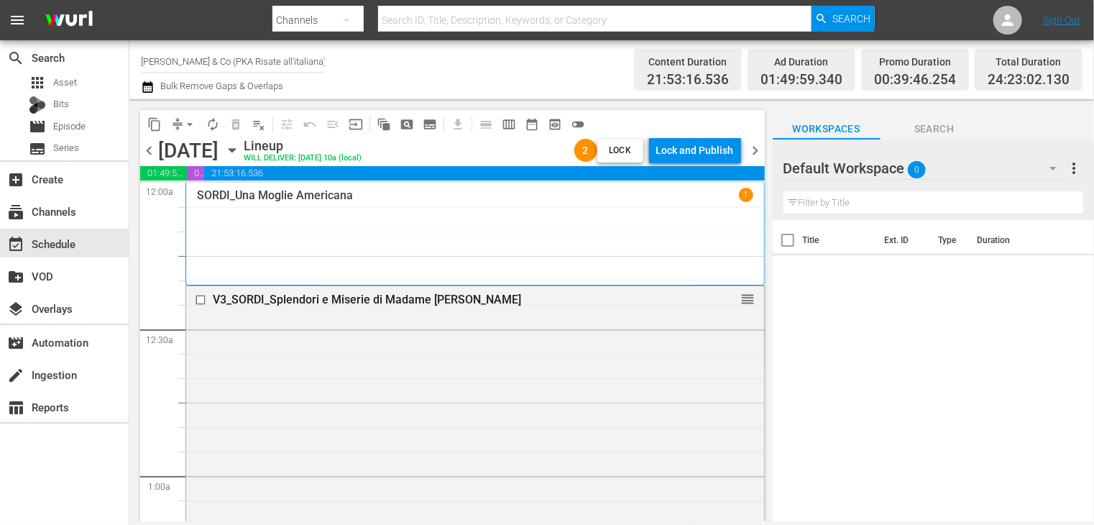
click at [758, 154] on span "chevron_right" at bounding box center [756, 151] width 18 height 18
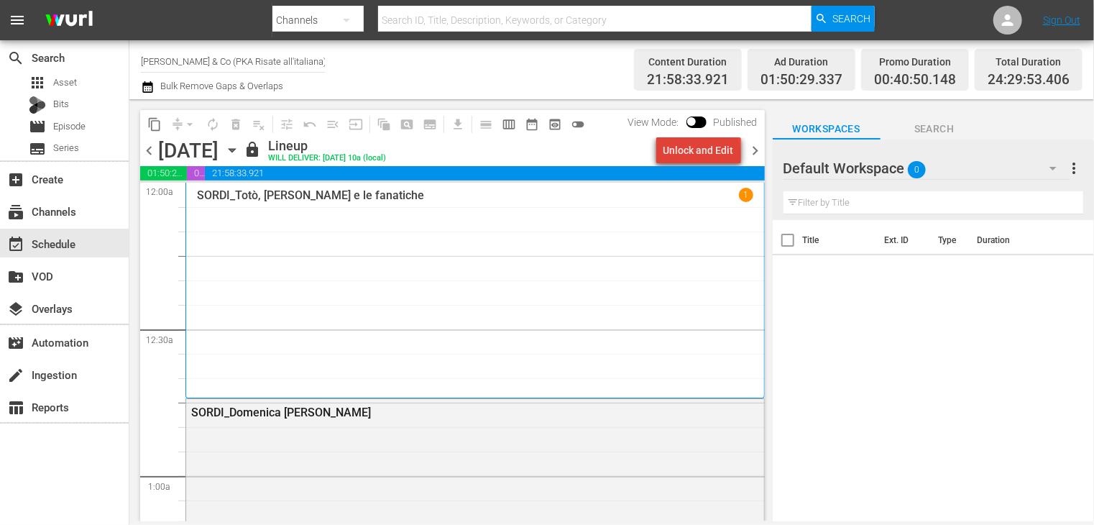
click at [705, 157] on div "Unlock and Edit" at bounding box center [699, 150] width 70 height 26
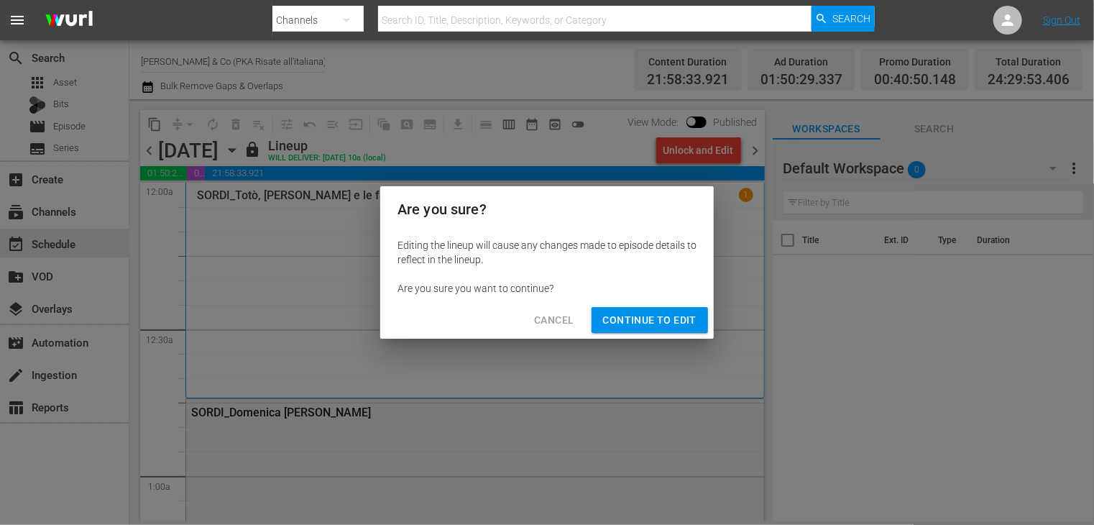
click at [687, 326] on span "Continue to Edit" at bounding box center [649, 320] width 93 height 18
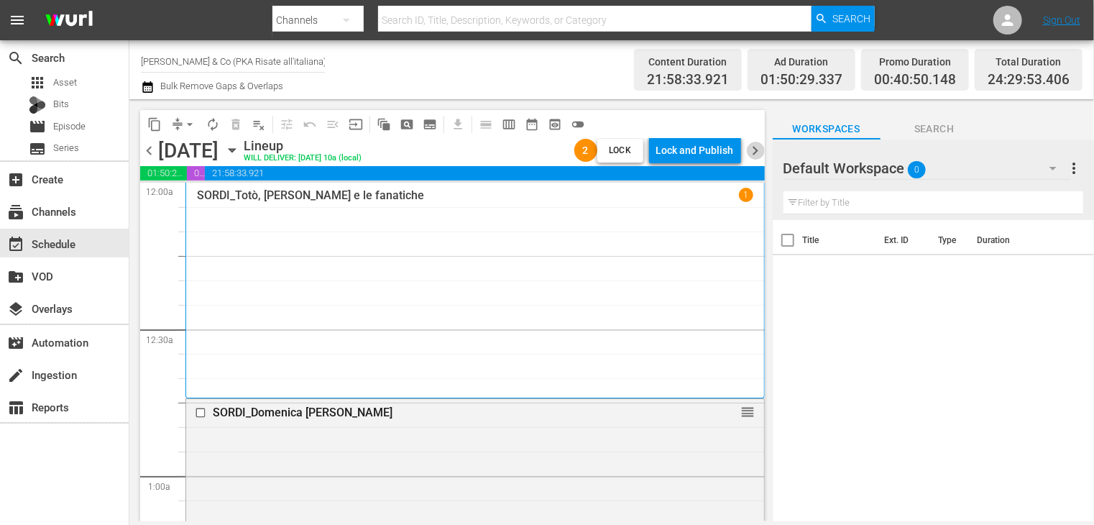
click at [758, 155] on span "chevron_right" at bounding box center [756, 151] width 18 height 18
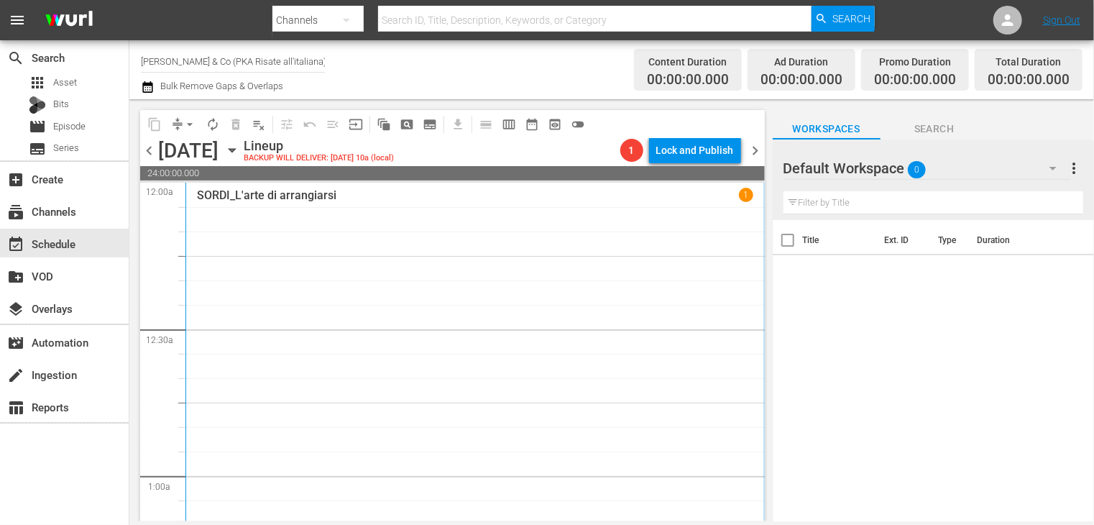
click at [757, 151] on span "chevron_right" at bounding box center [756, 151] width 18 height 18
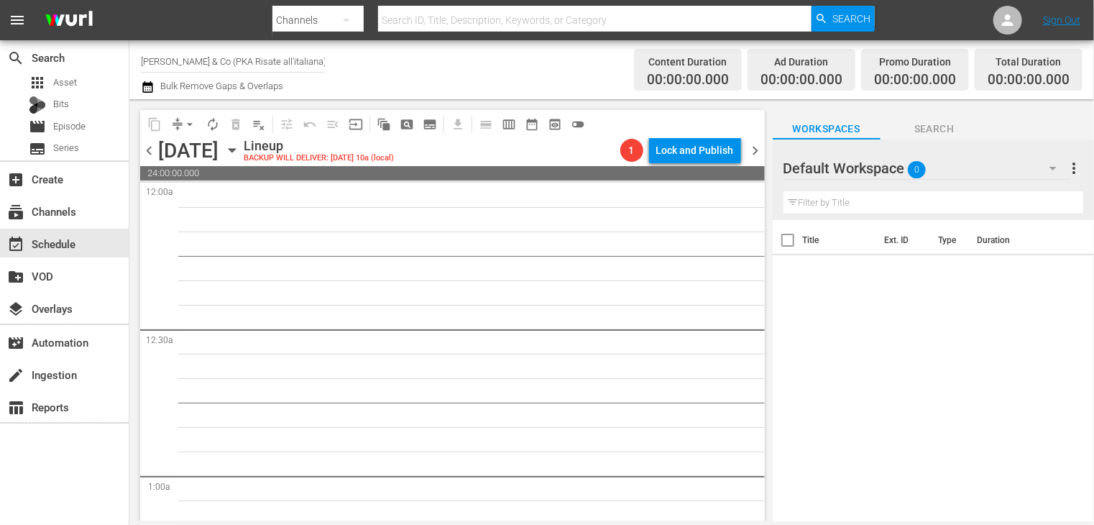
click at [250, 65] on input "Alberto Sordi & Co (PKA Risate all'italiana) (1349)" at bounding box center [233, 61] width 184 height 35
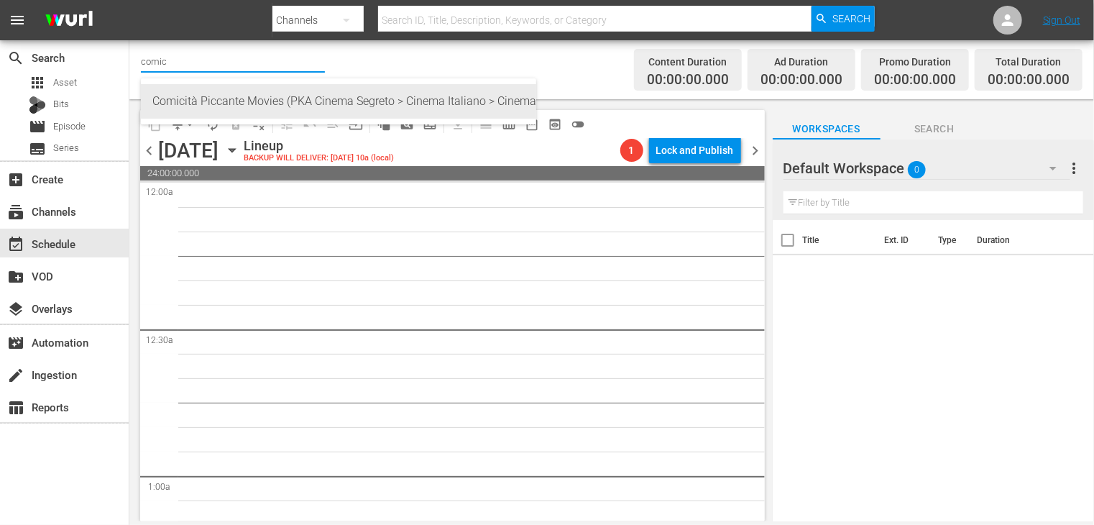
click at [244, 92] on div "Comicità Piccante Movies (PKA Cinema Segreto > Cinema Italiano > Cinema Polizio…" at bounding box center [338, 101] width 372 height 35
type input "Comicità Piccante Movies (PKA Cinema Segreto > Cinema Italiano > Cinema Polizio…"
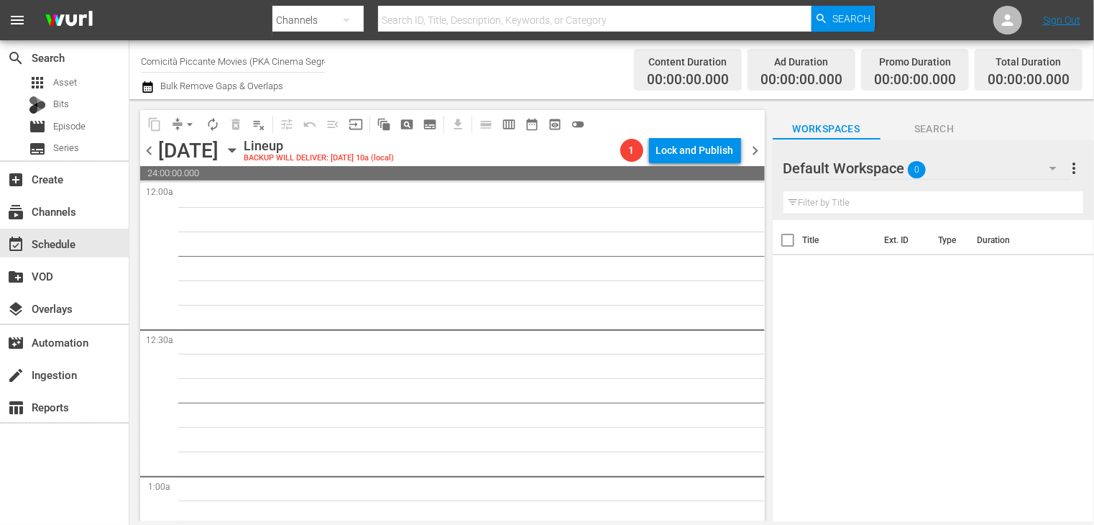
click at [149, 154] on span "chevron_left" at bounding box center [149, 151] width 18 height 18
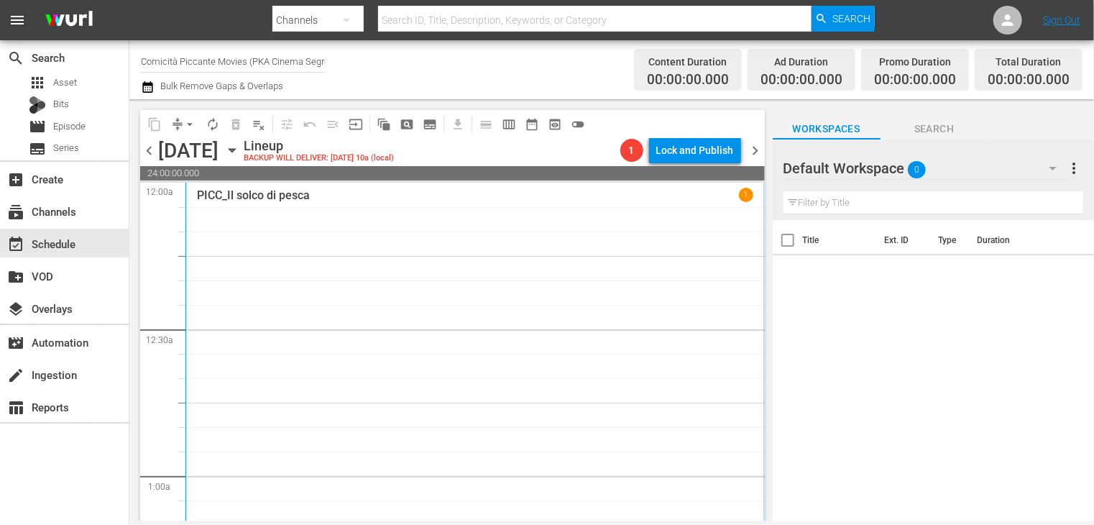
click at [150, 153] on span "chevron_left" at bounding box center [149, 151] width 18 height 18
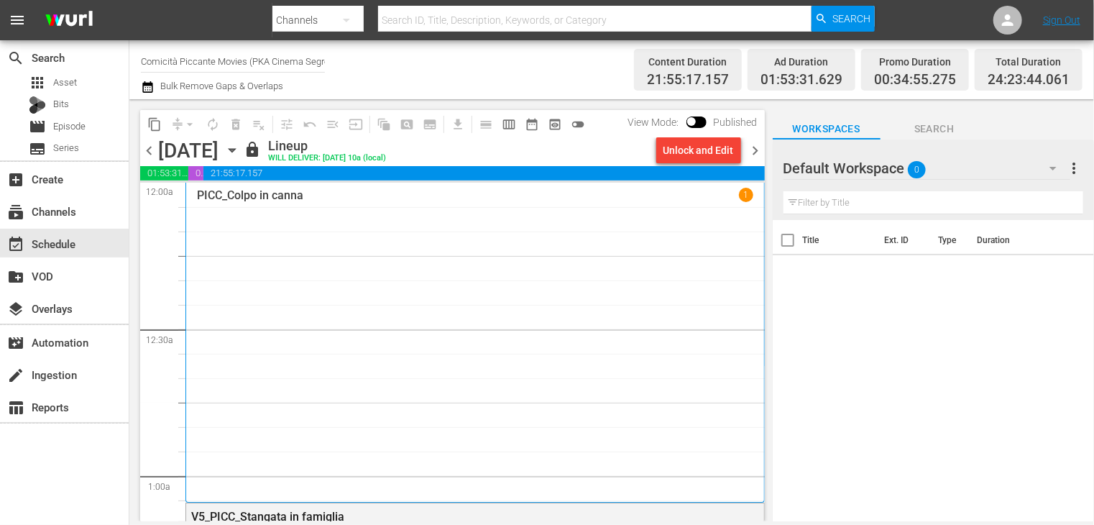
click at [684, 153] on div "Unlock and Edit" at bounding box center [699, 150] width 70 height 26
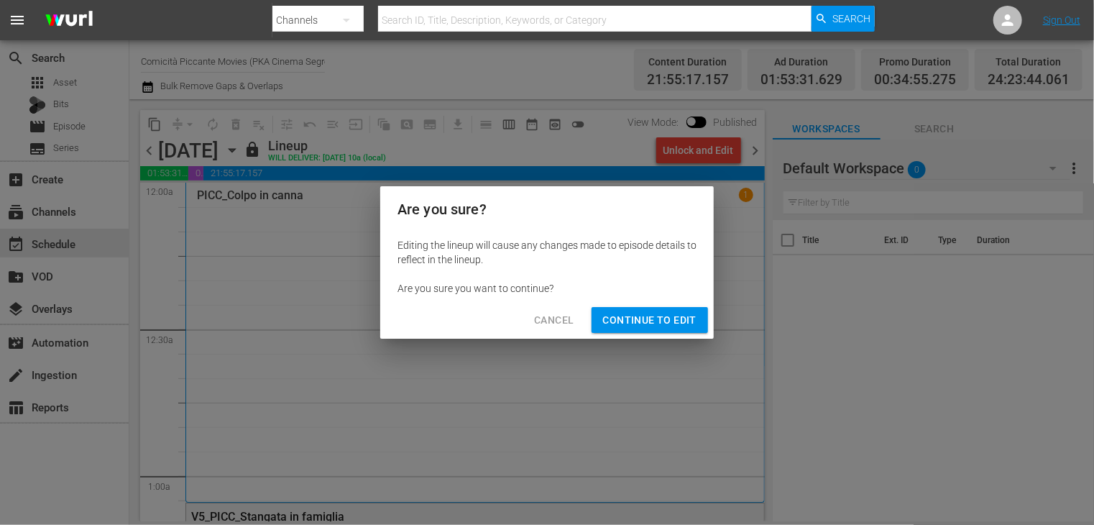
click at [633, 308] on button "Continue to Edit" at bounding box center [650, 320] width 116 height 27
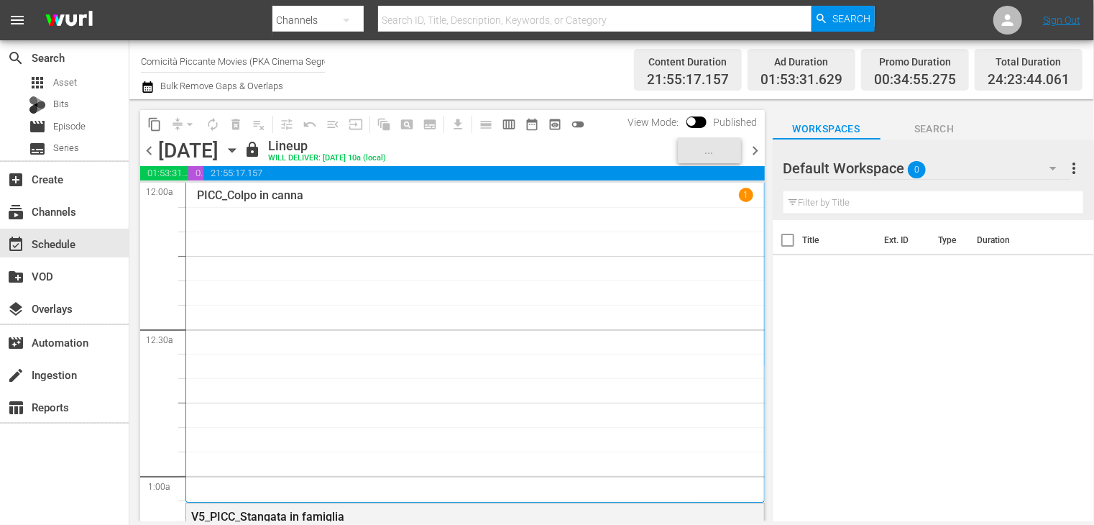
click at [627, 319] on div "PICC_Colpo in canna 1" at bounding box center [475, 342] width 557 height 308
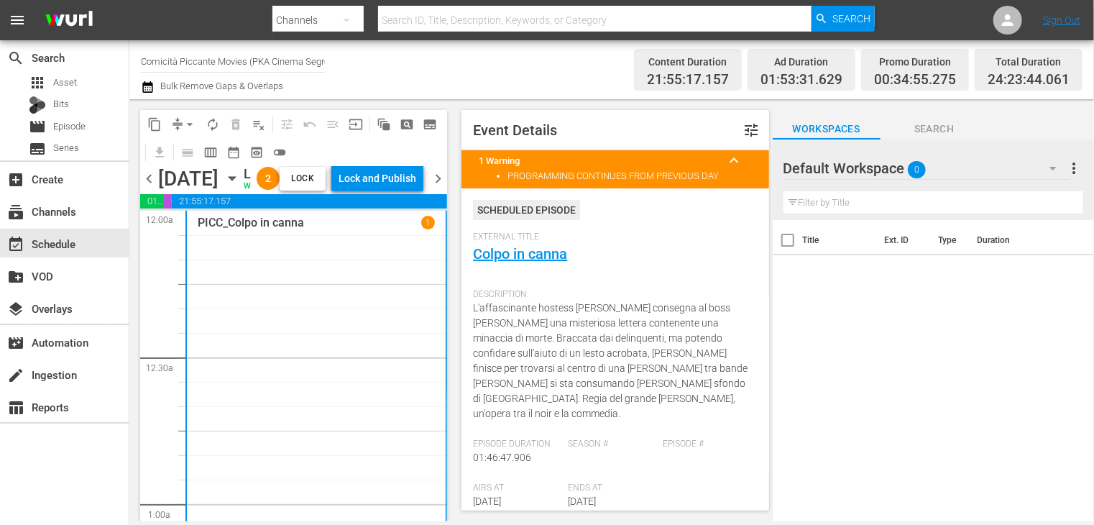
click at [149, 188] on span "chevron_left" at bounding box center [149, 179] width 18 height 18
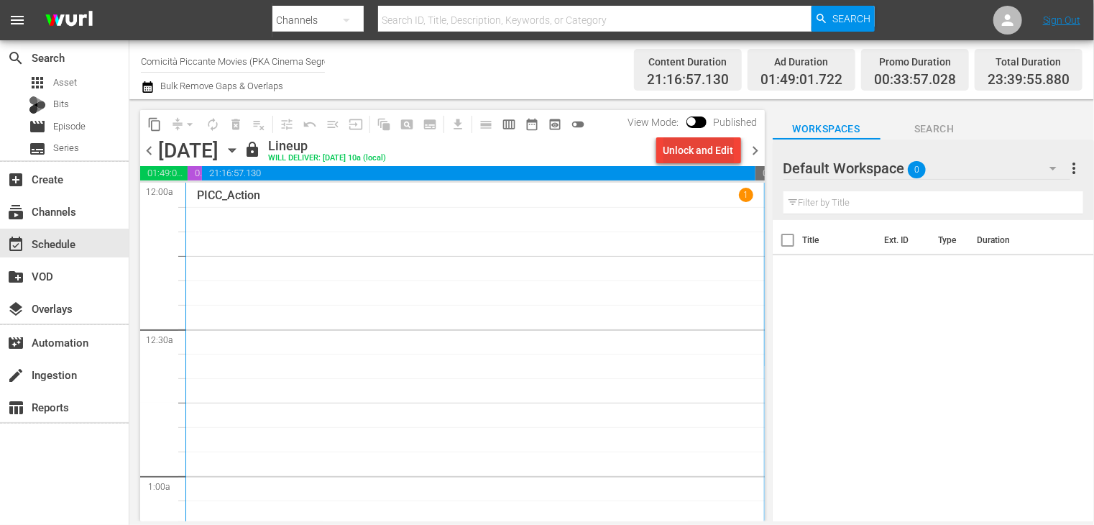
click at [682, 150] on div "Unlock and Edit" at bounding box center [699, 150] width 70 height 26
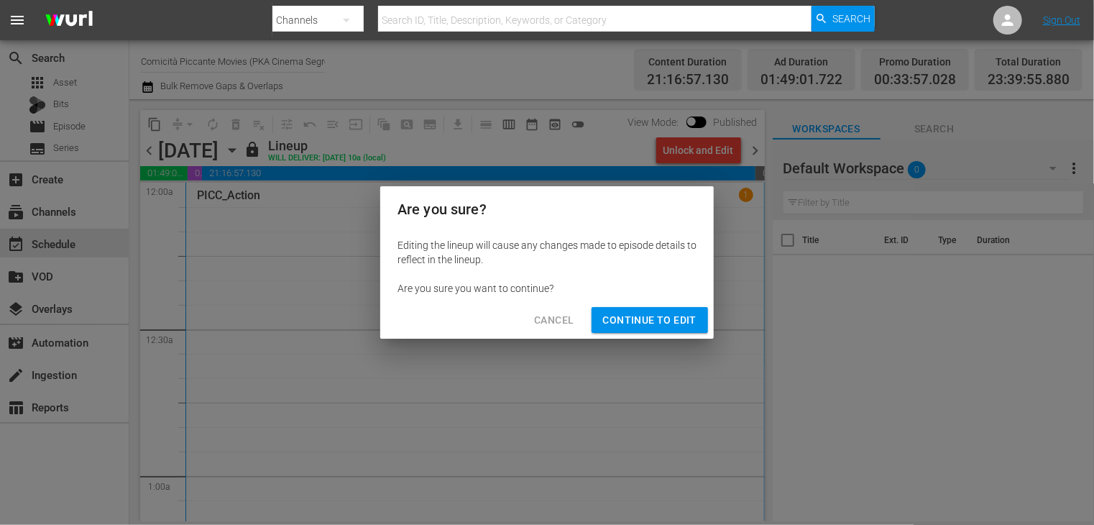
drag, startPoint x: 616, startPoint y: 319, endPoint x: 539, endPoint y: 248, distance: 104.8
click at [616, 319] on span "Continue to Edit" at bounding box center [649, 320] width 93 height 18
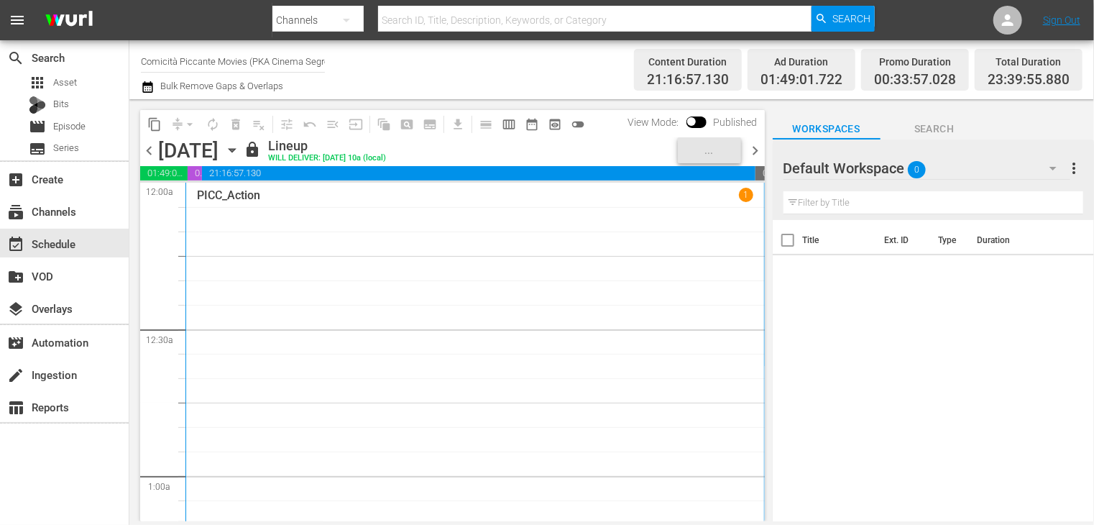
click at [146, 153] on span "chevron_left" at bounding box center [149, 151] width 18 height 18
click at [692, 151] on div "Unlock and Edit" at bounding box center [699, 150] width 70 height 26
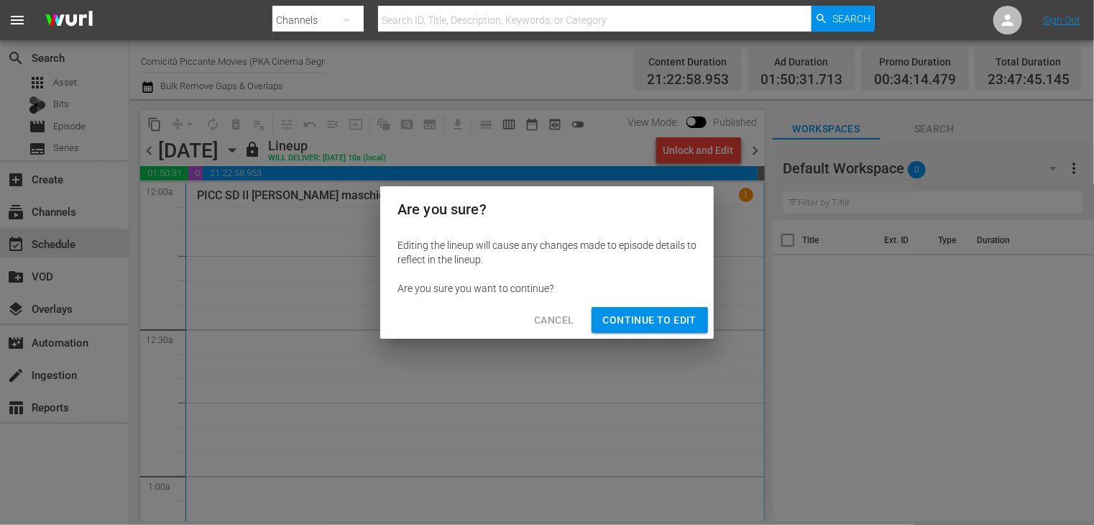
click at [649, 323] on span "Continue to Edit" at bounding box center [649, 320] width 93 height 18
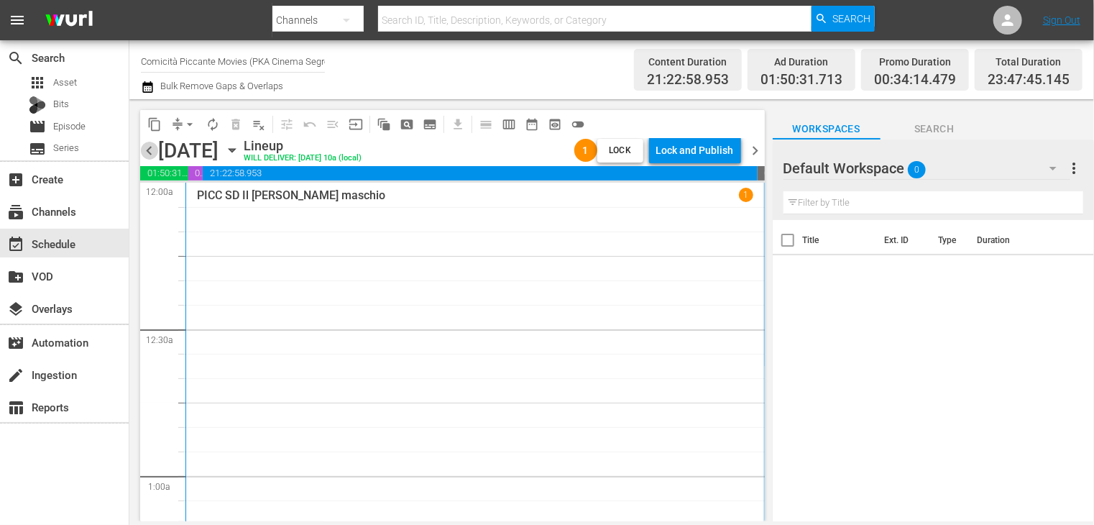
click at [155, 148] on span "chevron_left" at bounding box center [149, 151] width 18 height 18
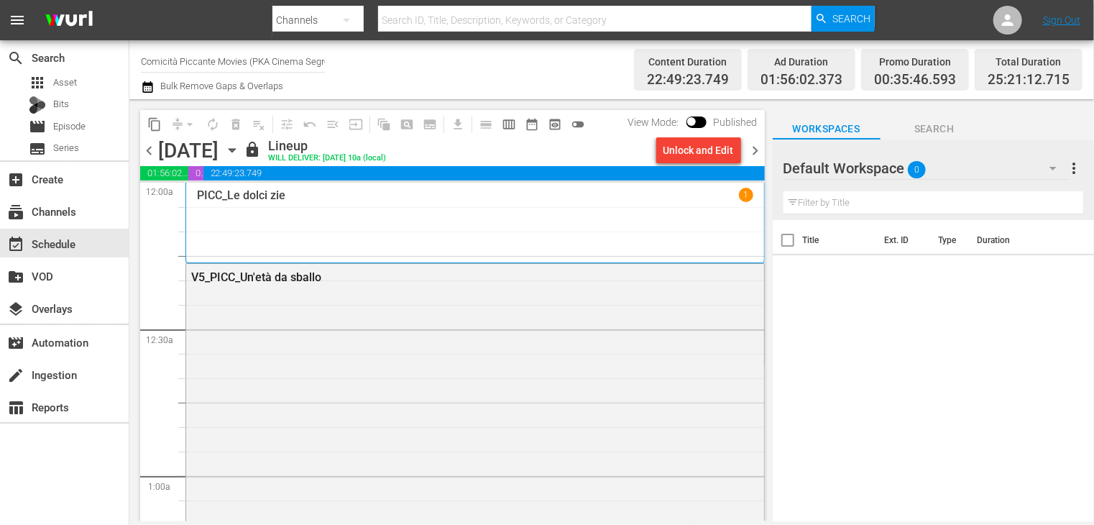
click at [693, 152] on div "Unlock and Edit" at bounding box center [699, 150] width 70 height 26
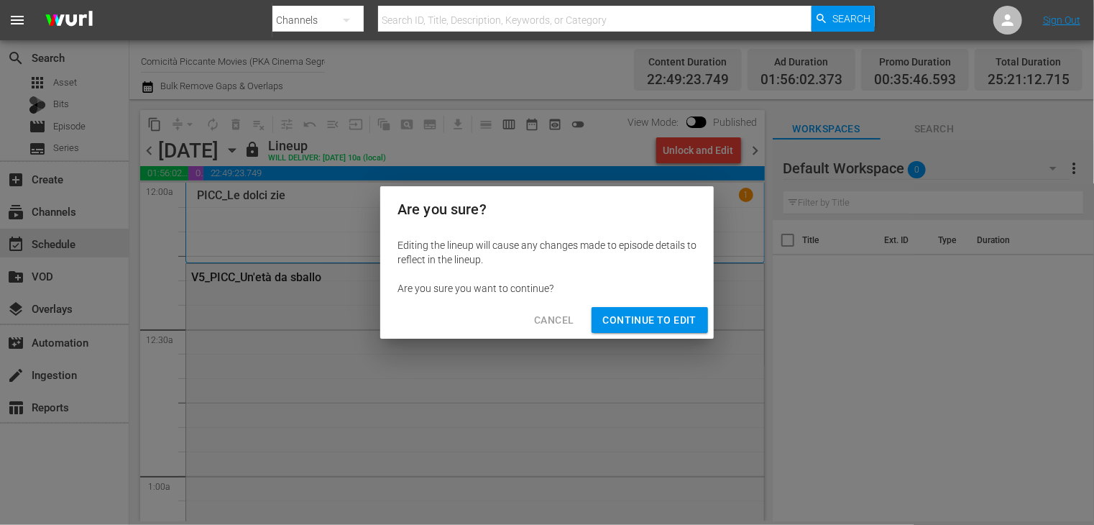
click at [651, 320] on span "Continue to Edit" at bounding box center [649, 320] width 93 height 18
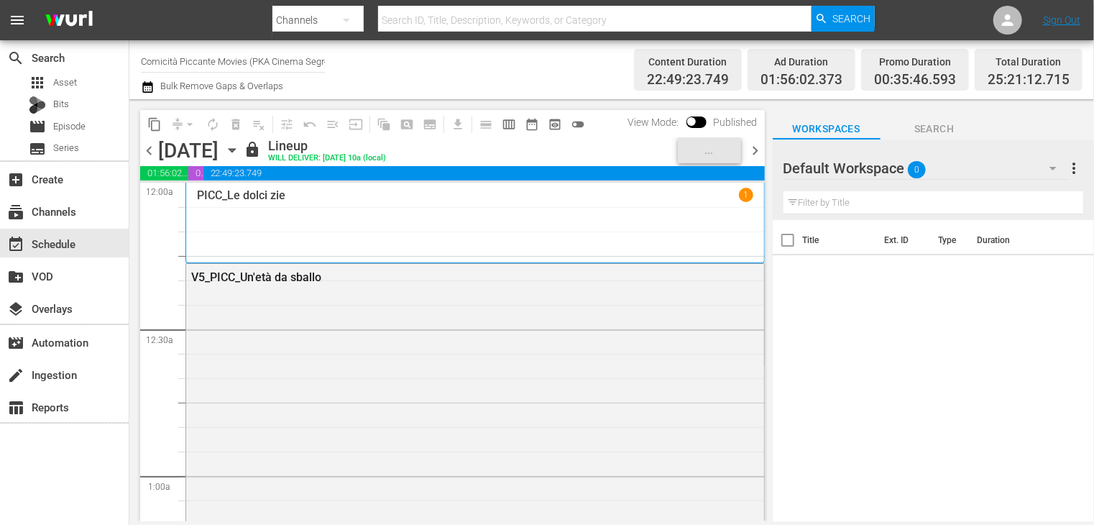
click at [147, 152] on span "chevron_left" at bounding box center [149, 151] width 18 height 18
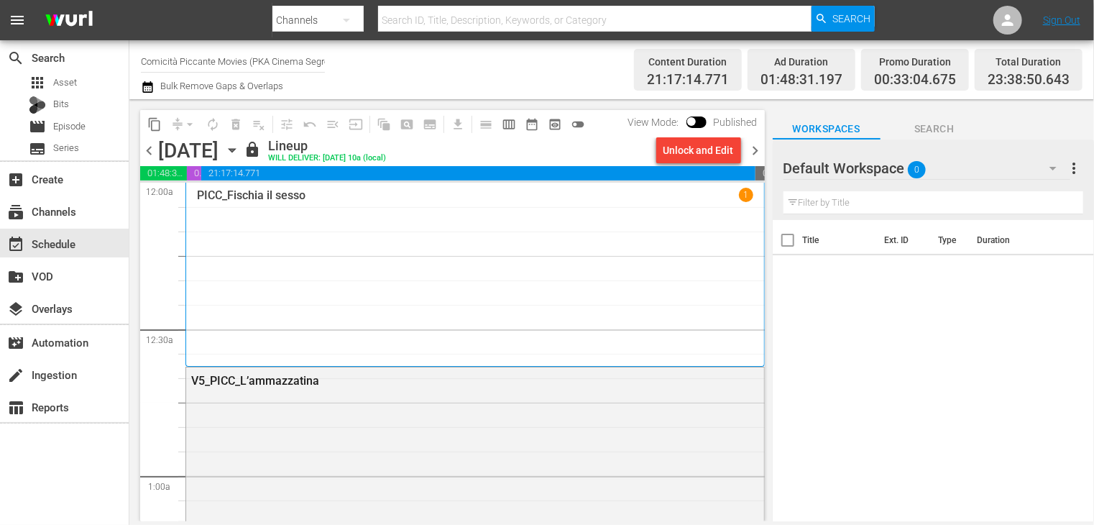
click at [685, 153] on div "Unlock and Edit" at bounding box center [699, 150] width 70 height 26
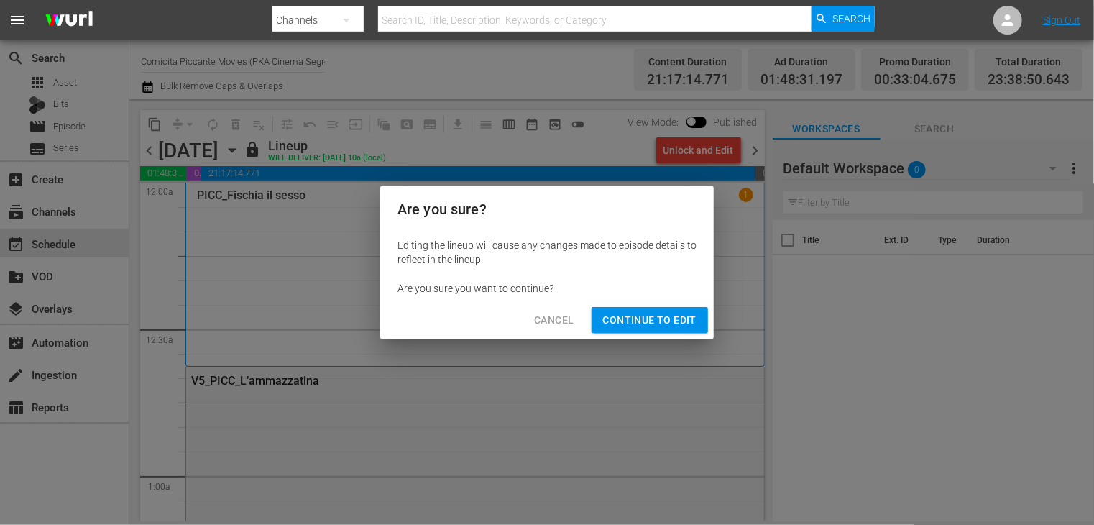
drag, startPoint x: 655, startPoint y: 311, endPoint x: 641, endPoint y: 306, distance: 15.5
click at [655, 312] on span "Continue to Edit" at bounding box center [649, 320] width 93 height 18
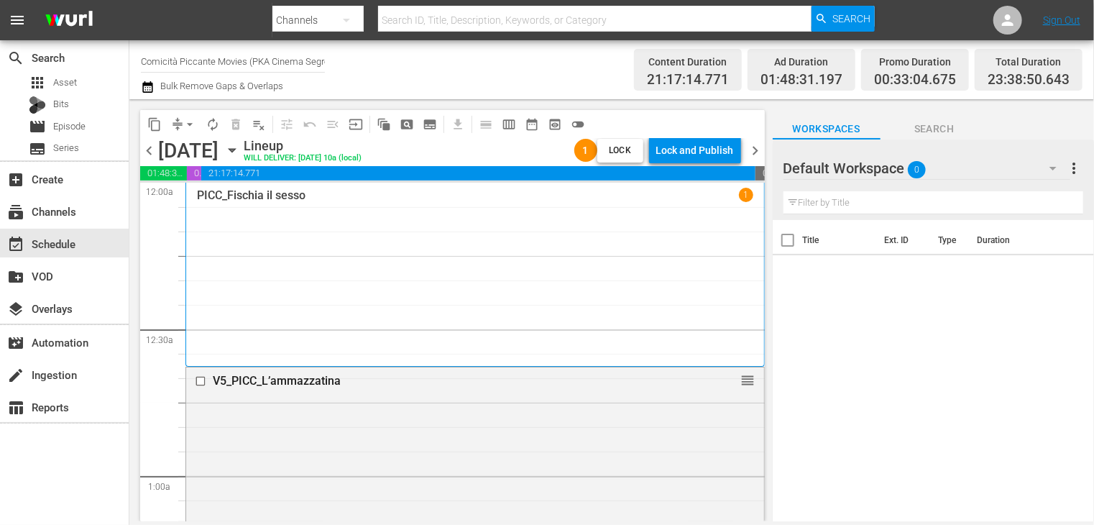
drag, startPoint x: 142, startPoint y: 155, endPoint x: 178, endPoint y: 163, distance: 37.5
click at [143, 154] on span "chevron_left" at bounding box center [149, 151] width 18 height 18
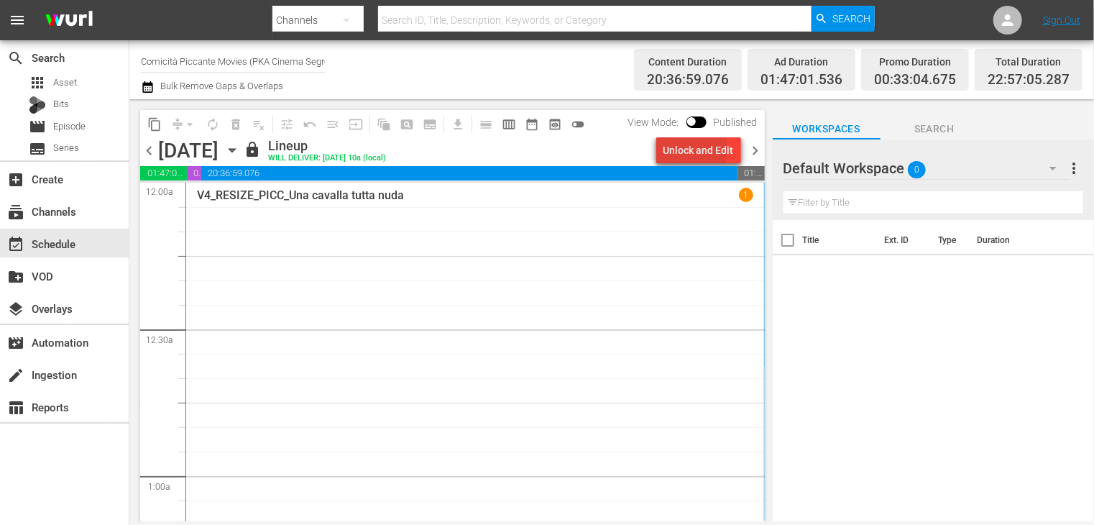
click at [688, 150] on div "Unlock and Edit" at bounding box center [699, 150] width 70 height 26
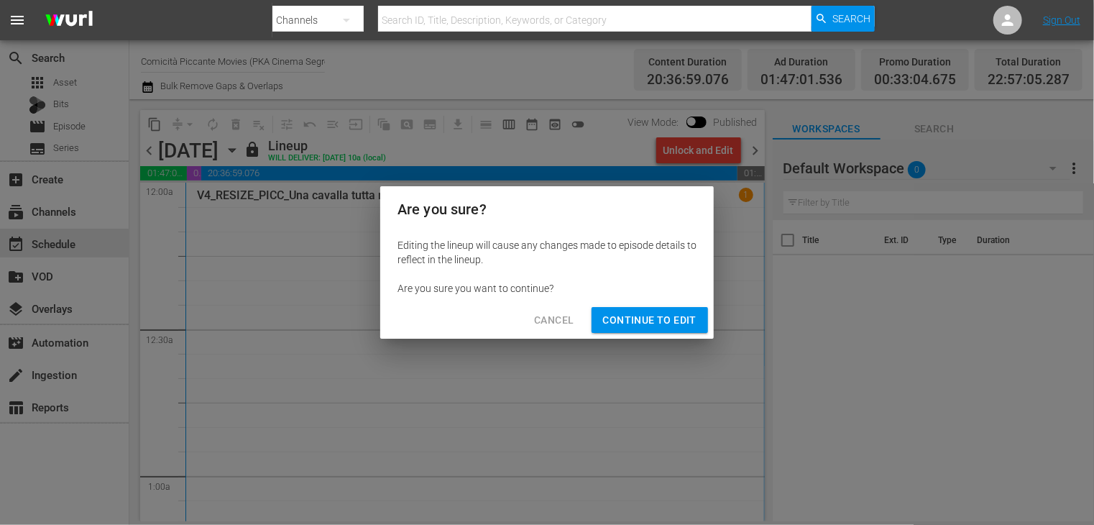
click at [645, 319] on span "Continue to Edit" at bounding box center [649, 320] width 93 height 18
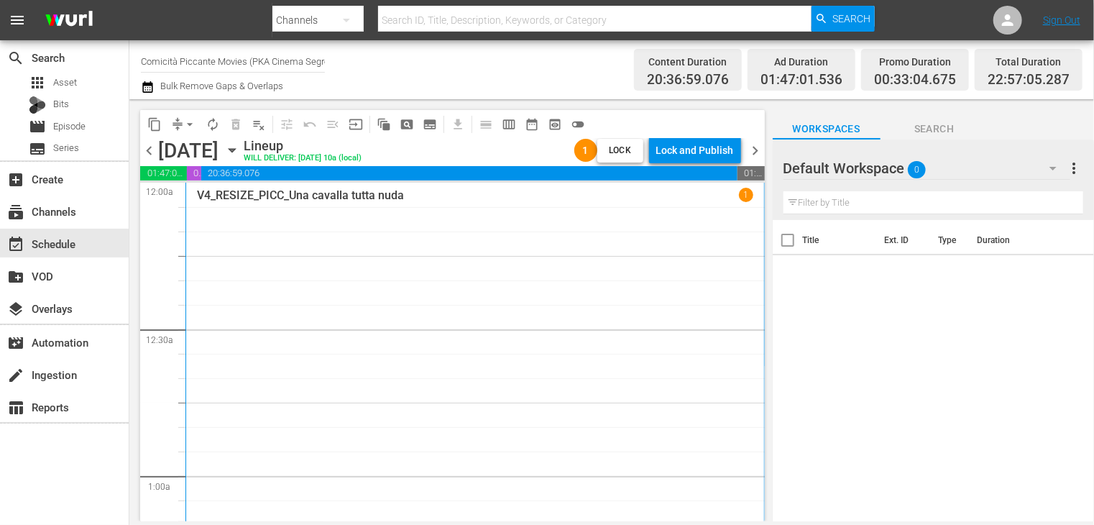
click at [147, 150] on span "chevron_left" at bounding box center [149, 151] width 18 height 18
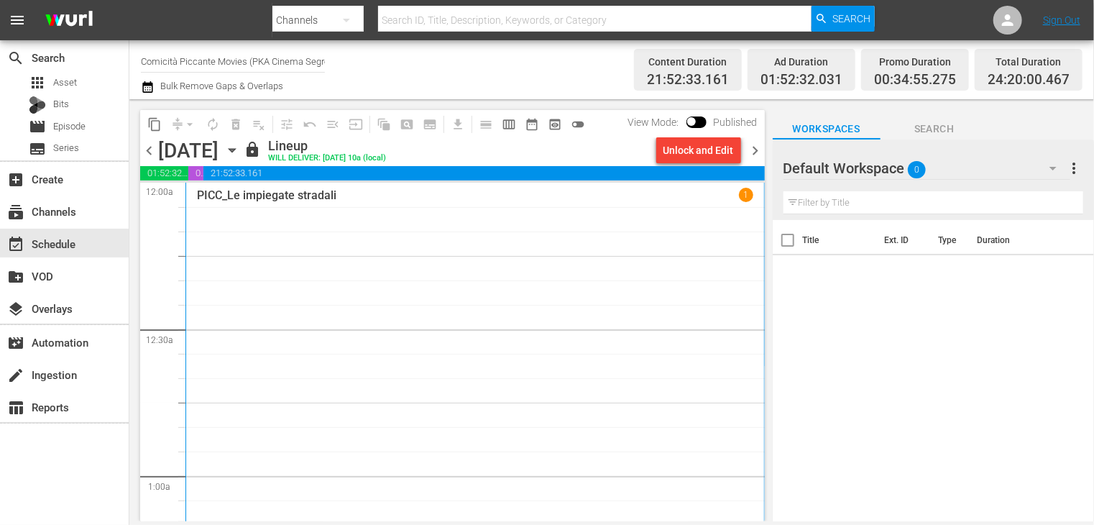
click at [695, 152] on div "Unlock and Edit" at bounding box center [699, 150] width 70 height 26
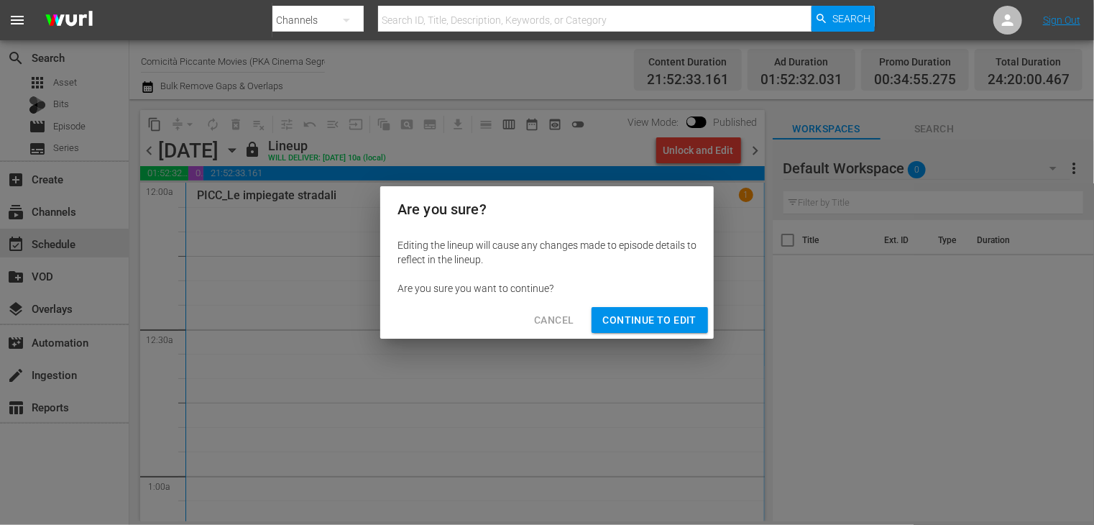
click at [639, 318] on span "Continue to Edit" at bounding box center [649, 320] width 93 height 18
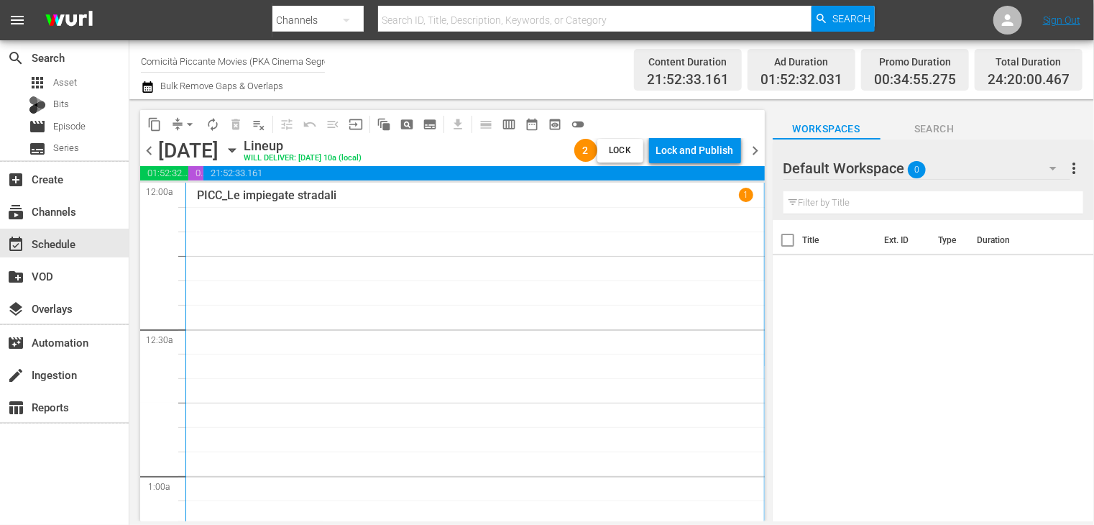
click at [150, 156] on span "chevron_left" at bounding box center [149, 151] width 18 height 18
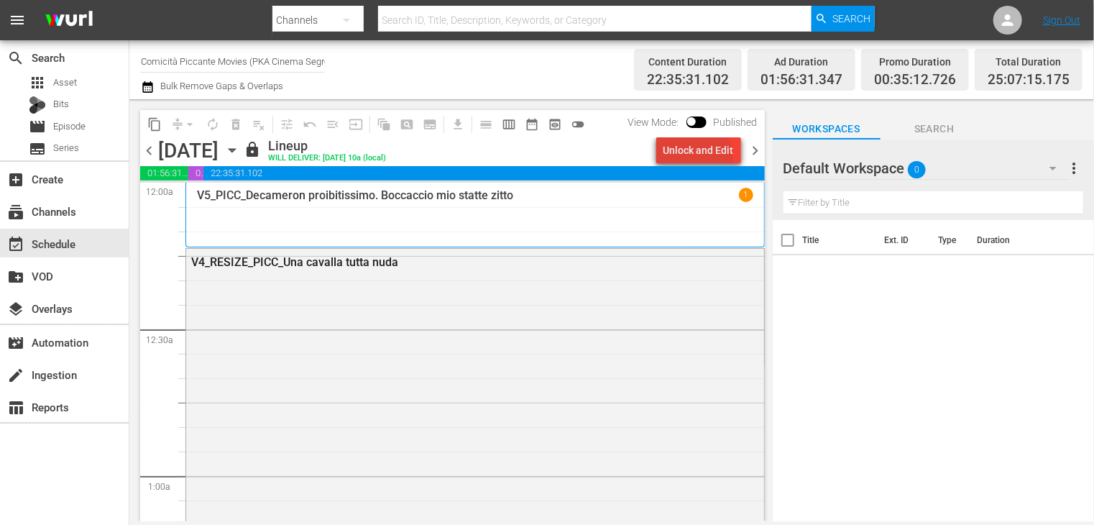
click at [700, 156] on div "Unlock and Edit" at bounding box center [699, 150] width 70 height 26
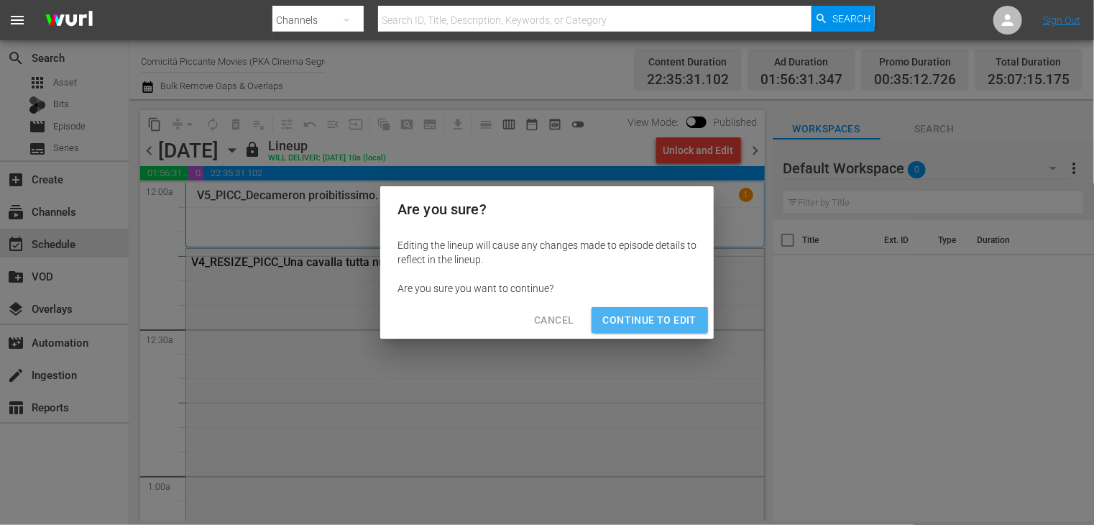
click at [658, 315] on span "Continue to Edit" at bounding box center [649, 320] width 93 height 18
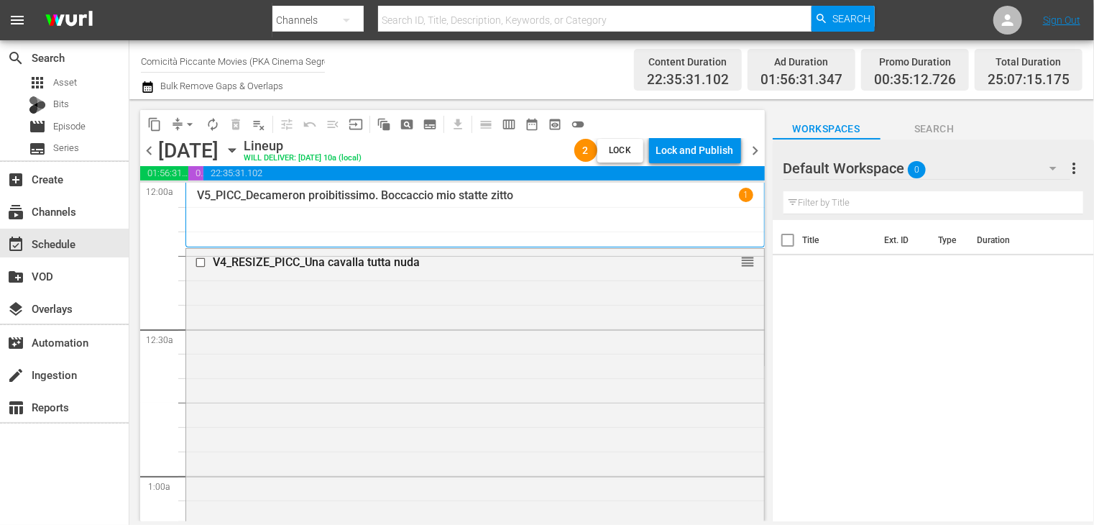
click at [218, 60] on input "Comicità Piccante Movies (PKA Cinema Segreto > Cinema Italiano > Cinema Polizio…" at bounding box center [233, 61] width 184 height 35
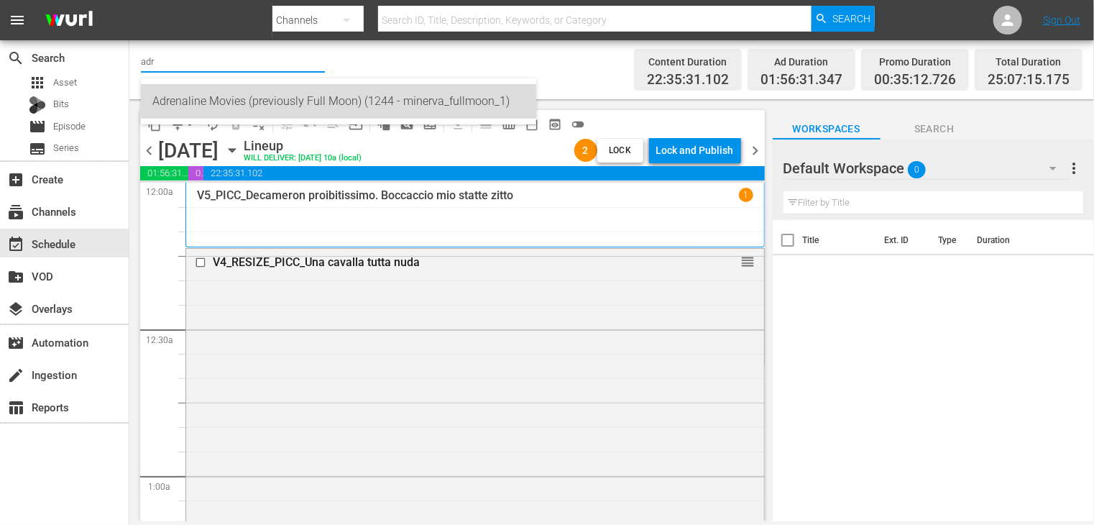
click at [250, 96] on div "Adrenaline Movies (previously Full Moon) (1244 - minerva_fullmoon_1)" at bounding box center [338, 101] width 372 height 35
type input "Adrenaline Movies (previously Full Moon) (1244 - minerva_fullmoon_1)"
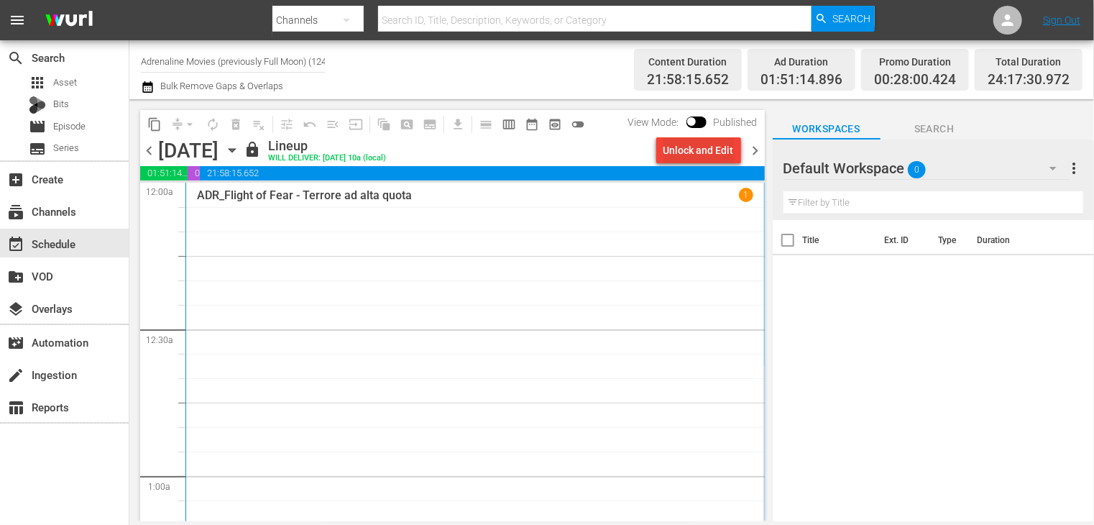
click at [708, 147] on div "Unlock and Edit" at bounding box center [699, 150] width 70 height 26
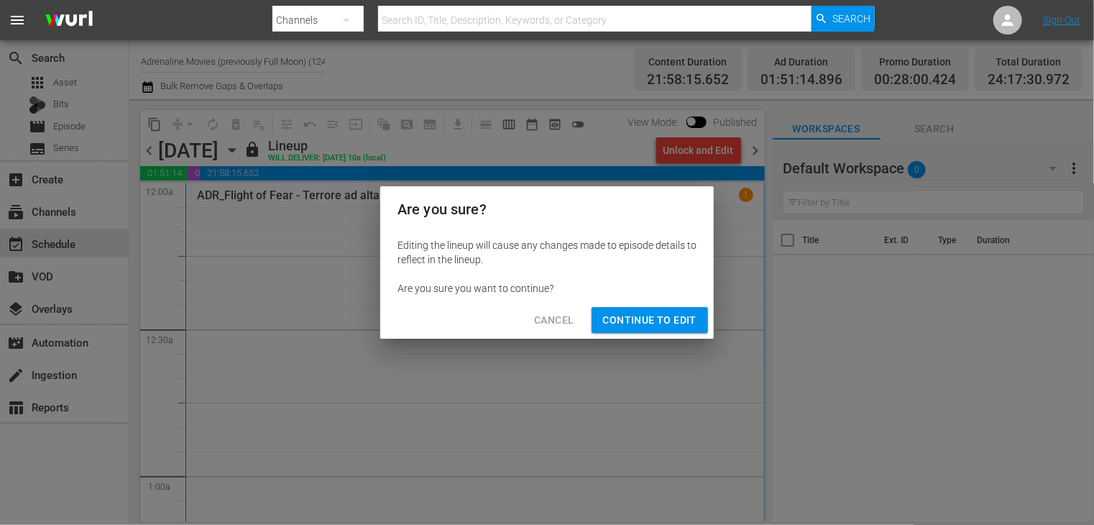
click at [650, 321] on span "Continue to Edit" at bounding box center [649, 320] width 93 height 18
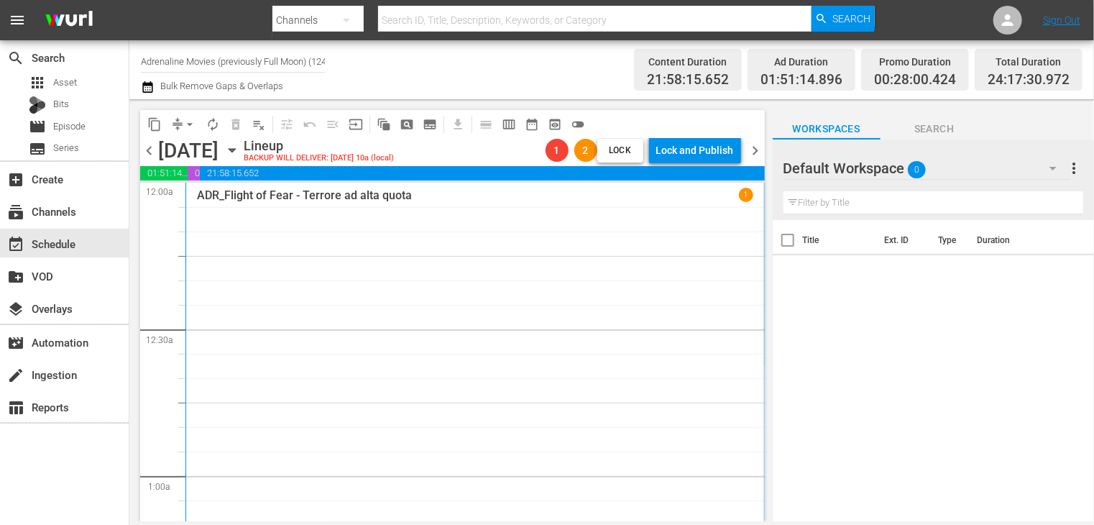
click at [748, 150] on span "chevron_right" at bounding box center [756, 151] width 18 height 18
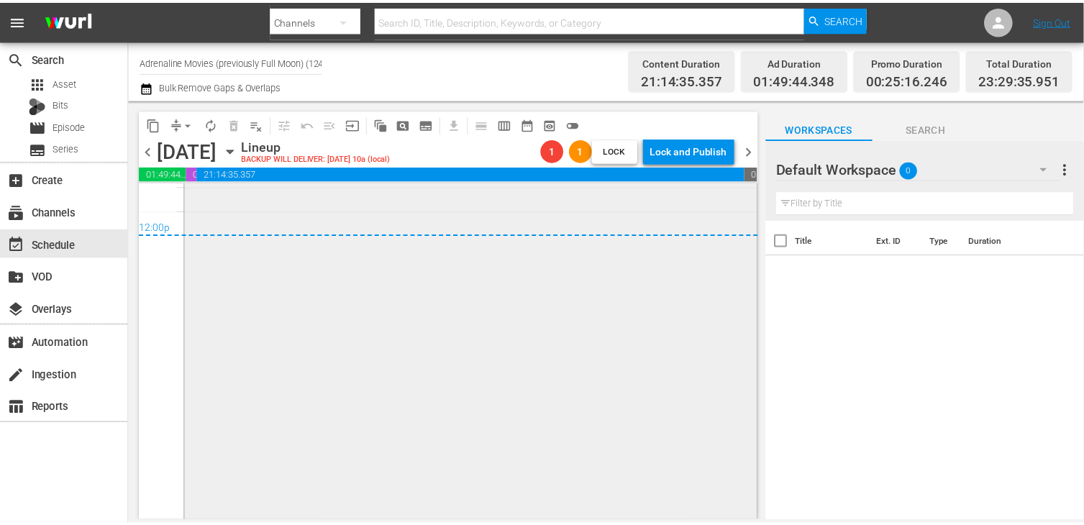
scroll to position [6701, 0]
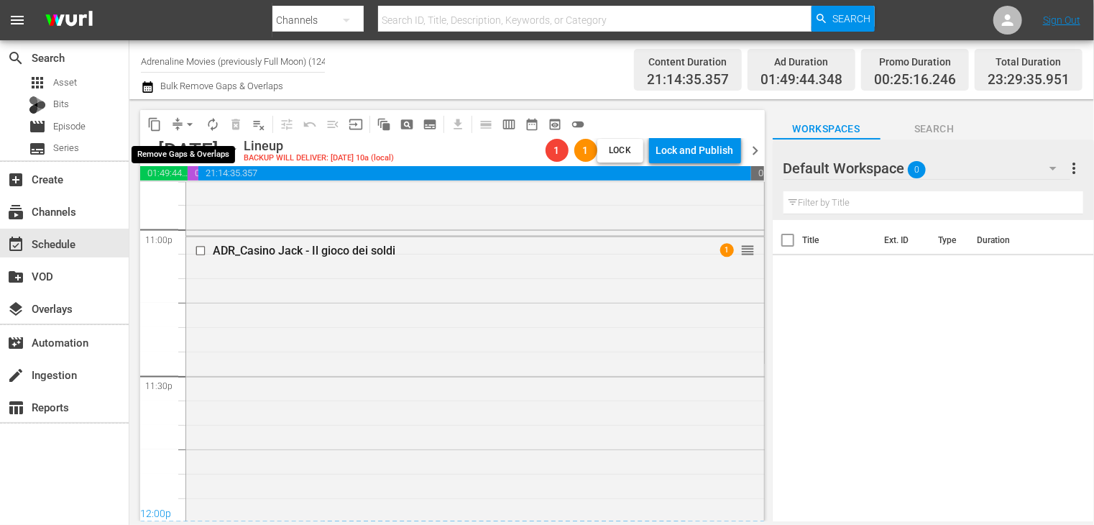
click at [187, 130] on span "arrow_drop_down" at bounding box center [190, 124] width 14 height 14
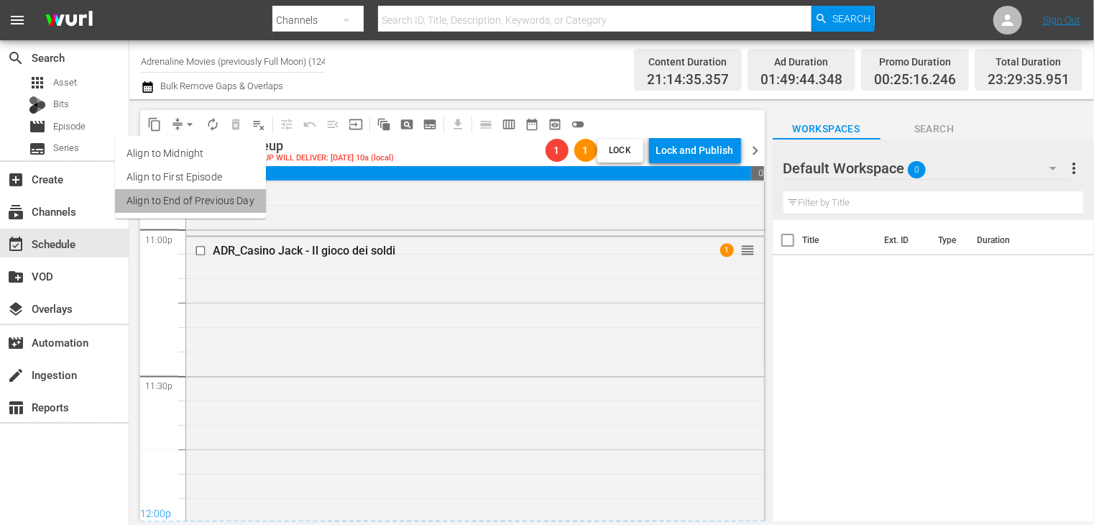
click at [207, 203] on li "Align to End of Previous Day" at bounding box center [190, 201] width 151 height 24
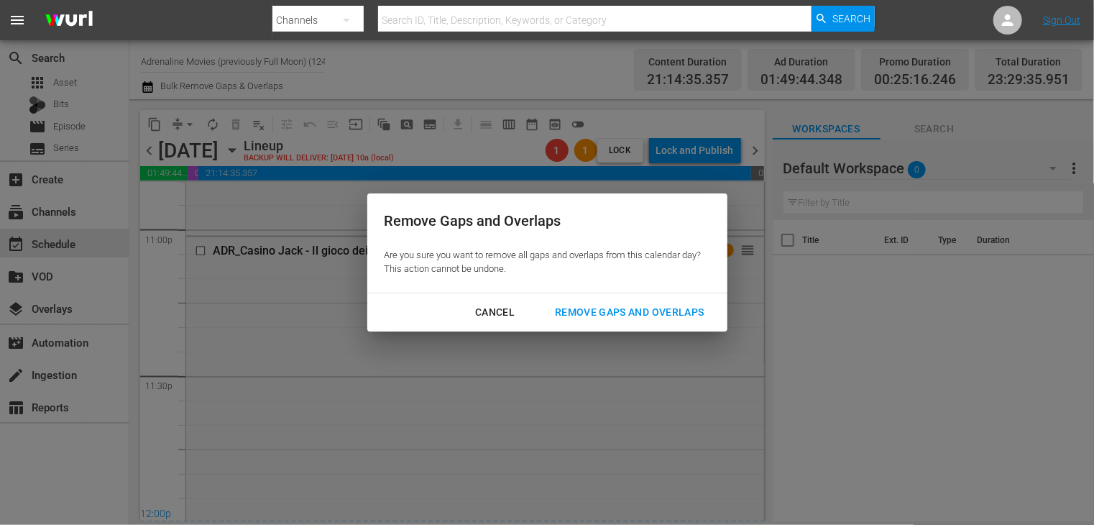
click at [641, 311] on div "Remove Gaps and Overlaps" at bounding box center [630, 312] width 172 height 18
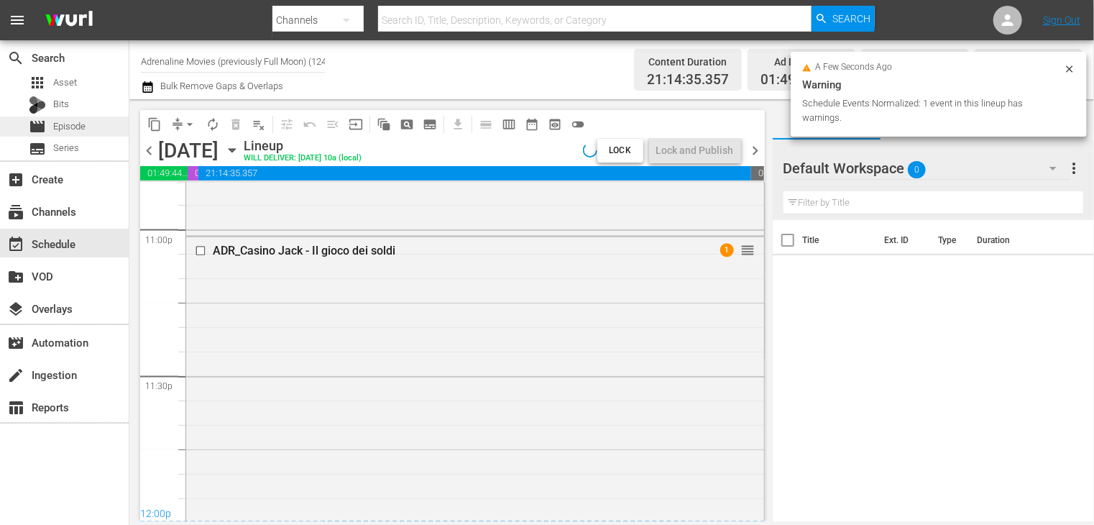
click at [97, 132] on div "movie Episode" at bounding box center [64, 126] width 129 height 20
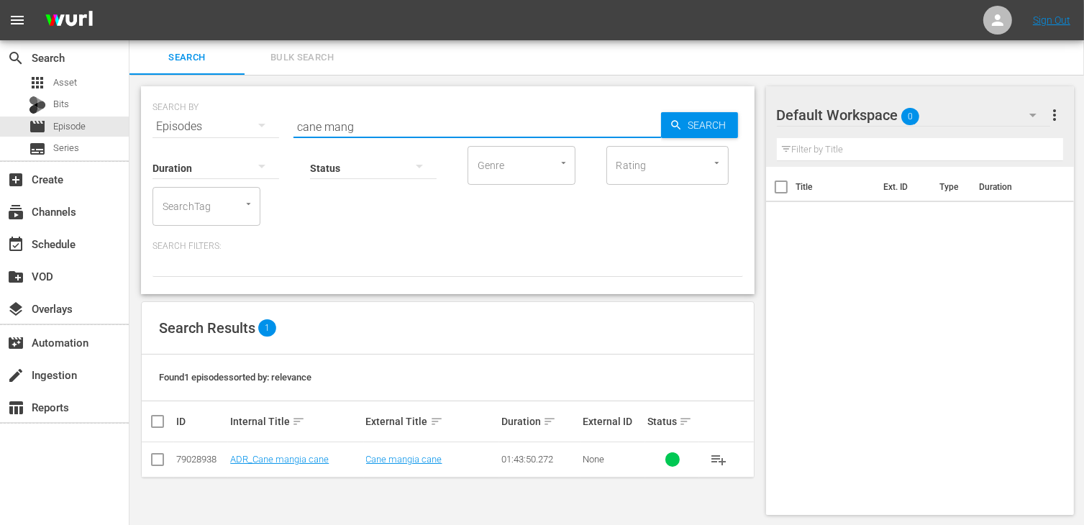
drag, startPoint x: 362, startPoint y: 123, endPoint x: 256, endPoint y: 118, distance: 106.5
click at [256, 118] on div "SEARCH BY Search By Episodes Search ID, Title, Description, Keywords, or Catego…" at bounding box center [447, 118] width 590 height 52
type input "furio"
click at [152, 463] on input "checkbox" at bounding box center [157, 462] width 17 height 17
checkbox input "true"
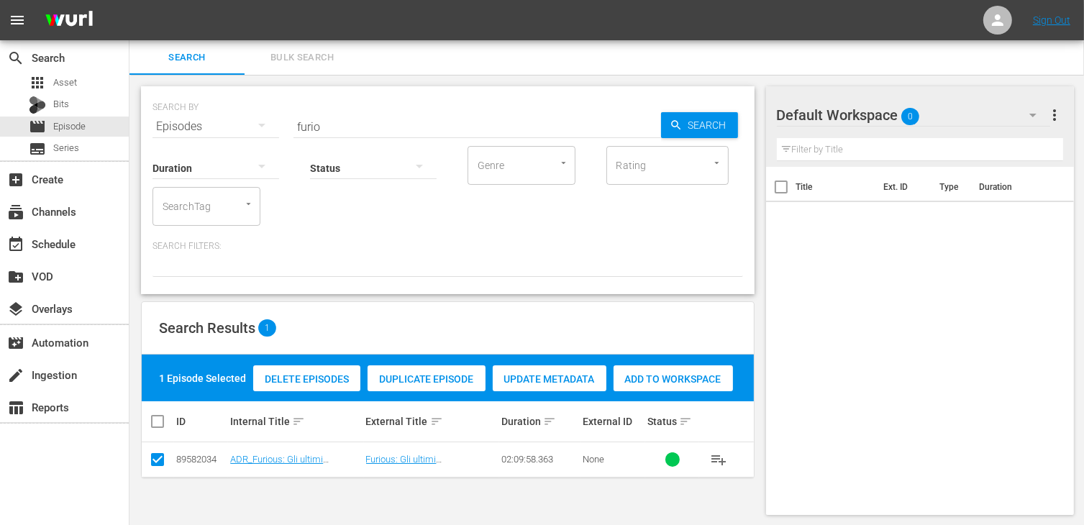
click at [664, 382] on span "Add to Workspace" at bounding box center [672, 379] width 119 height 12
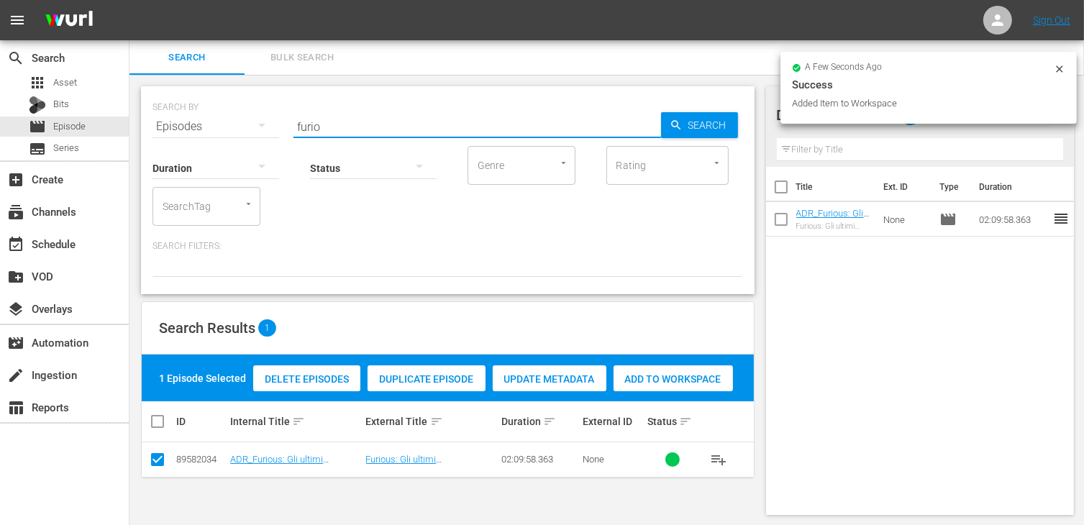
drag, startPoint x: 331, startPoint y: 130, endPoint x: 282, endPoint y: 122, distance: 49.7
click at [282, 122] on div "SEARCH BY Search By Episodes Search ID, Title, Description, Keywords, or Catego…" at bounding box center [447, 118] width 590 height 52
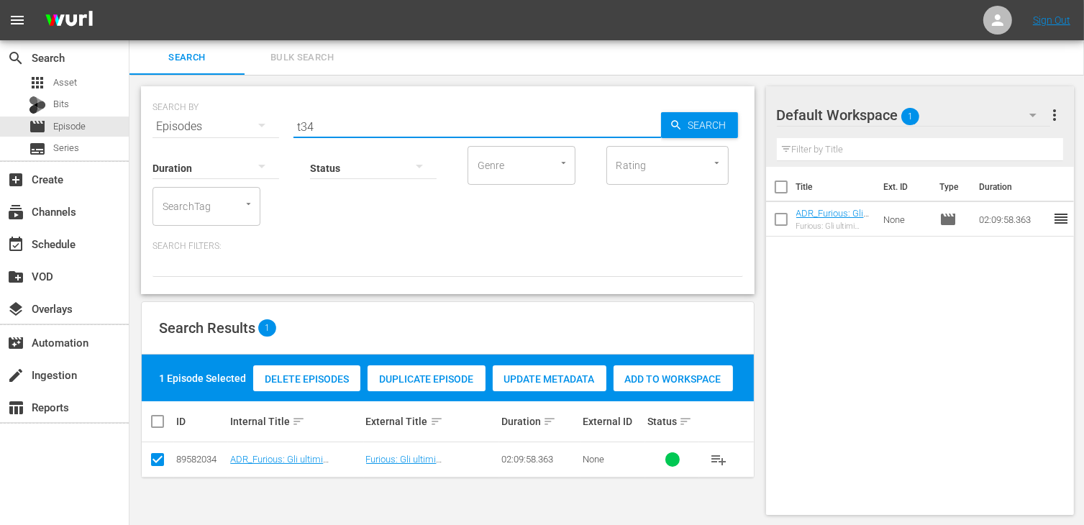
type input "t34"
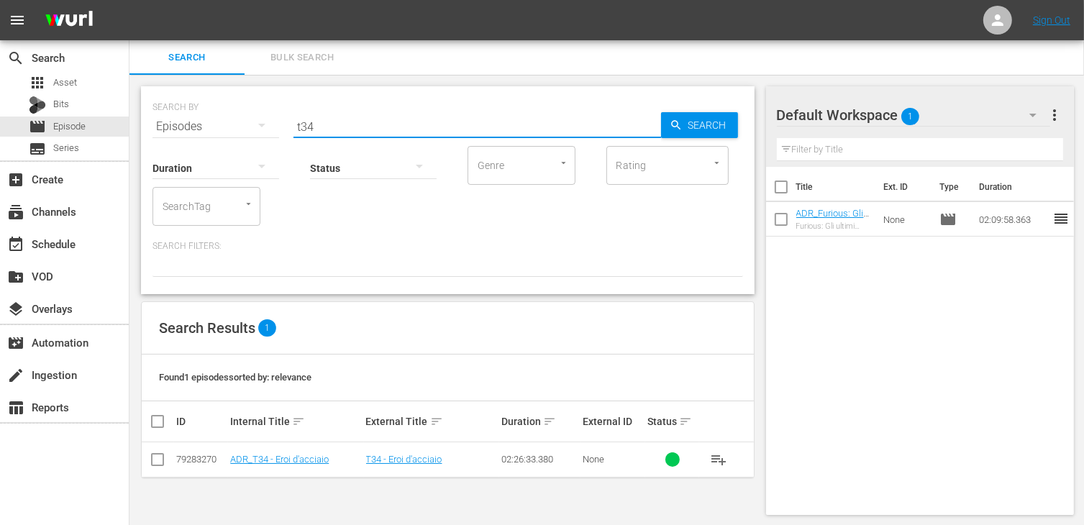
click at [155, 455] on input "checkbox" at bounding box center [157, 462] width 17 height 17
checkbox input "true"
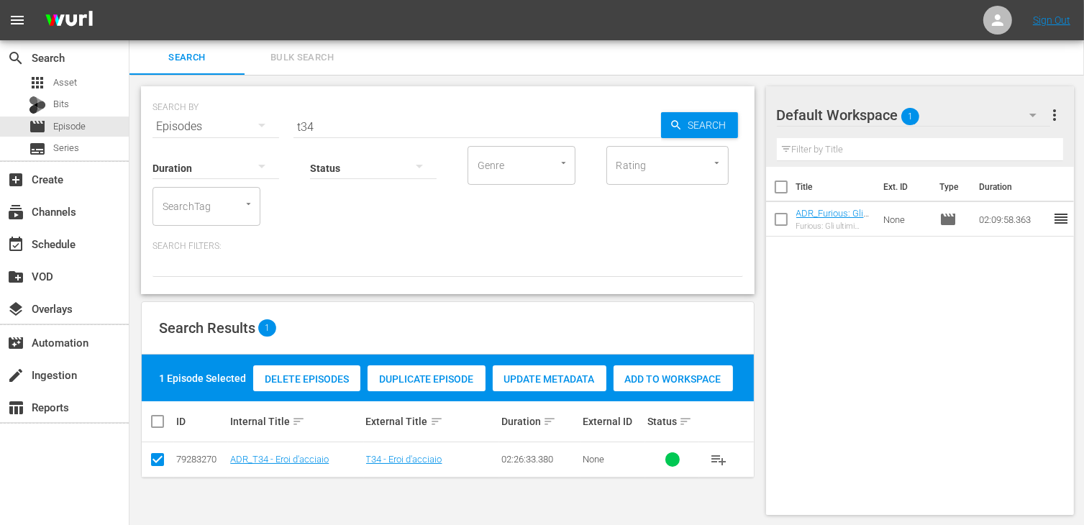
click at [698, 378] on span "Add to Workspace" at bounding box center [672, 379] width 119 height 12
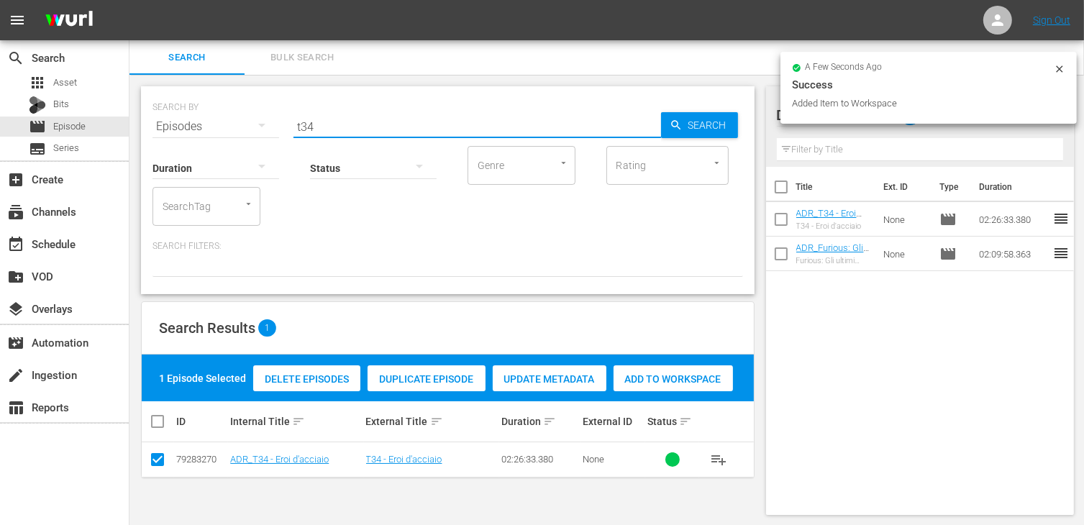
drag, startPoint x: 321, startPoint y: 127, endPoint x: 247, endPoint y: 121, distance: 73.6
click at [250, 119] on div "SEARCH BY Search By Episodes Search ID, Title, Description, Keywords, or Catego…" at bounding box center [447, 118] width 590 height 52
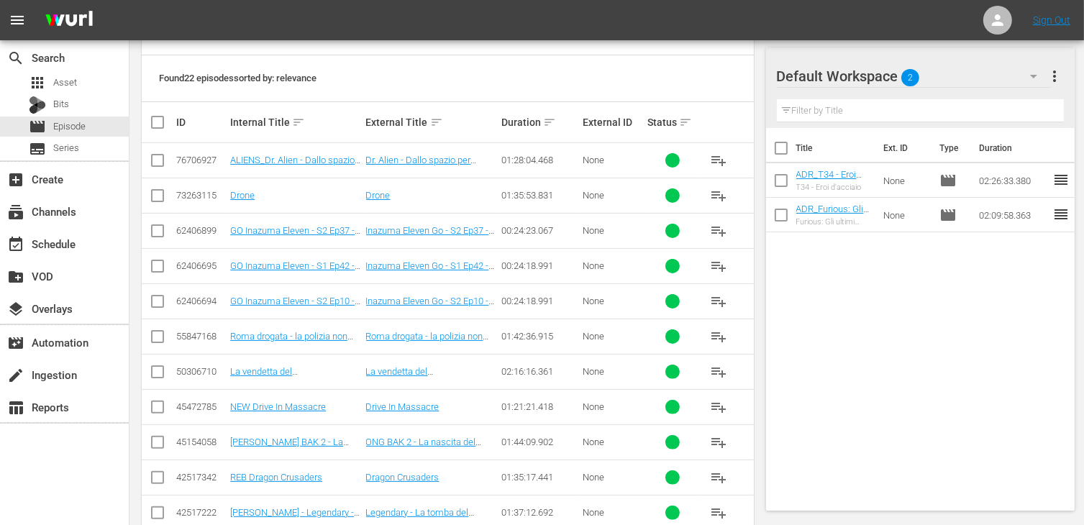
scroll to position [72, 0]
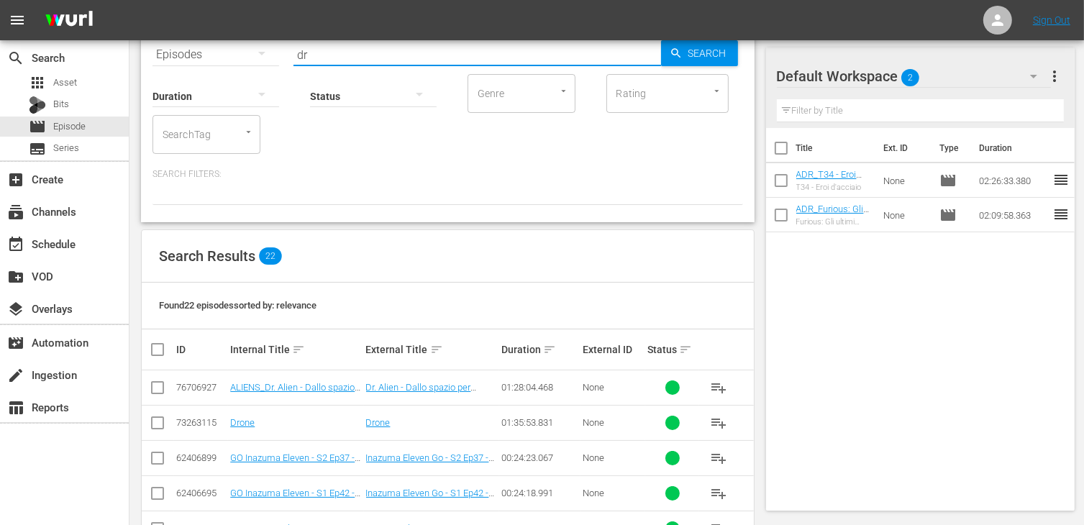
type input "dr"
click at [161, 424] on input "checkbox" at bounding box center [157, 425] width 17 height 17
checkbox input "true"
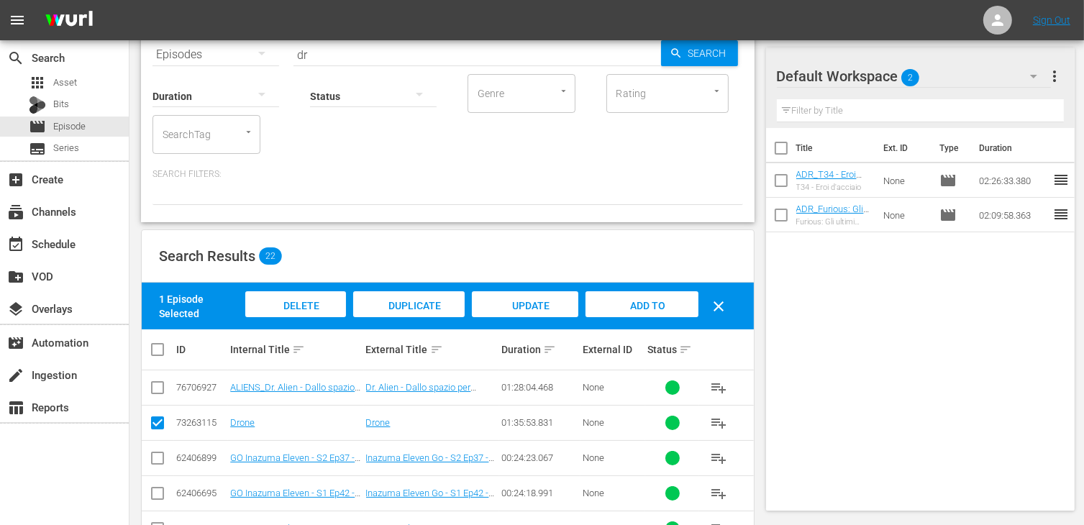
click at [633, 298] on div "Add to Workspace" at bounding box center [641, 318] width 112 height 54
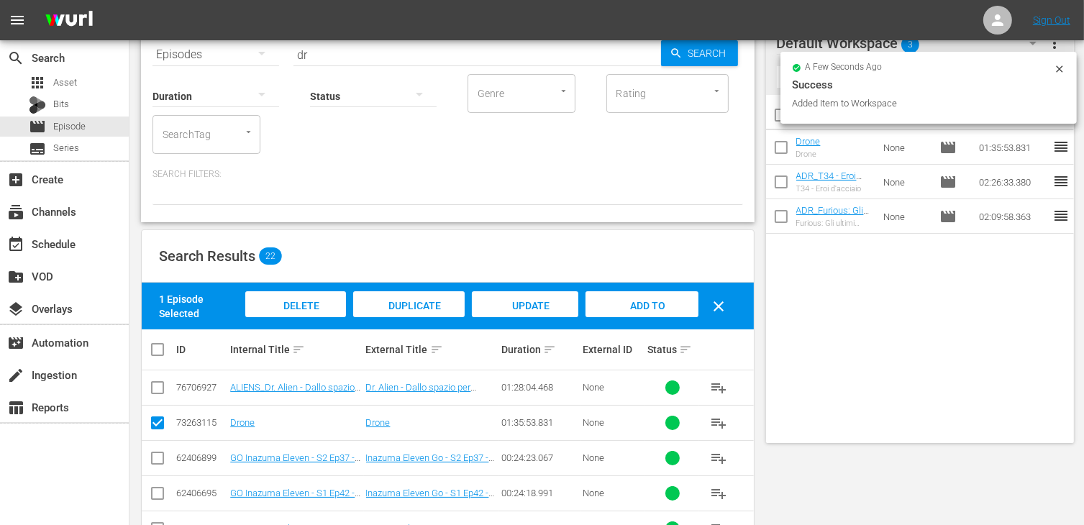
scroll to position [0, 0]
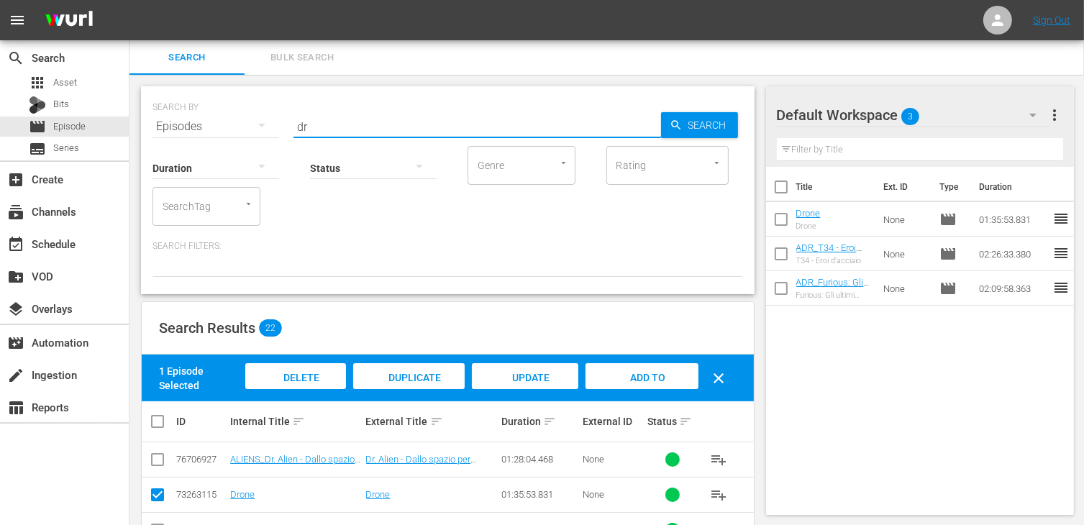
drag, startPoint x: 325, startPoint y: 116, endPoint x: 261, endPoint y: 125, distance: 64.6
click at [261, 125] on div "SEARCH BY Search By Episodes Search ID, Title, Description, Keywords, or Catego…" at bounding box center [447, 118] width 590 height 52
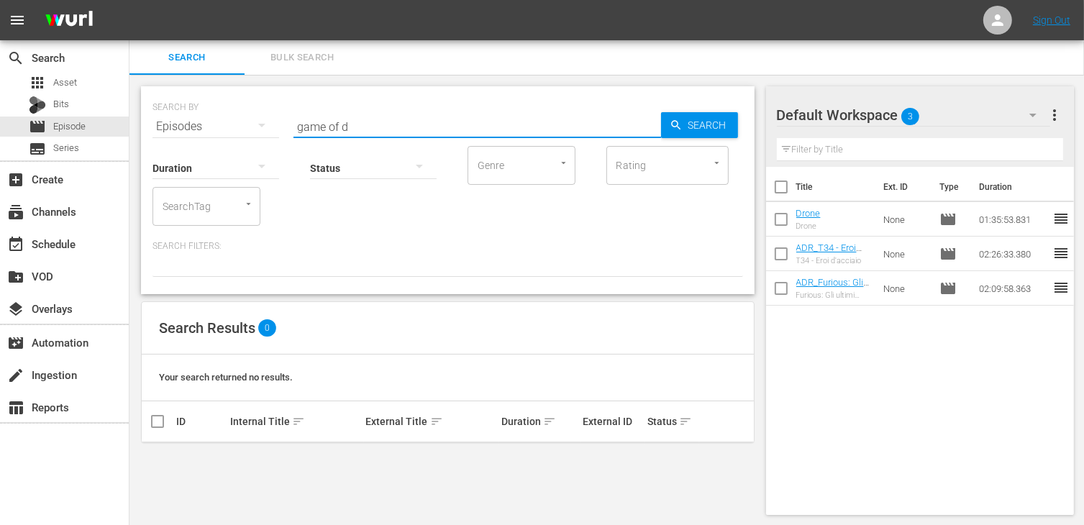
type input "game of d"
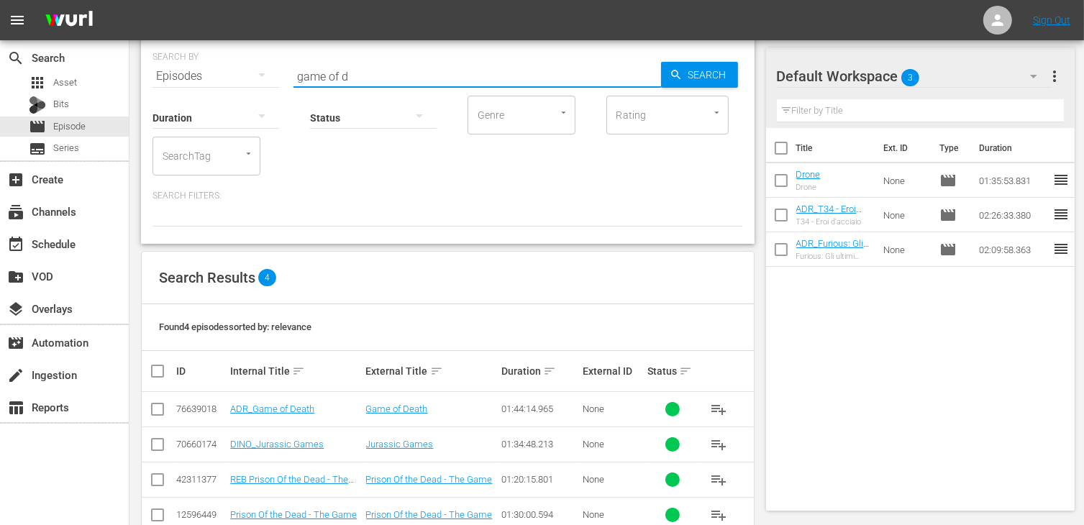
scroll to position [83, 0]
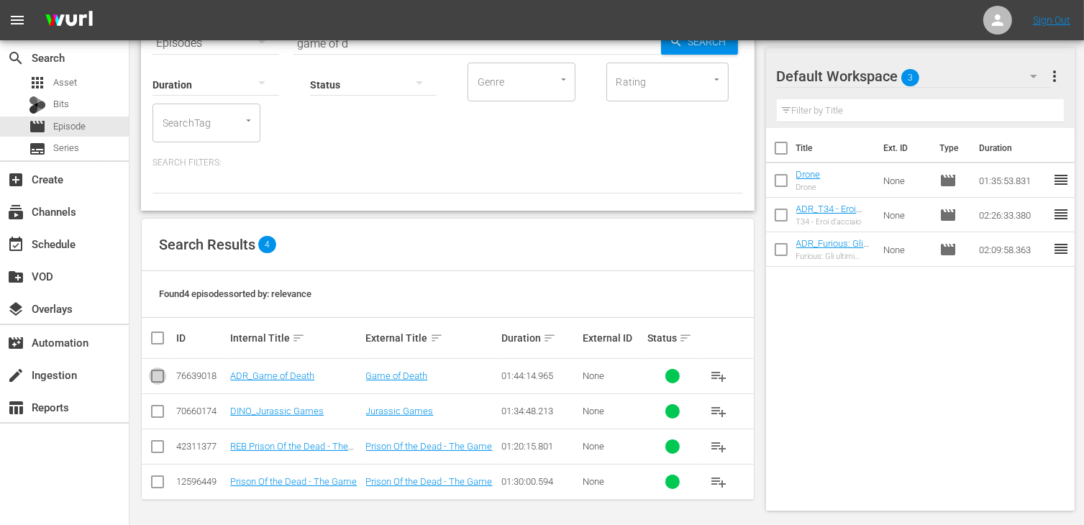
click at [160, 378] on input "checkbox" at bounding box center [157, 378] width 17 height 17
checkbox input "true"
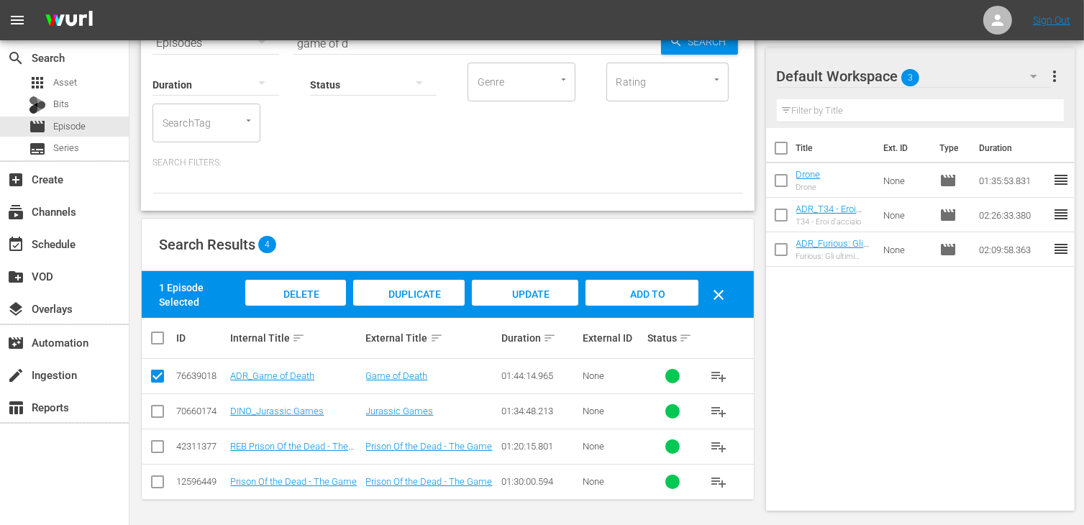
click at [648, 284] on div "Add to Workspace" at bounding box center [641, 307] width 112 height 54
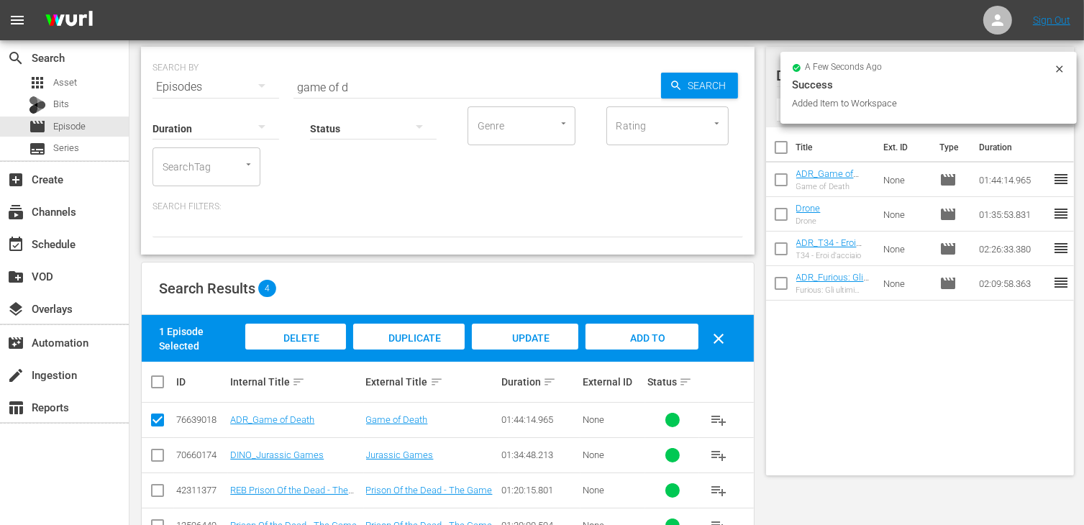
scroll to position [0, 0]
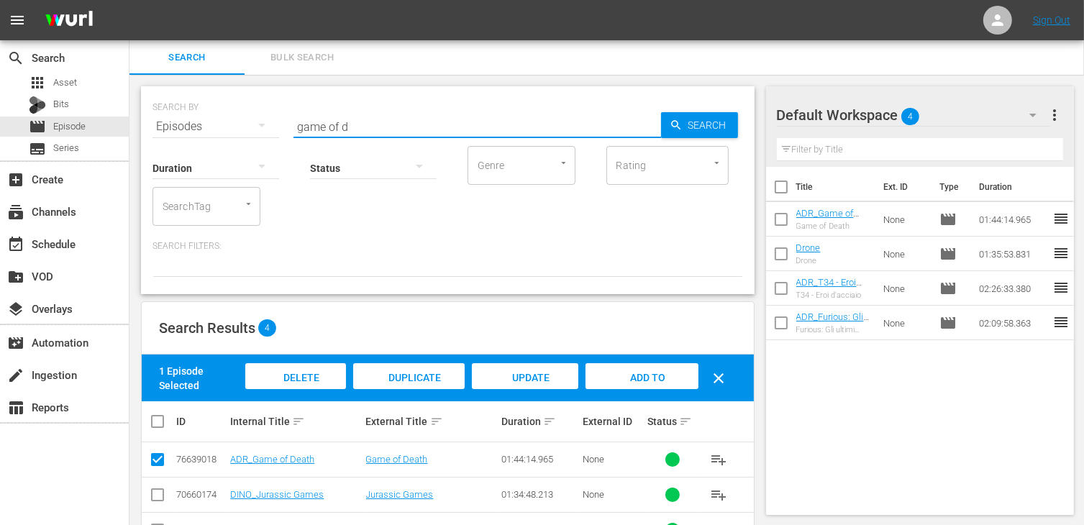
drag, startPoint x: 357, startPoint y: 122, endPoint x: 227, endPoint y: 120, distance: 130.9
click at [227, 120] on div "SEARCH BY Search By Episodes Search ID, Title, Description, Keywords, or Catego…" at bounding box center [447, 118] width 590 height 52
type input "cash gam"
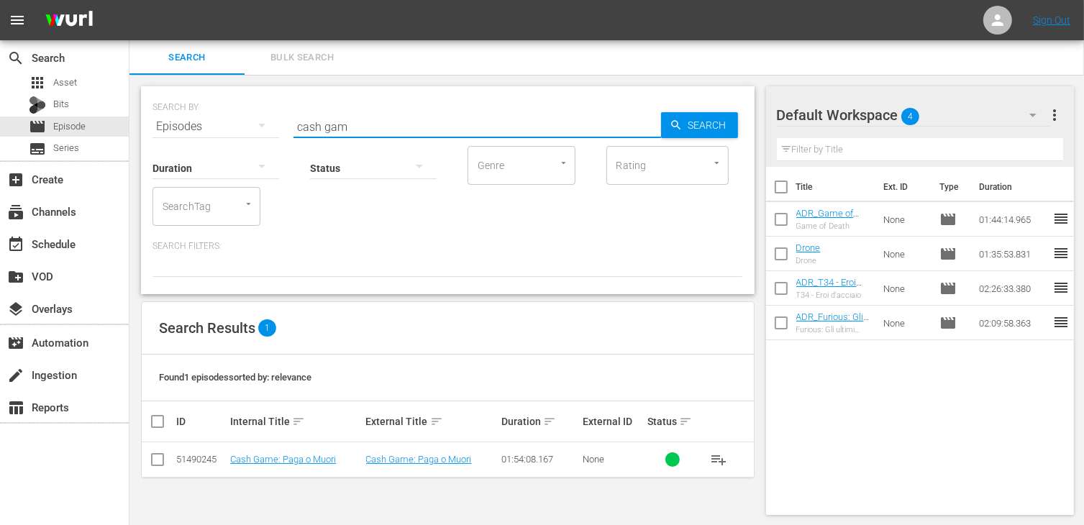
click at [155, 468] on input "checkbox" at bounding box center [157, 462] width 17 height 17
checkbox input "true"
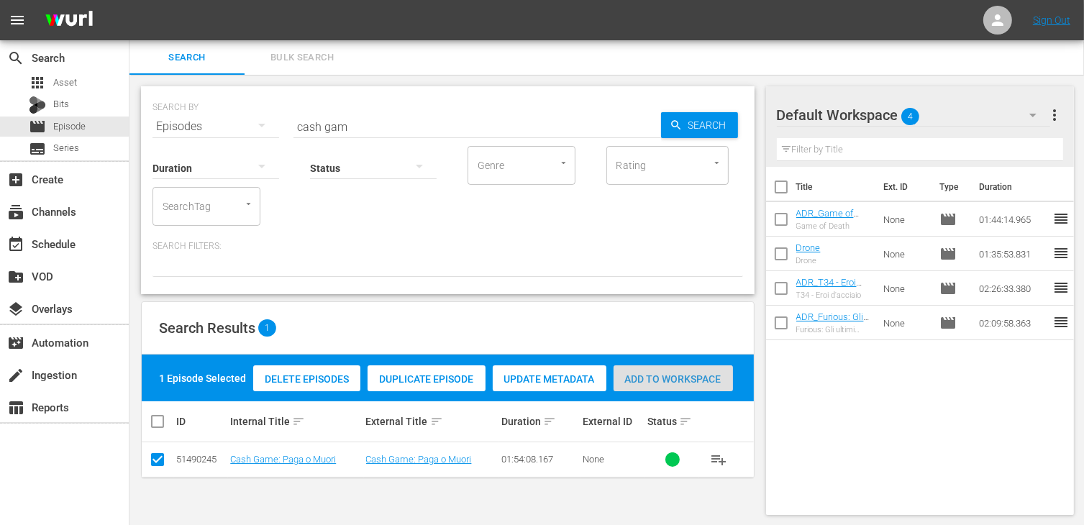
click at [664, 383] on span "Add to Workspace" at bounding box center [672, 379] width 119 height 12
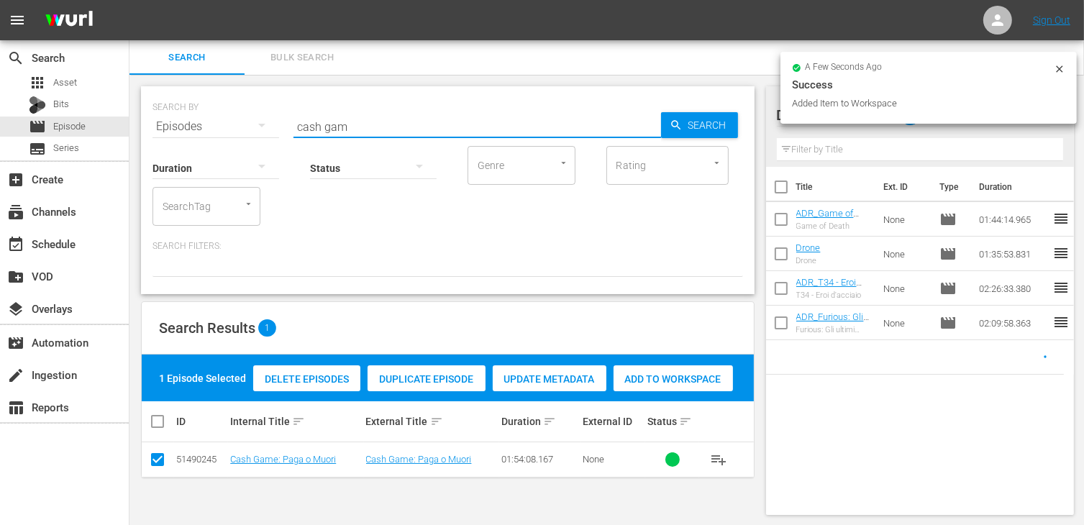
drag, startPoint x: 354, startPoint y: 127, endPoint x: 253, endPoint y: 119, distance: 101.0
click at [253, 119] on div "SEARCH BY Search By Episodes Search ID, Title, Description, Keywords, or Catego…" at bounding box center [447, 118] width 590 height 52
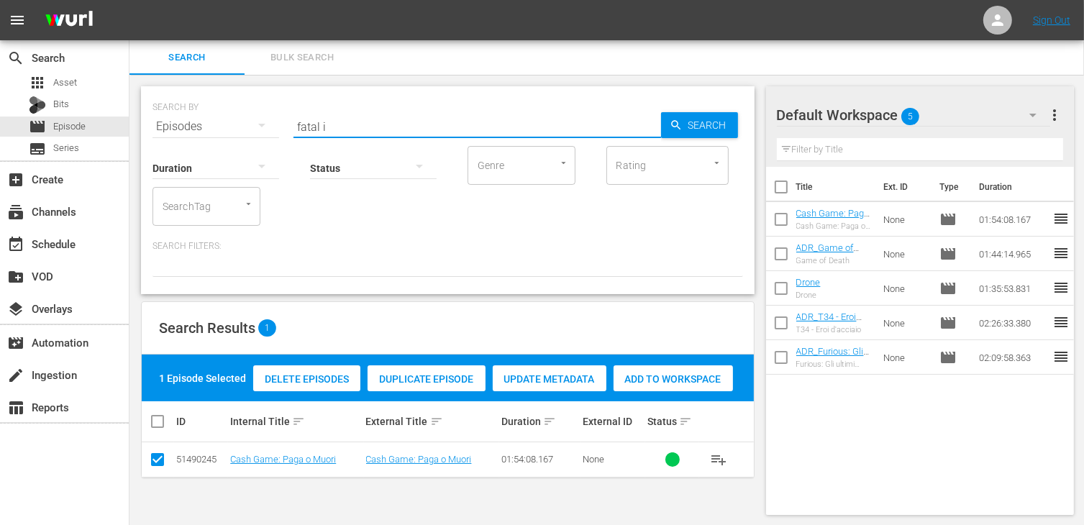
type input "fatal i"
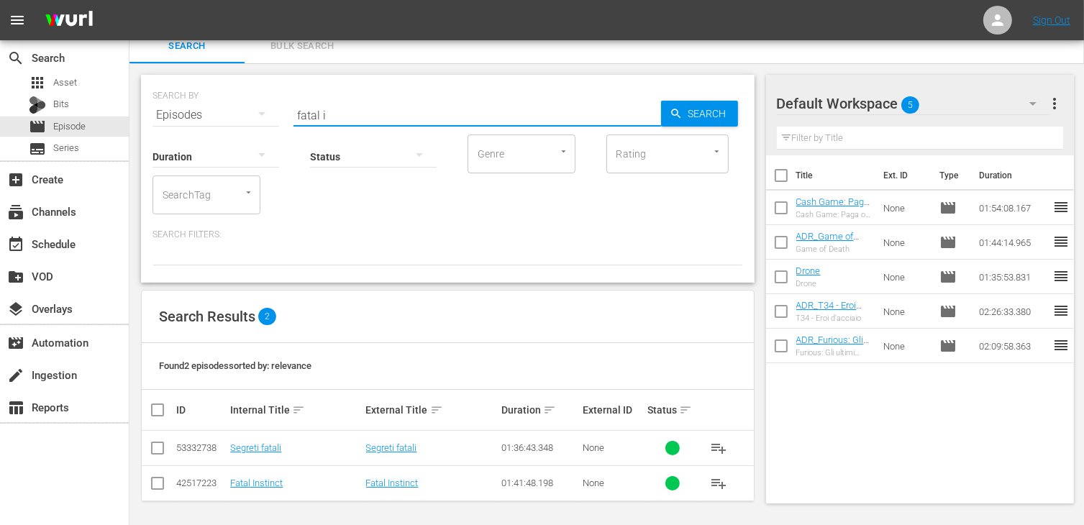
scroll to position [13, 0]
click at [163, 479] on input "checkbox" at bounding box center [157, 484] width 17 height 17
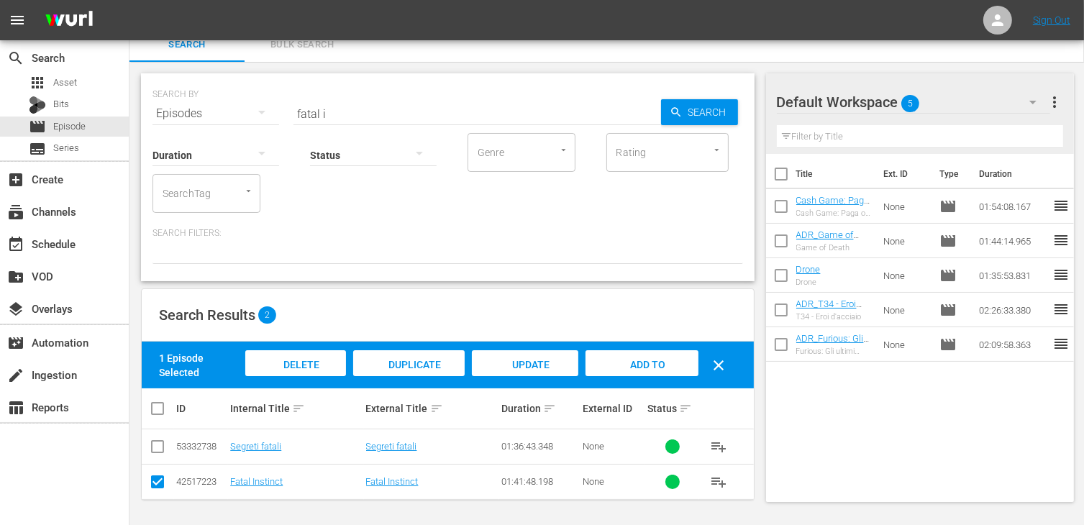
click at [626, 370] on div "Add to Workspace" at bounding box center [641, 377] width 112 height 54
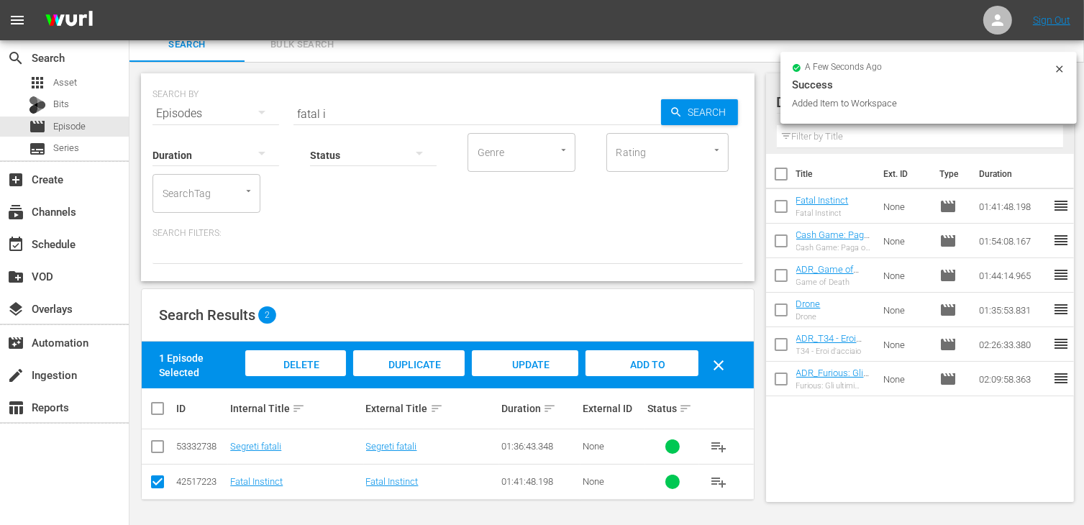
click at [144, 478] on td at bounding box center [158, 481] width 32 height 35
click at [160, 482] on input "checkbox" at bounding box center [157, 484] width 17 height 17
checkbox input "false"
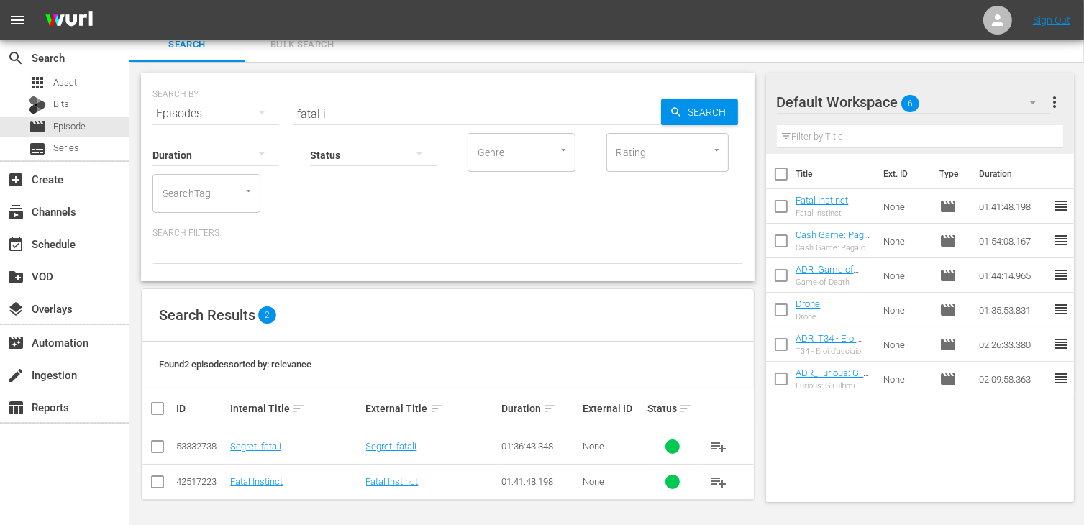
click at [159, 446] on input "checkbox" at bounding box center [157, 449] width 17 height 17
checkbox input "true"
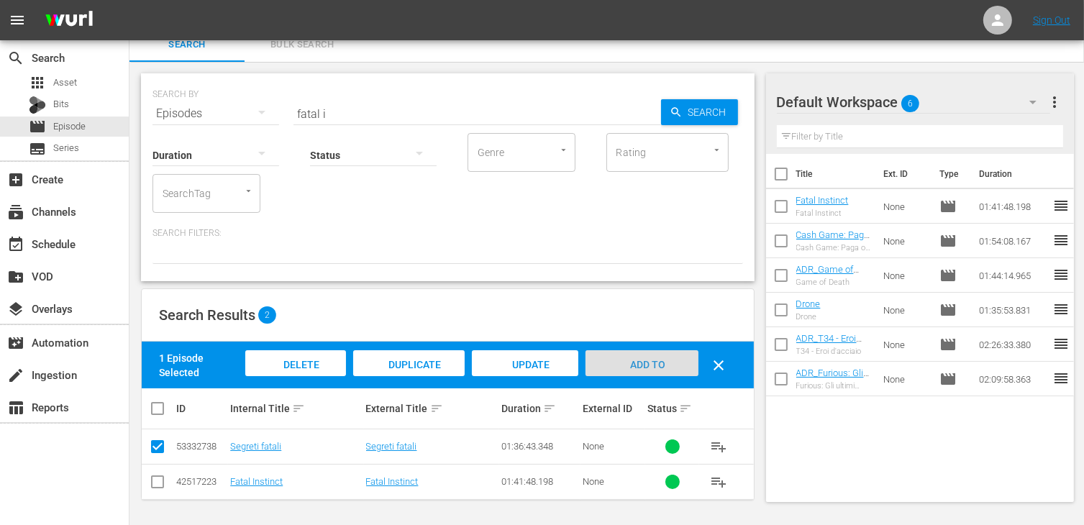
click at [647, 359] on span "Add to Workspace" at bounding box center [641, 378] width 70 height 39
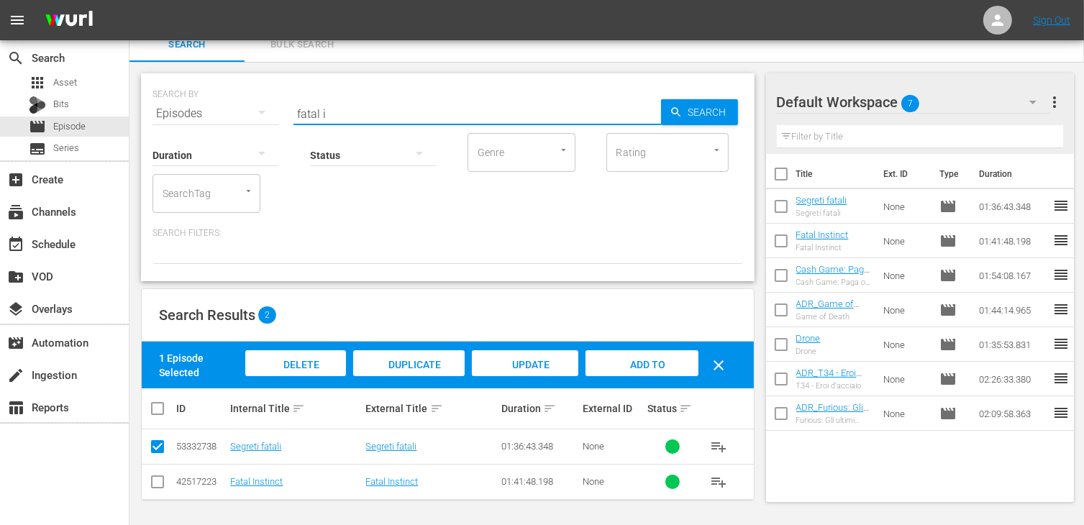
drag, startPoint x: 337, startPoint y: 114, endPoint x: 245, endPoint y: 110, distance: 92.1
click at [245, 110] on div "SEARCH BY Search By Episodes Search ID, Title, Description, Keywords, or Catego…" at bounding box center [447, 105] width 590 height 52
type input "contrac"
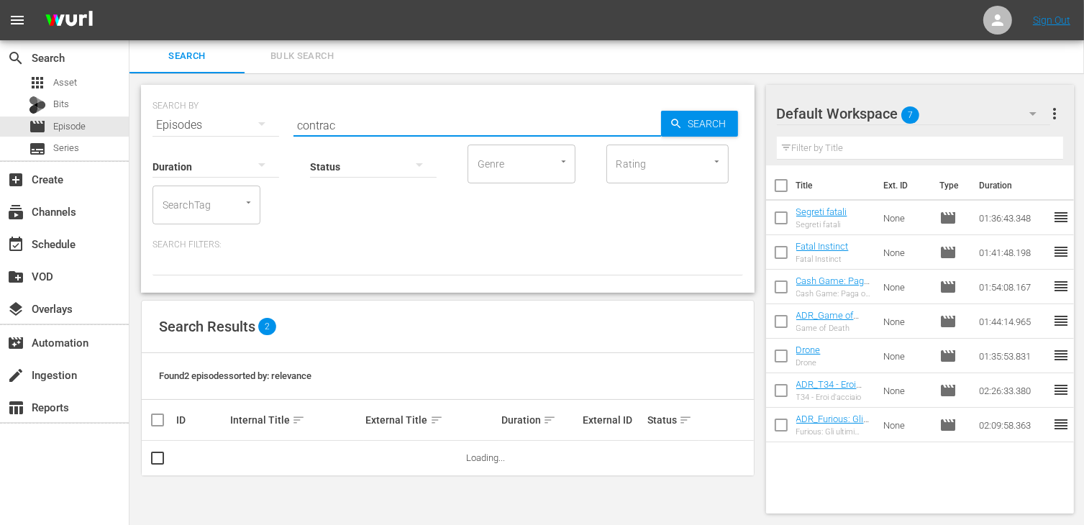
scroll to position [1, 0]
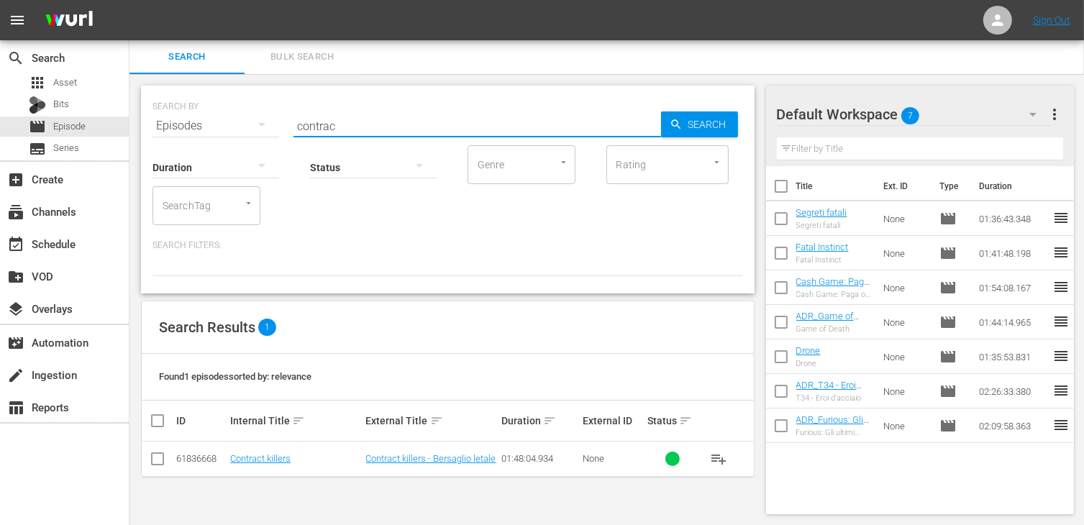
click at [154, 458] on input "checkbox" at bounding box center [157, 461] width 17 height 17
checkbox input "true"
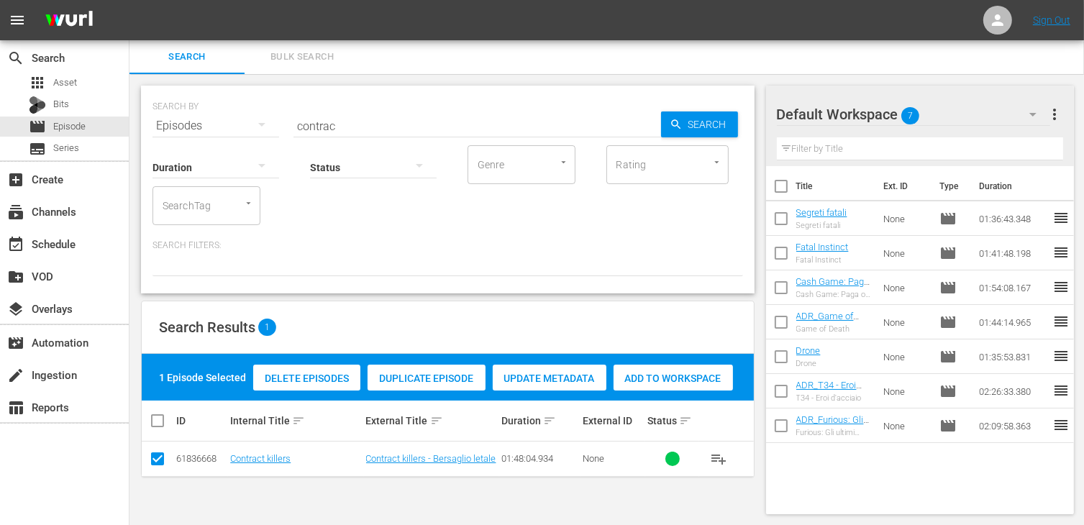
click at [669, 380] on span "Add to Workspace" at bounding box center [672, 378] width 119 height 12
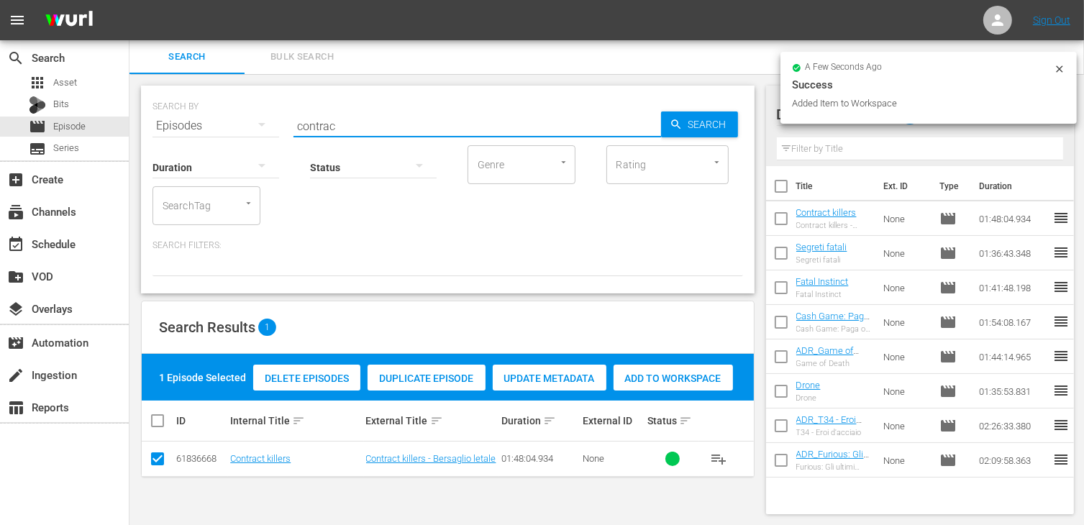
drag, startPoint x: 347, startPoint y: 127, endPoint x: 260, endPoint y: 115, distance: 88.6
click at [260, 115] on div "SEARCH BY Search By Episodes Search ID, Title, Description, Keywords, or Catego…" at bounding box center [447, 117] width 590 height 52
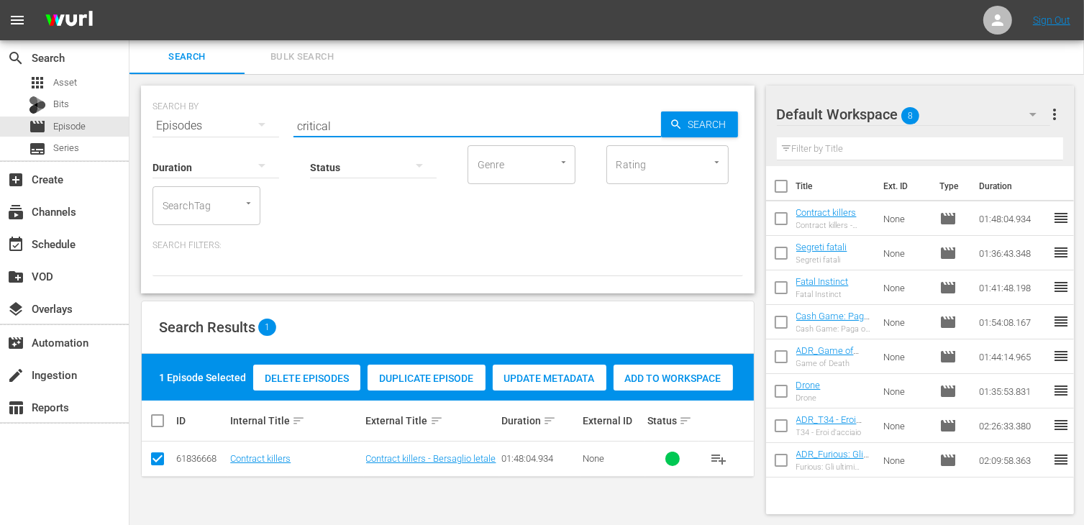
type input "critical"
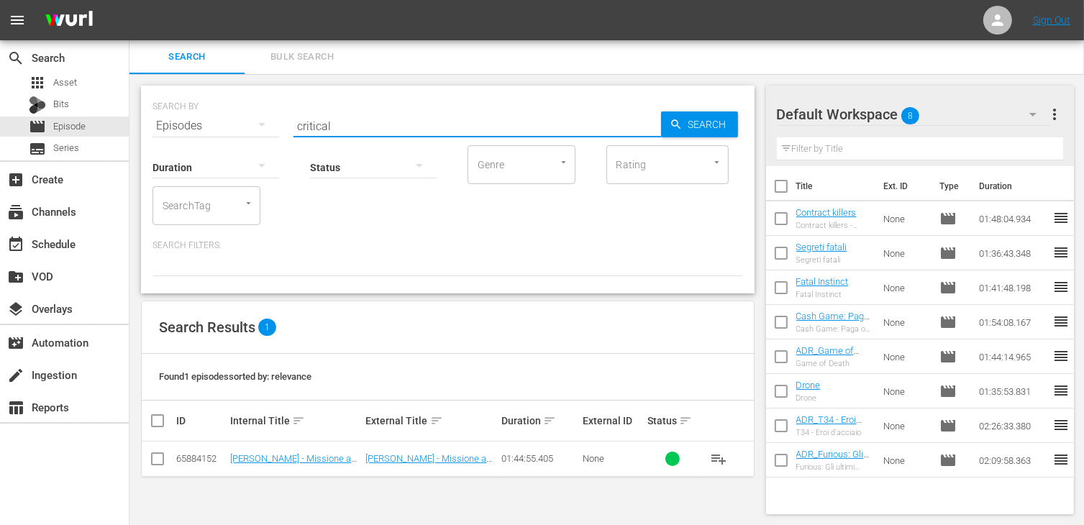
click at [166, 461] on td at bounding box center [158, 459] width 32 height 35
click at [158, 458] on input "checkbox" at bounding box center [157, 461] width 17 height 17
checkbox input "true"
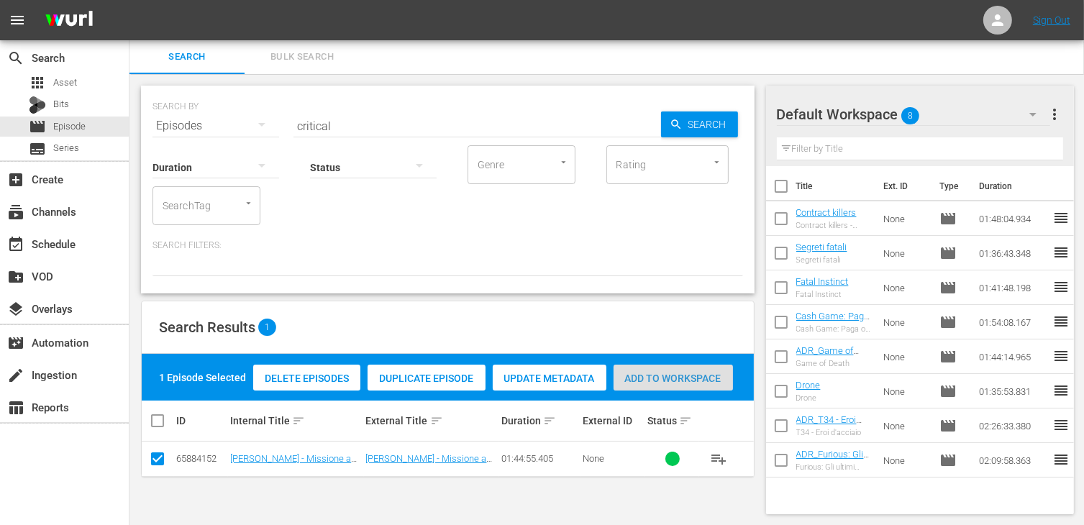
click at [653, 369] on div "Add to Workspace" at bounding box center [672, 378] width 119 height 27
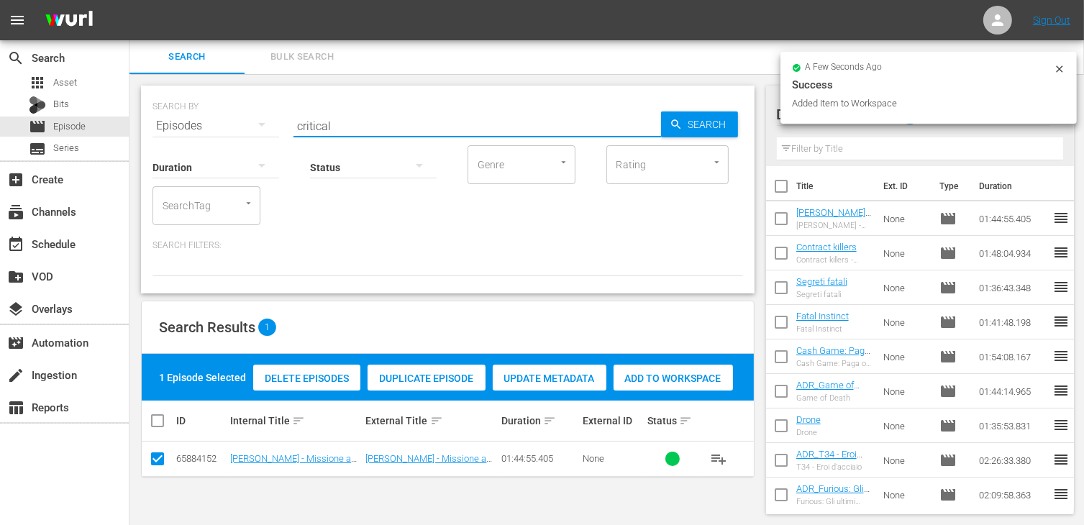
drag, startPoint x: 334, startPoint y: 127, endPoint x: 193, endPoint y: 119, distance: 141.2
click at [193, 119] on div "SEARCH BY Search By Episodes Search ID, Title, Description, Keywords, or Catego…" at bounding box center [447, 117] width 590 height 52
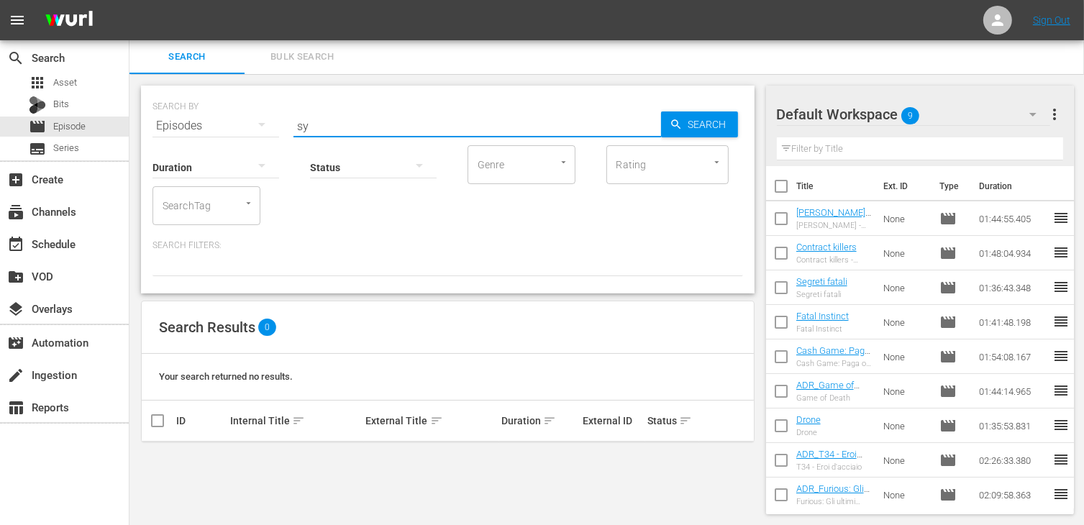
type input "s"
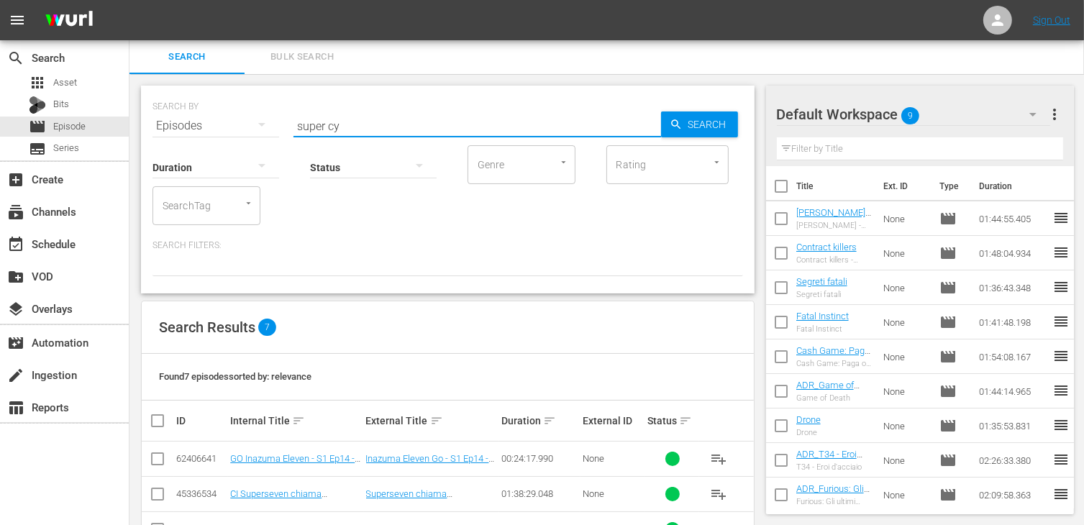
type input "super cy"
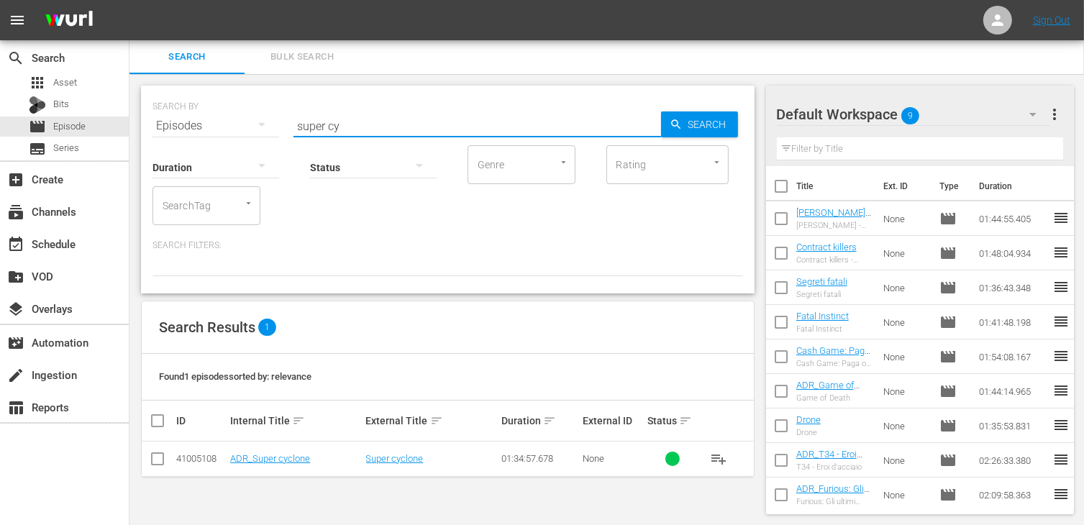
click at [150, 461] on input "checkbox" at bounding box center [157, 461] width 17 height 17
checkbox input "true"
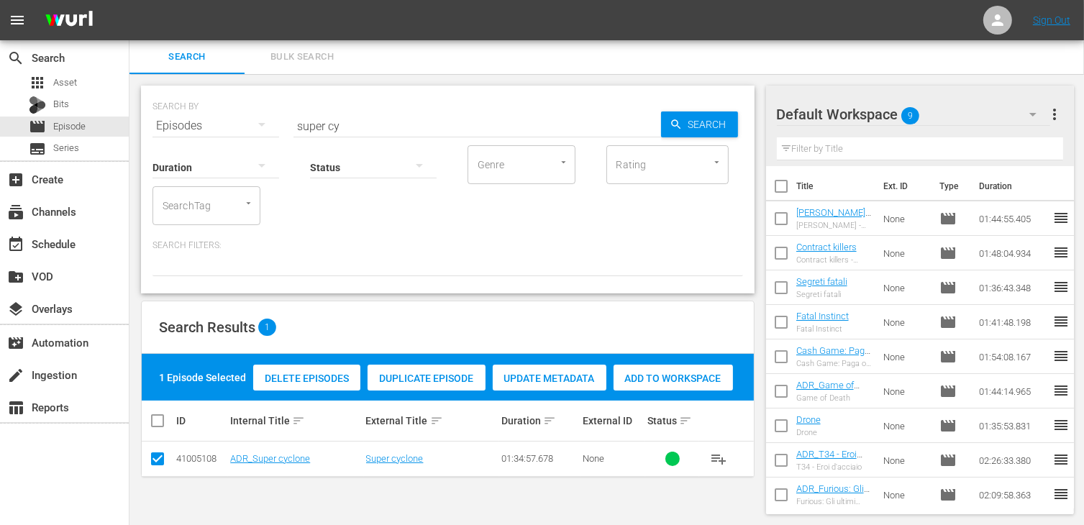
click at [662, 388] on div "Add to Workspace" at bounding box center [672, 378] width 119 height 27
drag, startPoint x: 348, startPoint y: 116, endPoint x: 257, endPoint y: 124, distance: 91.7
click at [257, 124] on div "SEARCH BY Search By Episodes Search ID, Title, Description, Keywords, or Catego…" at bounding box center [447, 117] width 590 height 52
type input "age of ic"
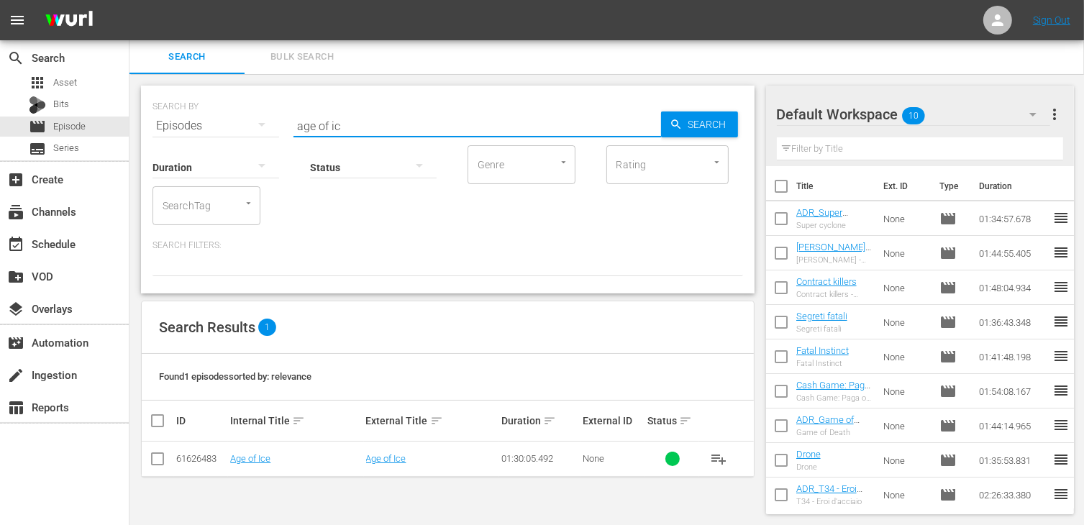
click at [158, 461] on input "checkbox" at bounding box center [157, 461] width 17 height 17
checkbox input "true"
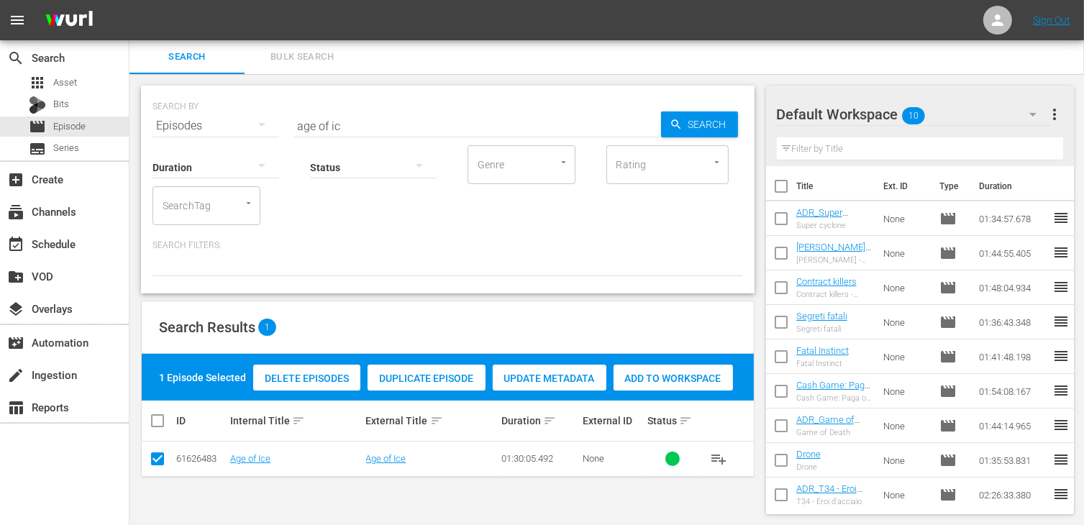
click at [656, 378] on span "Add to Workspace" at bounding box center [672, 378] width 119 height 12
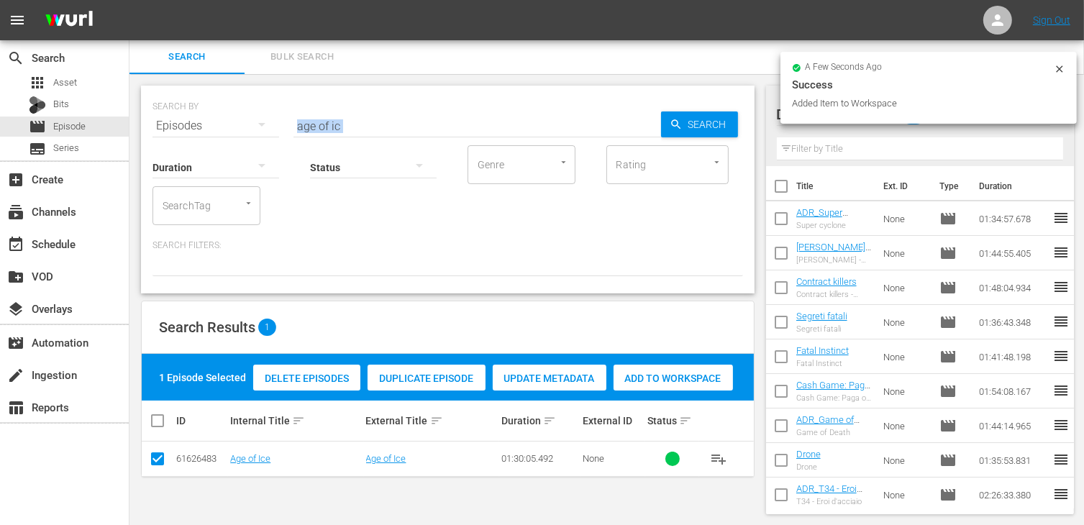
drag, startPoint x: 332, startPoint y: 126, endPoint x: 189, endPoint y: 119, distance: 143.3
click at [189, 119] on div "SEARCH BY Search By Episodes Search ID, Title, Description, Keywords, or Catego…" at bounding box center [447, 190] width 613 height 208
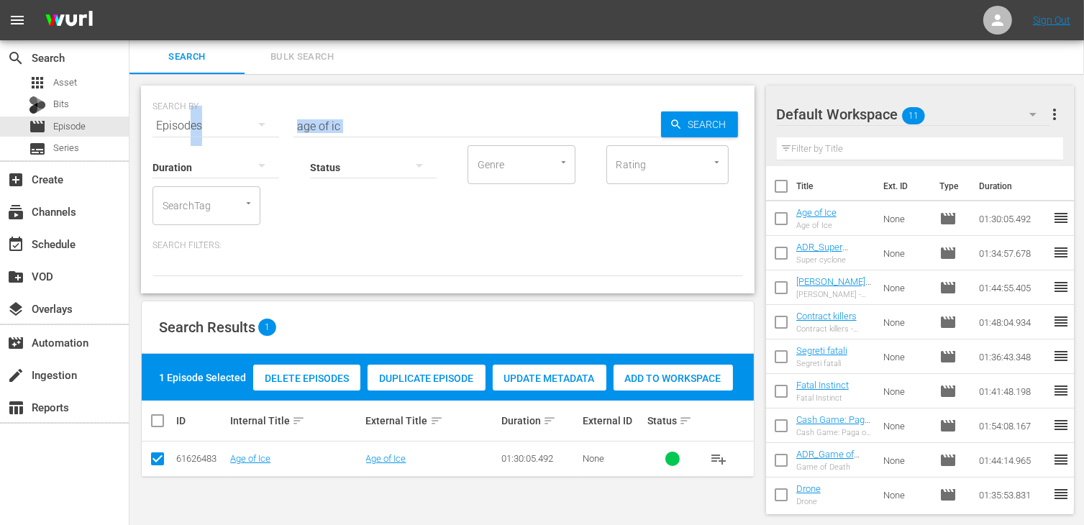
click at [325, 136] on div "Status" at bounding box center [373, 158] width 127 height 52
drag, startPoint x: 346, startPoint y: 124, endPoint x: 288, endPoint y: 119, distance: 58.4
click at [288, 119] on div "SEARCH BY Search By Episodes Search ID, Title, Description, Keywords, or Catego…" at bounding box center [447, 117] width 590 height 52
type input "2012"
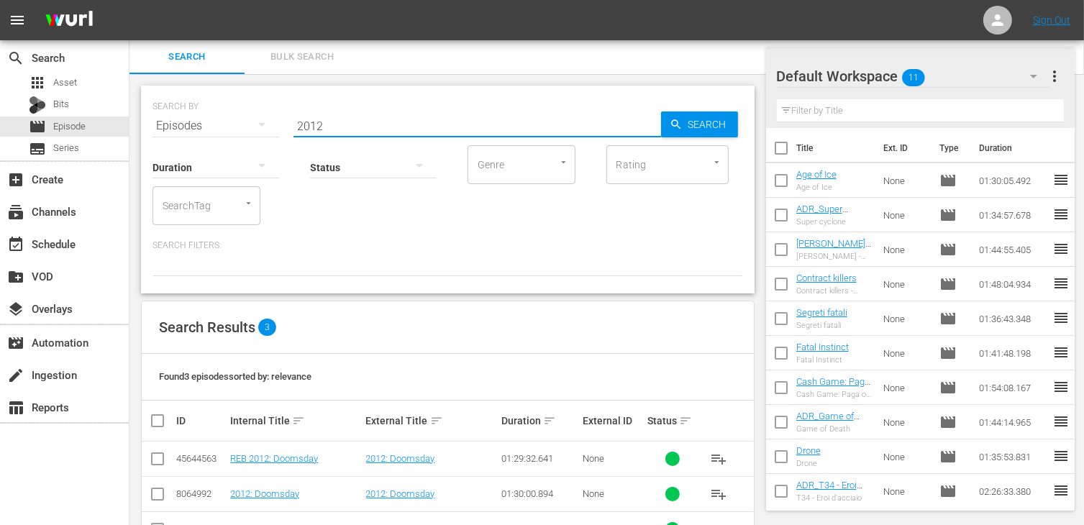
scroll to position [48, 0]
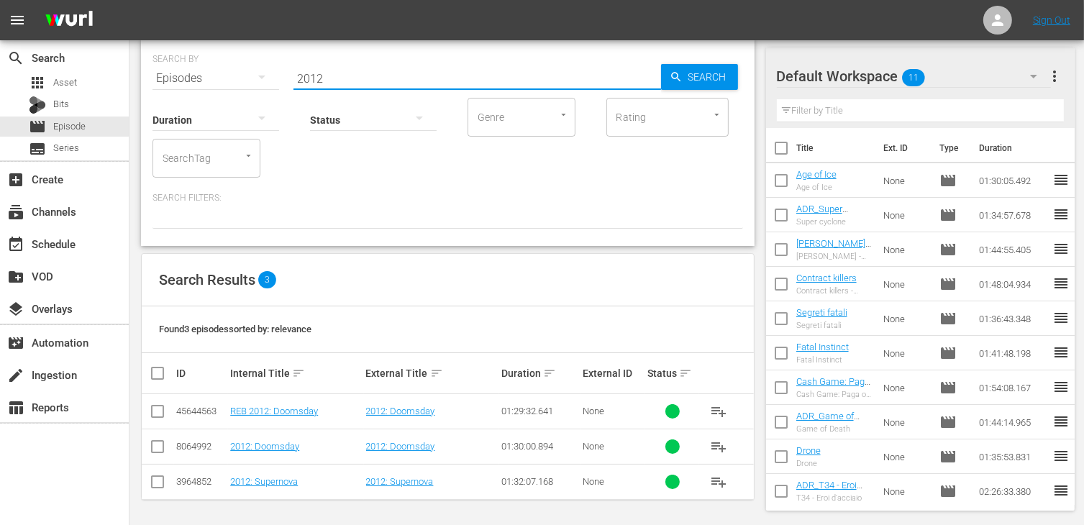
drag, startPoint x: 157, startPoint y: 487, endPoint x: 184, endPoint y: 475, distance: 29.0
click at [158, 486] on input "checkbox" at bounding box center [157, 484] width 17 height 17
checkbox input "true"
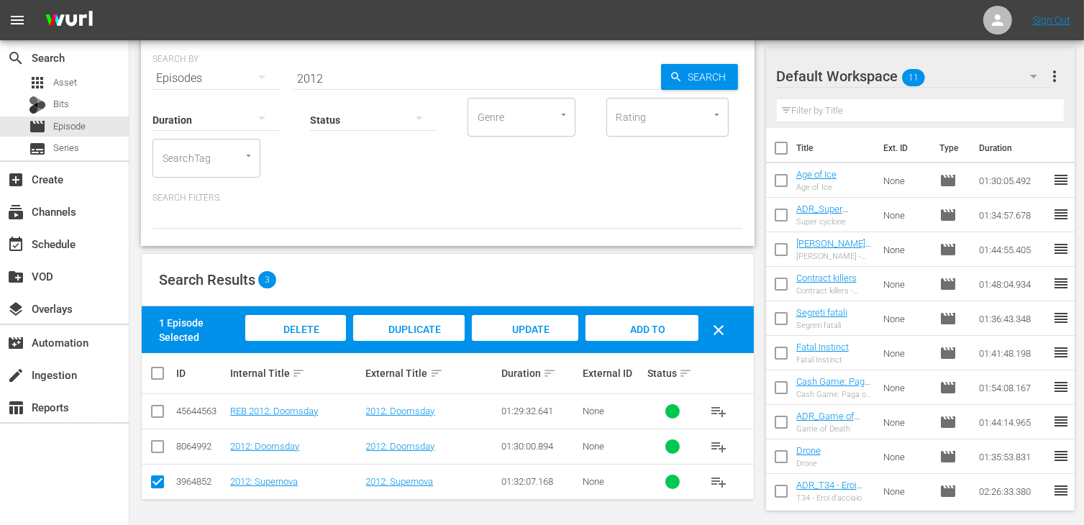
click at [650, 334] on span "Add to Workspace" at bounding box center [641, 343] width 70 height 39
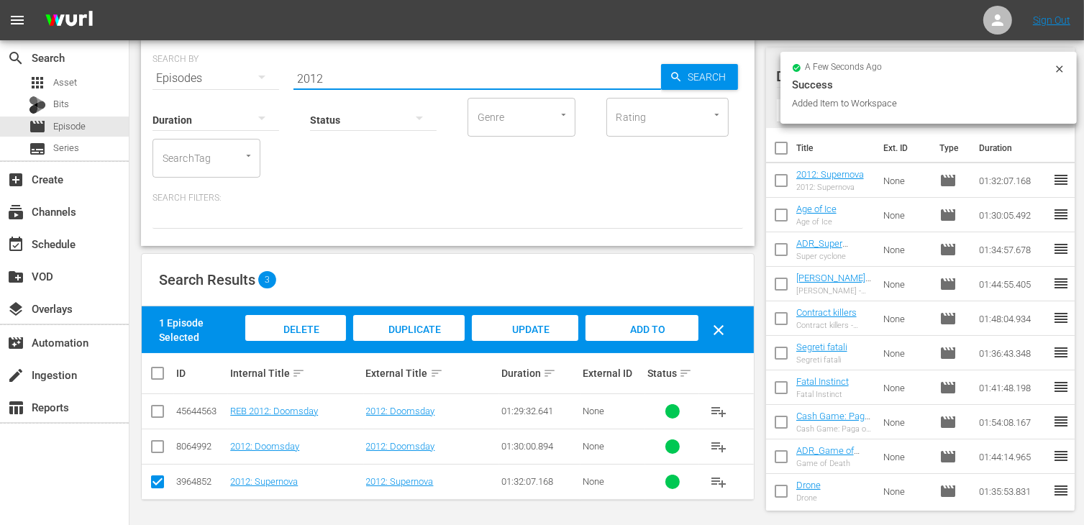
drag, startPoint x: 308, startPoint y: 75, endPoint x: 261, endPoint y: 73, distance: 46.8
click at [261, 73] on div "SEARCH BY Search By Episodes Search ID, Title, Description, Keywords, or Catego…" at bounding box center [447, 70] width 590 height 52
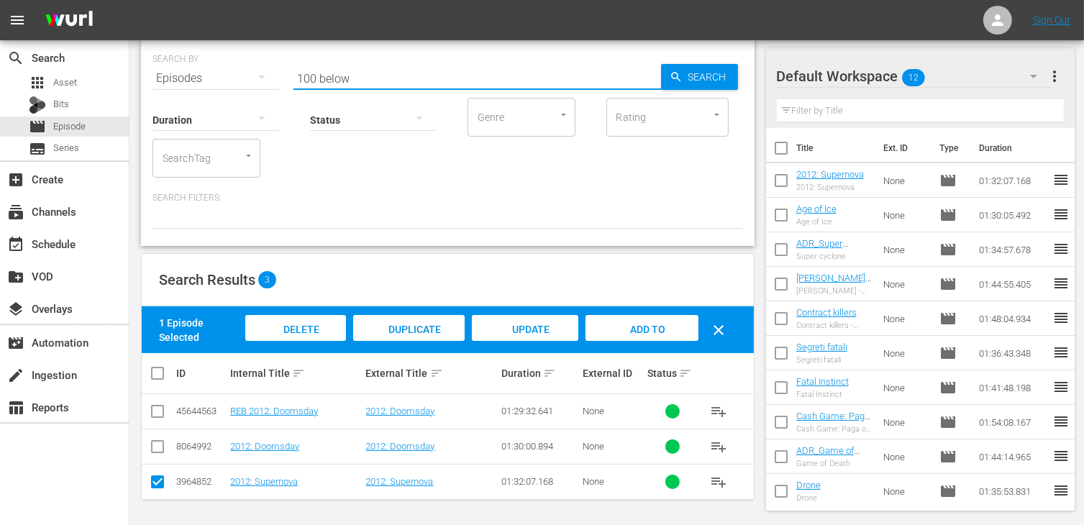
type input "100 below"
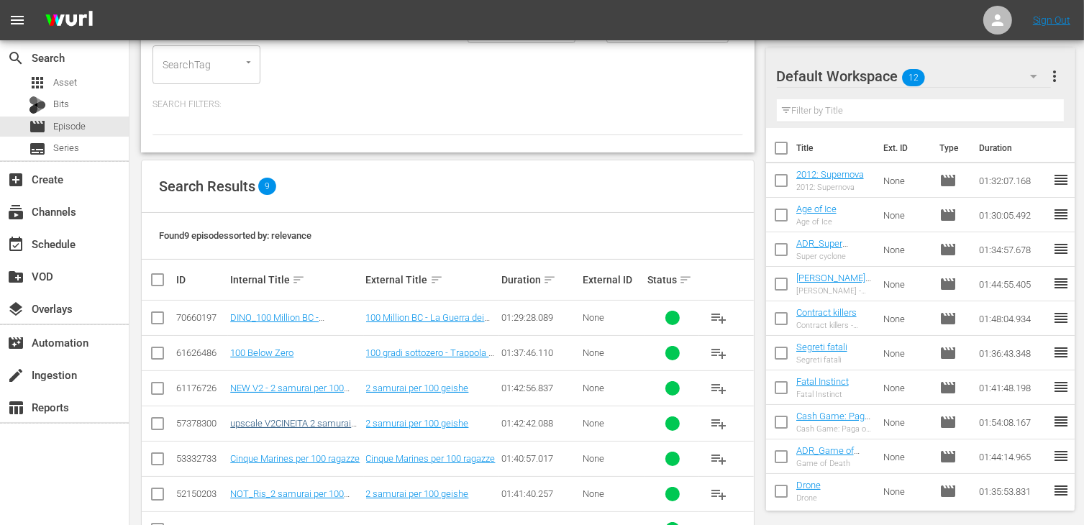
scroll to position [144, 0]
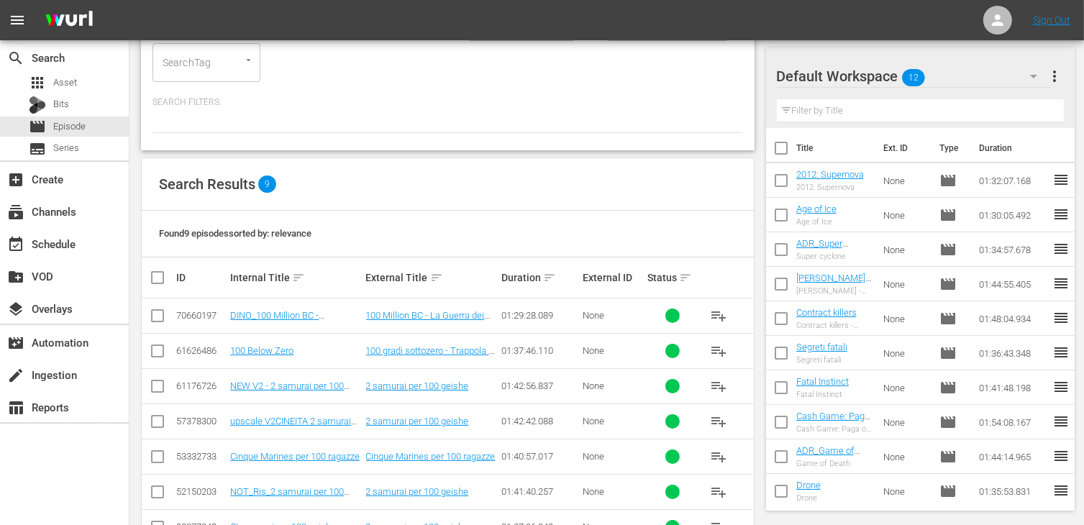
click at [164, 354] on input "checkbox" at bounding box center [157, 353] width 17 height 17
checkbox input "true"
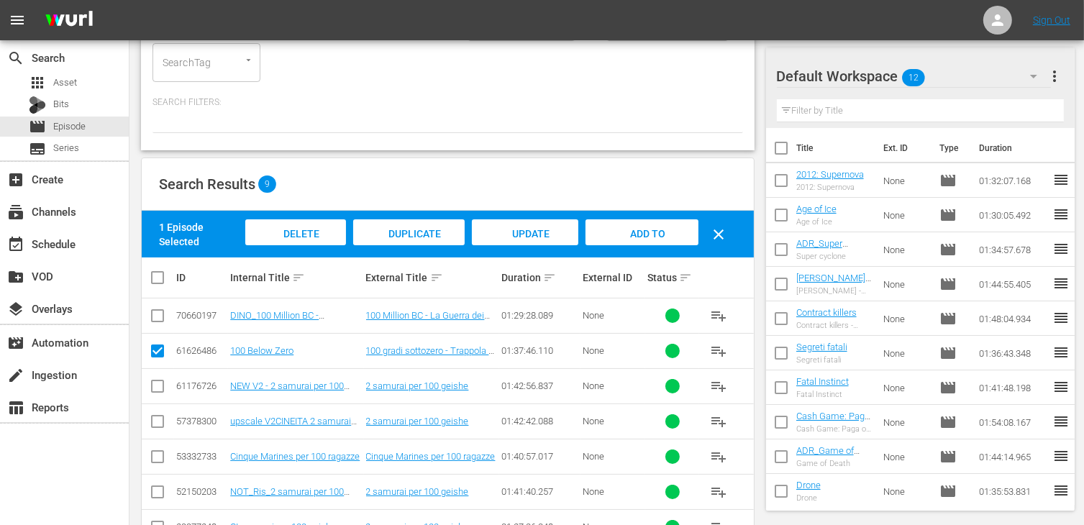
click at [649, 237] on span "Add to Workspace" at bounding box center [641, 247] width 70 height 39
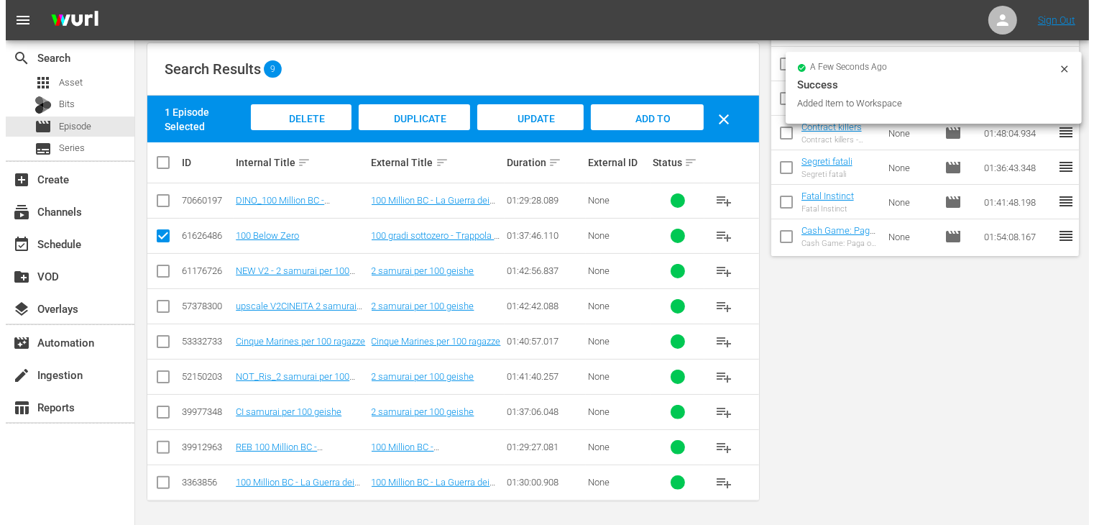
scroll to position [0, 0]
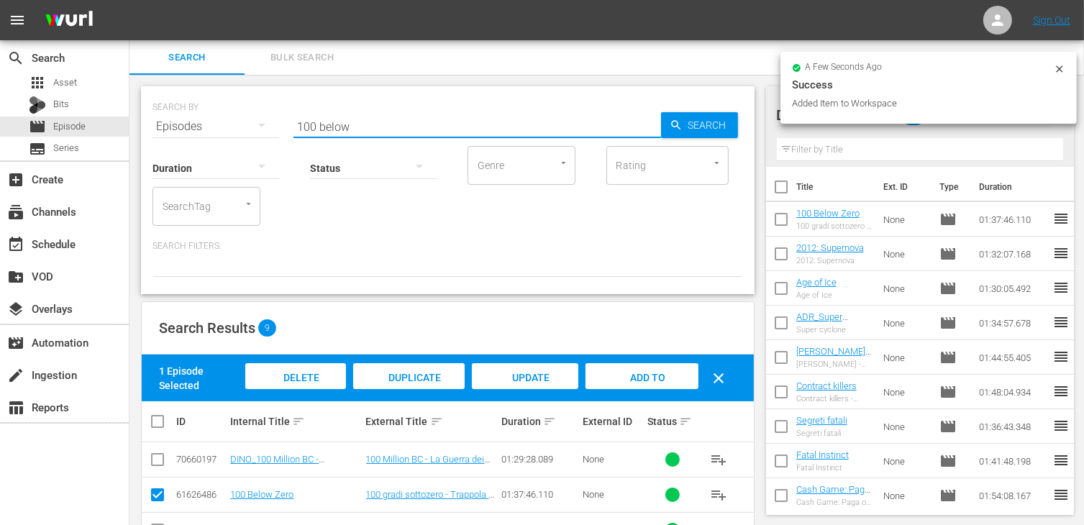
drag, startPoint x: 350, startPoint y: 123, endPoint x: 157, endPoint y: 113, distance: 193.7
click at [157, 113] on div "SEARCH BY Search By Episodes Search ID, Title, Description, Keywords, or Catego…" at bounding box center [447, 118] width 590 height 52
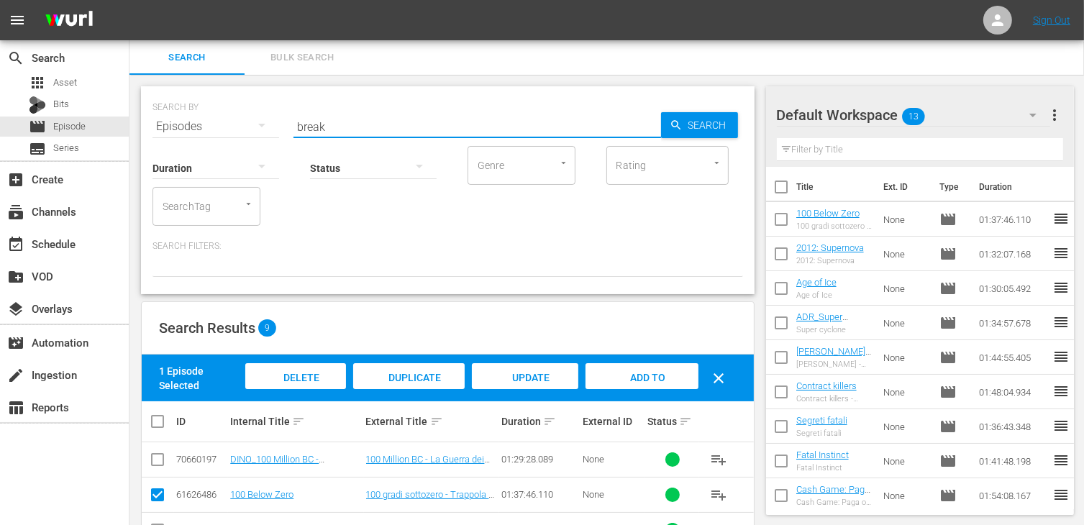
type input "break"
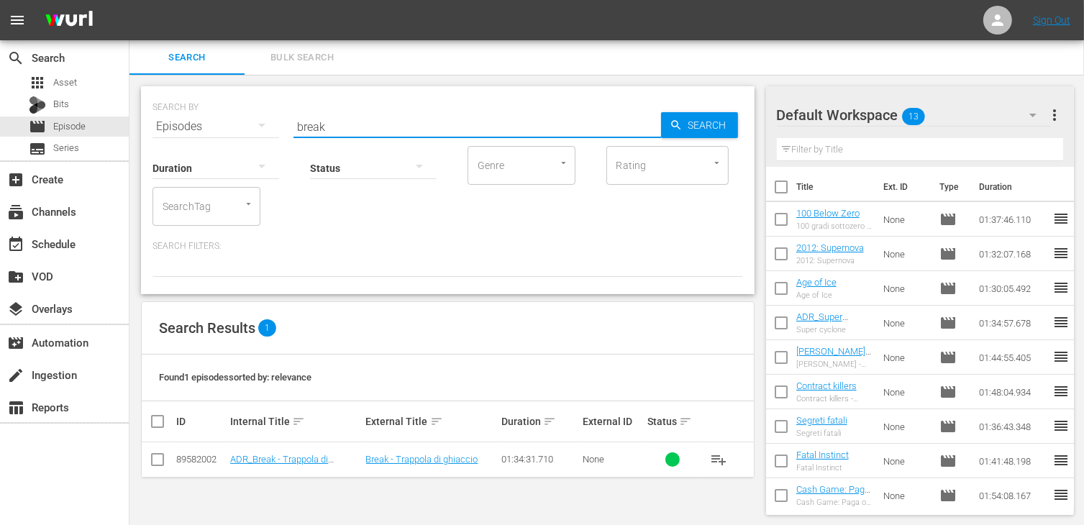
click at [158, 464] on input "checkbox" at bounding box center [157, 462] width 17 height 17
checkbox input "true"
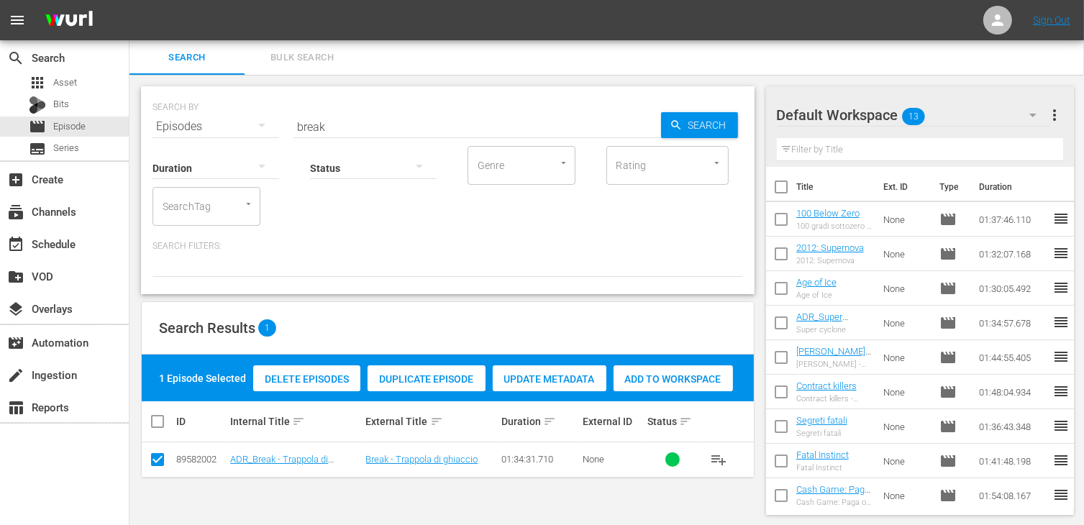
click at [707, 378] on span "Add to Workspace" at bounding box center [672, 379] width 119 height 12
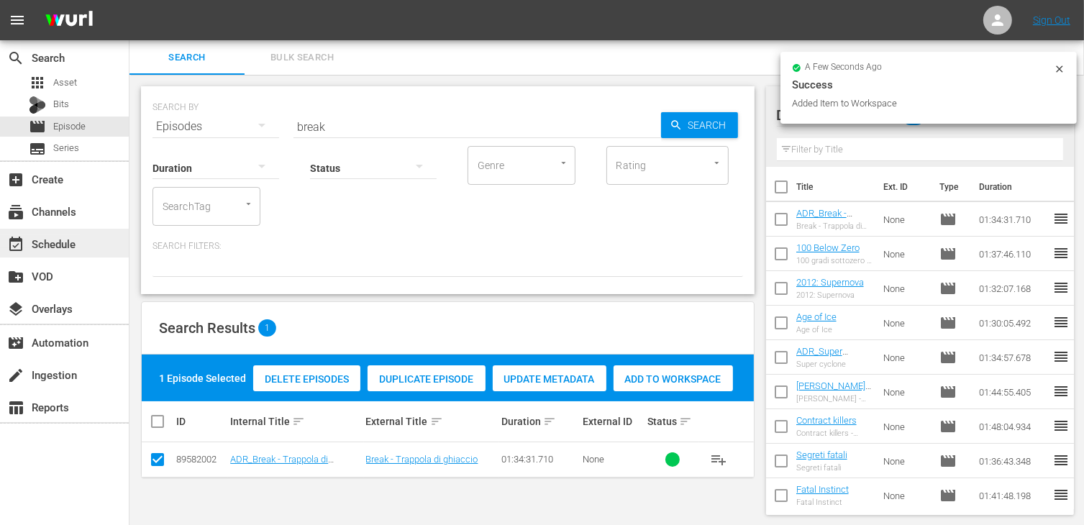
click at [76, 239] on div "event_available Schedule" at bounding box center [40, 241] width 81 height 13
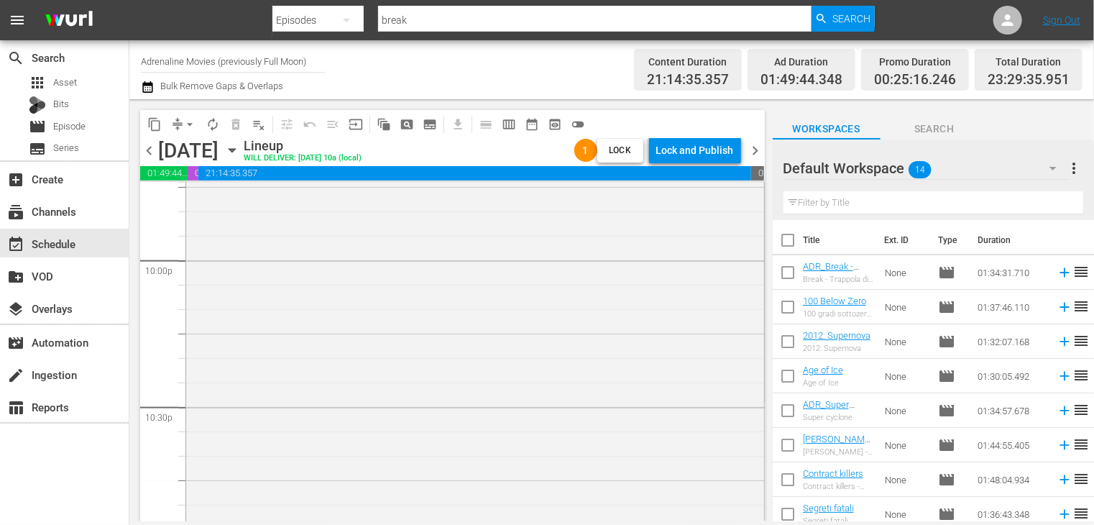
scroll to position [6125, 0]
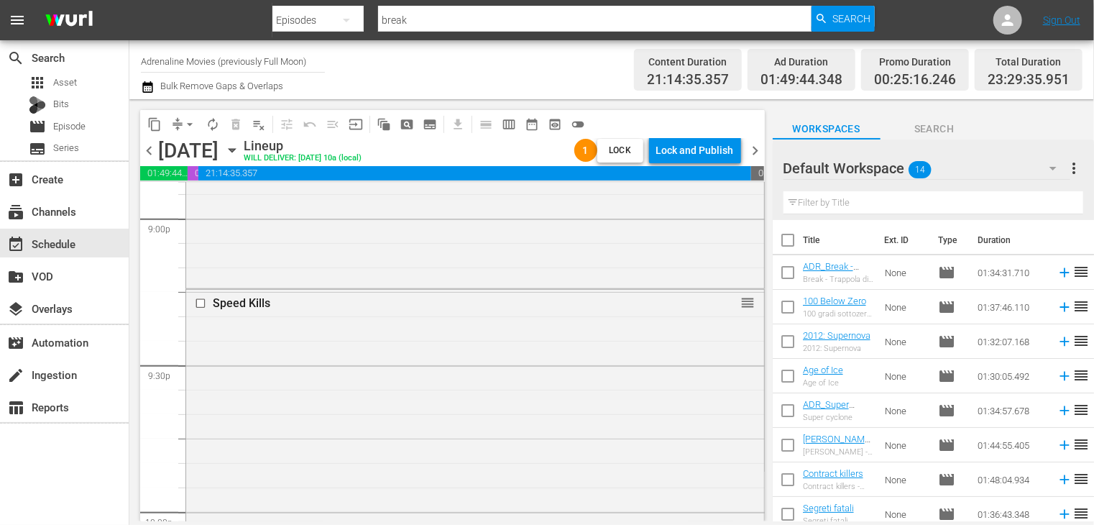
click at [751, 157] on span "chevron_right" at bounding box center [756, 151] width 18 height 18
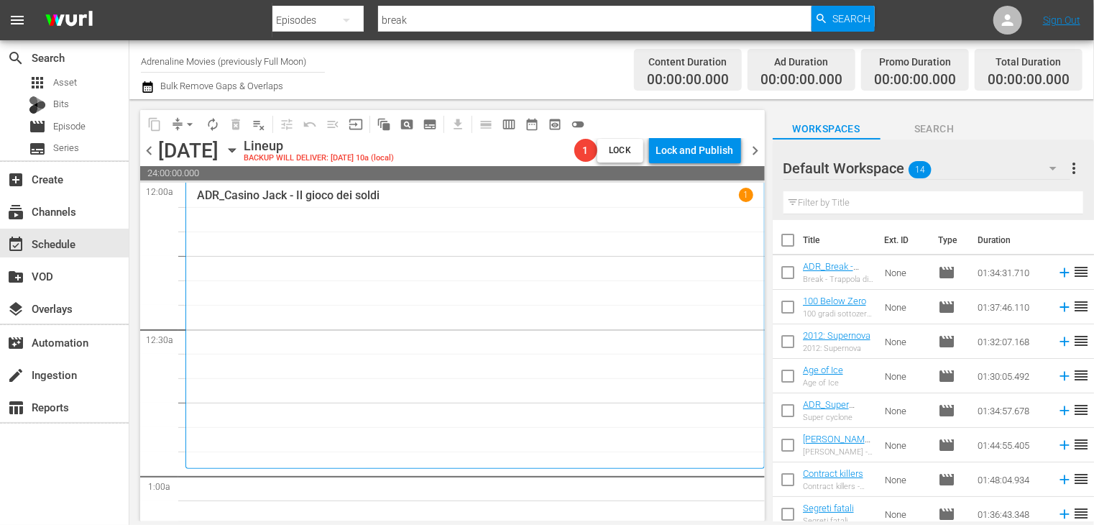
scroll to position [360, 0]
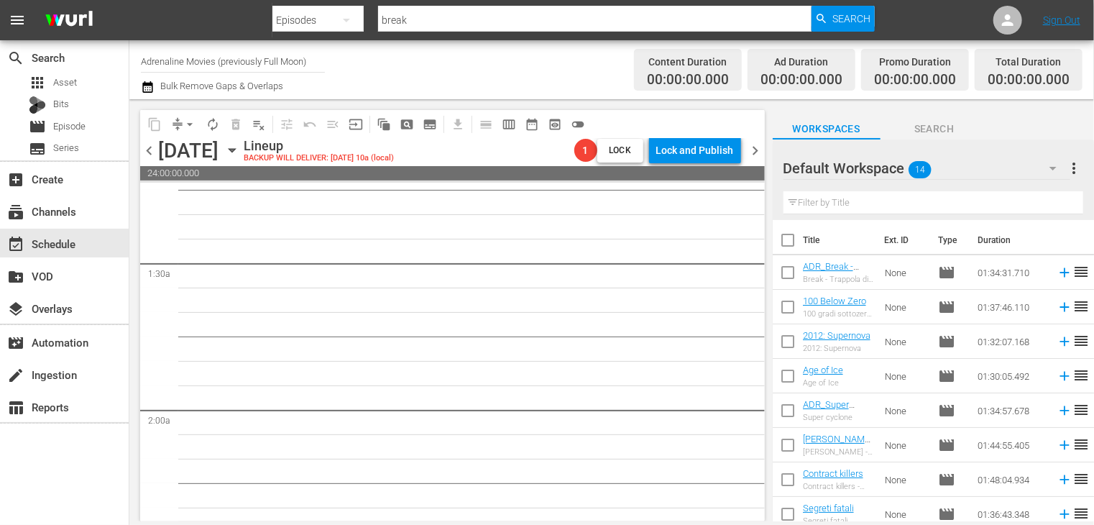
click at [787, 240] on input "checkbox" at bounding box center [788, 243] width 30 height 30
checkbox input "true"
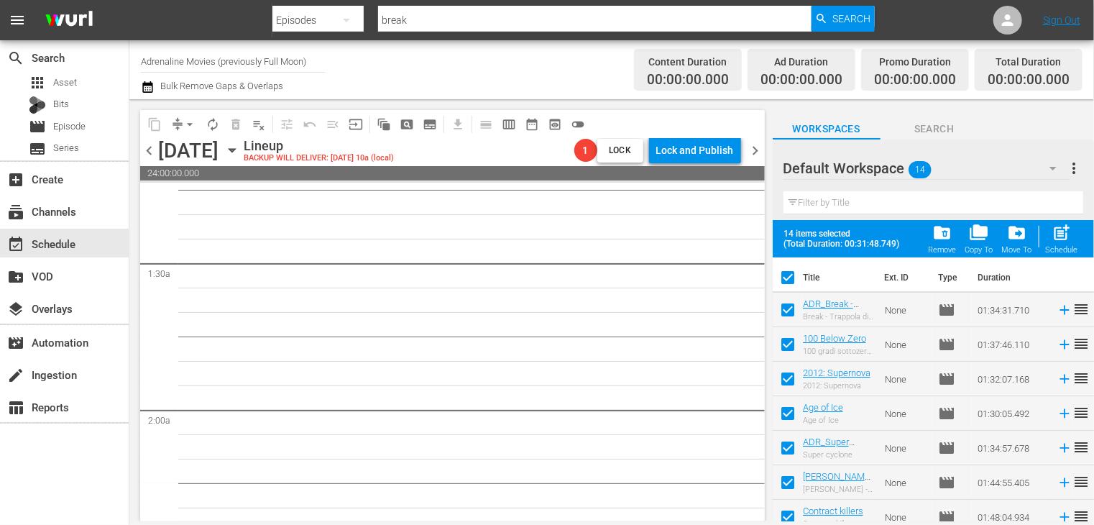
checkbox input "true"
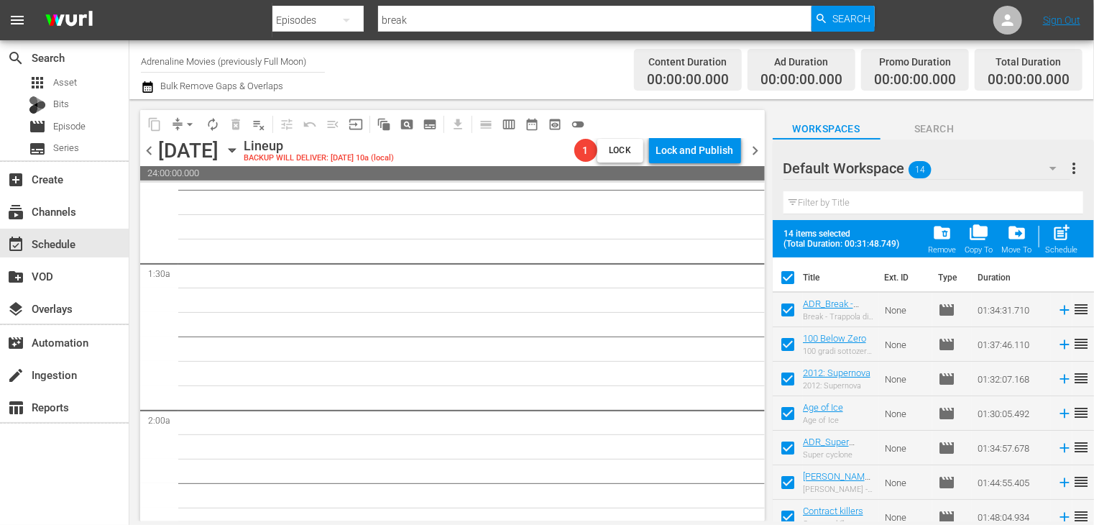
checkbox input "true"
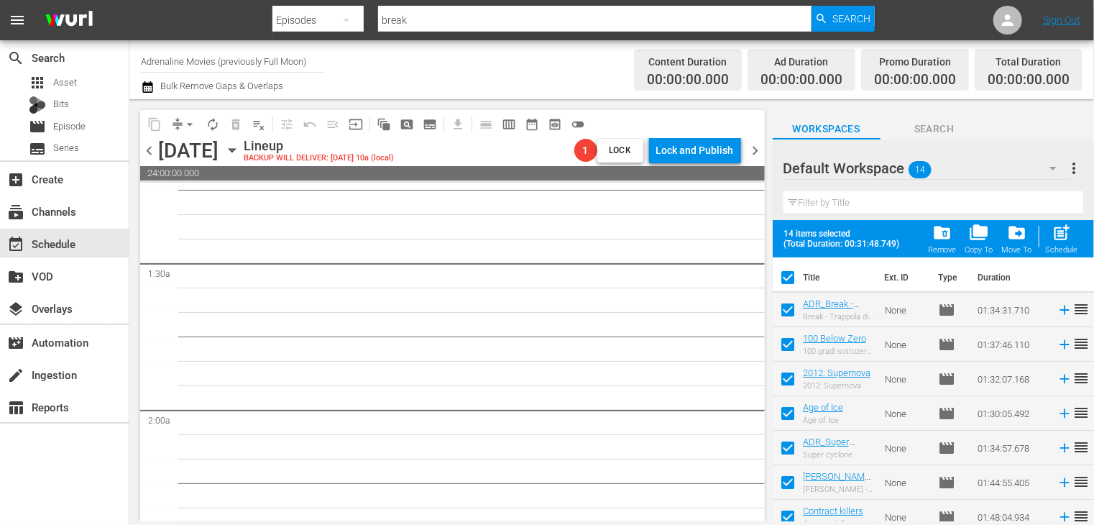
checkbox input "true"
click at [1070, 234] on span "post_add" at bounding box center [1062, 232] width 19 height 19
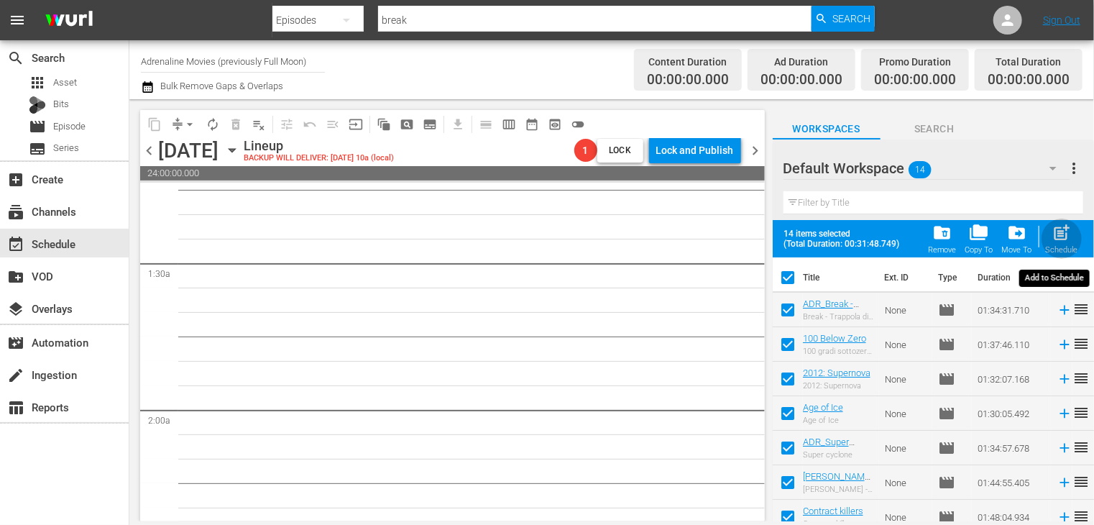
checkbox input "false"
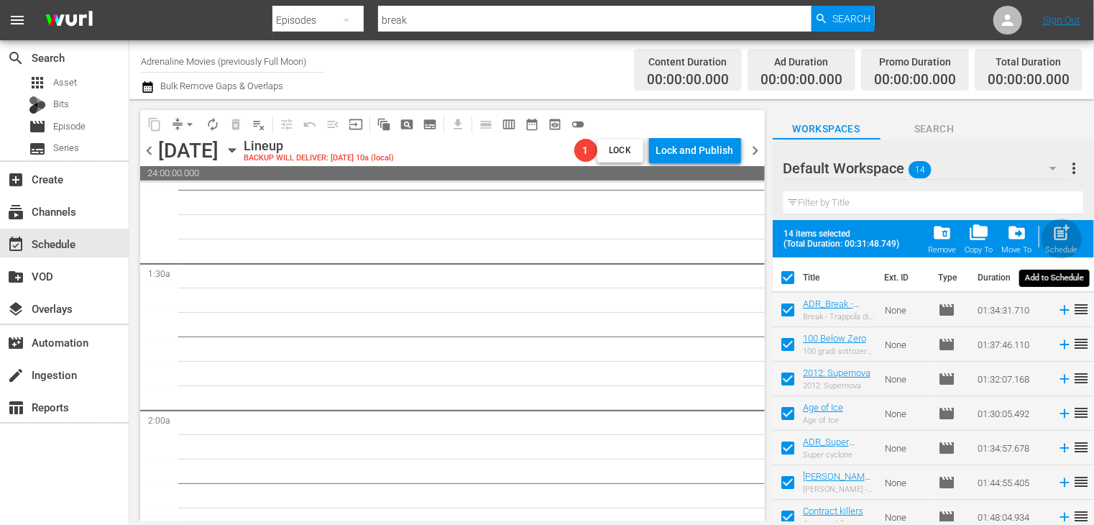
checkbox input "false"
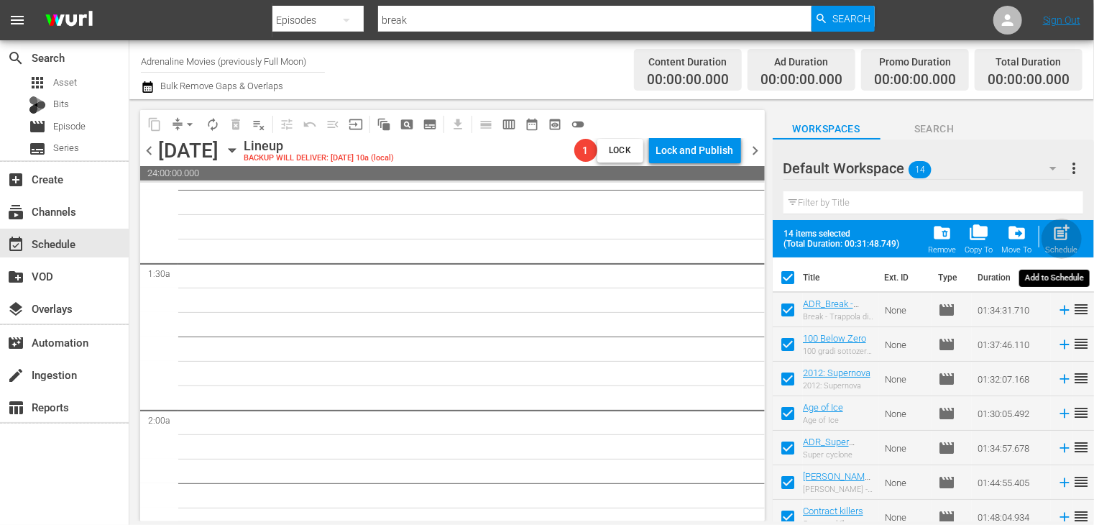
checkbox input "false"
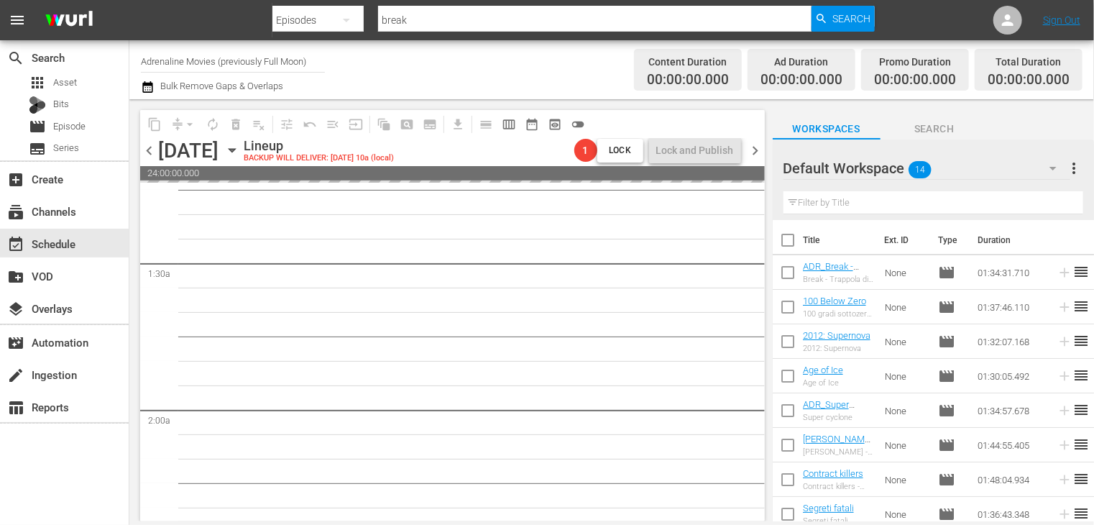
click at [751, 150] on span "chevron_right" at bounding box center [756, 151] width 18 height 18
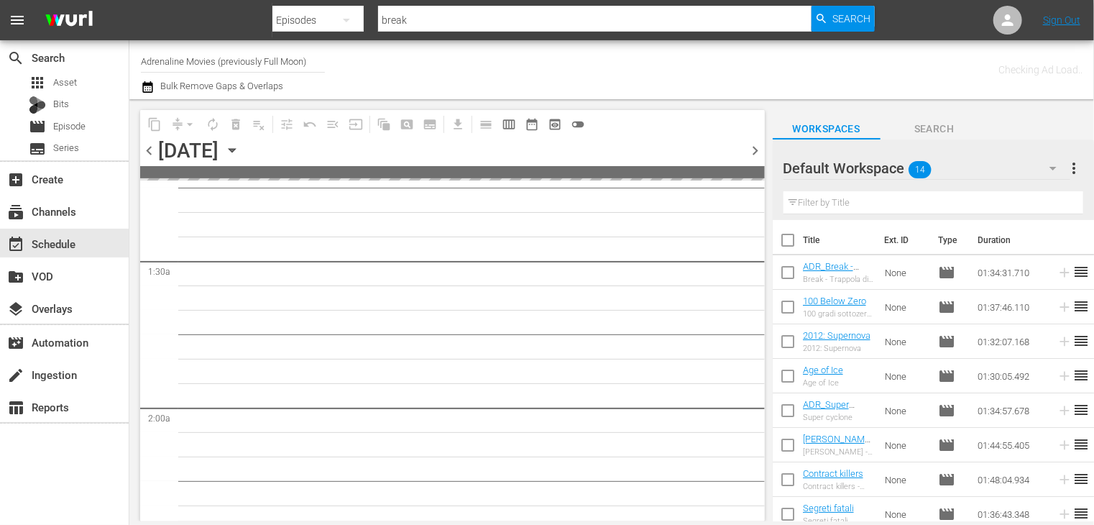
scroll to position [384, 0]
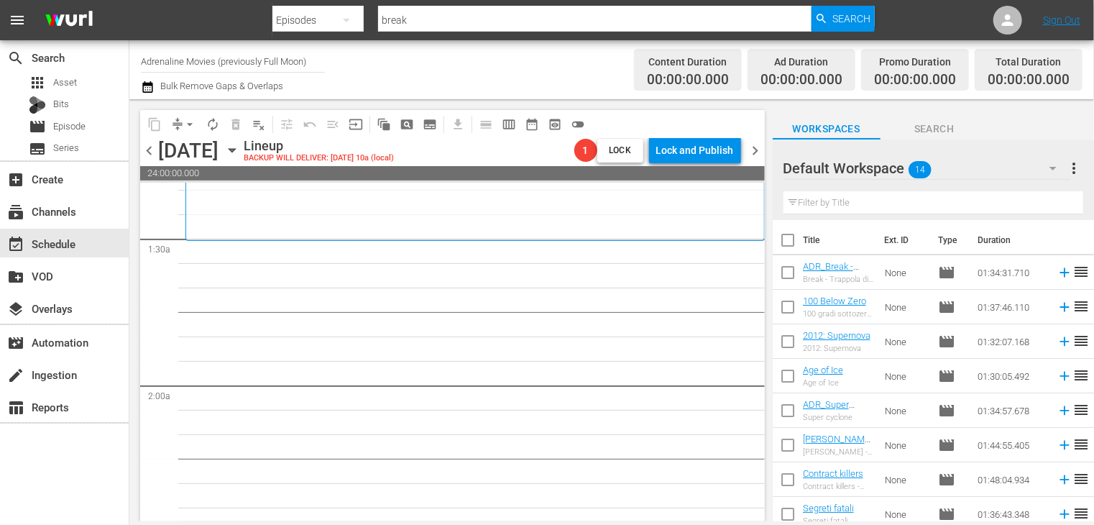
click at [152, 152] on span "chevron_left" at bounding box center [149, 151] width 18 height 18
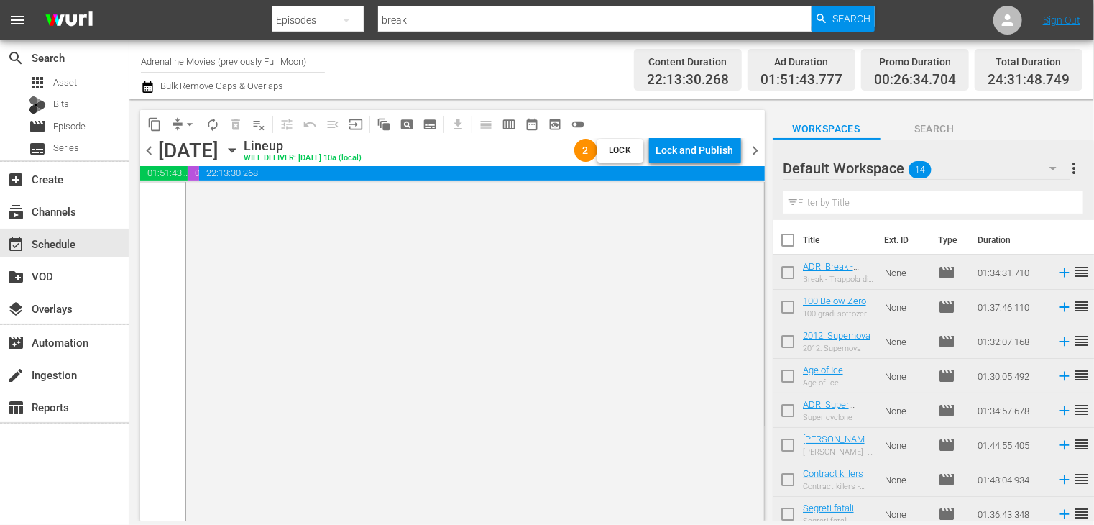
scroll to position [7143, 0]
click at [752, 148] on span "chevron_right" at bounding box center [756, 151] width 18 height 18
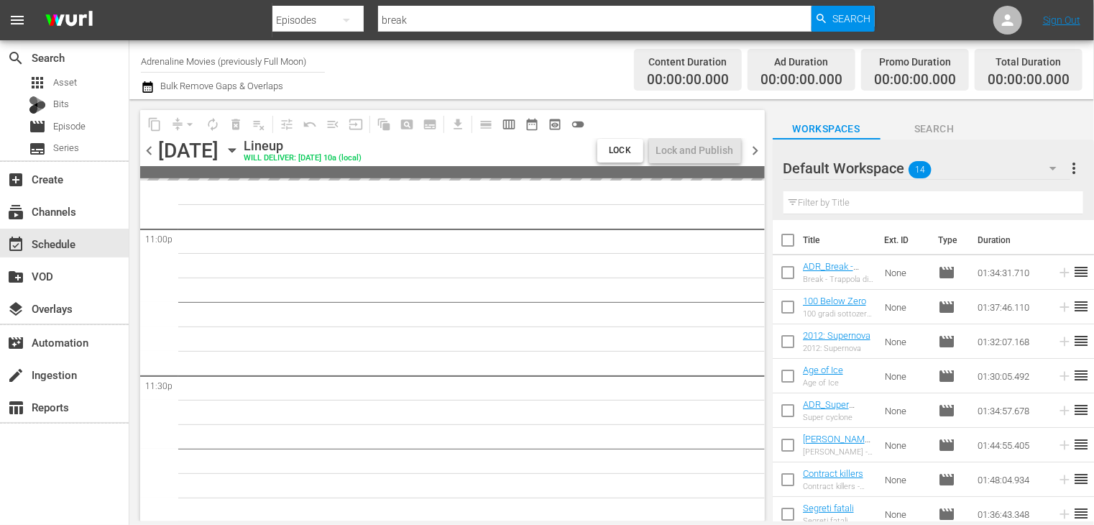
scroll to position [6702, 0]
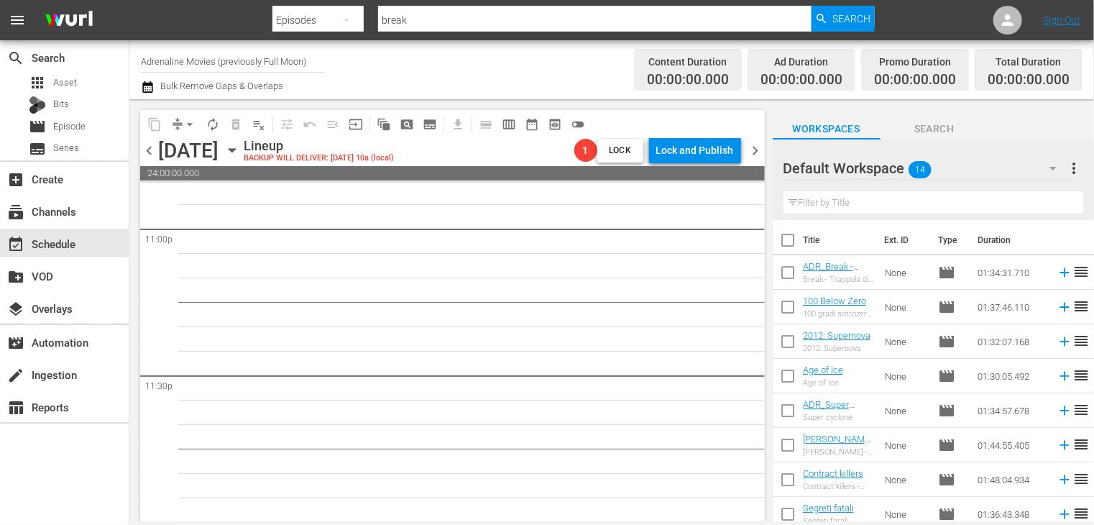
click at [792, 242] on input "checkbox" at bounding box center [788, 243] width 30 height 30
checkbox input "true"
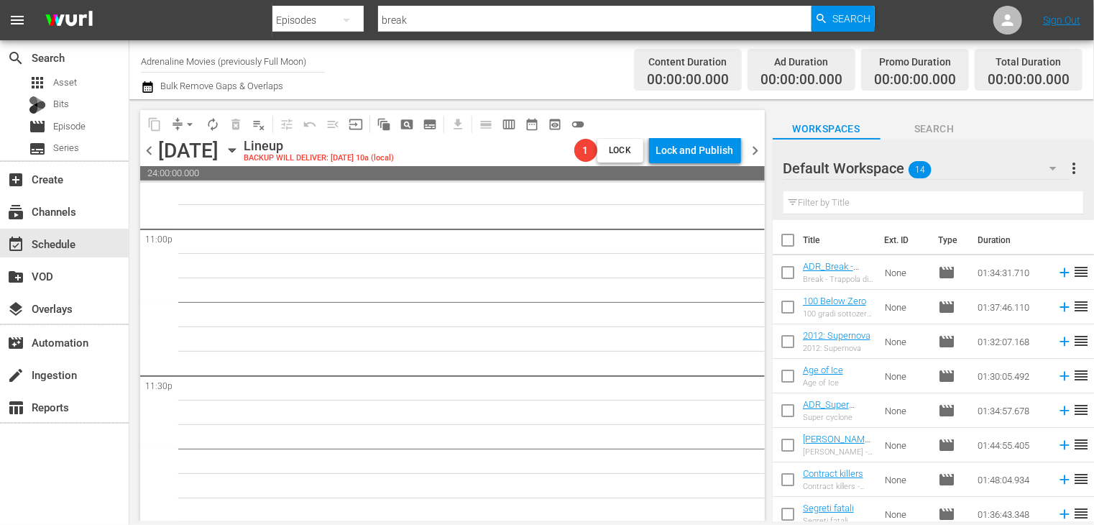
checkbox input "true"
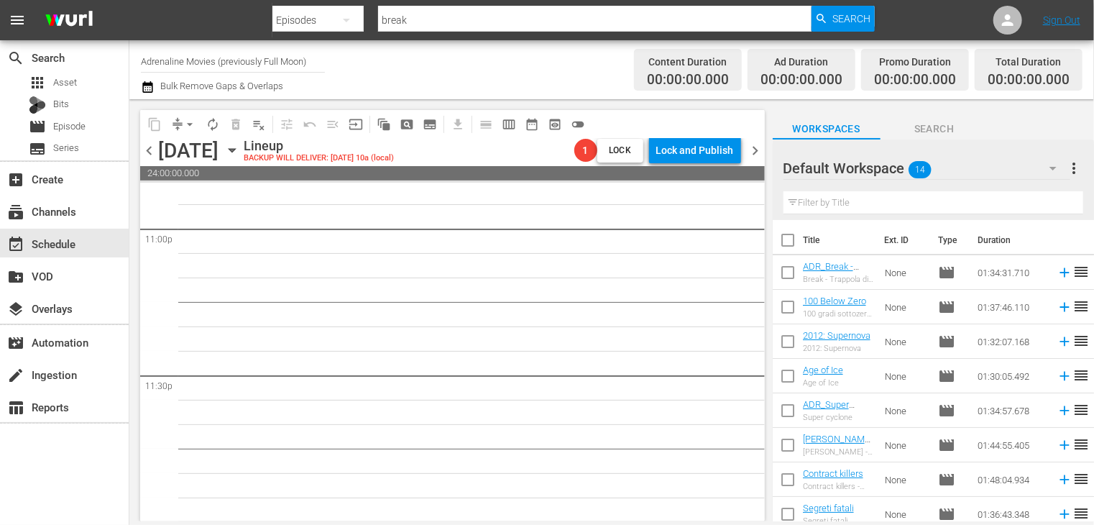
checkbox input "true"
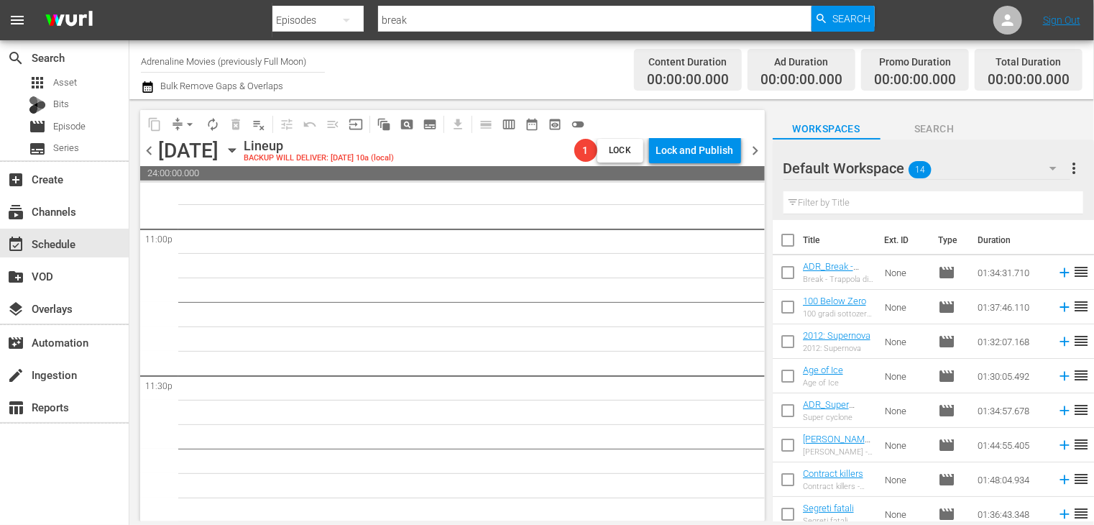
checkbox input "true"
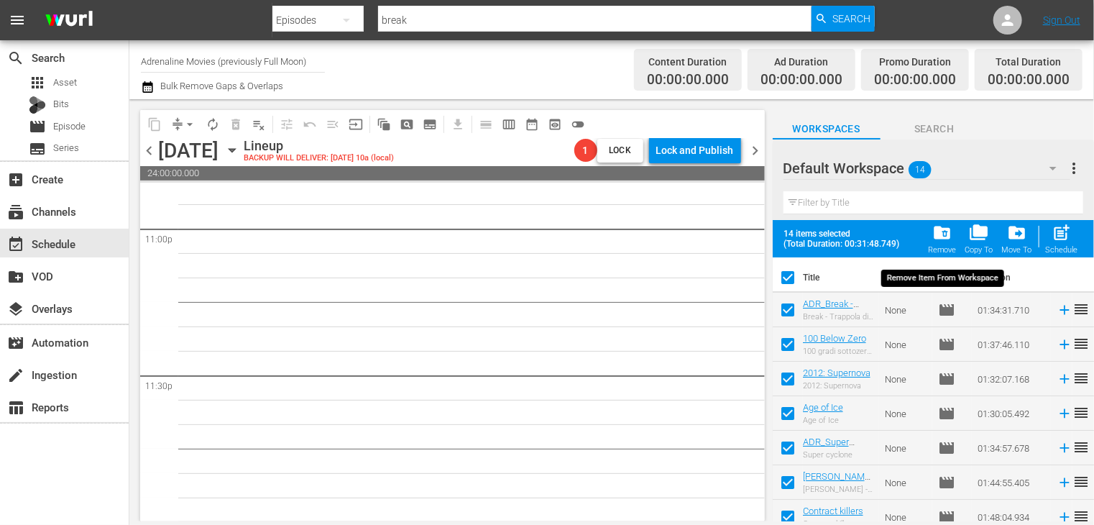
click at [944, 233] on span "folder_delete" at bounding box center [942, 232] width 19 height 19
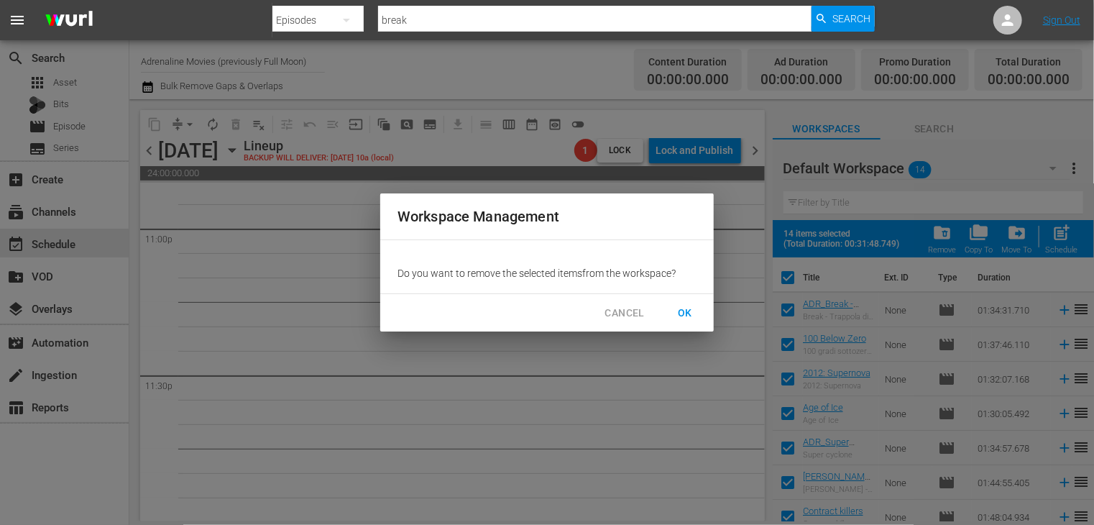
click at [685, 312] on span "OK" at bounding box center [685, 313] width 23 height 18
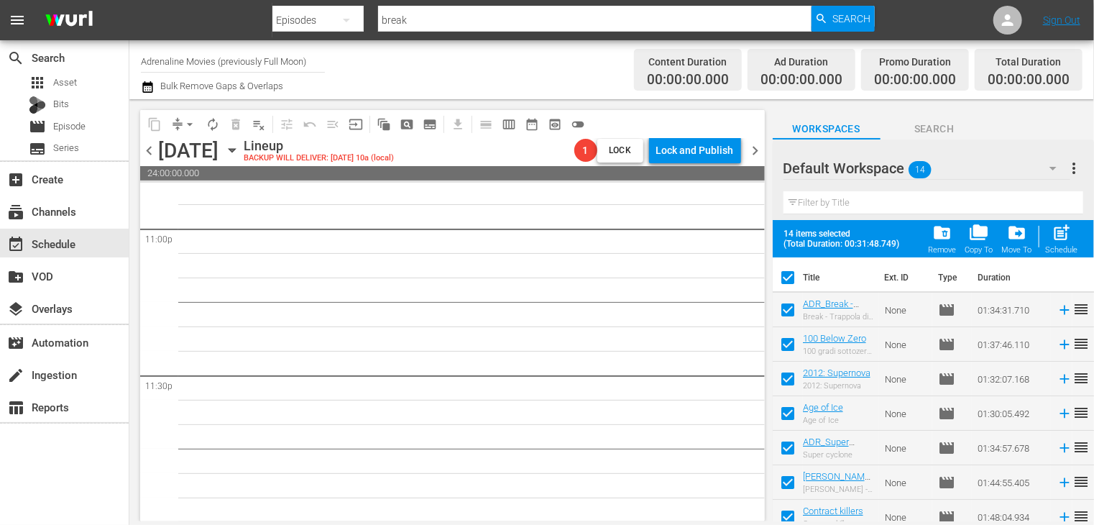
checkbox input "false"
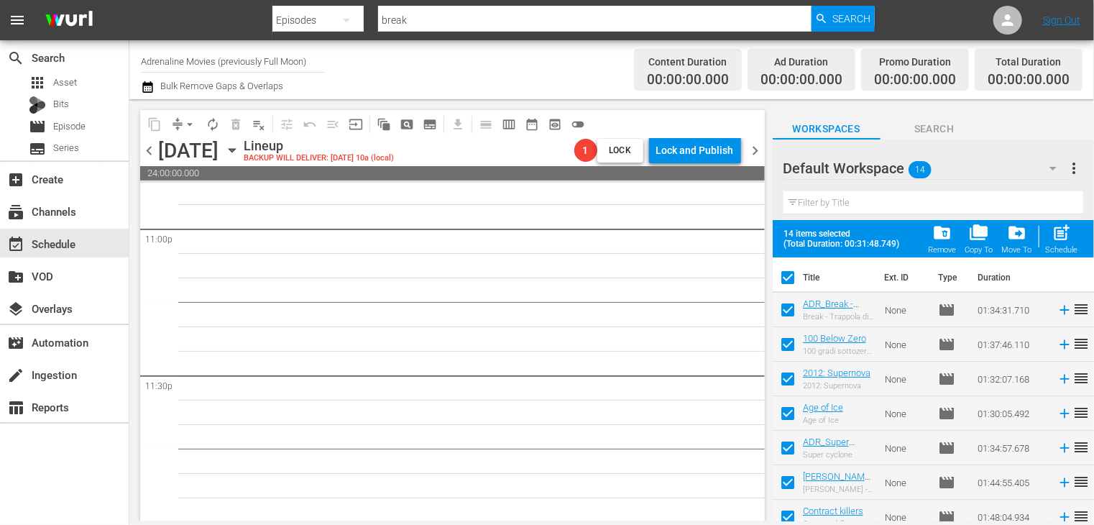
checkbox input "false"
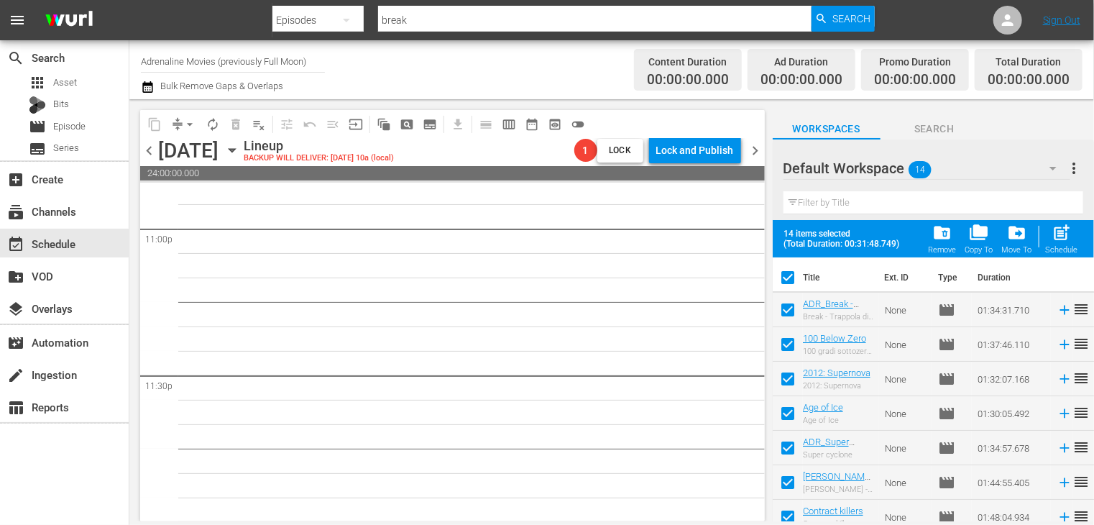
checkbox input "false"
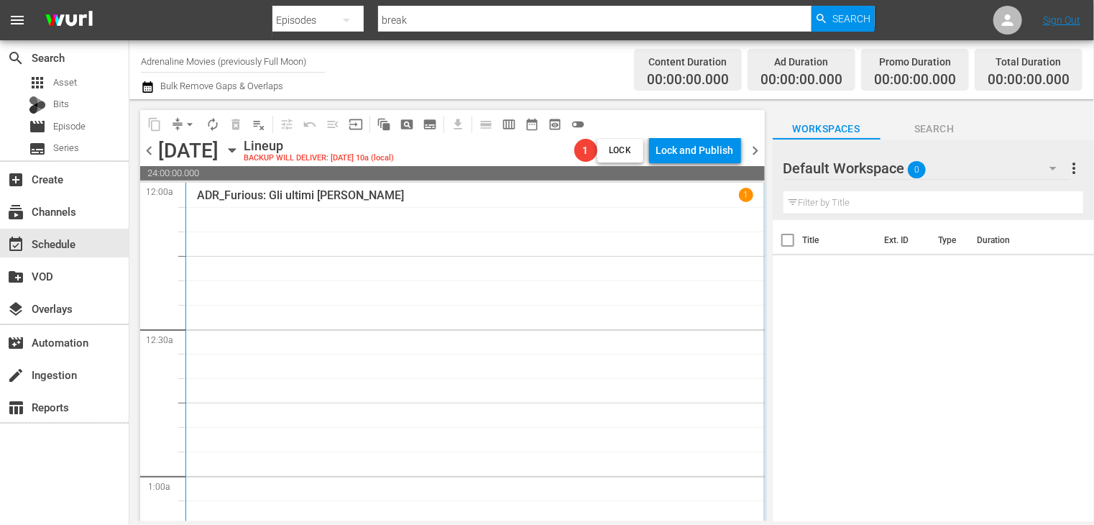
scroll to position [575, 0]
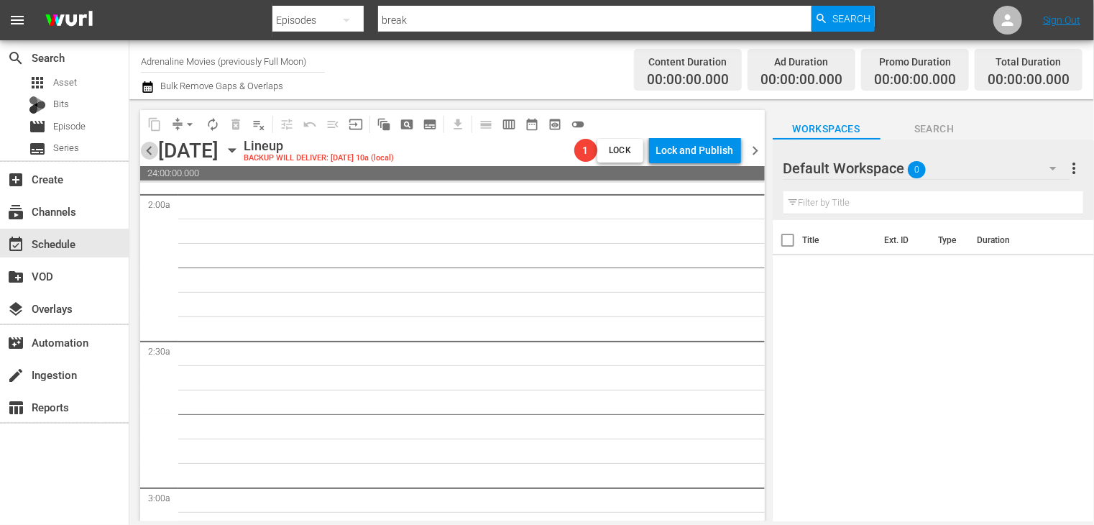
click at [144, 144] on span "chevron_left" at bounding box center [149, 151] width 18 height 18
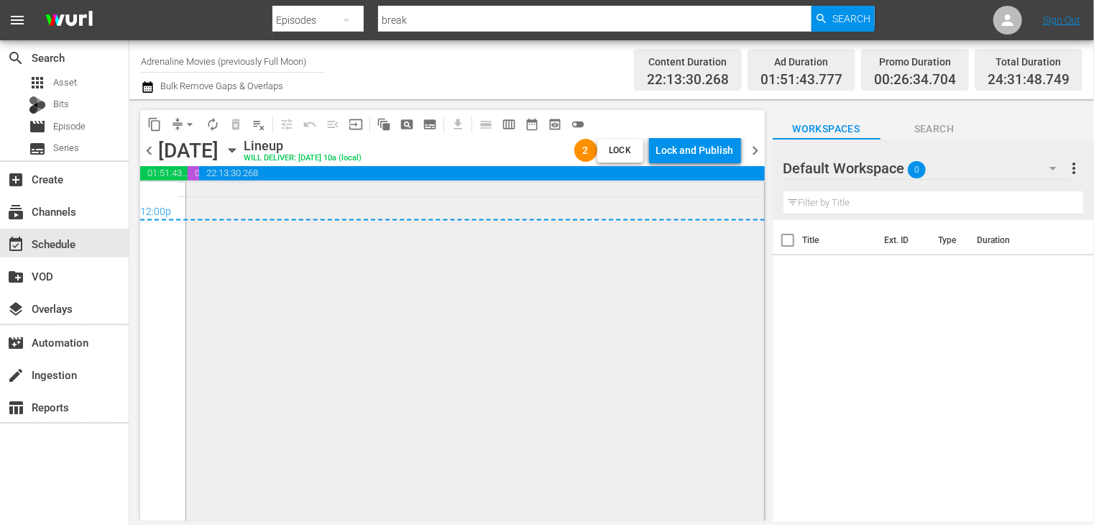
scroll to position [6784, 0]
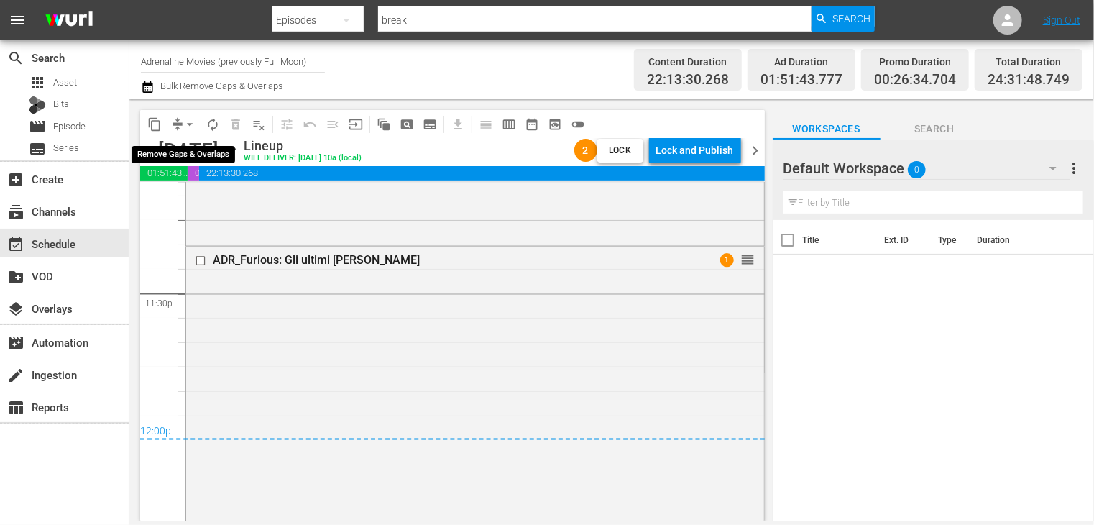
click at [190, 120] on span "arrow_drop_down" at bounding box center [190, 124] width 14 height 14
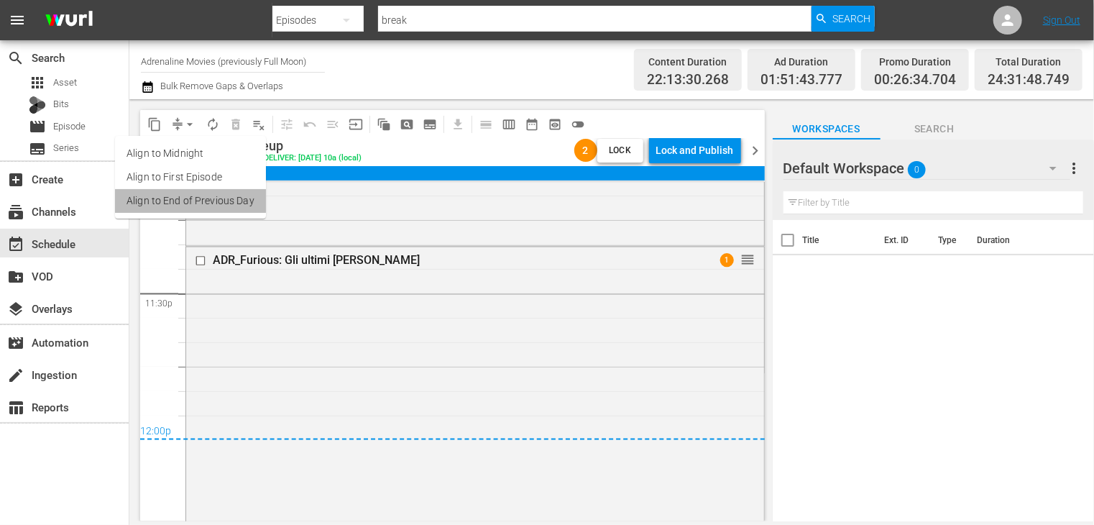
click at [196, 202] on li "Align to End of Previous Day" at bounding box center [190, 201] width 151 height 24
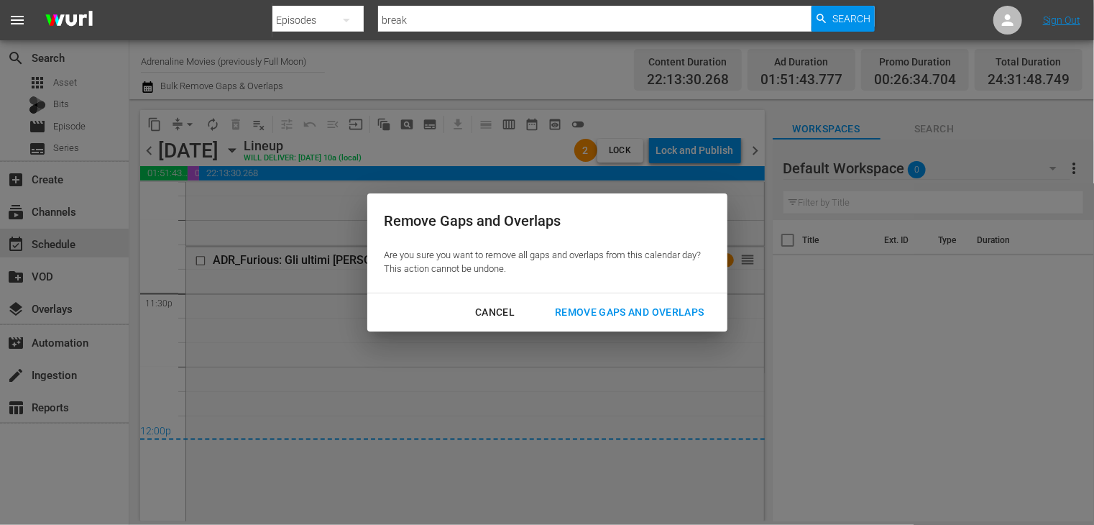
click at [628, 310] on div "Remove Gaps and Overlaps" at bounding box center [630, 312] width 172 height 18
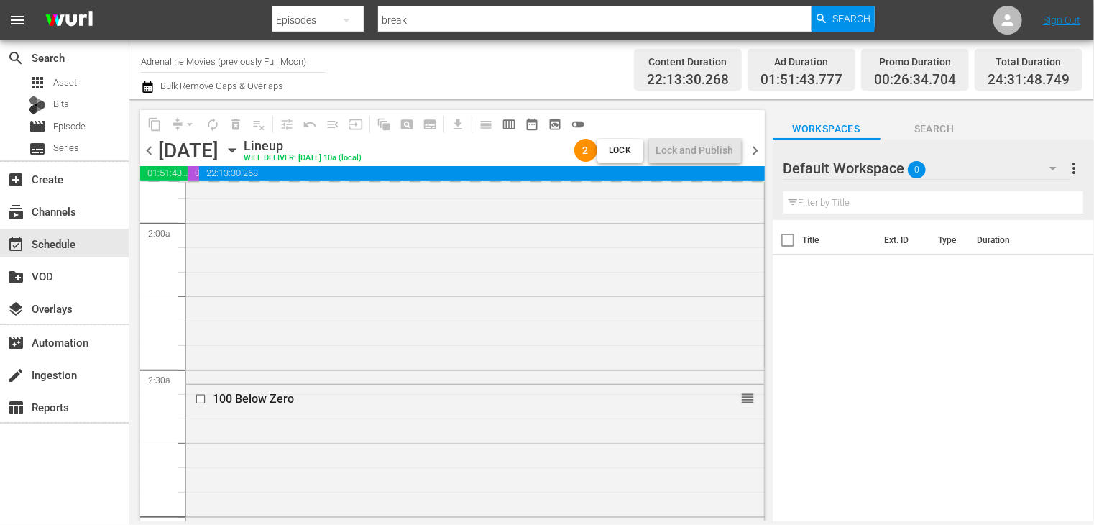
scroll to position [0, 0]
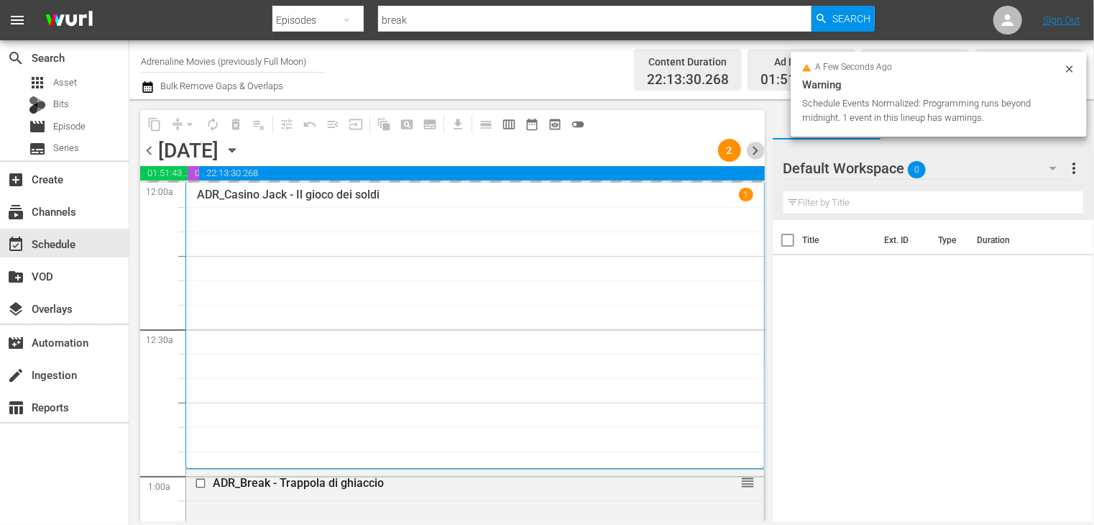
click at [759, 159] on span "chevron_right" at bounding box center [756, 151] width 18 height 18
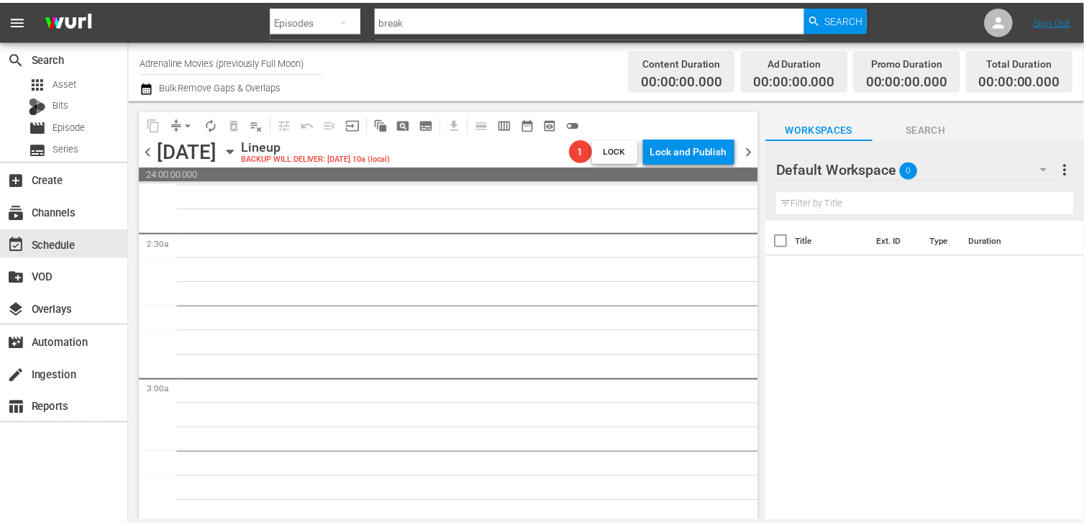
scroll to position [722, 0]
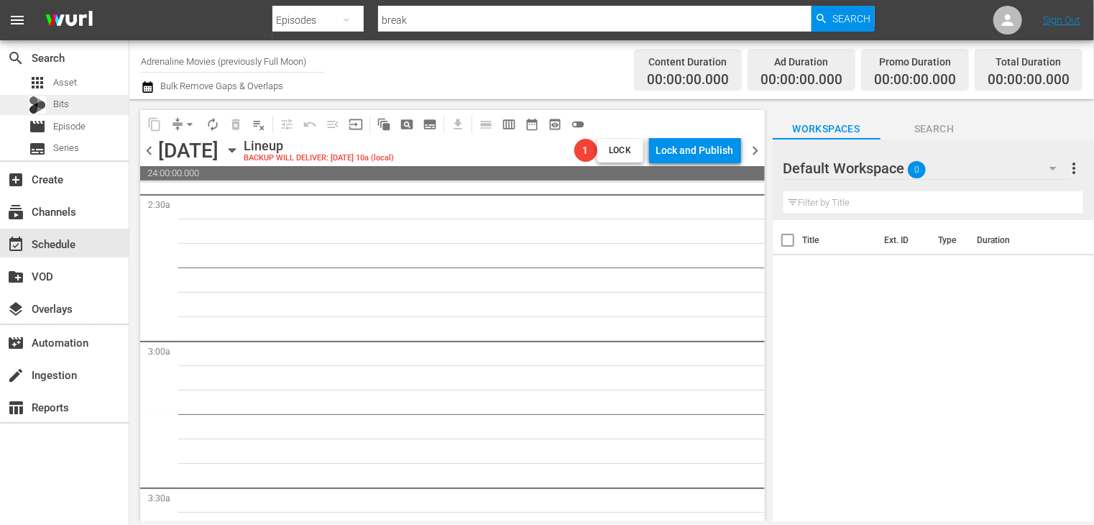
click at [78, 114] on div "Bits" at bounding box center [64, 105] width 129 height 20
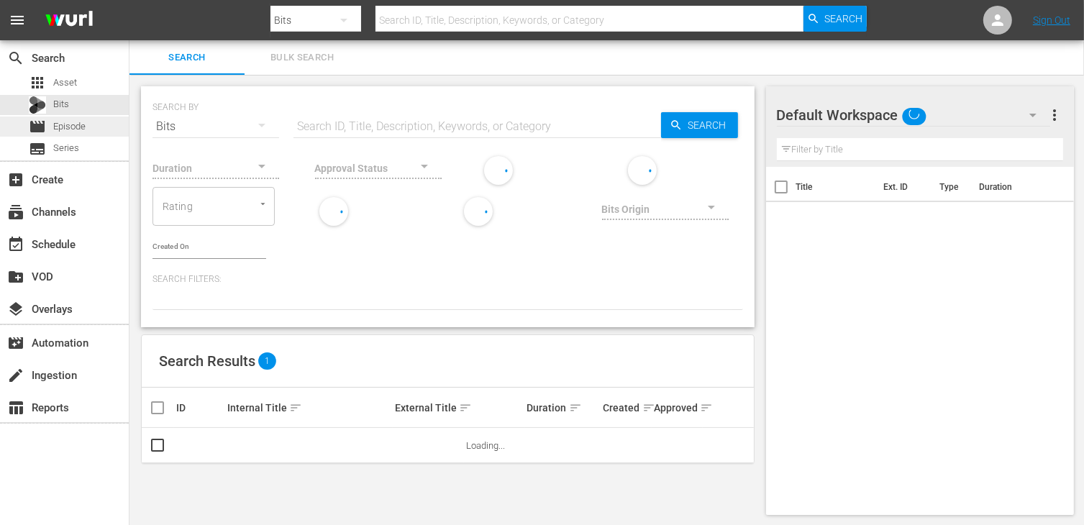
click at [97, 127] on div "movie Episode" at bounding box center [64, 126] width 129 height 20
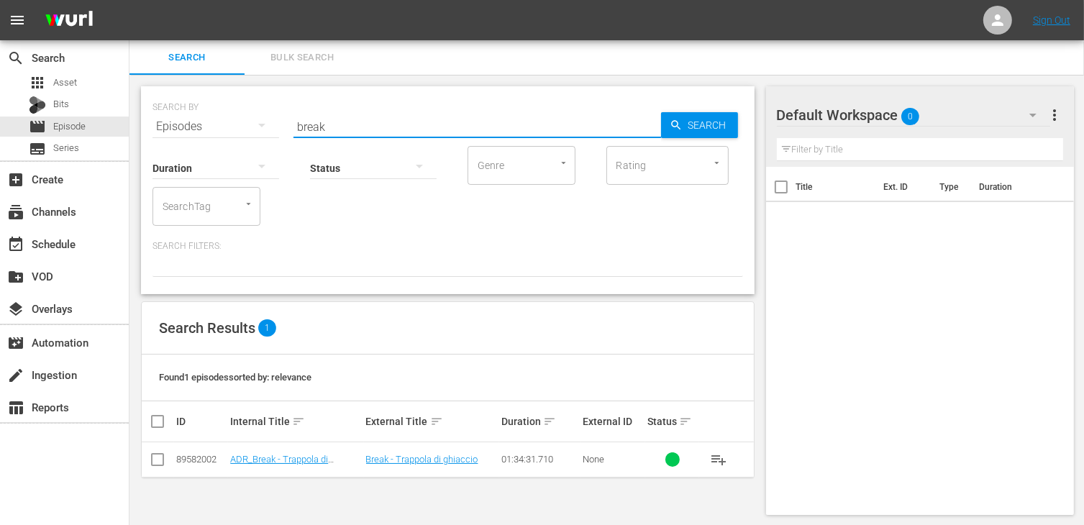
drag, startPoint x: 351, startPoint y: 119, endPoint x: 253, endPoint y: 119, distance: 97.8
click at [258, 119] on div "SEARCH BY Search By Episodes Search ID, Title, Description, Keywords, or Catego…" at bounding box center [447, 118] width 590 height 52
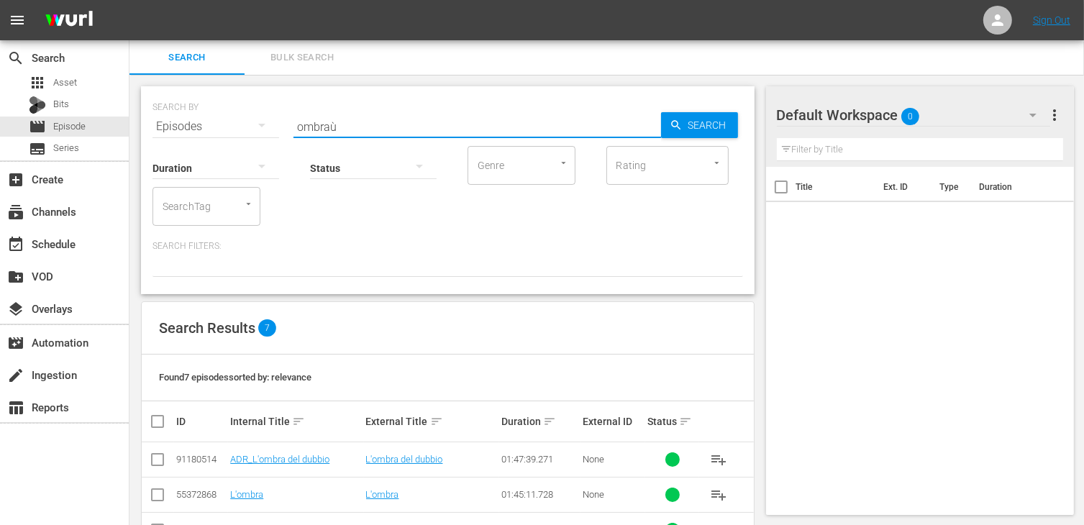
type input "ombra"
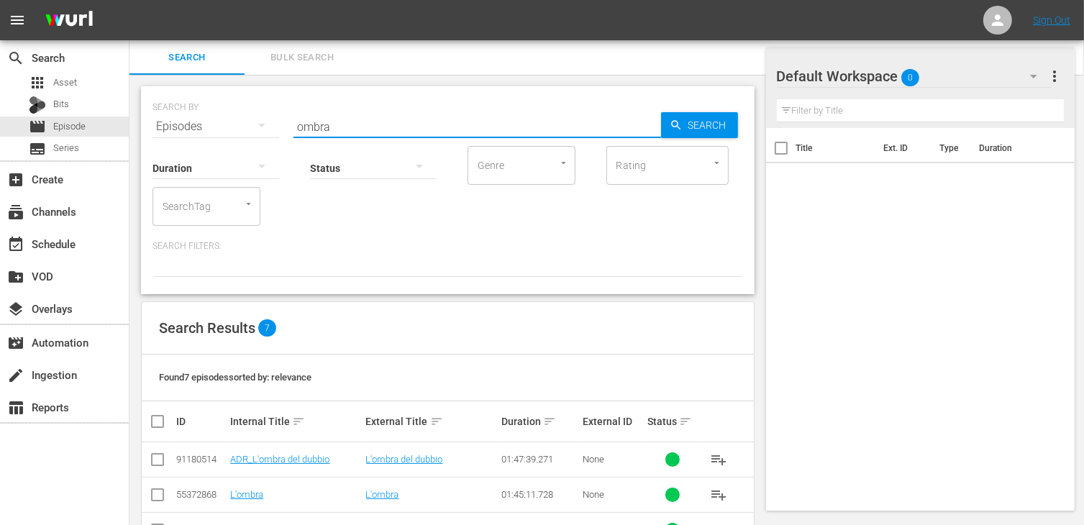
scroll to position [188, 0]
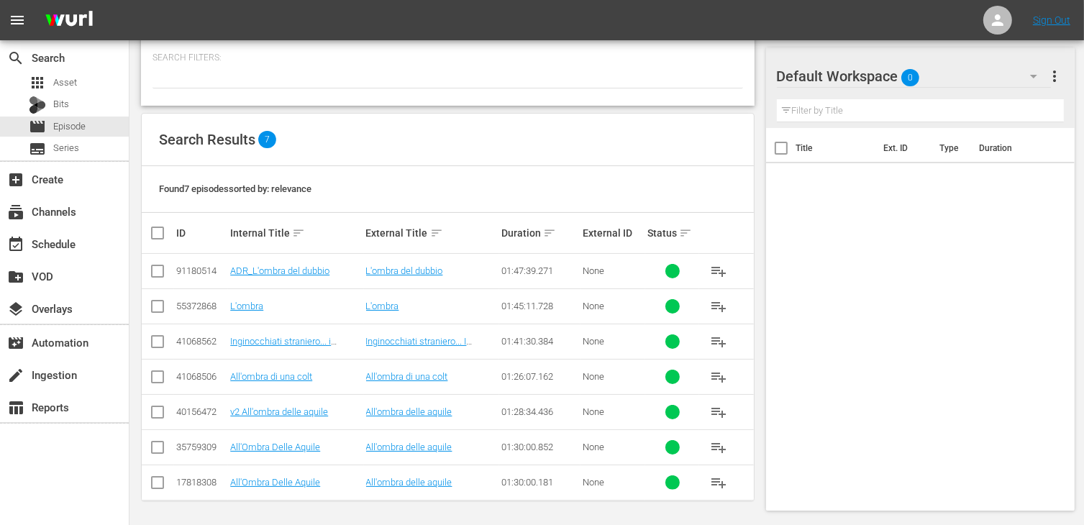
click at [158, 270] on input "checkbox" at bounding box center [157, 273] width 17 height 17
checkbox input "true"
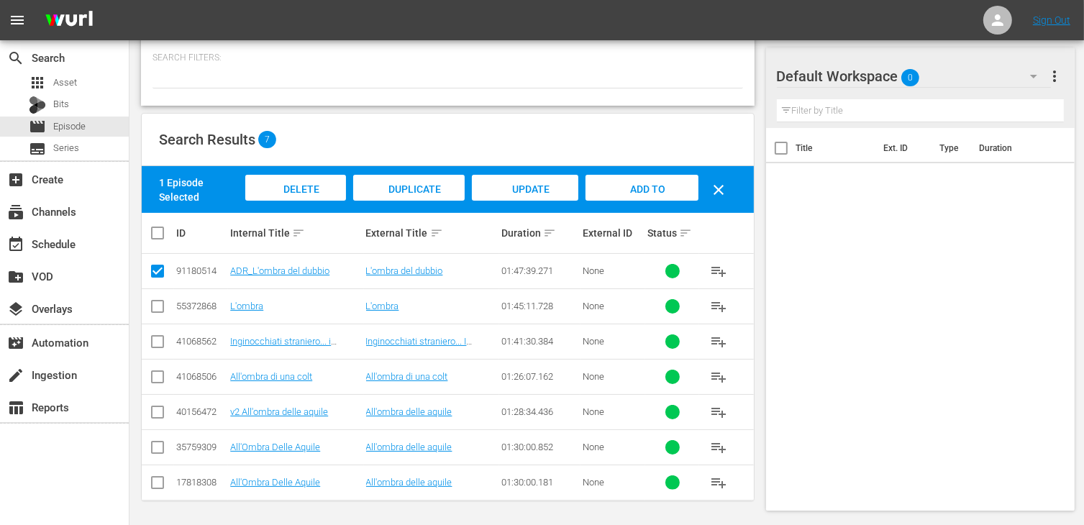
click at [639, 196] on div "Add to Workspace" at bounding box center [641, 202] width 112 height 54
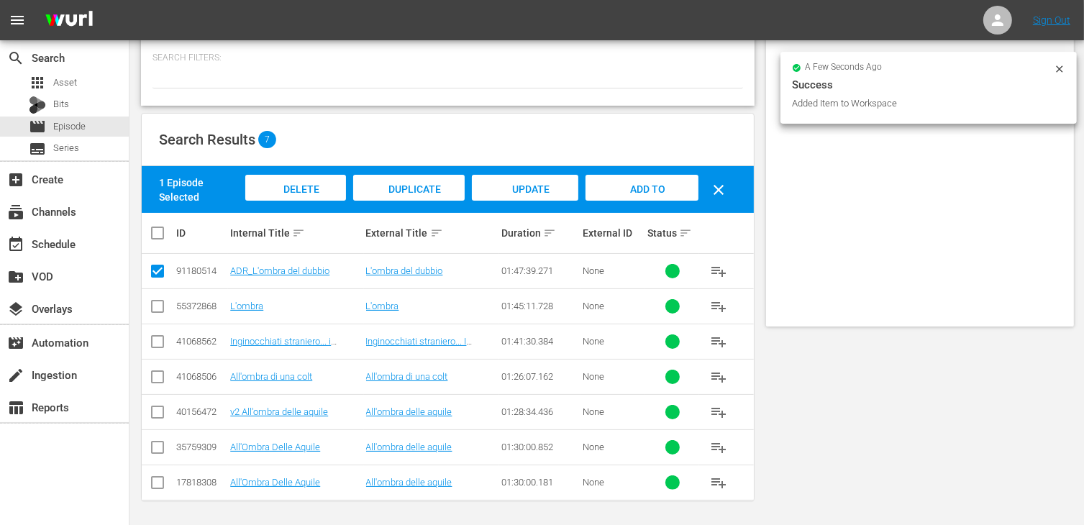
scroll to position [0, 0]
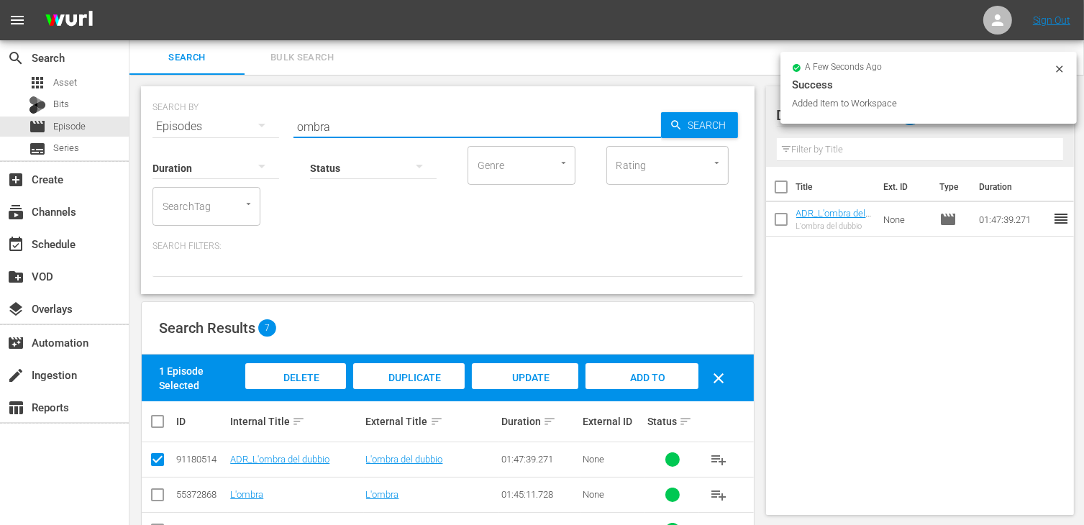
drag, startPoint x: 361, startPoint y: 116, endPoint x: 235, endPoint y: 119, distance: 125.9
click at [235, 119] on div "SEARCH BY Search By Episodes Search ID, Title, Description, Keywords, or Catego…" at bounding box center [447, 118] width 590 height 52
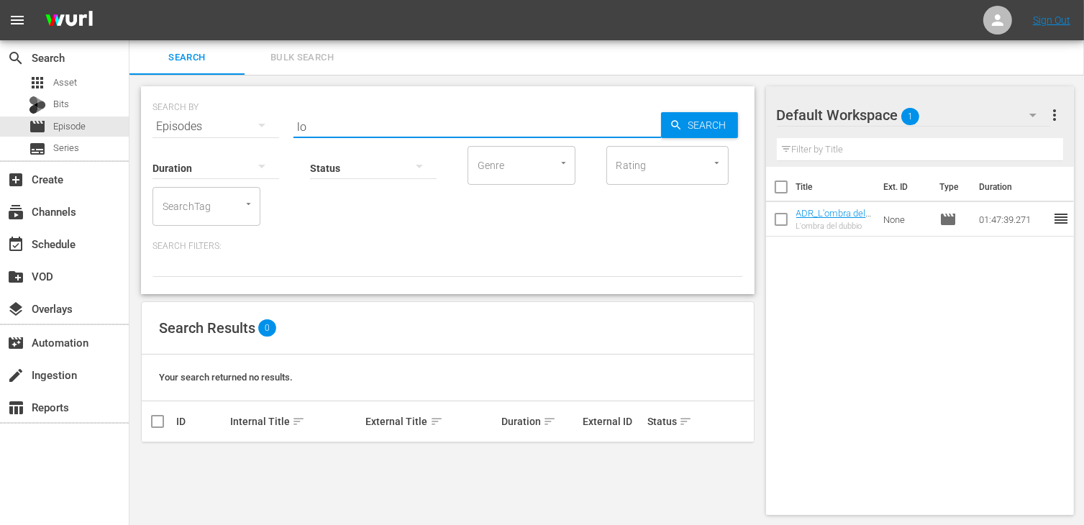
type input "l"
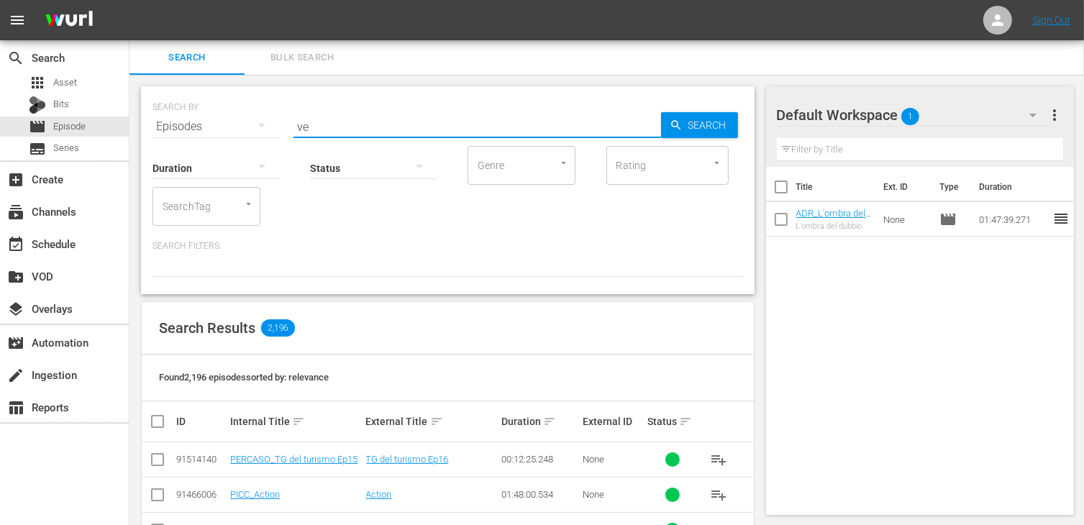
type input "v"
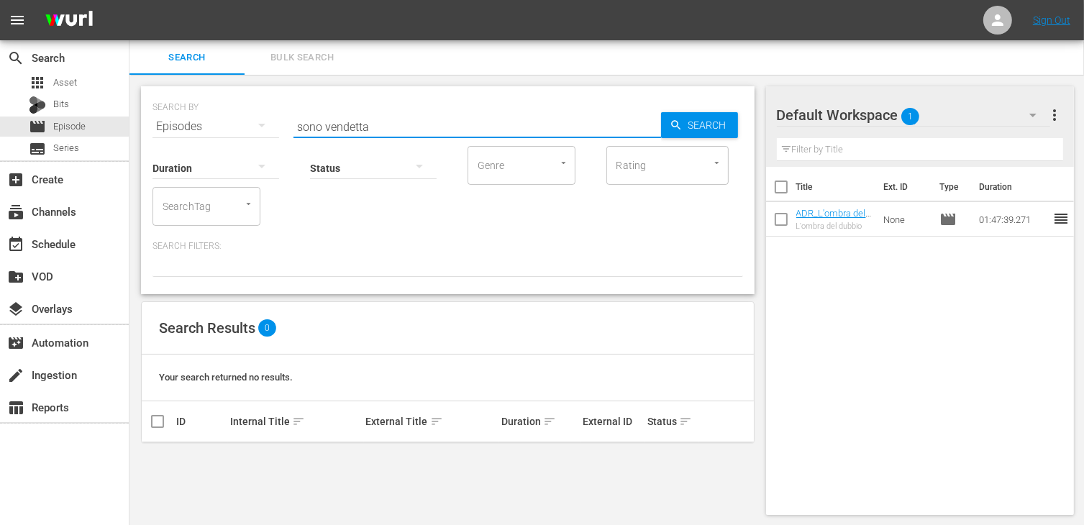
type input "sono vendetta"
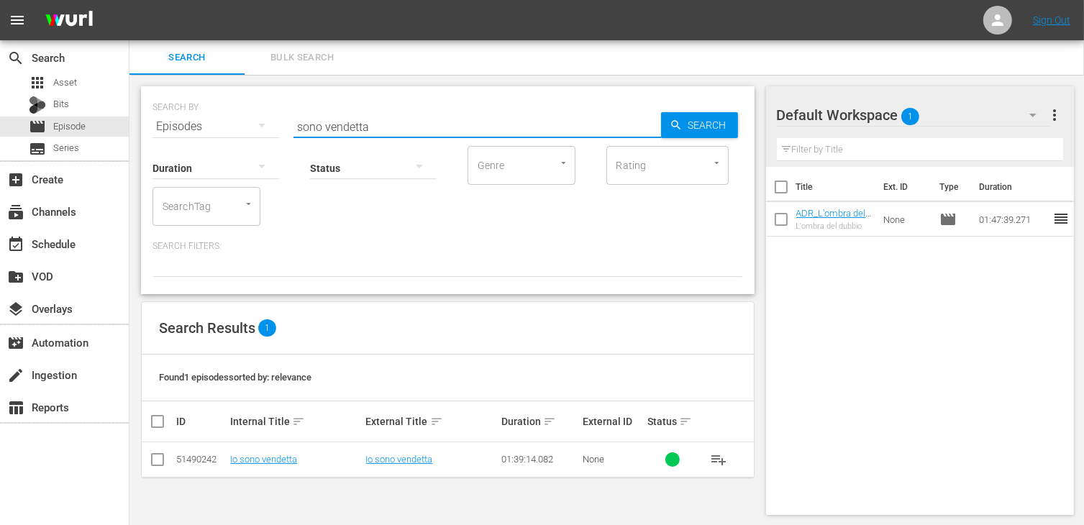
click at [160, 455] on input "checkbox" at bounding box center [157, 462] width 17 height 17
checkbox input "true"
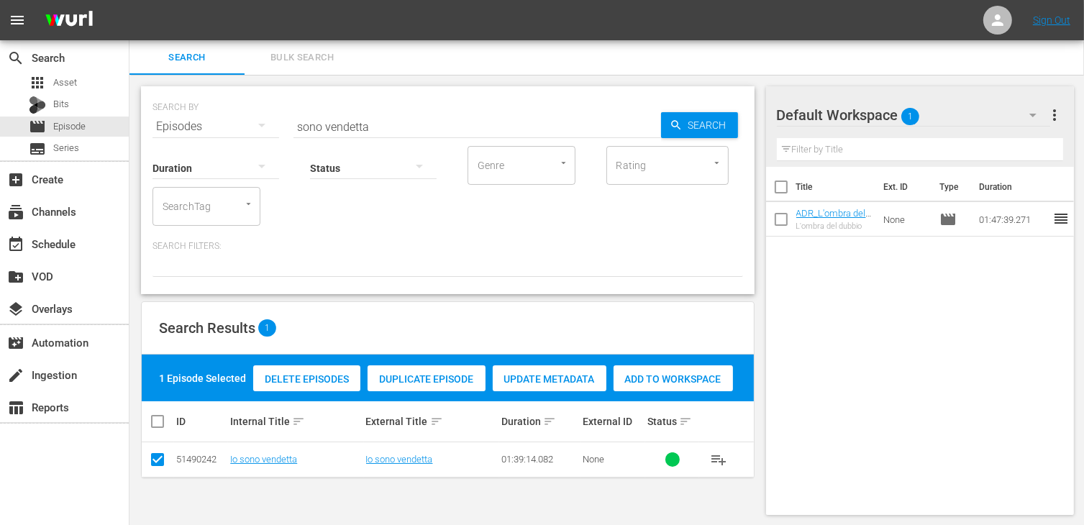
click at [666, 378] on span "Add to Workspace" at bounding box center [672, 379] width 119 height 12
click at [230, 116] on div "SEARCH BY Search By Episodes Search ID, Title, Description, Keywords, or Catego…" at bounding box center [447, 118] width 590 height 52
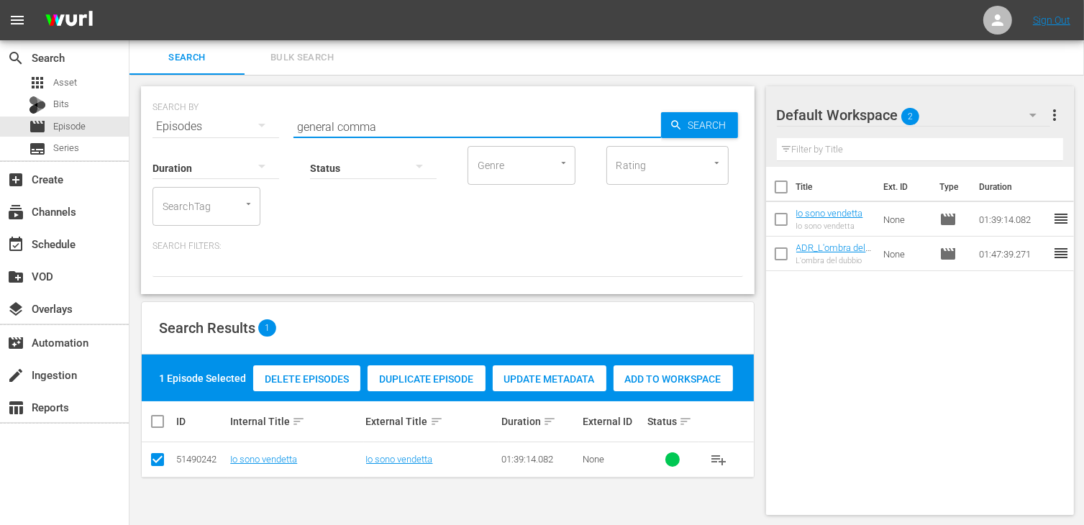
type input "general comma"
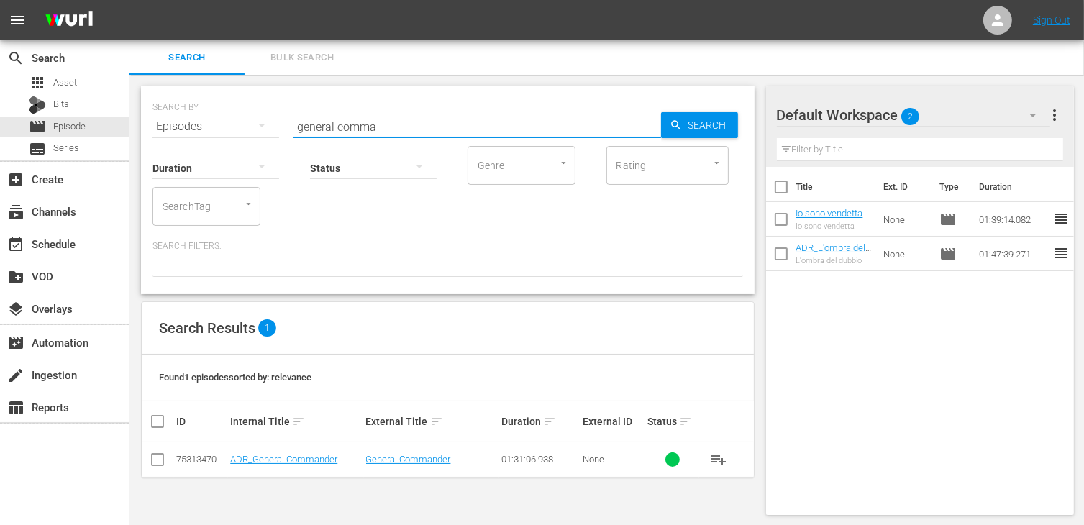
click at [159, 461] on input "checkbox" at bounding box center [157, 462] width 17 height 17
checkbox input "true"
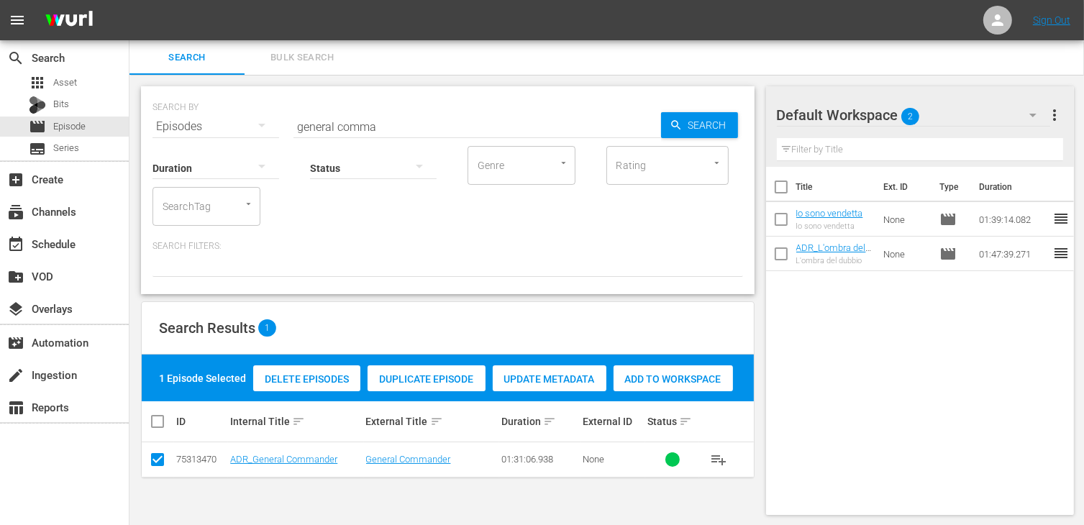
click at [673, 375] on span "Add to Workspace" at bounding box center [672, 379] width 119 height 12
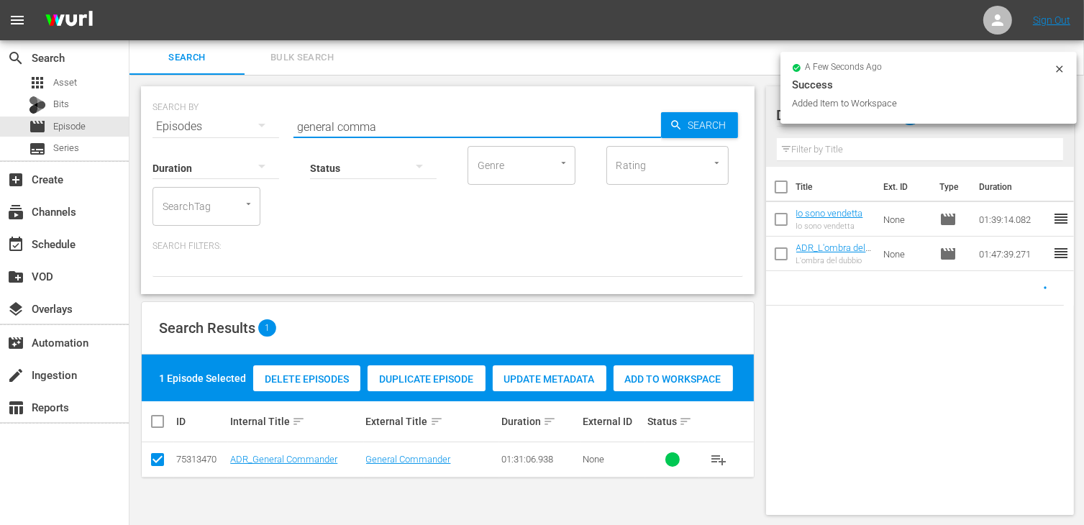
drag, startPoint x: 375, startPoint y: 122, endPoint x: 244, endPoint y: 104, distance: 131.4
click at [244, 104] on div "SEARCH BY Search By Episodes Search ID, Title, Description, Keywords, or Catego…" at bounding box center [447, 118] width 590 height 52
type input "hollow po"
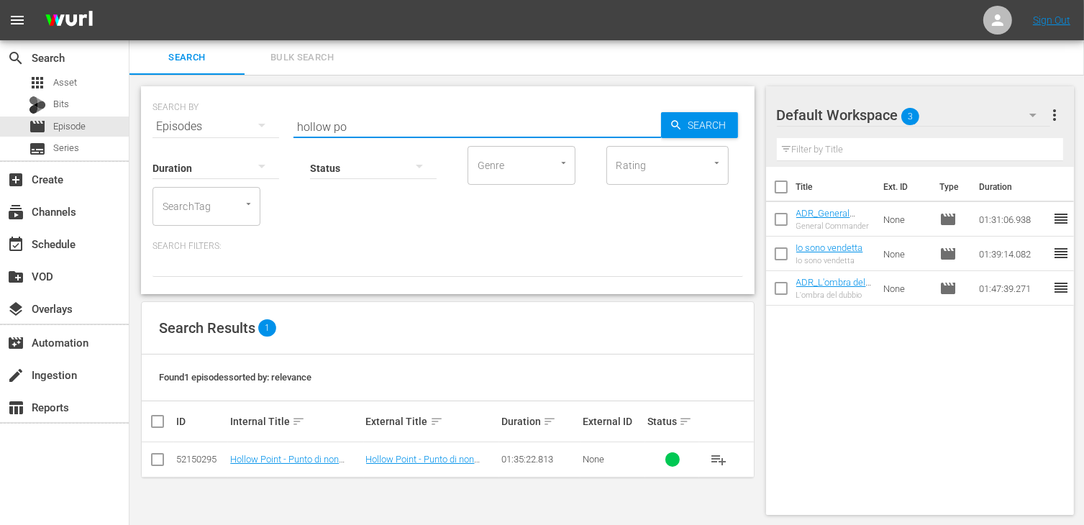
click at [151, 470] on input "checkbox" at bounding box center [157, 462] width 17 height 17
checkbox input "true"
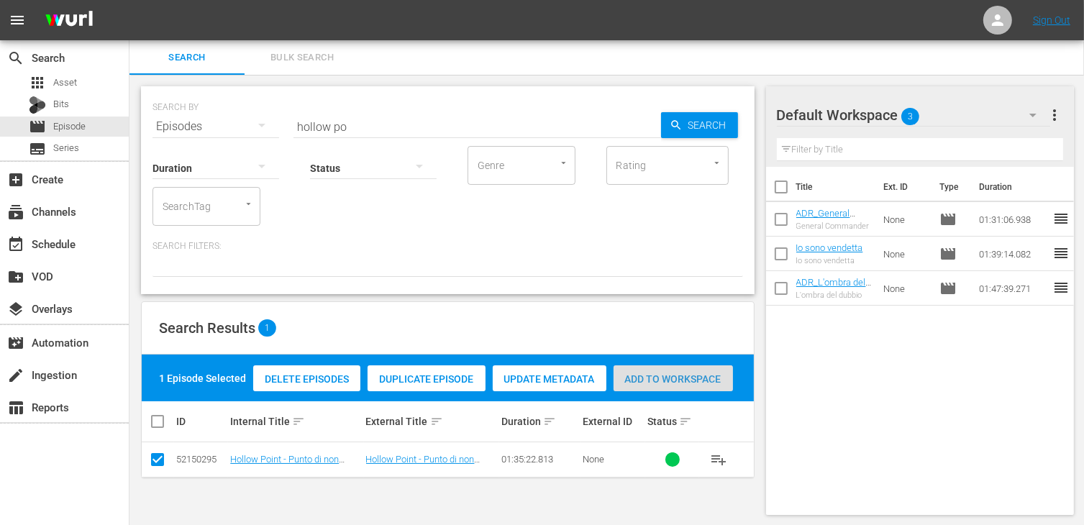
click at [673, 371] on div "Add to Workspace" at bounding box center [672, 378] width 119 height 27
click at [344, 129] on div "SEARCH BY Search By Episodes Search ID, Title, Description, Keywords, or Catego…" at bounding box center [447, 190] width 613 height 208
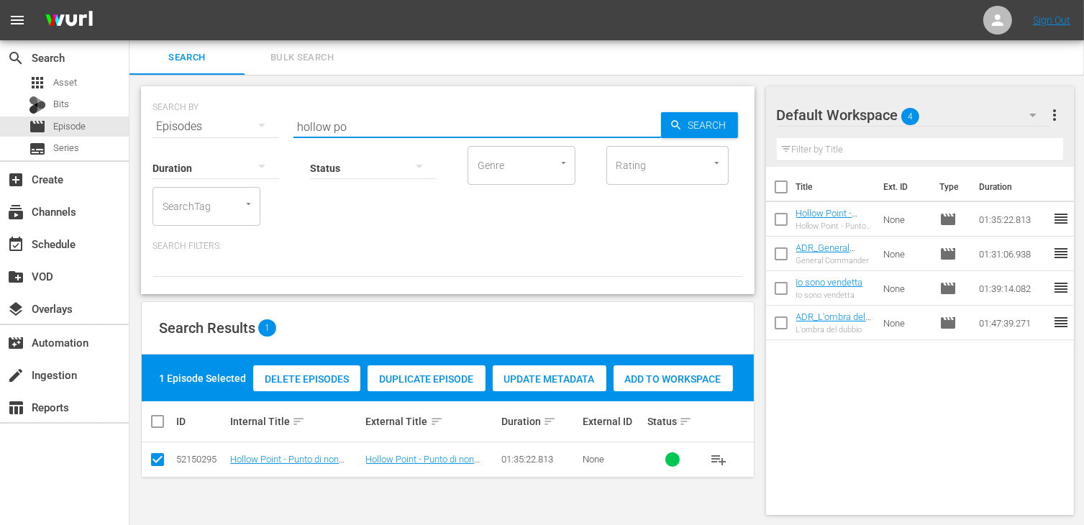
drag, startPoint x: 350, startPoint y: 127, endPoint x: 260, endPoint y: 116, distance: 90.6
click at [260, 116] on div "SEARCH BY Search By Episodes Search ID, Title, Description, Keywords, or Catego…" at bounding box center [447, 118] width 590 height 52
type input "bionda"
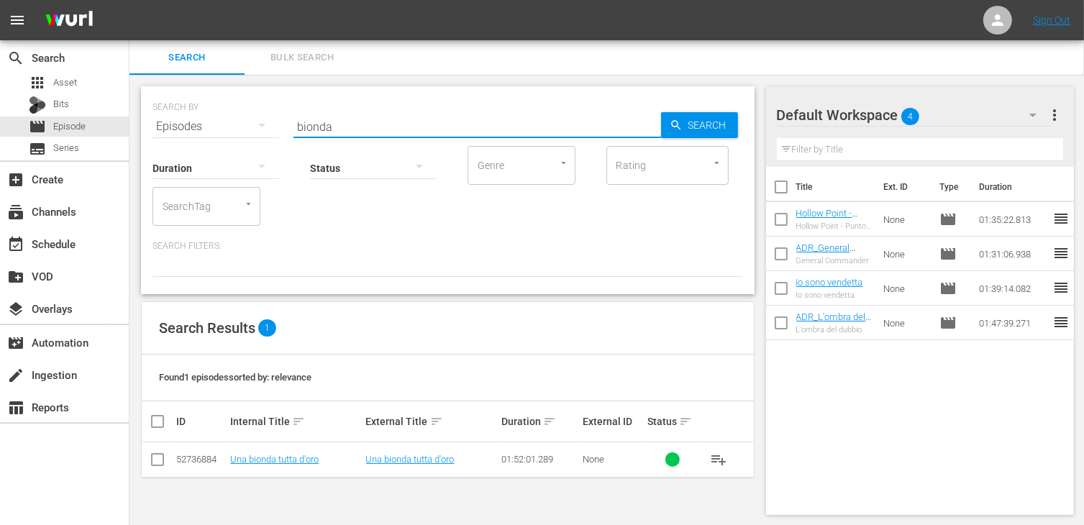
click at [159, 459] on input "checkbox" at bounding box center [157, 462] width 17 height 17
checkbox input "true"
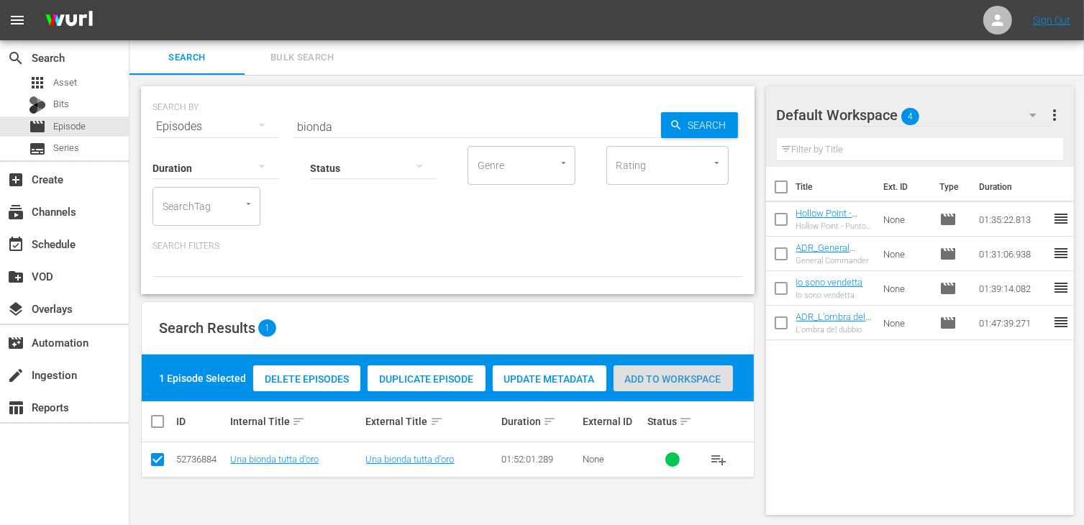
click at [687, 381] on span "Add to Workspace" at bounding box center [672, 379] width 119 height 12
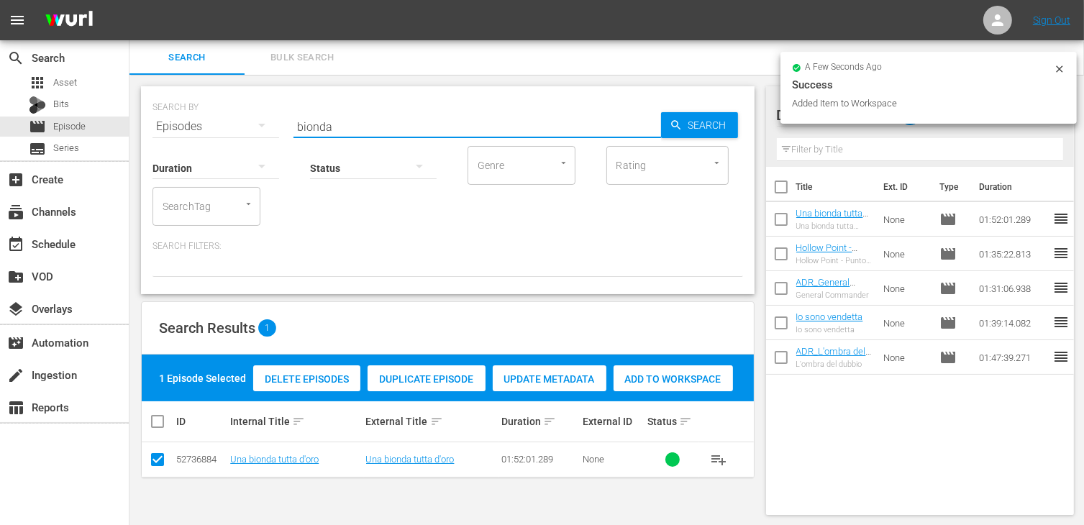
drag, startPoint x: 345, startPoint y: 129, endPoint x: 239, endPoint y: 123, distance: 105.9
click at [239, 123] on div "SEARCH BY Search By Episodes Search ID, Title, Description, Keywords, or Catego…" at bounding box center [447, 118] width 590 height 52
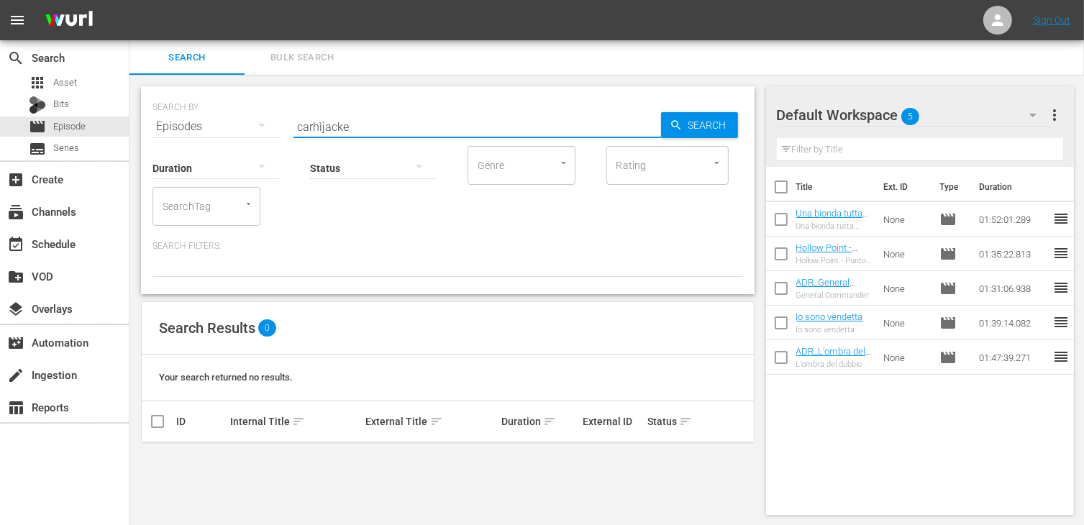
drag, startPoint x: 314, startPoint y: 124, endPoint x: 465, endPoint y: 137, distance: 151.6
click at [463, 137] on div "Search ID, Title, Description, Keywords, or Category carhìjacke" at bounding box center [476, 126] width 367 height 35
type input "carjacked"
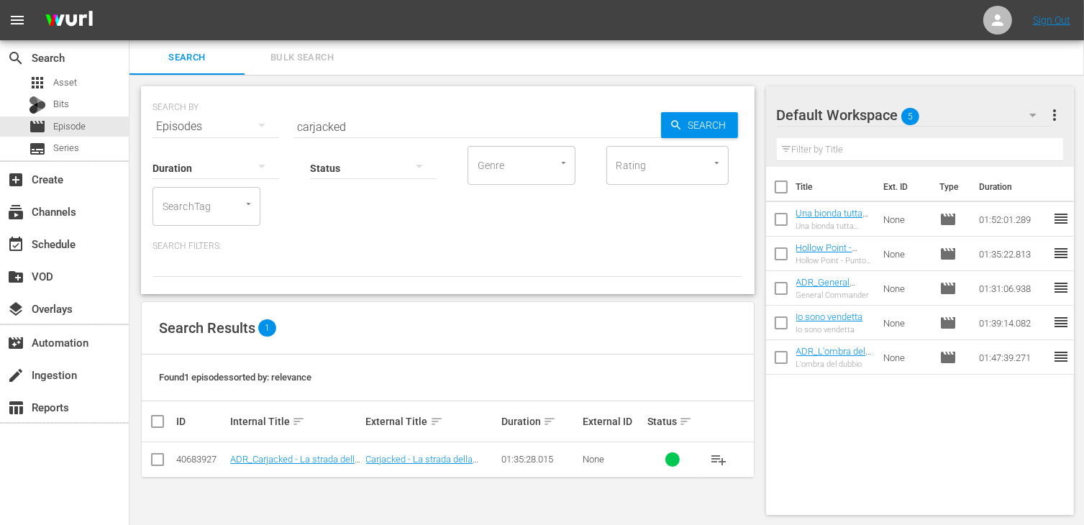
click at [441, 202] on div "Duration Status Genre Genre Rating Rating SearchTag SearchTag" at bounding box center [447, 185] width 590 height 82
click at [145, 468] on td at bounding box center [158, 459] width 32 height 35
drag, startPoint x: 158, startPoint y: 461, endPoint x: 317, endPoint y: 416, distance: 165.2
click at [160, 459] on input "checkbox" at bounding box center [157, 462] width 17 height 17
checkbox input "true"
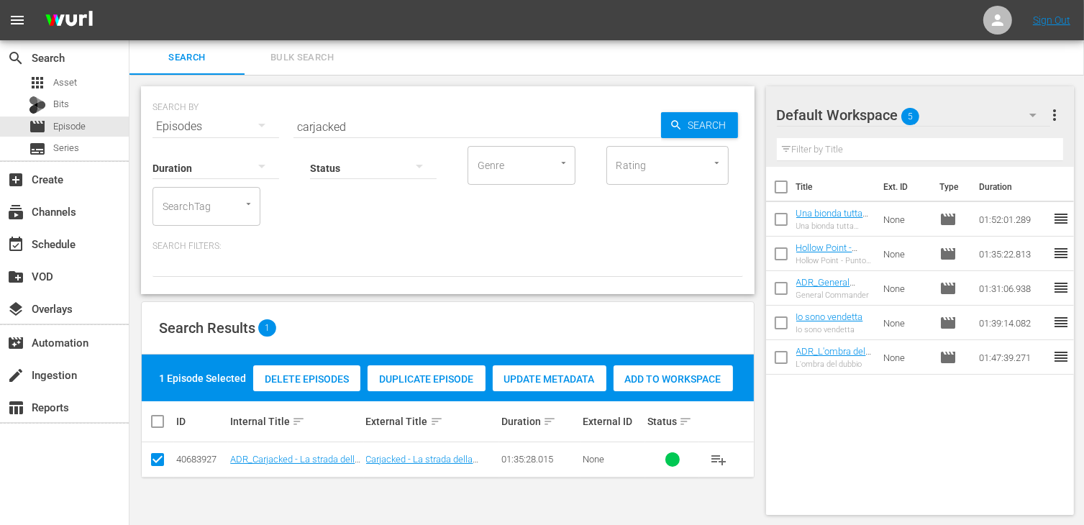
click at [657, 375] on span "Add to Workspace" at bounding box center [672, 379] width 119 height 12
click at [352, 133] on div "Status" at bounding box center [373, 159] width 127 height 52
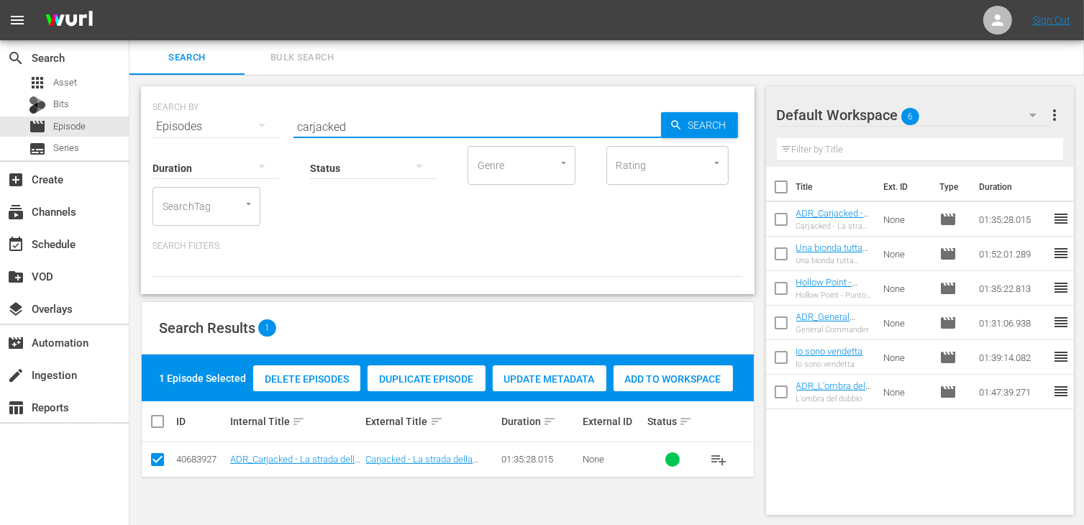
drag, startPoint x: 329, startPoint y: 124, endPoint x: 173, endPoint y: 109, distance: 156.8
click at [173, 109] on div "SEARCH BY Search By Episodes Search ID, Title, Description, Keywords, or Catego…" at bounding box center [447, 118] width 590 height 52
type input "off-p"
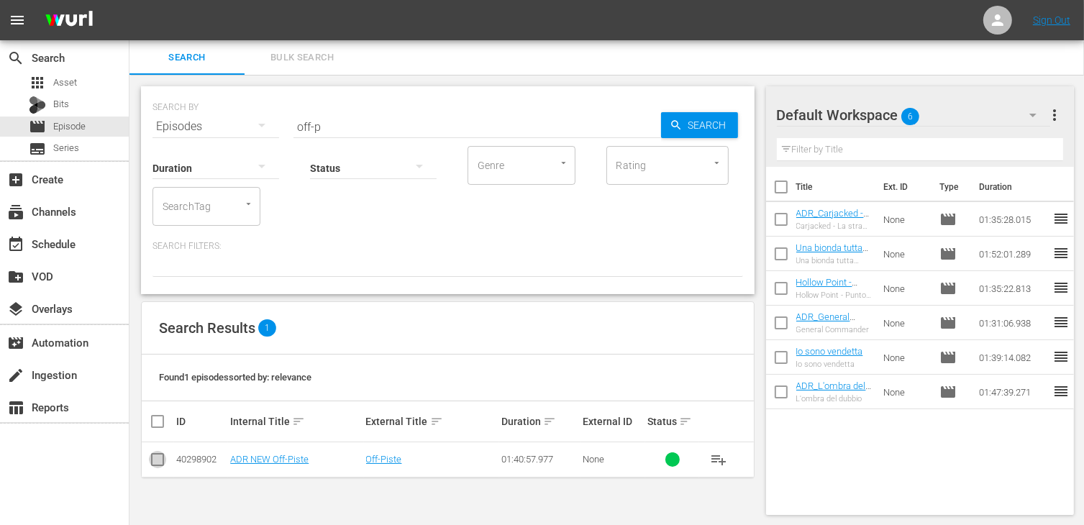
click at [152, 464] on input "checkbox" at bounding box center [157, 462] width 17 height 17
checkbox input "true"
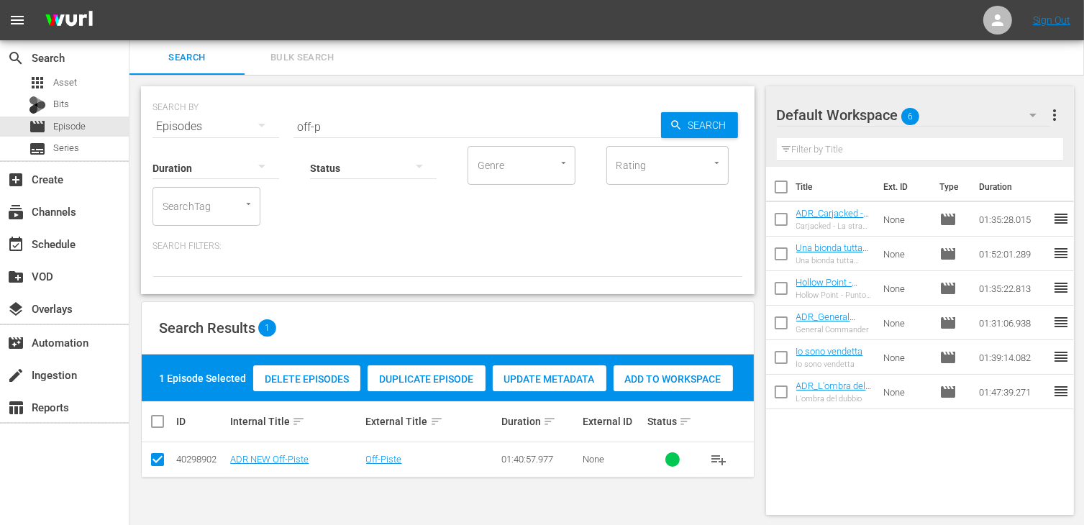
click at [656, 391] on div "Delete Episodes Duplicate Episode Update Metadata Add to Workspace" at bounding box center [493, 378] width 487 height 33
click at [650, 378] on span "Add to Workspace" at bounding box center [672, 379] width 119 height 12
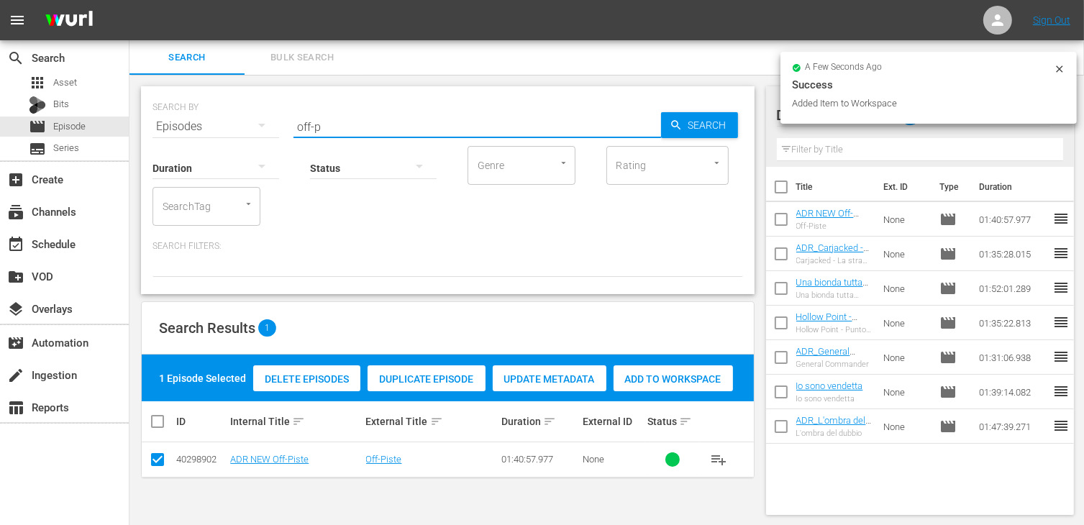
drag, startPoint x: 337, startPoint y: 126, endPoint x: 247, endPoint y: 114, distance: 90.0
click at [247, 114] on div "SEARCH BY Search By Episodes Search ID, Title, Description, Keywords, or Catego…" at bounding box center [447, 118] width 590 height 52
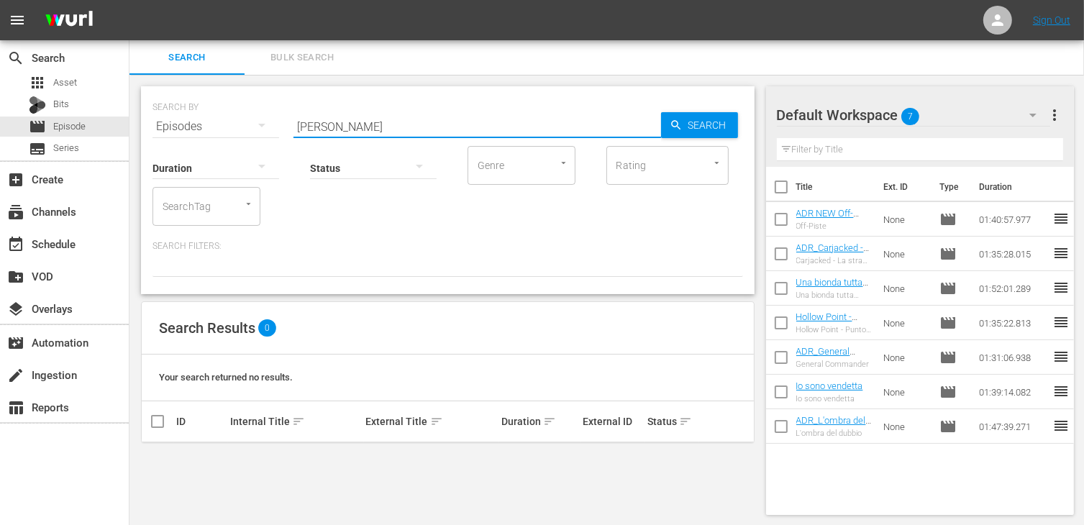
type input "segreti"
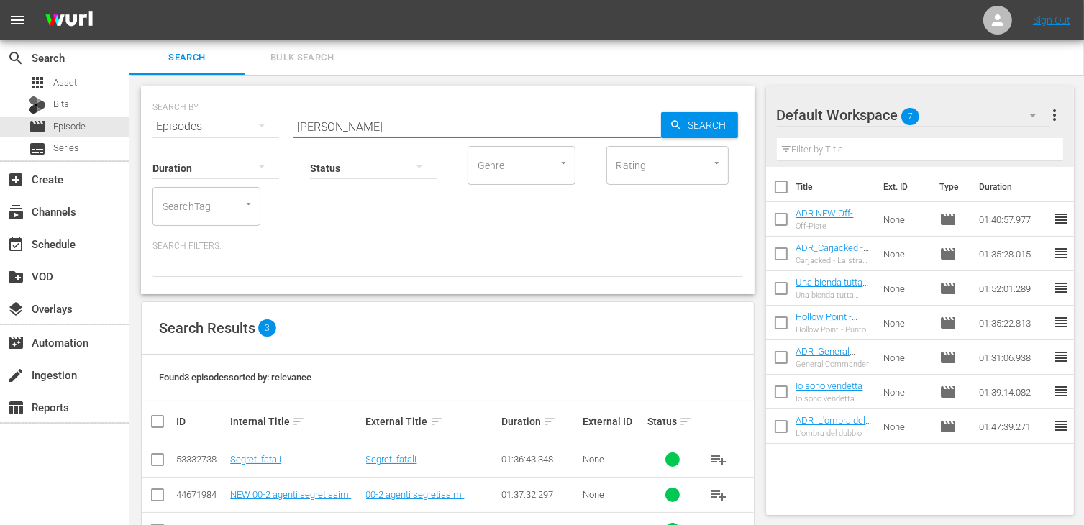
scroll to position [48, 0]
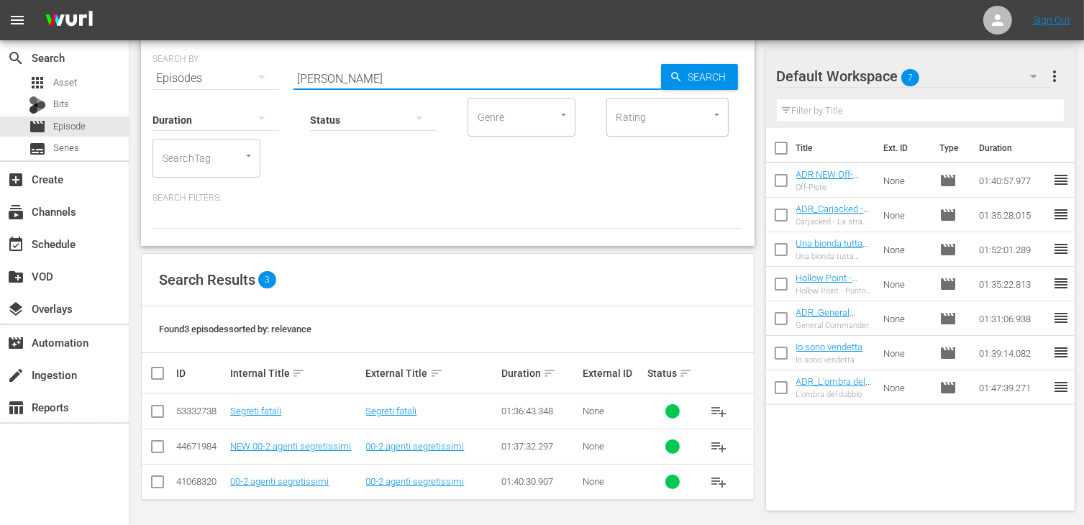
click at [160, 407] on input "checkbox" at bounding box center [157, 414] width 17 height 17
checkbox input "true"
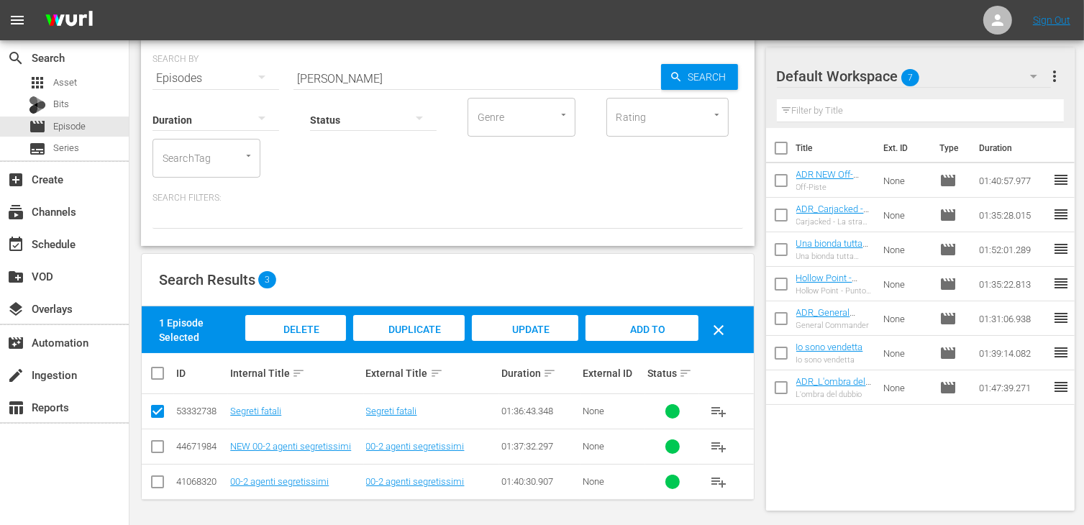
click at [626, 326] on span "Add to Workspace" at bounding box center [641, 343] width 70 height 39
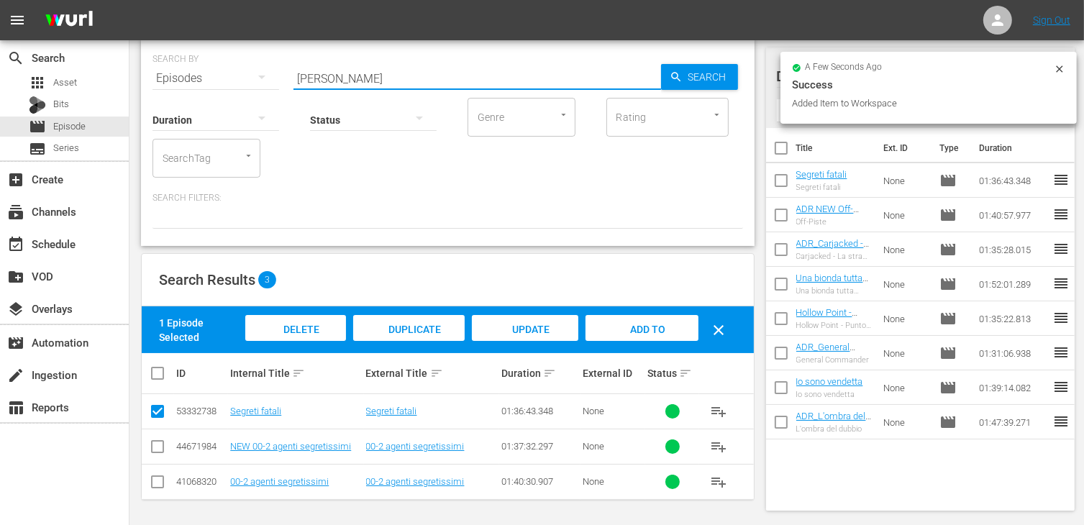
drag, startPoint x: 349, startPoint y: 77, endPoint x: 253, endPoint y: 62, distance: 97.5
click at [253, 62] on div "SEARCH BY Search By Episodes Search ID, Title, Description, Keywords, or Catego…" at bounding box center [447, 70] width 590 height 52
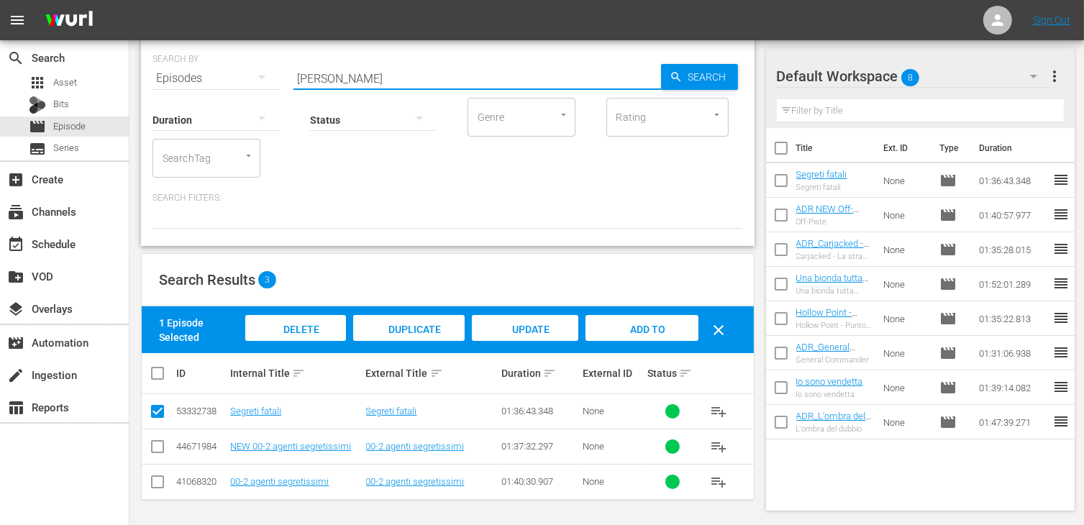
type input "april rai"
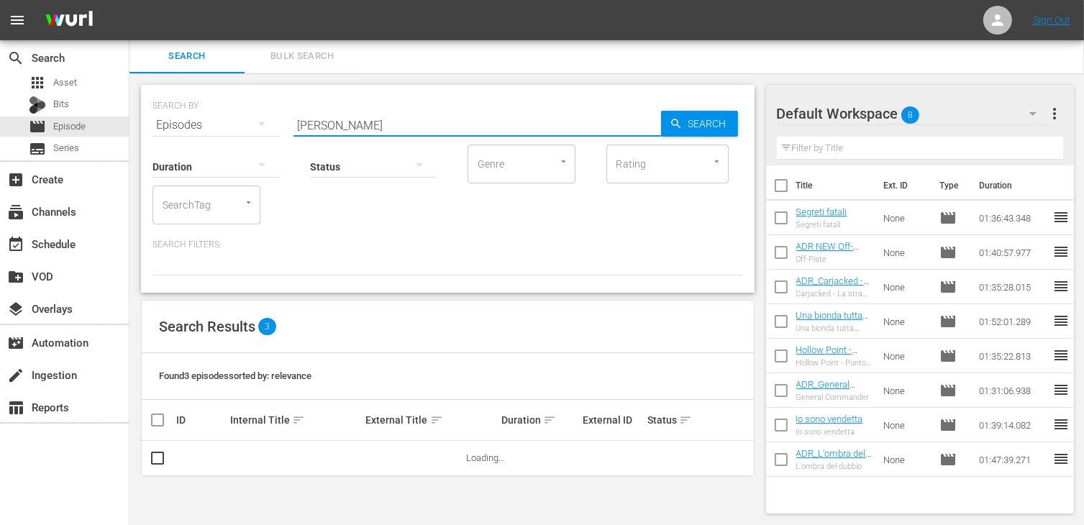
scroll to position [0, 0]
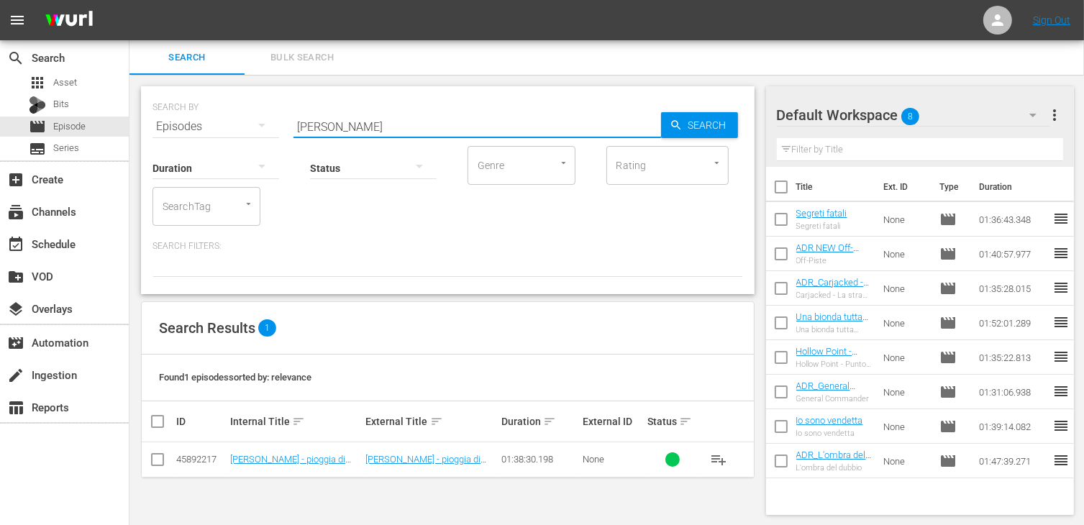
click at [155, 461] on input "checkbox" at bounding box center [157, 462] width 17 height 17
checkbox input "true"
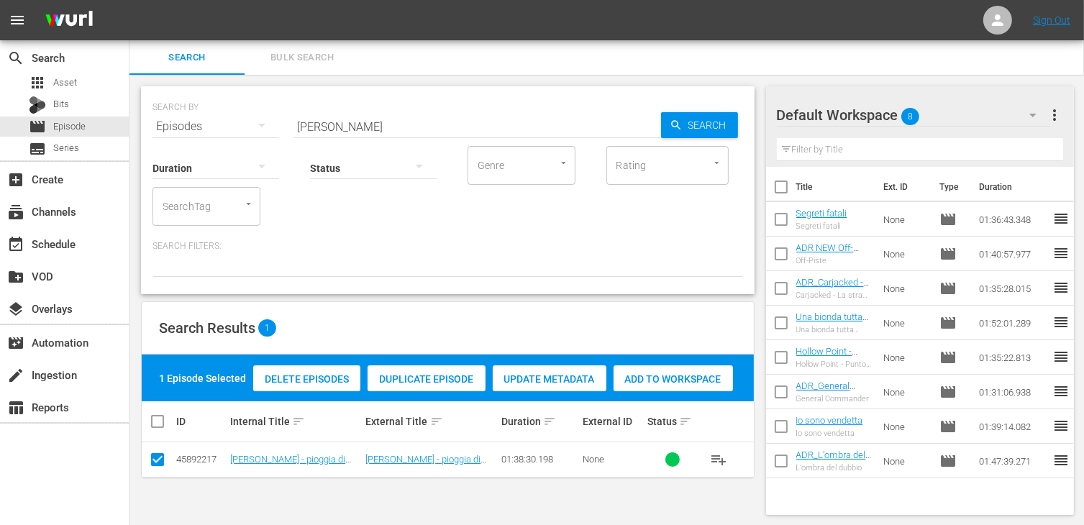
click at [682, 376] on span "Add to Workspace" at bounding box center [672, 379] width 119 height 12
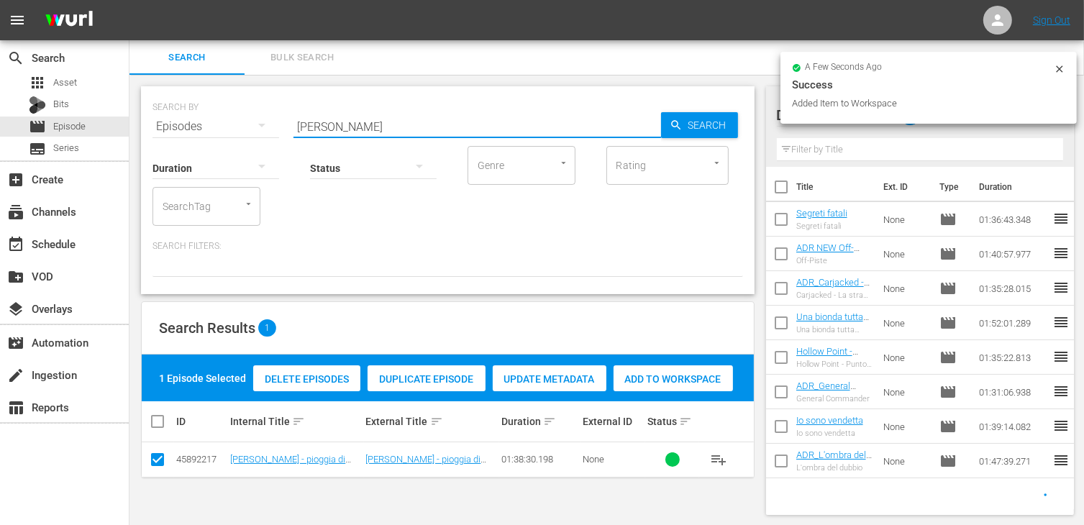
drag, startPoint x: 348, startPoint y: 119, endPoint x: 270, endPoint y: 110, distance: 78.9
click at [270, 110] on div "SEARCH BY Search By Episodes Search ID, Title, Description, Keywords, or Catego…" at bounding box center [447, 118] width 590 height 52
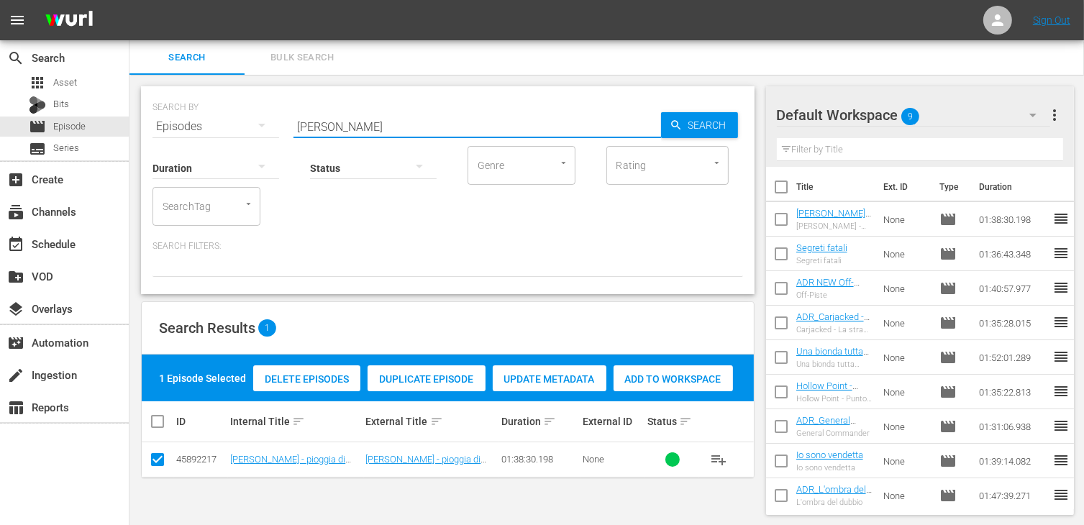
type input "bruce lee"
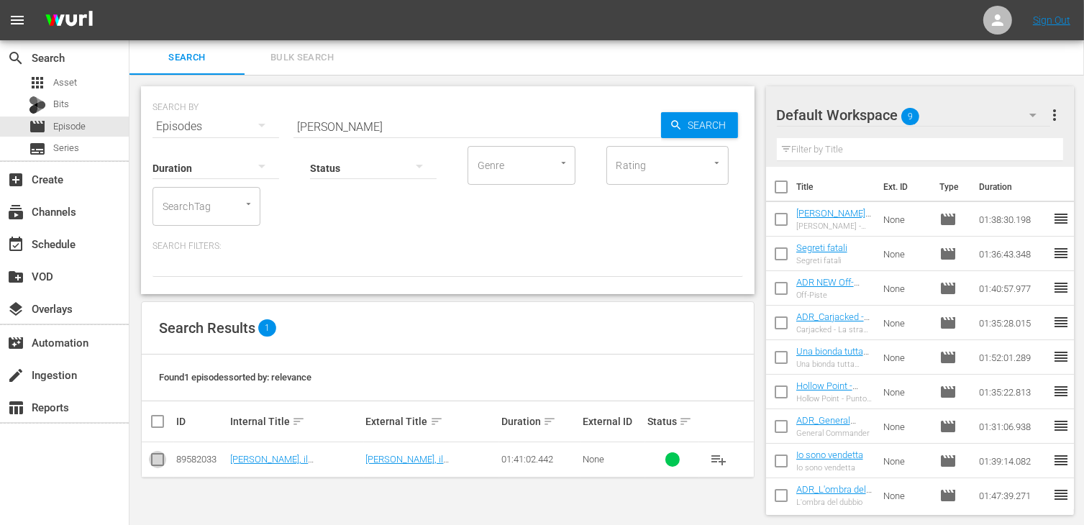
click at [151, 456] on input "checkbox" at bounding box center [157, 462] width 17 height 17
checkbox input "true"
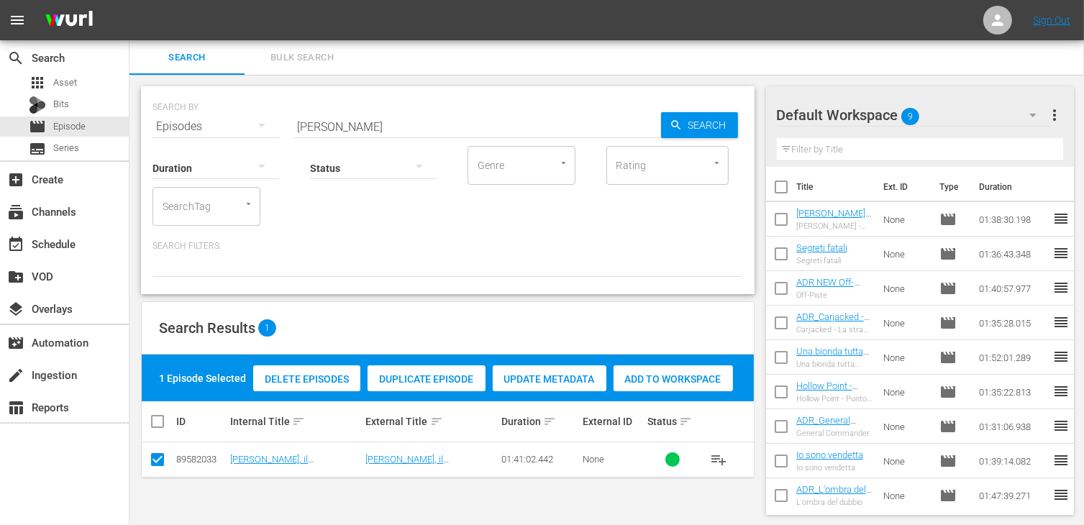
click at [644, 384] on span "Add to Workspace" at bounding box center [672, 379] width 119 height 12
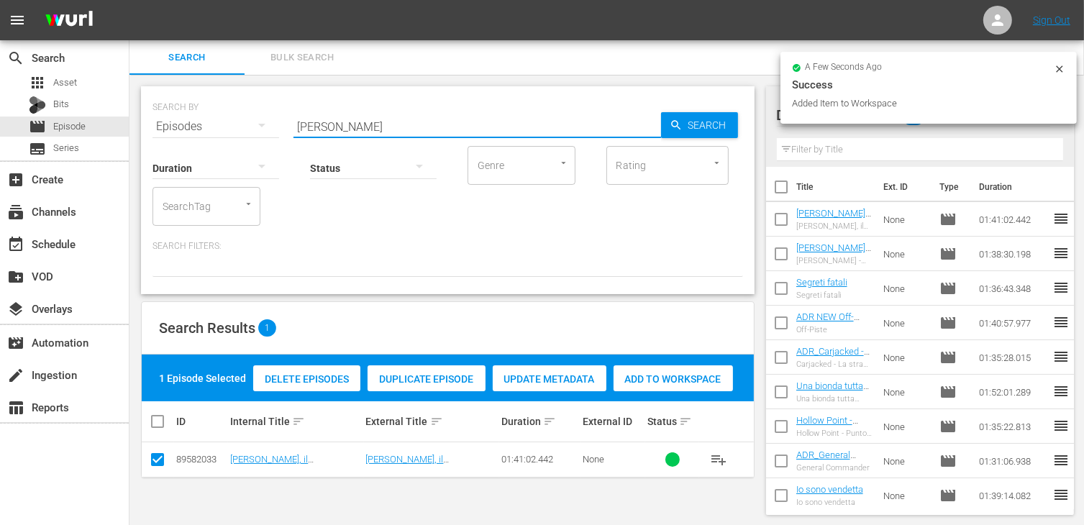
drag, startPoint x: 298, startPoint y: 112, endPoint x: 207, endPoint y: 88, distance: 94.4
click at [207, 88] on div "SEARCH BY Search By Episodes Search ID, Title, Description, Keywords, or Catego…" at bounding box center [447, 190] width 613 height 208
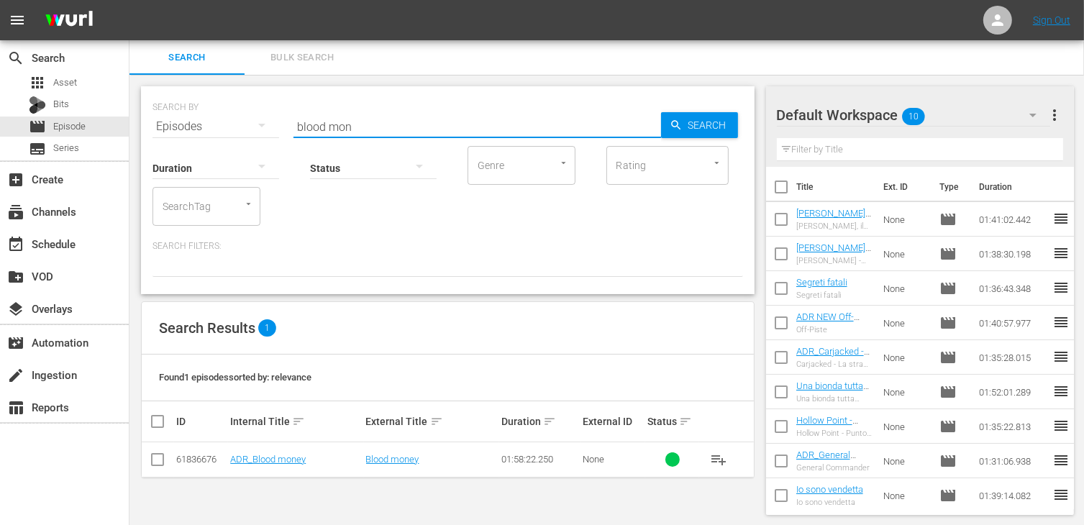
type input "blood mon"
click at [156, 467] on input "checkbox" at bounding box center [157, 462] width 17 height 17
checkbox input "true"
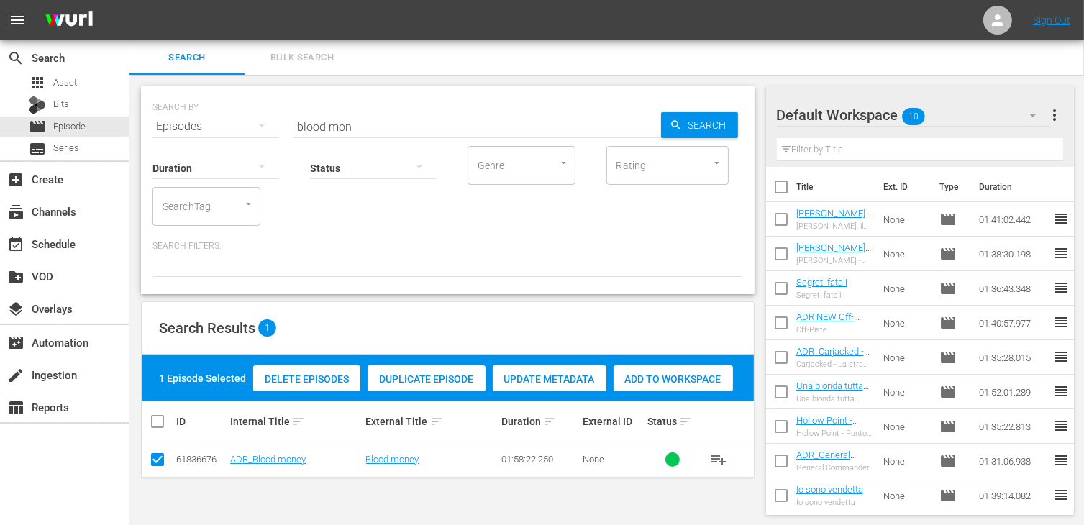
click at [667, 383] on span "Add to Workspace" at bounding box center [672, 379] width 119 height 12
drag, startPoint x: 366, startPoint y: 126, endPoint x: 289, endPoint y: 120, distance: 77.2
click at [289, 120] on div "SEARCH BY Search By Episodes Search ID, Title, Description, Keywords, or Catego…" at bounding box center [447, 118] width 590 height 52
type input "twin dr"
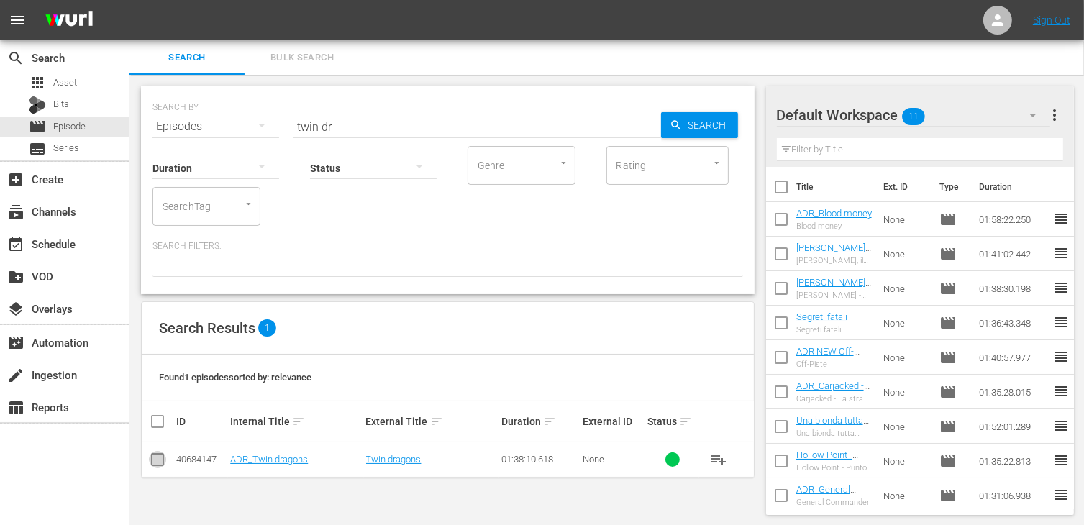
click at [164, 463] on input "checkbox" at bounding box center [157, 462] width 17 height 17
checkbox input "true"
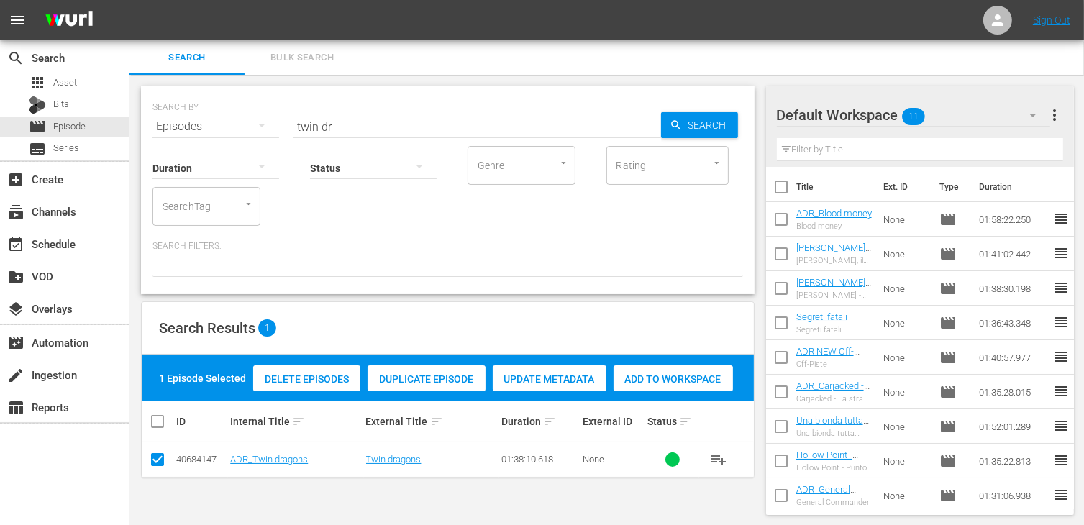
click at [656, 380] on span "Add to Workspace" at bounding box center [672, 379] width 119 height 12
click at [206, 111] on div "SEARCH BY Search By Episodes Search ID, Title, Description, Keywords, or Catego…" at bounding box center [447, 190] width 613 height 208
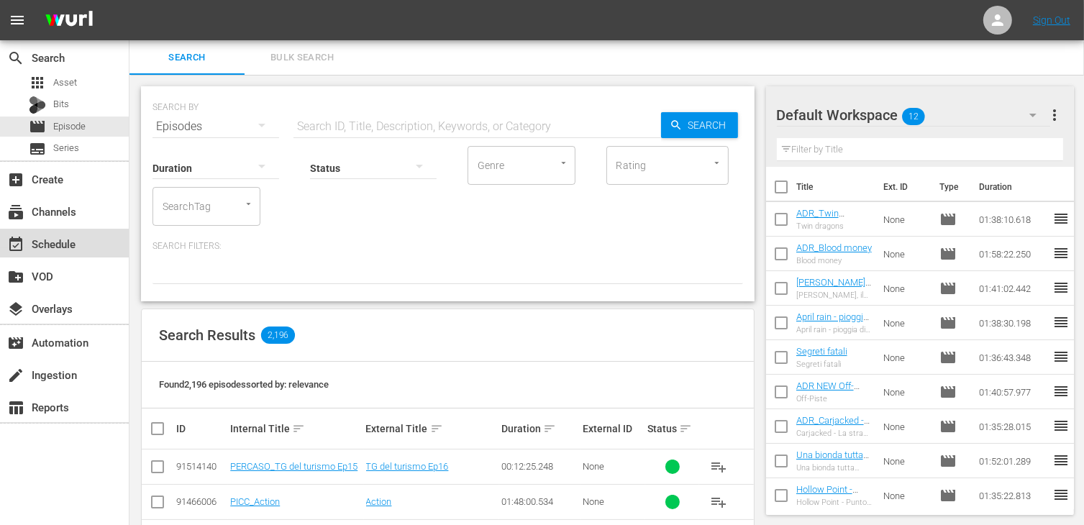
click at [75, 242] on div "event_available Schedule" at bounding box center [40, 241] width 81 height 13
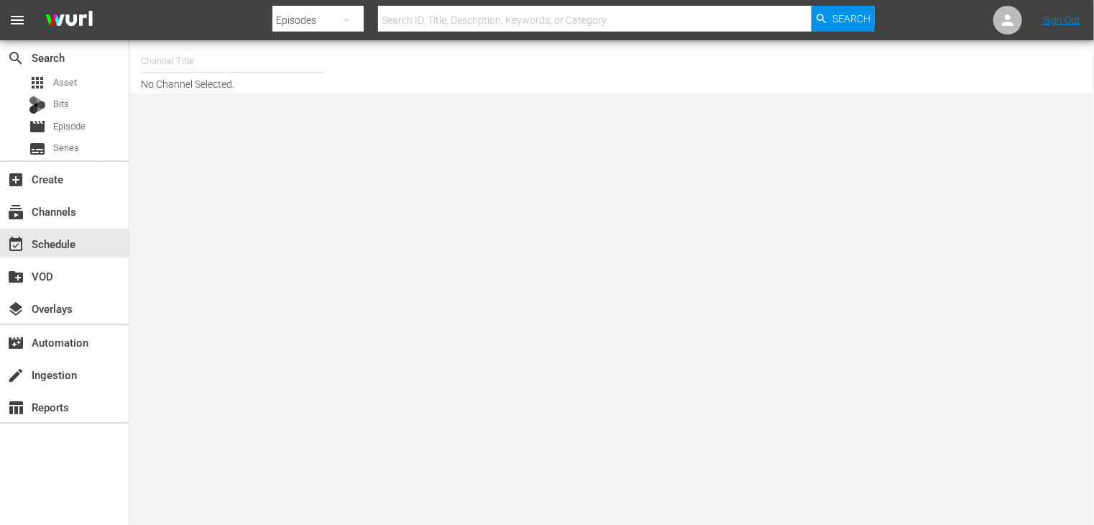
click at [155, 68] on input "text" at bounding box center [233, 61] width 184 height 35
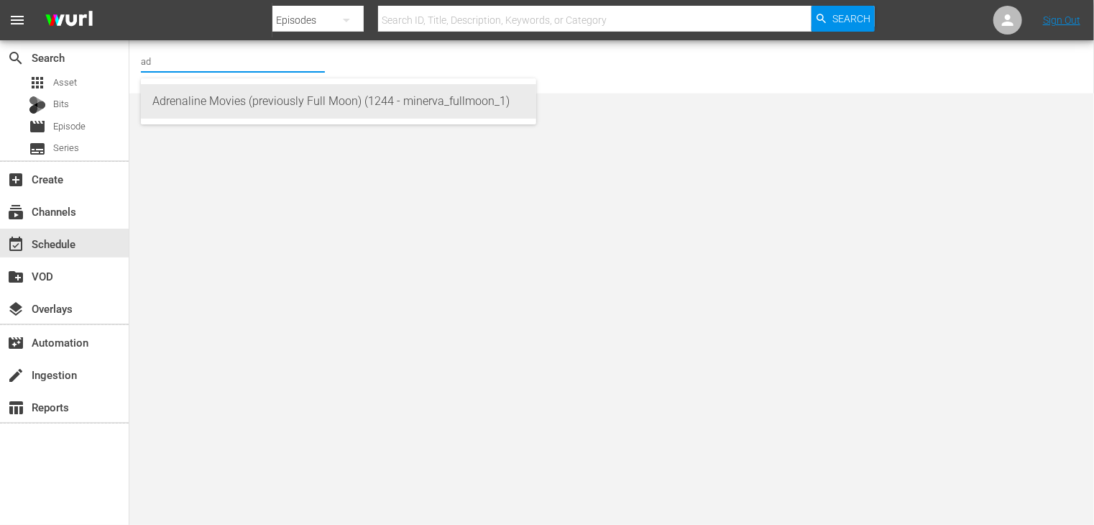
click at [212, 114] on div "Adrenaline Movies (previously Full Moon) (1244 - minerva_fullmoon_1)" at bounding box center [338, 101] width 372 height 35
type input "Adrenaline Movies (previously Full Moon) (1244 - minerva_fullmoon_1)"
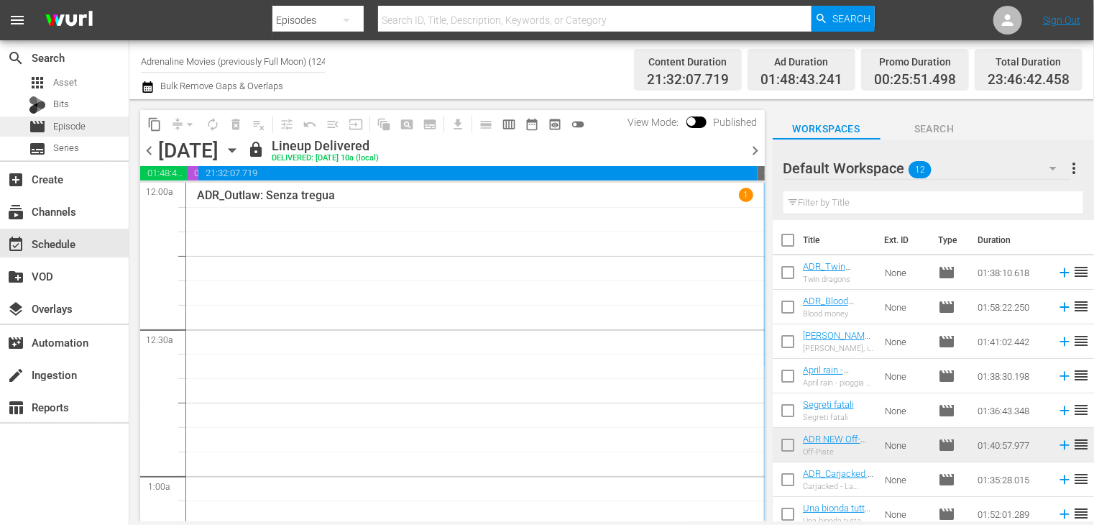
click at [72, 127] on span "Episode" at bounding box center [69, 126] width 32 height 14
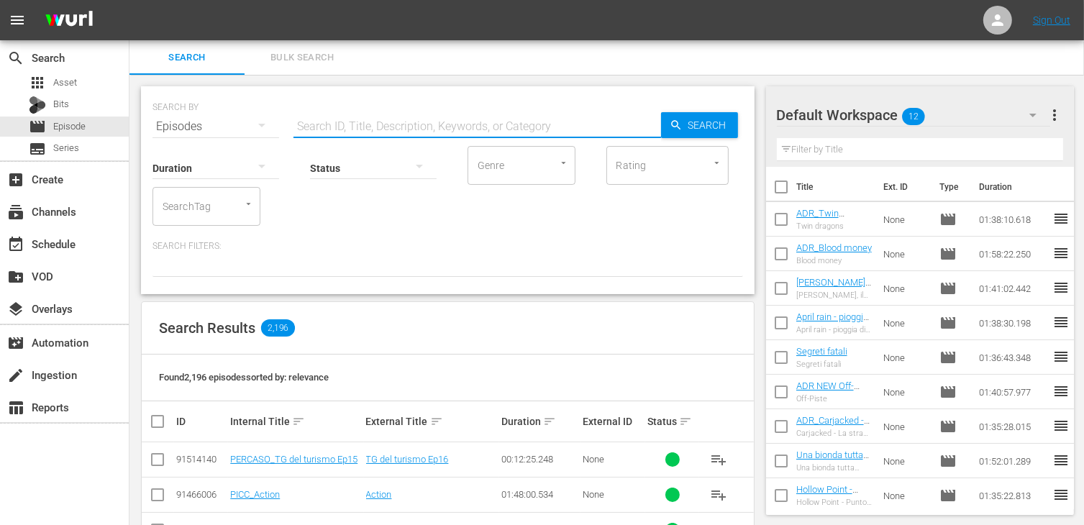
click at [329, 127] on input "text" at bounding box center [476, 126] width 367 height 35
type input "undisp"
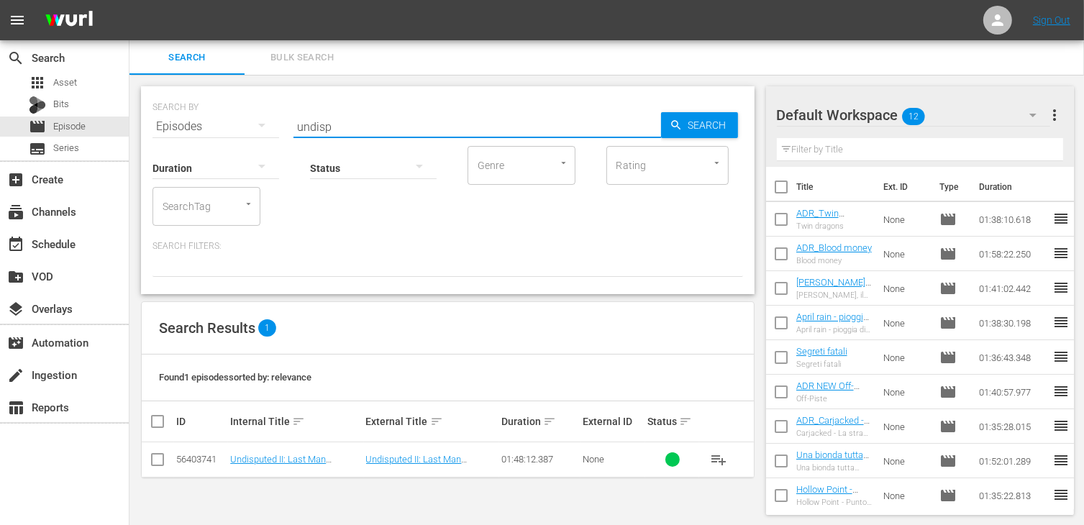
click at [156, 461] on input "checkbox" at bounding box center [157, 462] width 17 height 17
checkbox input "true"
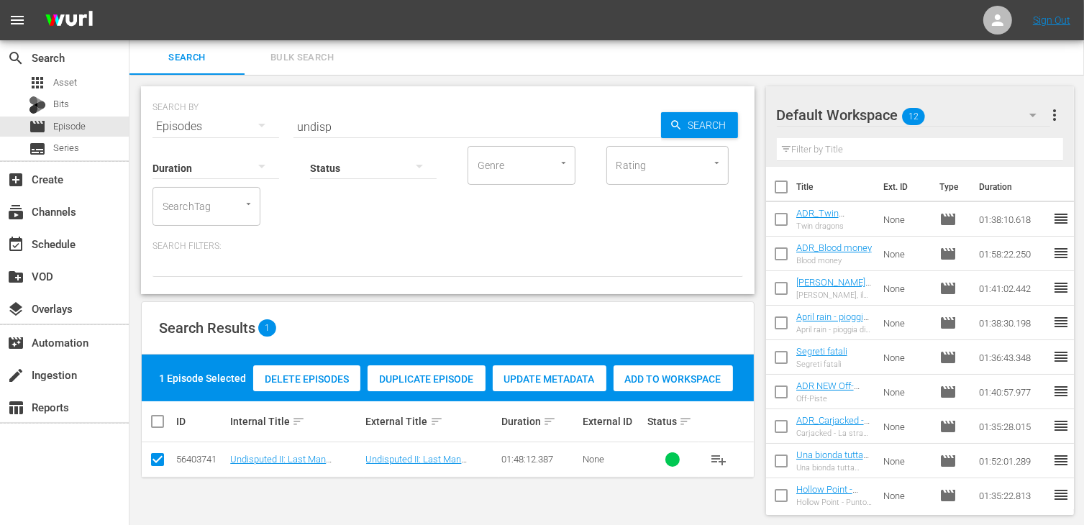
click at [703, 382] on span "Add to Workspace" at bounding box center [672, 379] width 119 height 12
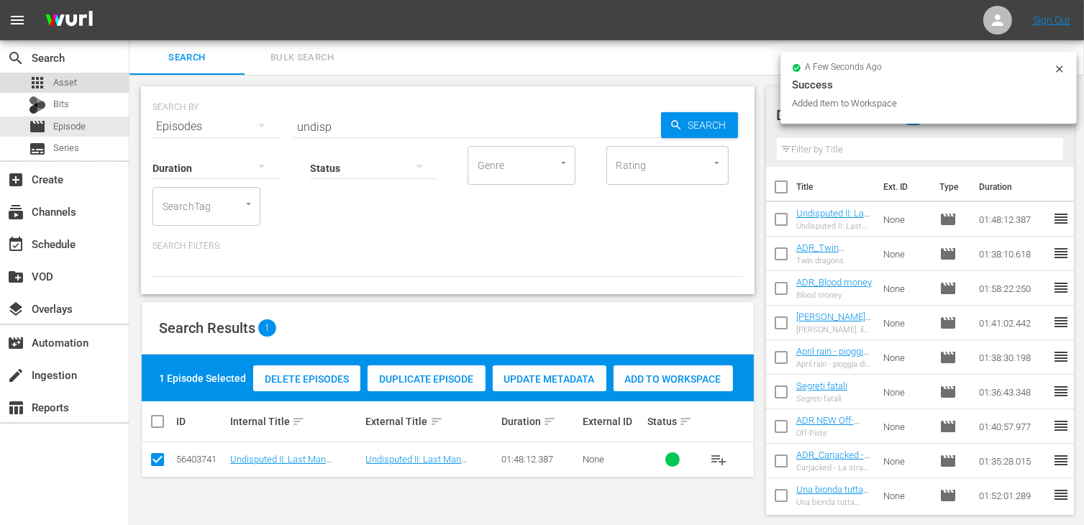
click at [82, 88] on div "apps Asset" at bounding box center [64, 83] width 129 height 20
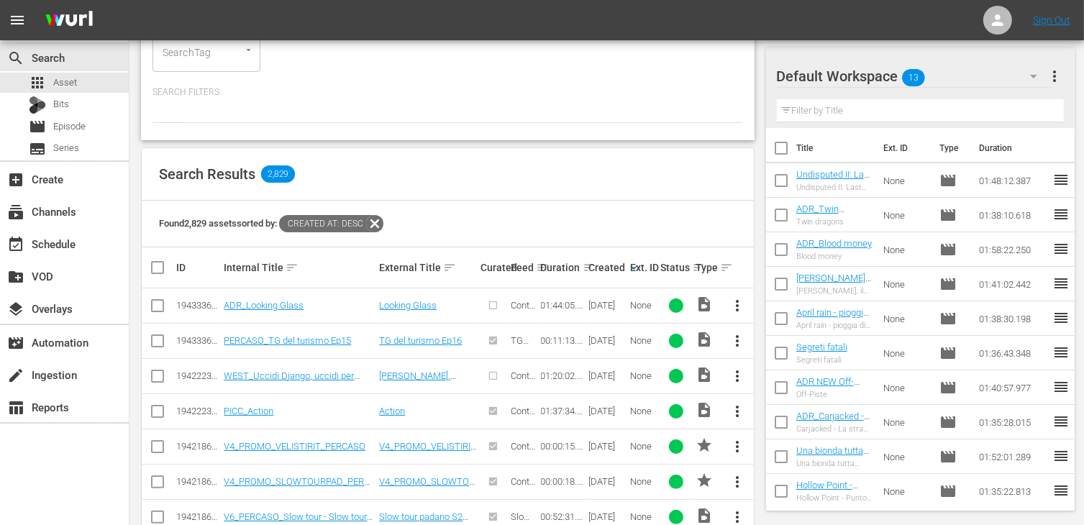
scroll to position [232, 0]
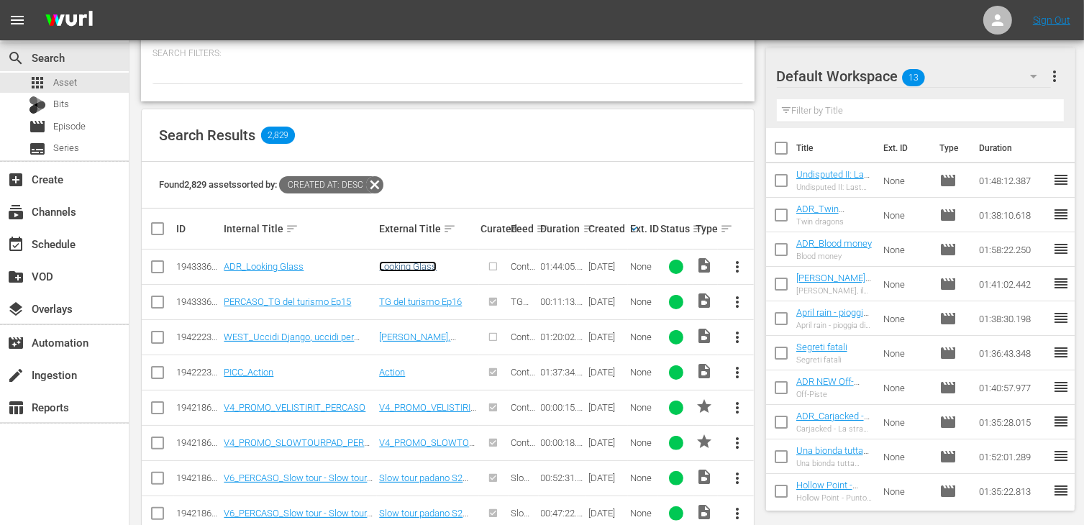
click at [420, 266] on link "Looking Glass" at bounding box center [408, 266] width 58 height 11
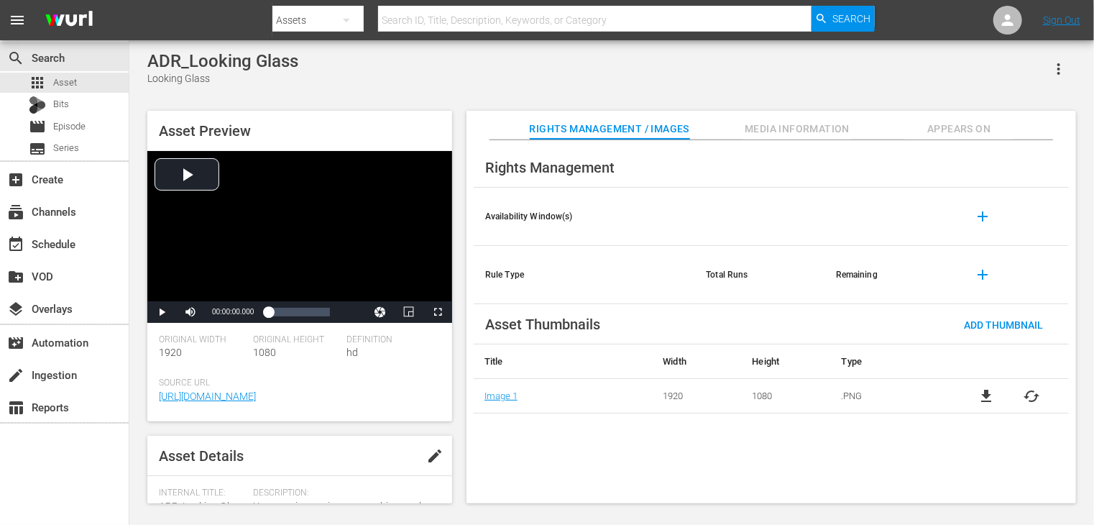
click at [274, 445] on div "Asset Details edit" at bounding box center [299, 456] width 305 height 40
click at [431, 455] on span "edit" at bounding box center [434, 455] width 17 height 17
click at [260, 449] on div "Asset Details Discard Save" at bounding box center [299, 456] width 305 height 40
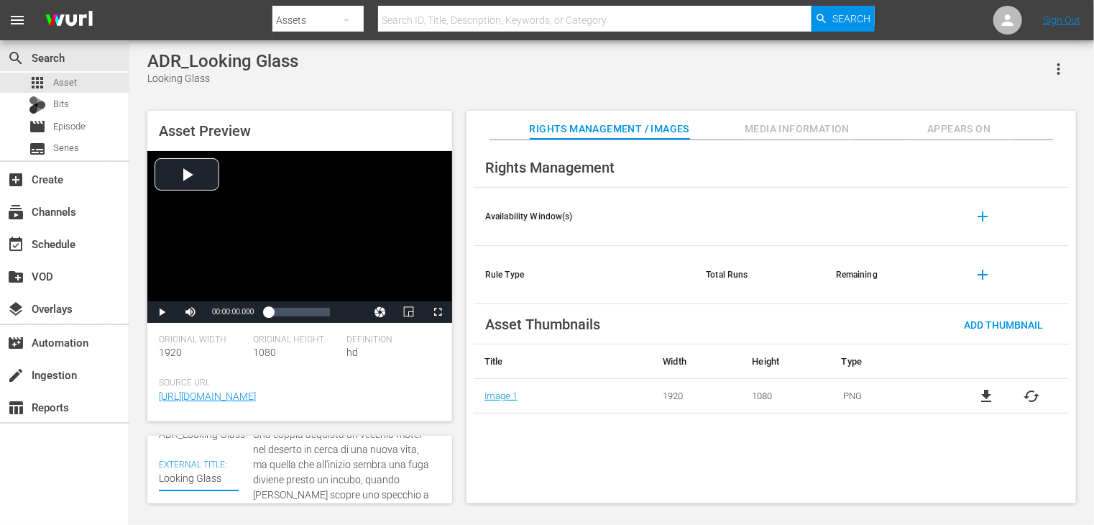
scroll to position [130, 0]
type textarea "Looking Glass"
type textarea "Looking Glass -"
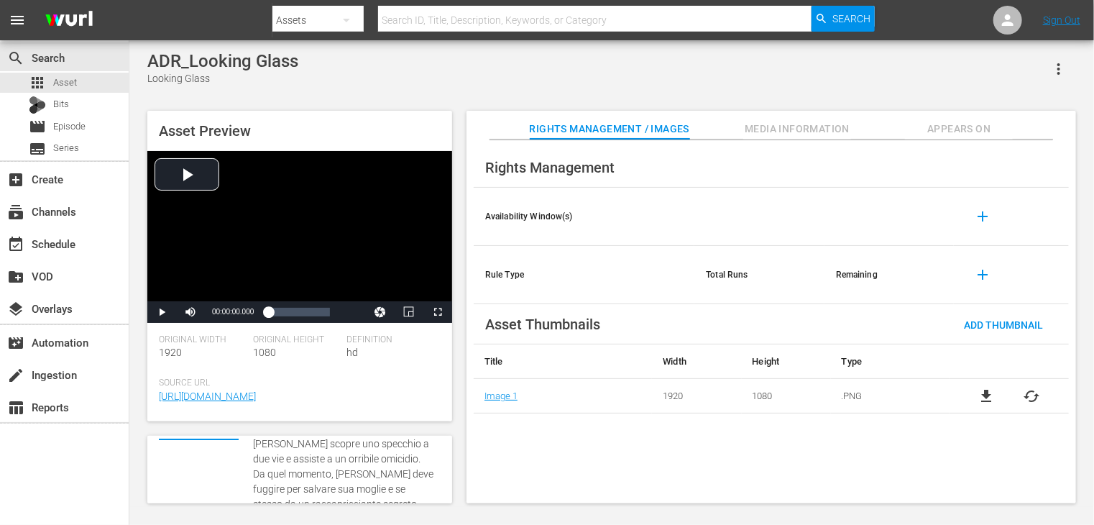
type textarea "Looking Glass -"
type textarea "Looking Glass - O"
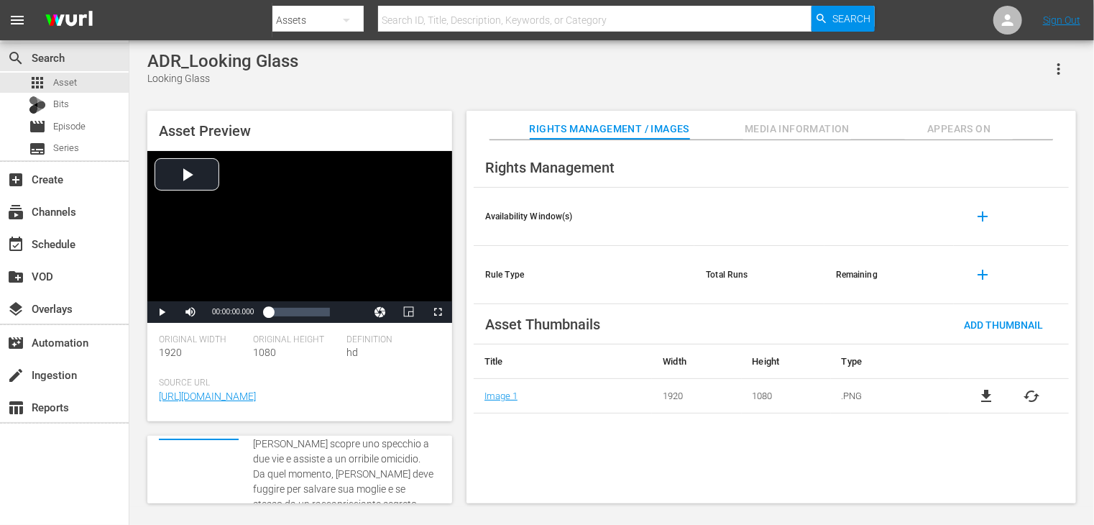
type textarea "Looking Glass - Ol"
type textarea "Looking Glass - Olt"
type textarea "Looking Glass - Oltr"
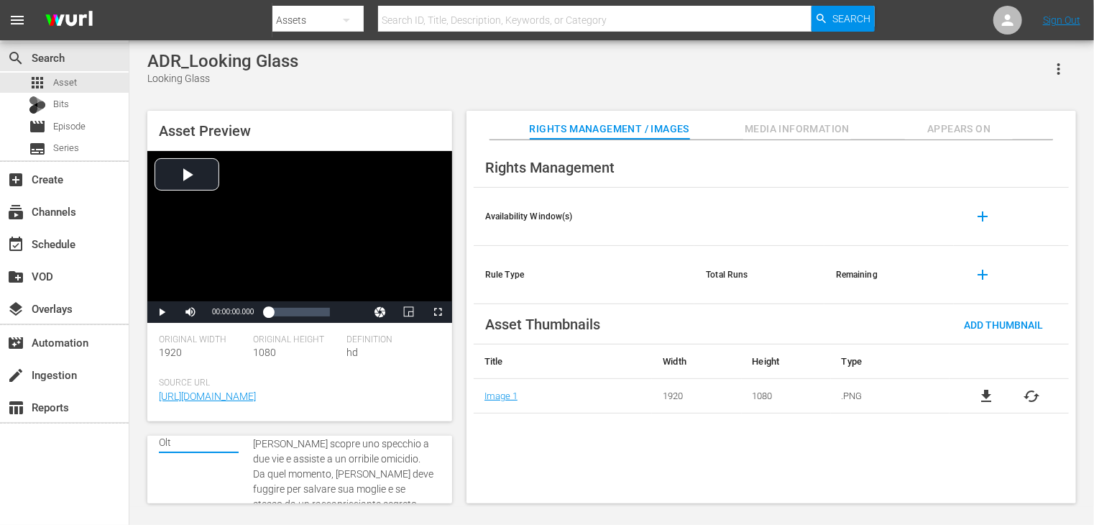
type textarea "Looking Glass - Oltr"
type textarea "Looking Glass - Oltre"
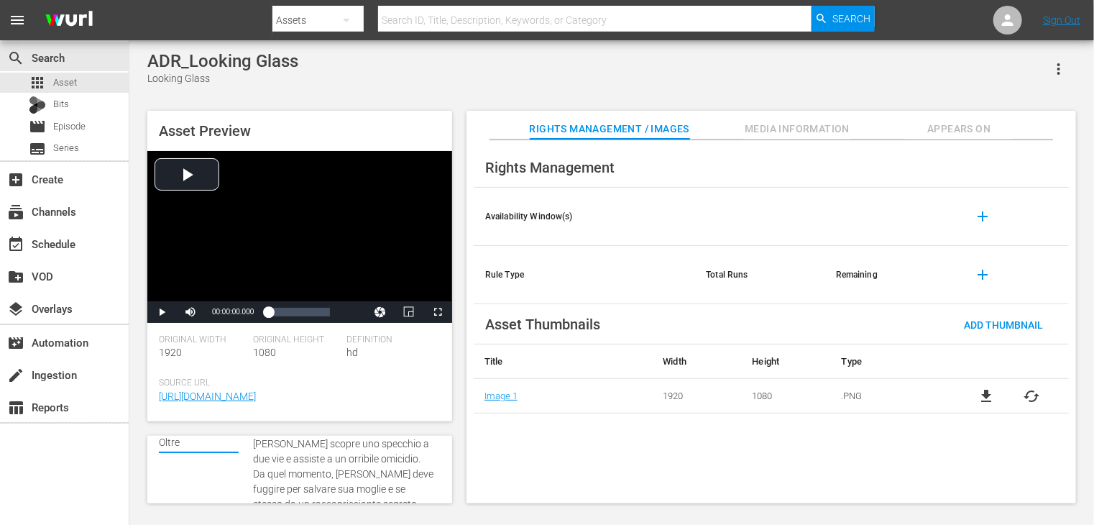
type textarea "Looking Glass - Oltre l"
type textarea "Looking Glass - Oltre lo"
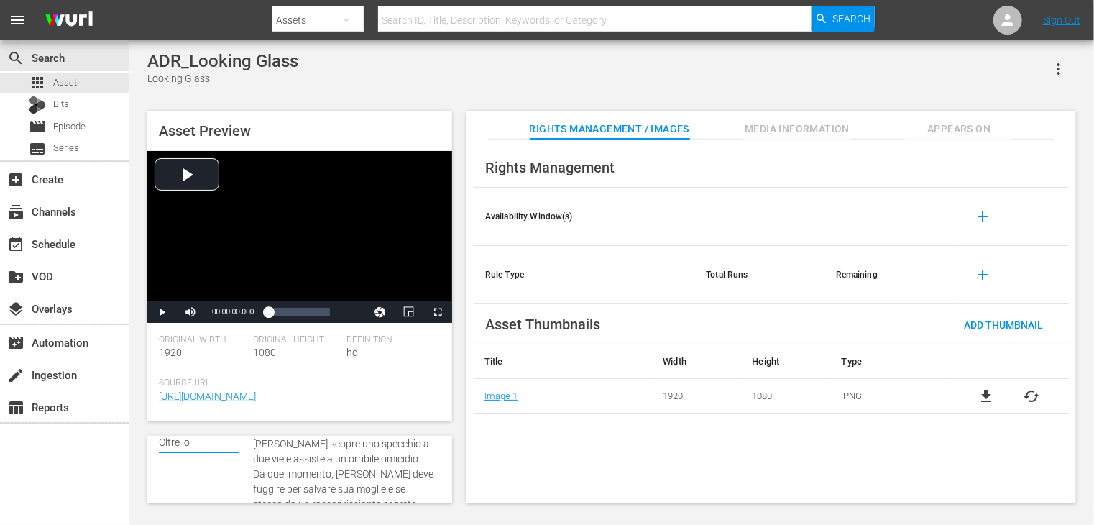
type textarea "Looking Glass - Oltre lo"
type textarea "Looking Glass - Oltre lo s"
type textarea "Looking Glass - Oltre lo sp"
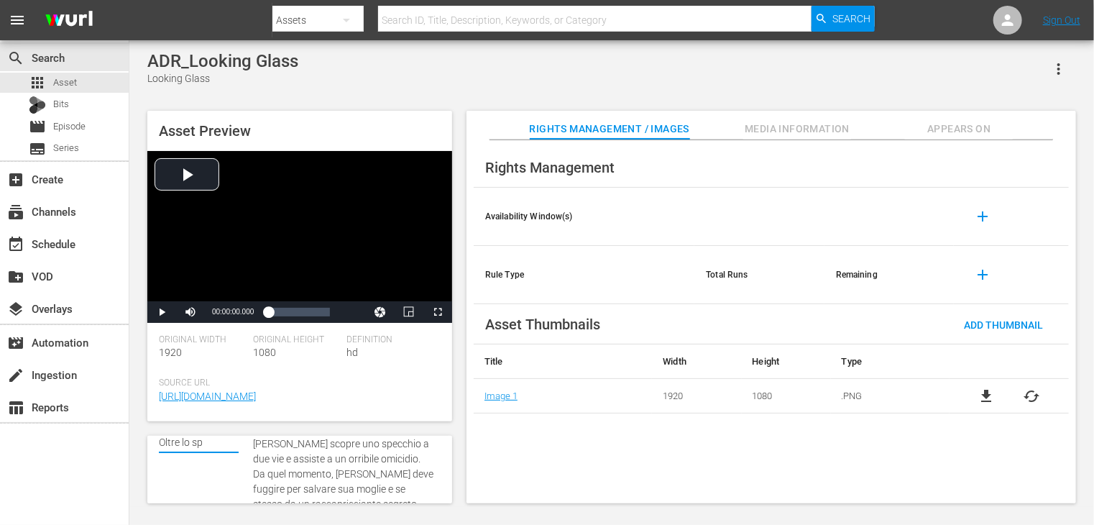
type textarea "Looking Glass - Oltre lo spe"
type textarea "Looking Glass - Oltre lo spec"
type textarea "Looking Glass - Oltre lo specc"
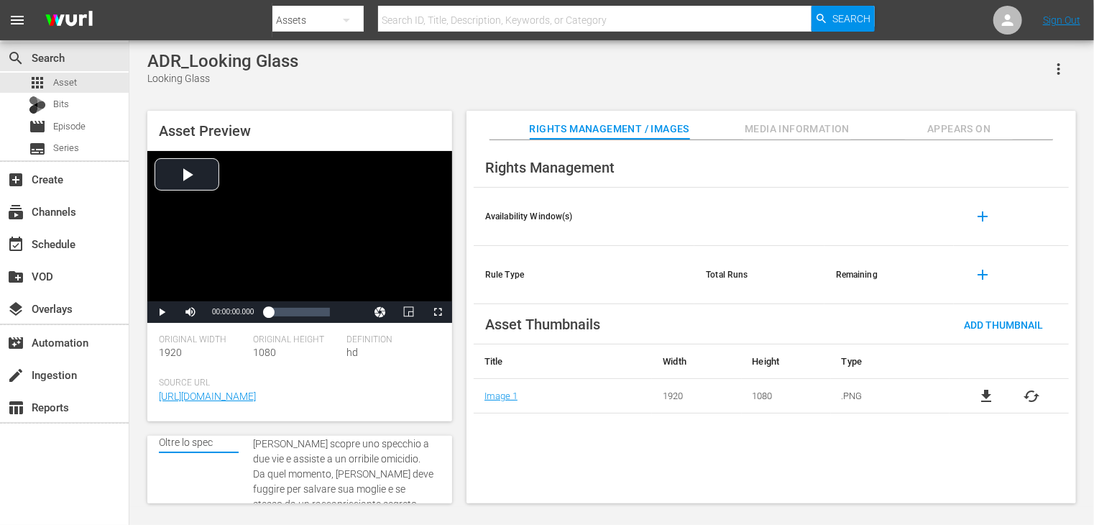
type textarea "Looking Glass - Oltre lo specc"
type textarea "Looking Glass - Oltre lo specch"
type textarea "Looking Glass - Oltre lo specchi"
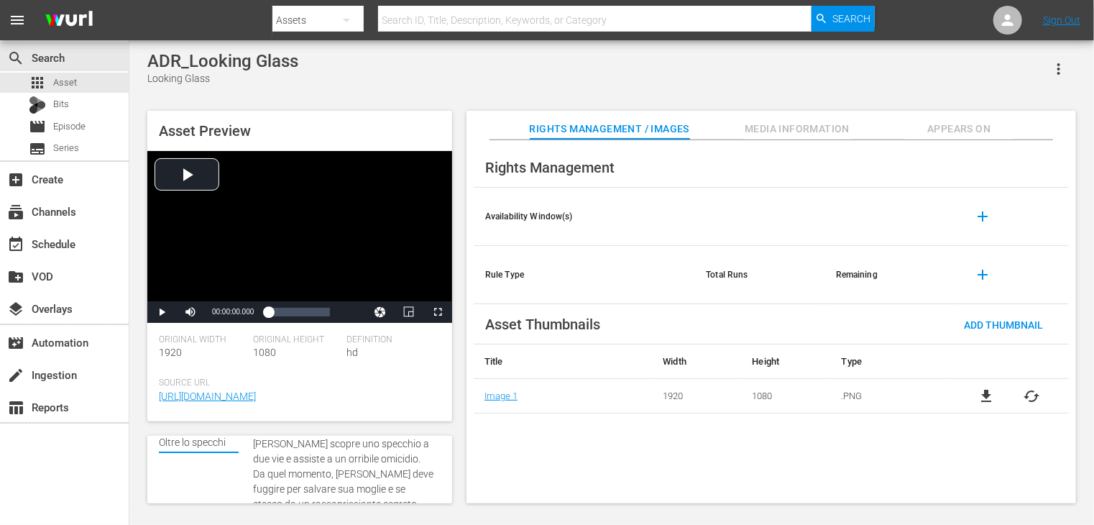
type textarea "Looking Glass - Oltre lo specchio"
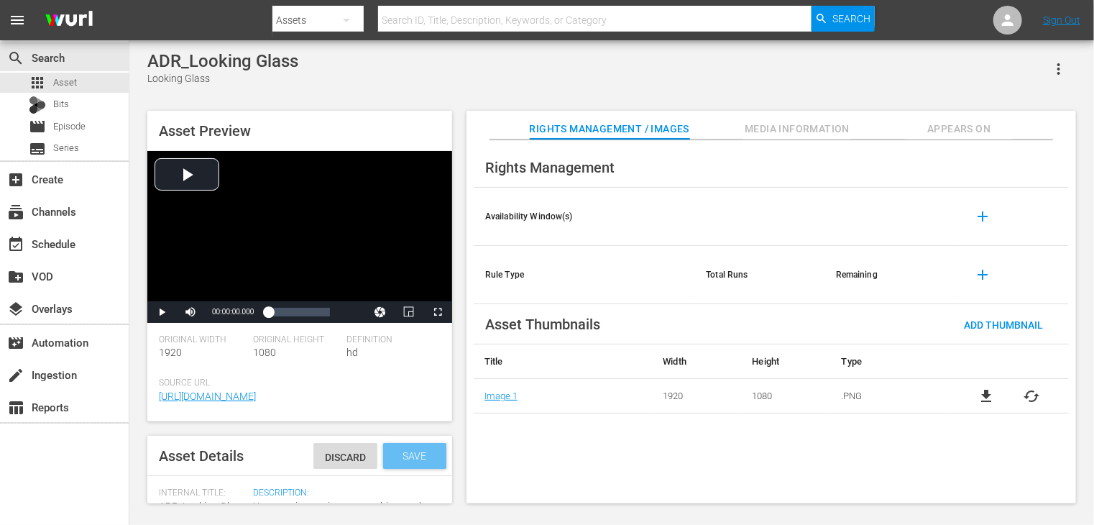
type textarea "Looking Glass - Oltre lo specchio"
click at [411, 454] on span "Save" at bounding box center [415, 456] width 47 height 12
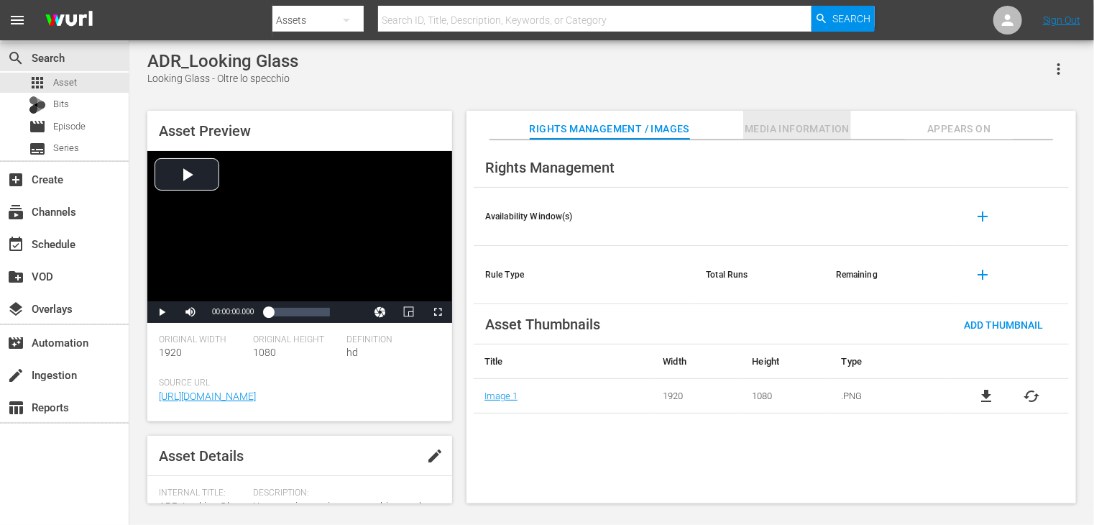
click at [805, 123] on span "Media Information" at bounding box center [798, 129] width 108 height 18
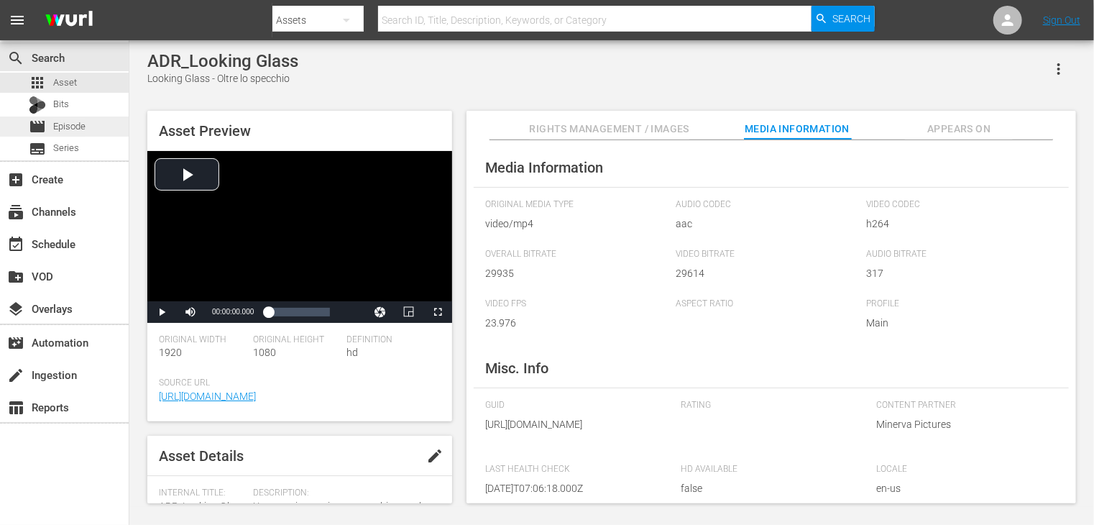
click at [77, 124] on span "Episode" at bounding box center [69, 126] width 32 height 14
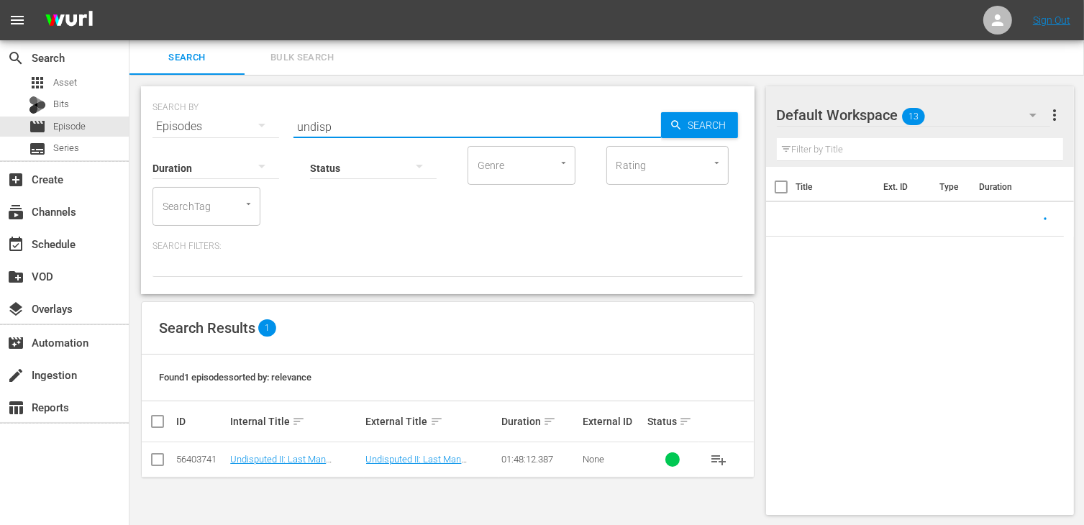
click at [361, 130] on input "undisp" at bounding box center [476, 126] width 367 height 35
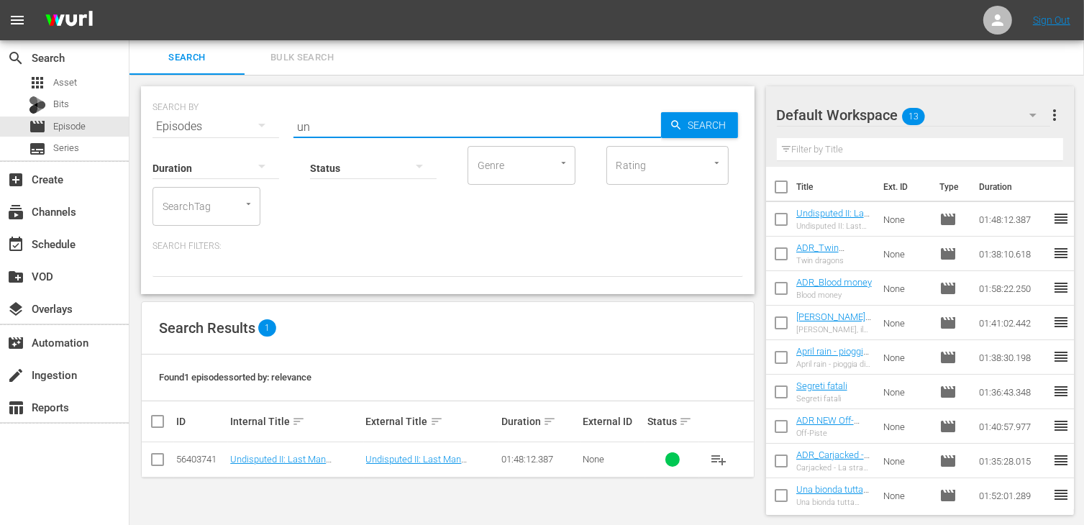
type input "u"
type input "looking"
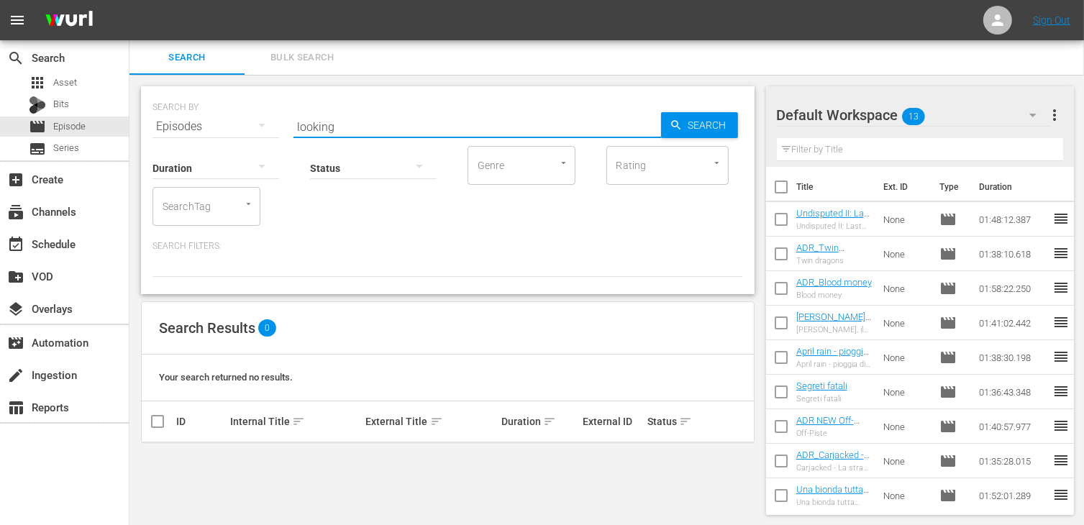
click at [777, 182] on input "checkbox" at bounding box center [781, 190] width 30 height 30
checkbox input "true"
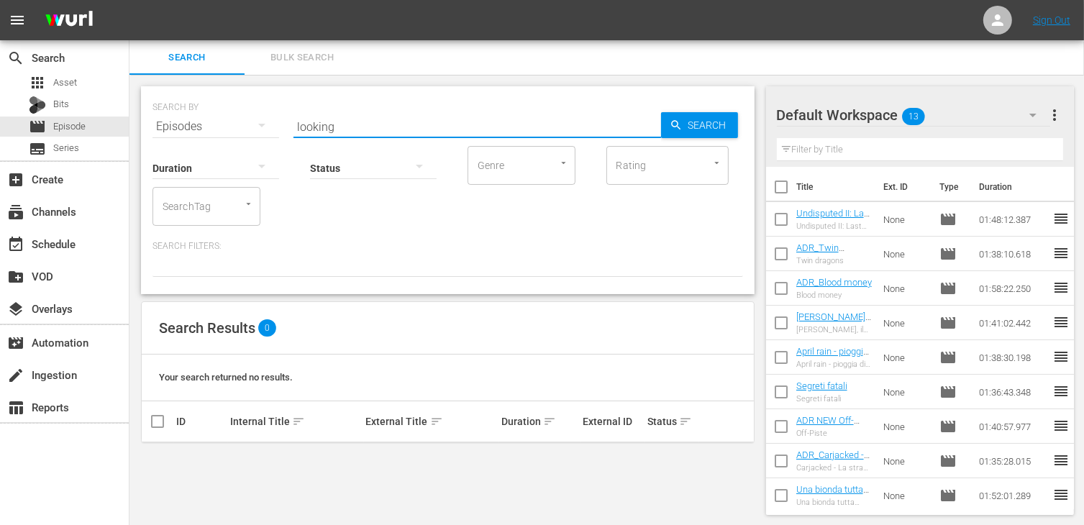
checkbox input "true"
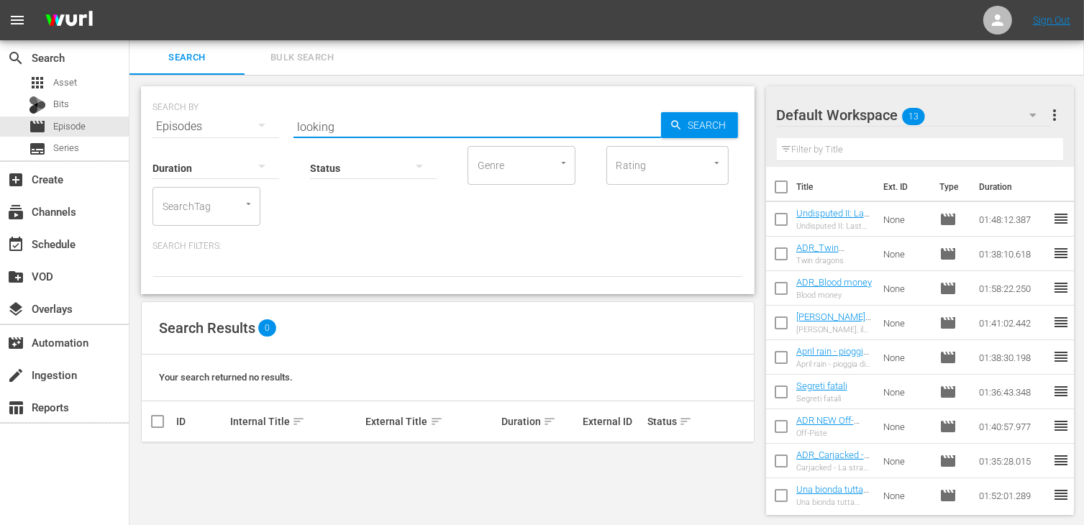
checkbox input "true"
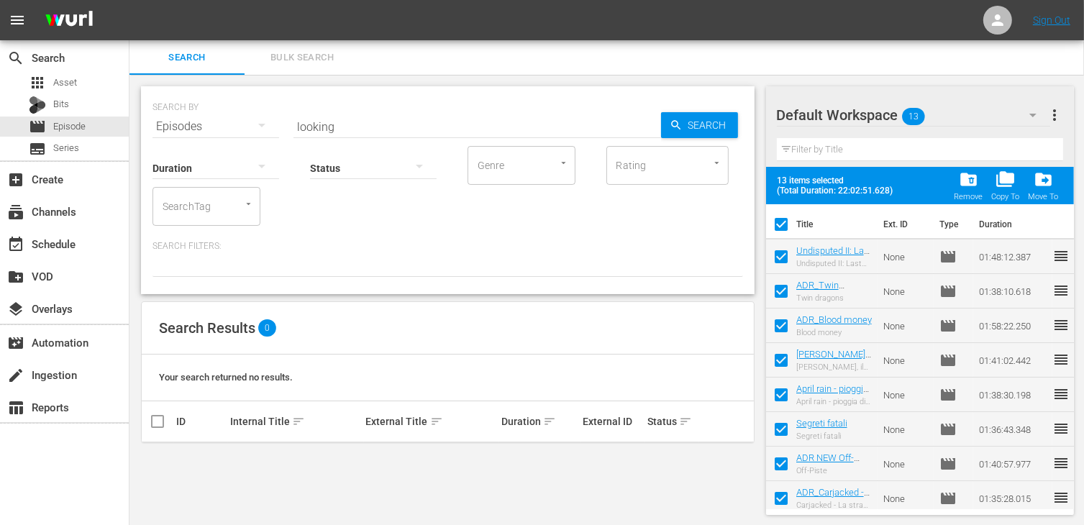
click at [66, 257] on div "event_available Schedule" at bounding box center [64, 243] width 129 height 32
click at [62, 238] on div "event_available Schedule" at bounding box center [40, 241] width 81 height 13
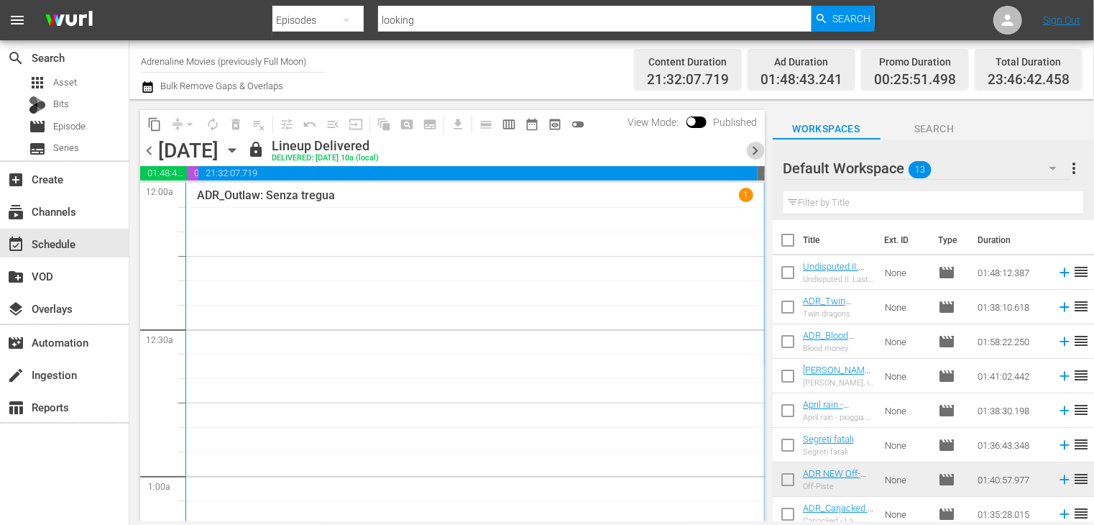
click at [751, 150] on span "chevron_right" at bounding box center [756, 151] width 18 height 18
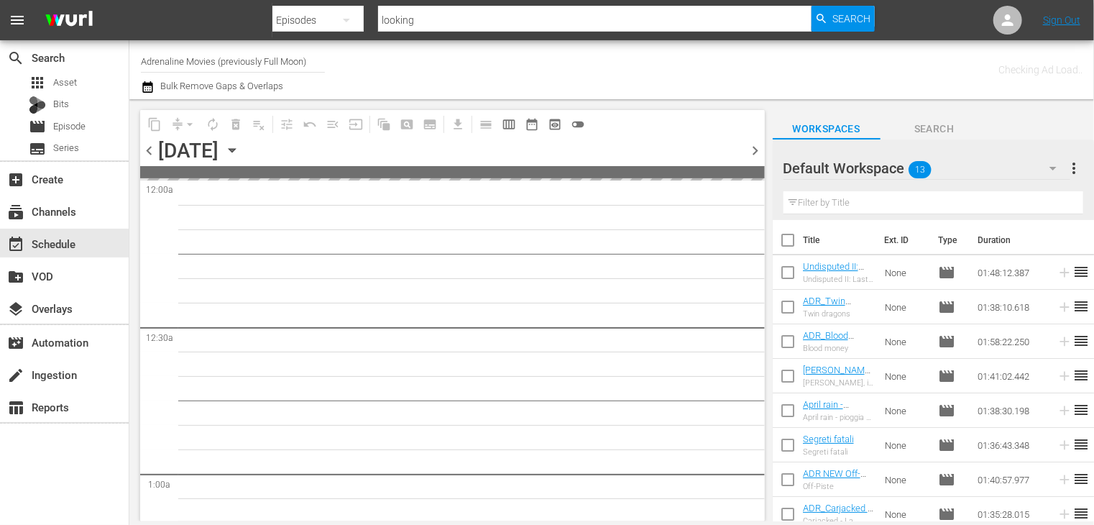
click at [751, 150] on span "chevron_right" at bounding box center [756, 151] width 18 height 18
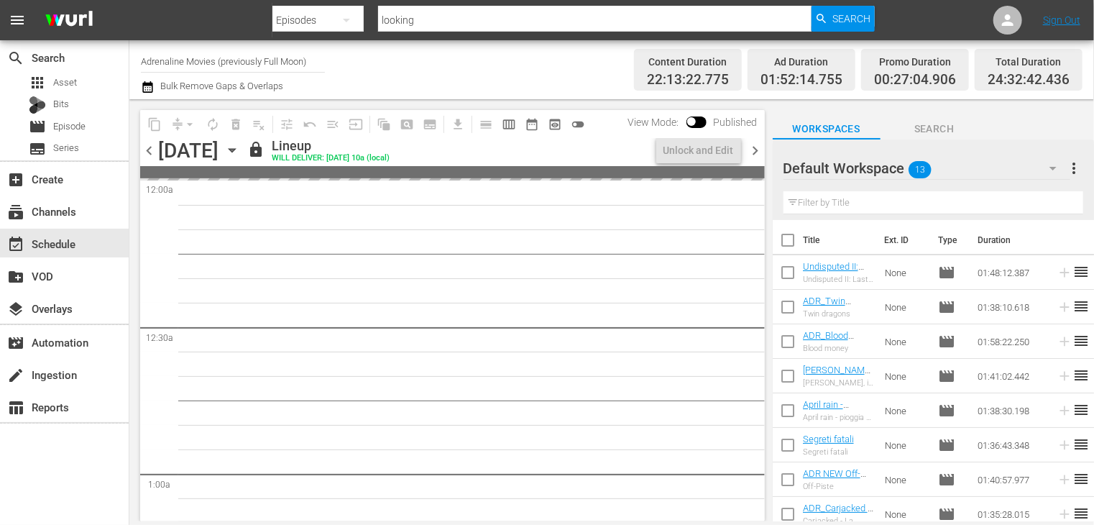
click at [751, 150] on span "chevron_right" at bounding box center [756, 151] width 18 height 18
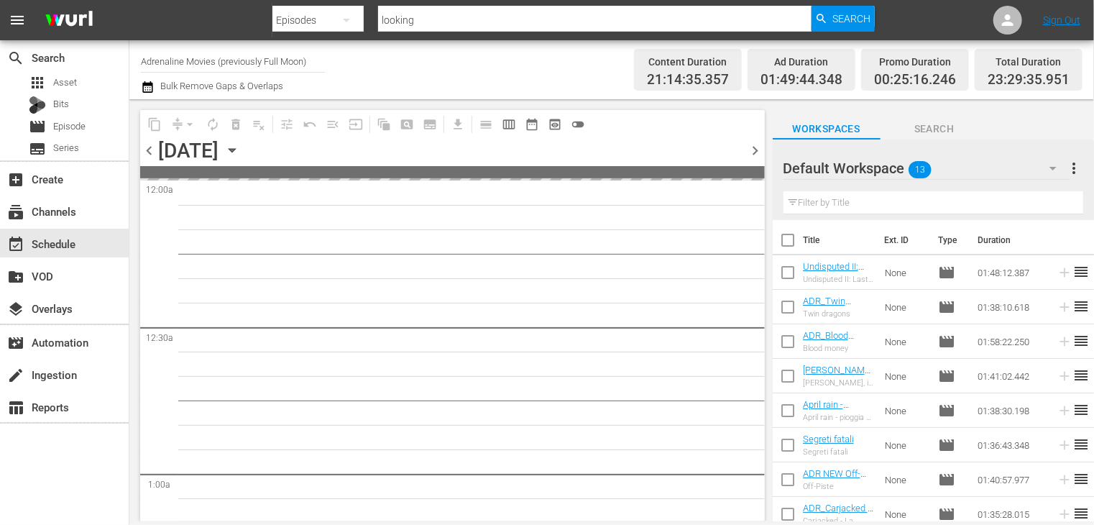
click at [751, 150] on span "chevron_right" at bounding box center [756, 151] width 18 height 18
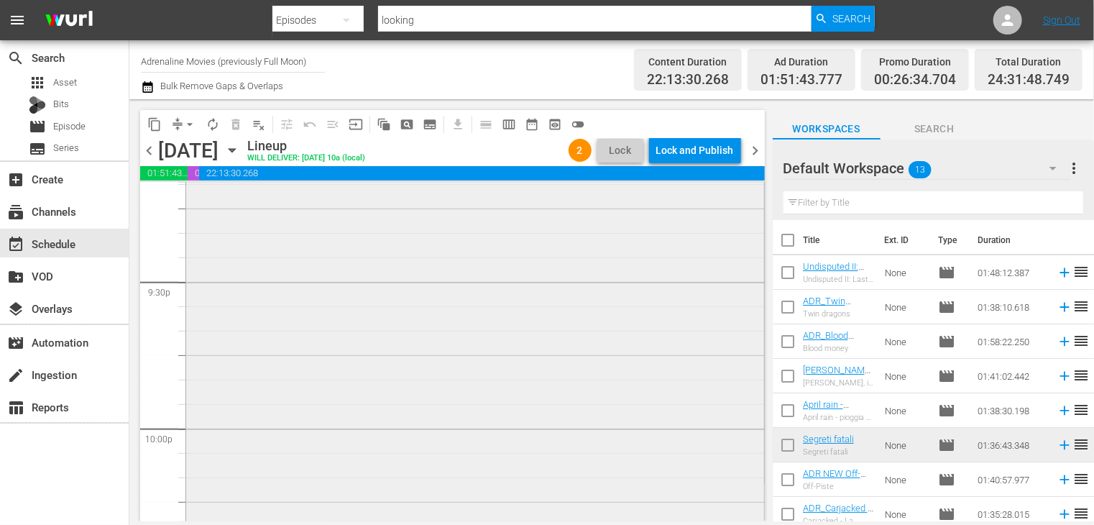
scroll to position [5921, 0]
click at [756, 155] on span "chevron_right" at bounding box center [756, 151] width 18 height 18
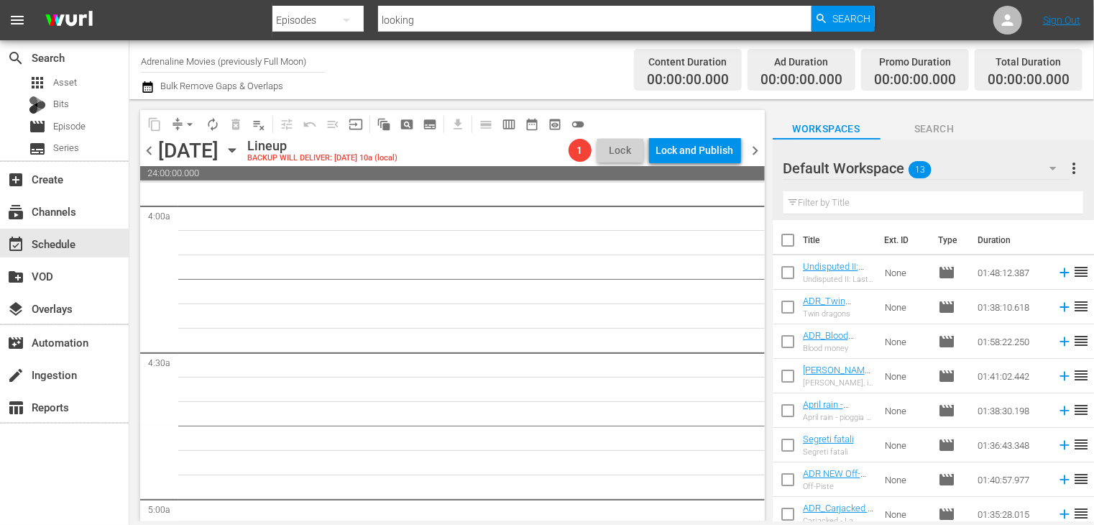
scroll to position [1582, 0]
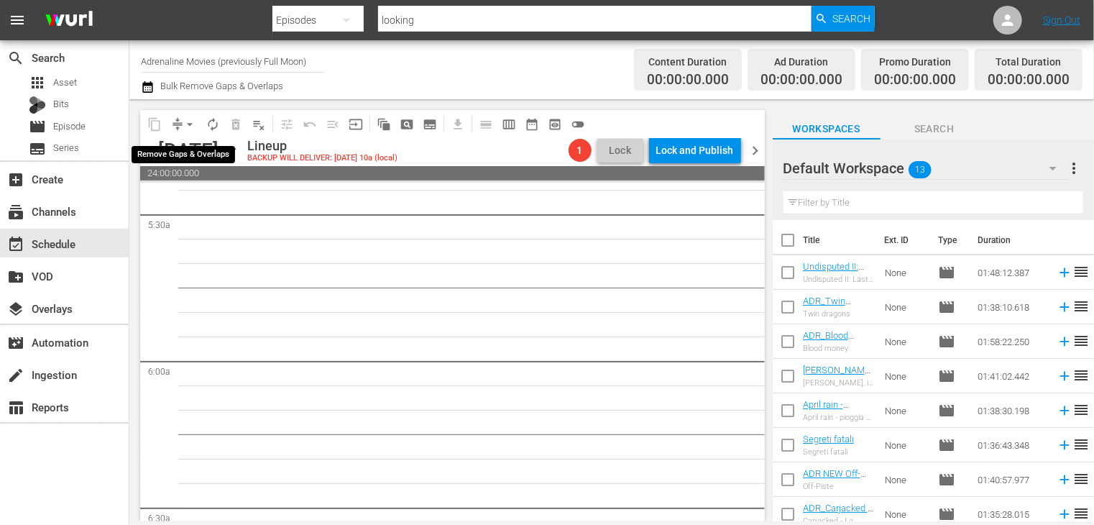
click at [187, 126] on span "arrow_drop_down" at bounding box center [190, 124] width 14 height 14
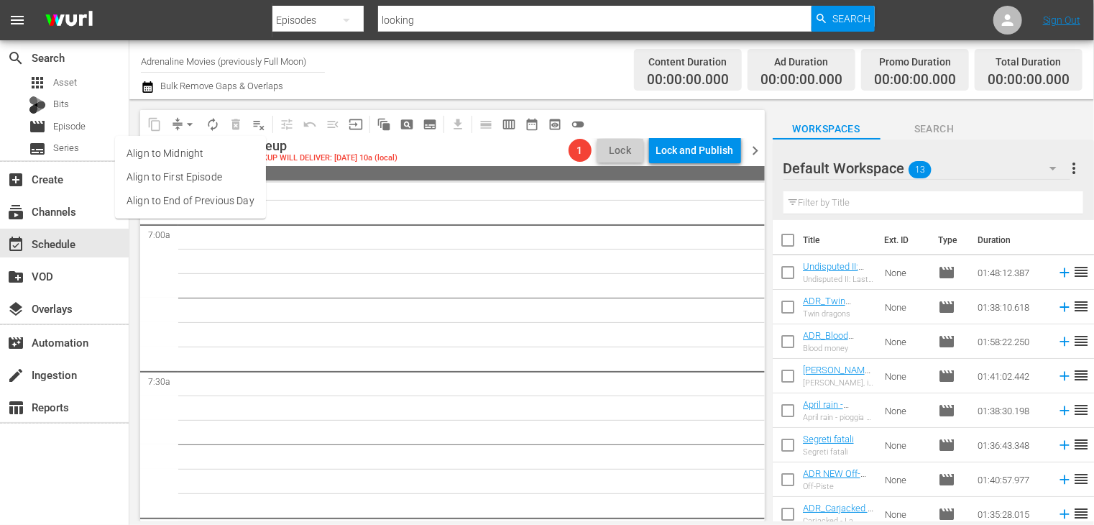
scroll to position [1870, 0]
click at [220, 208] on li "Align to End of Previous Day" at bounding box center [190, 201] width 151 height 24
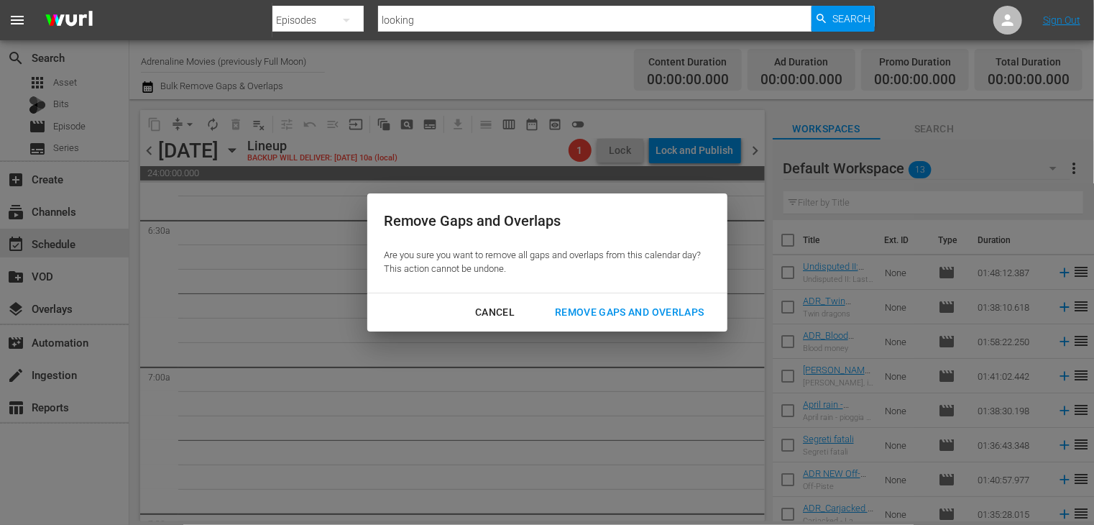
click at [669, 307] on div "Remove Gaps and Overlaps" at bounding box center [630, 312] width 172 height 18
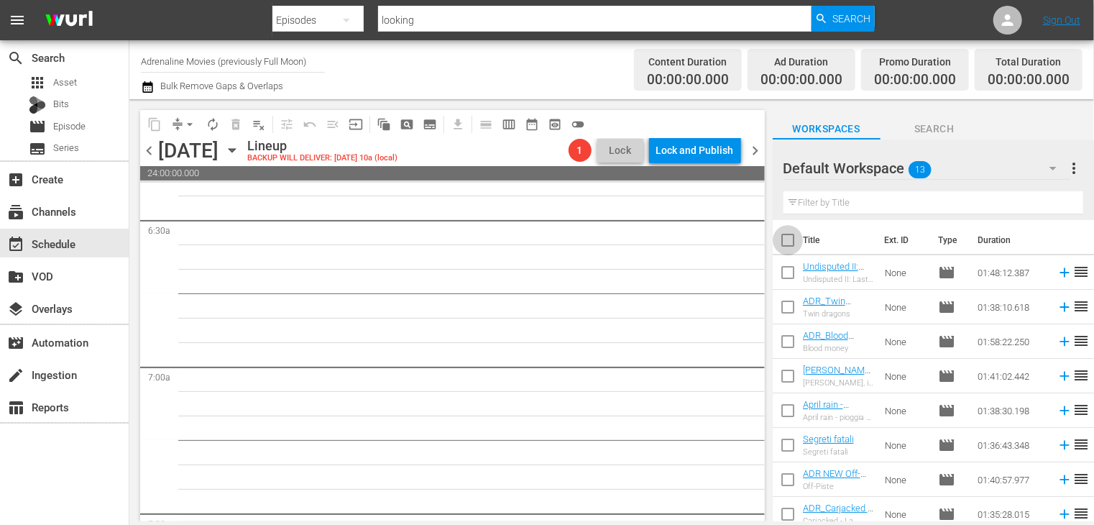
click at [791, 247] on input "checkbox" at bounding box center [788, 243] width 30 height 30
checkbox input "true"
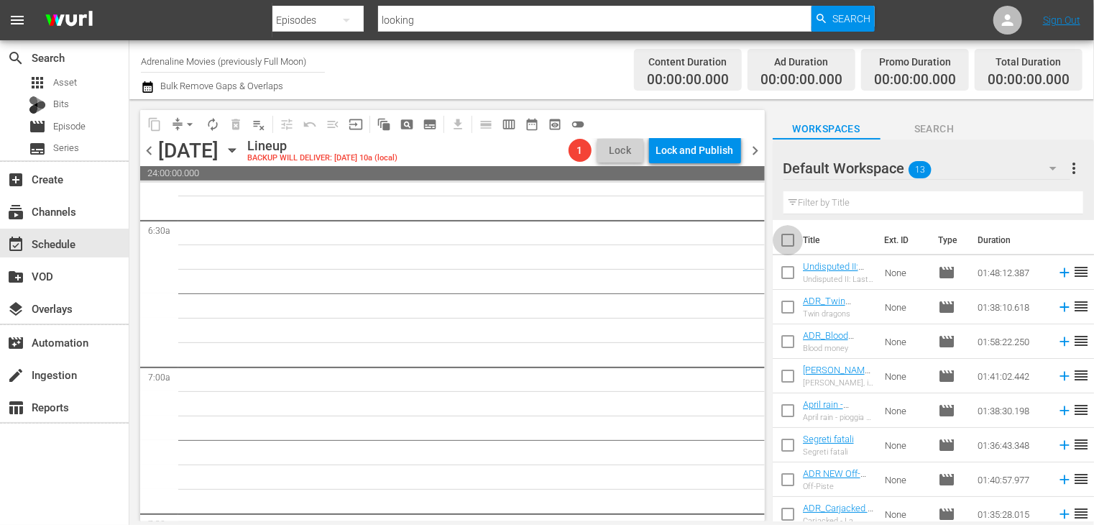
checkbox input "true"
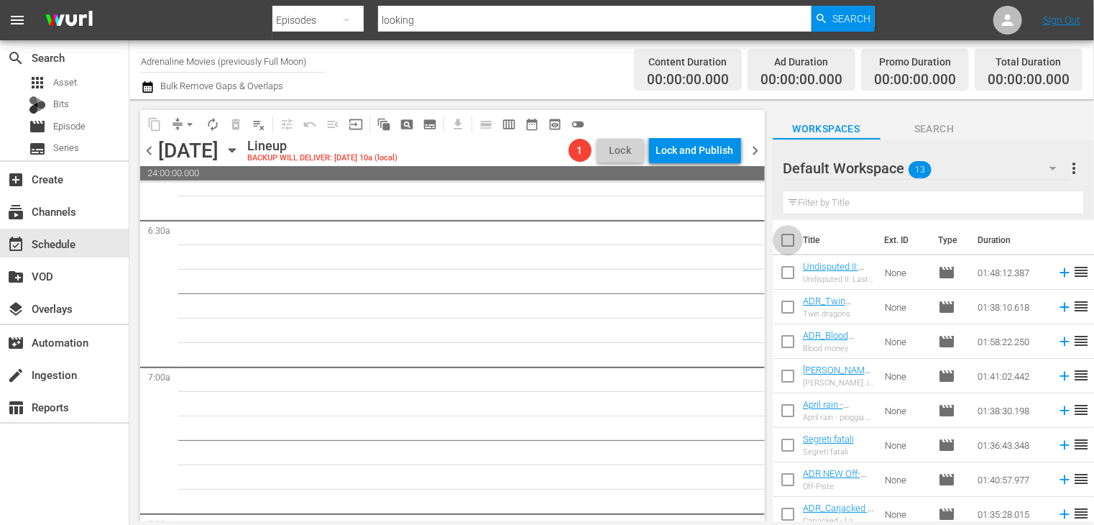
checkbox input "true"
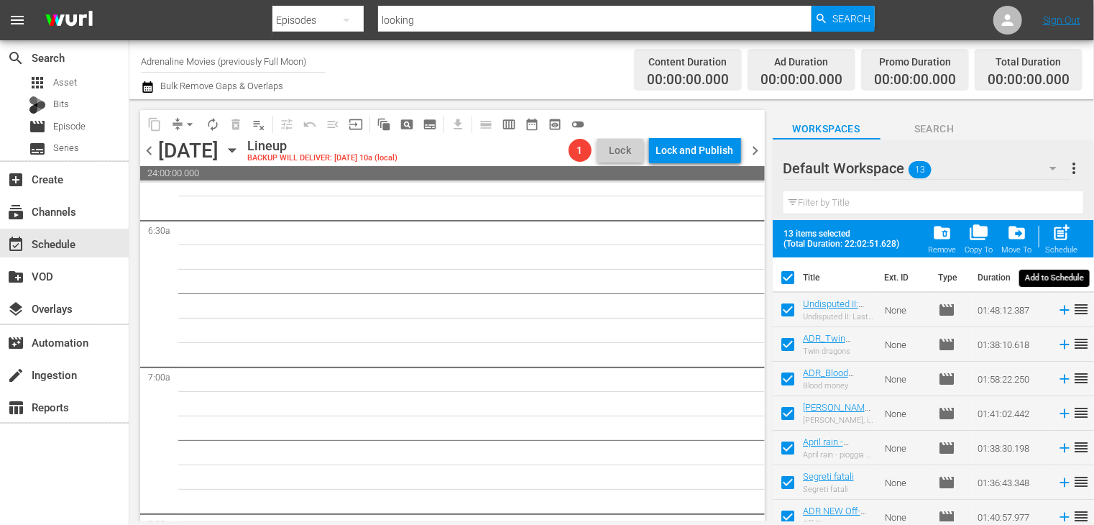
drag, startPoint x: 1061, startPoint y: 231, endPoint x: 1053, endPoint y: 232, distance: 7.9
click at [1061, 231] on span "post_add" at bounding box center [1062, 232] width 19 height 19
checkbox input "false"
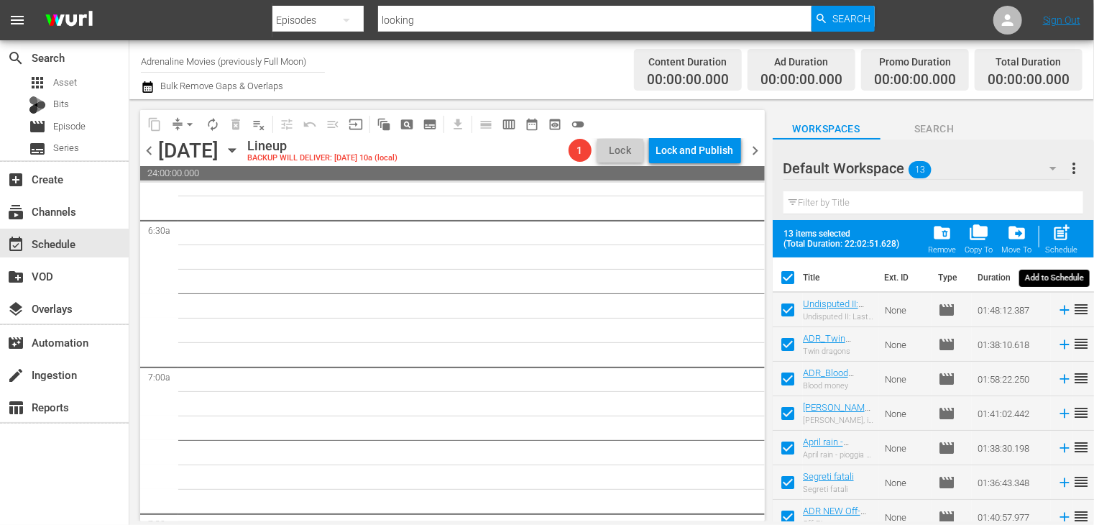
checkbox input "false"
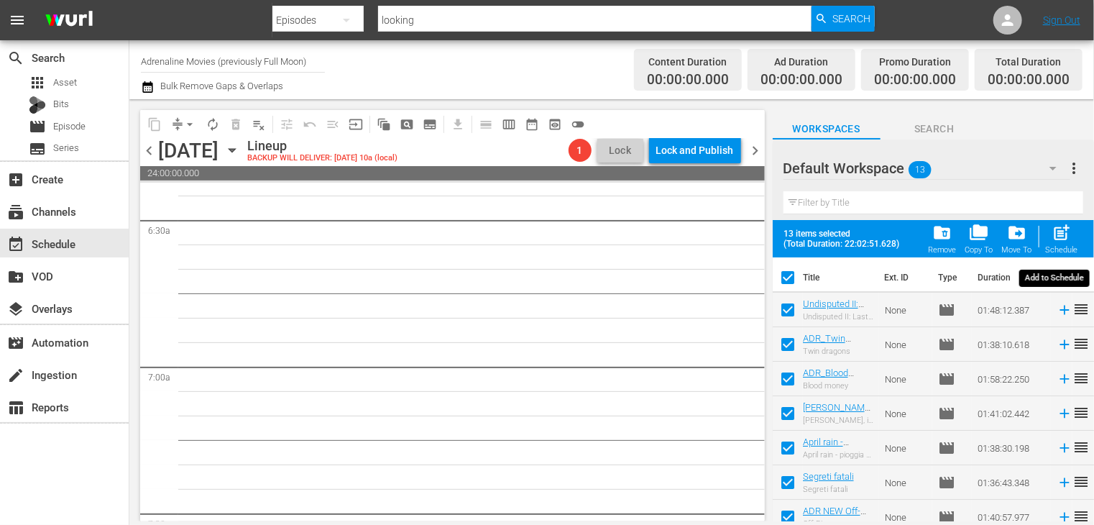
checkbox input "false"
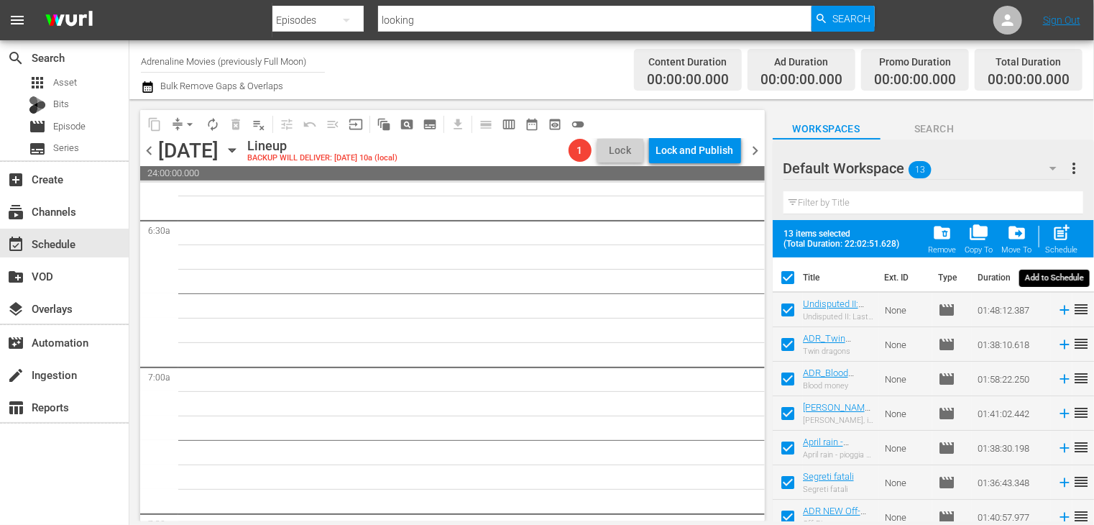
checkbox input "false"
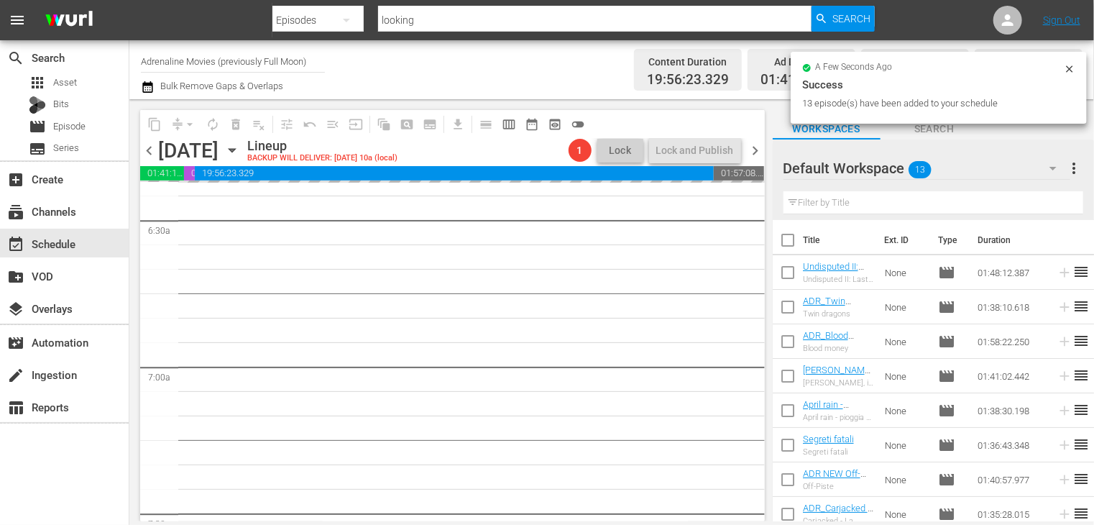
click at [754, 150] on span "chevron_right" at bounding box center [756, 151] width 18 height 18
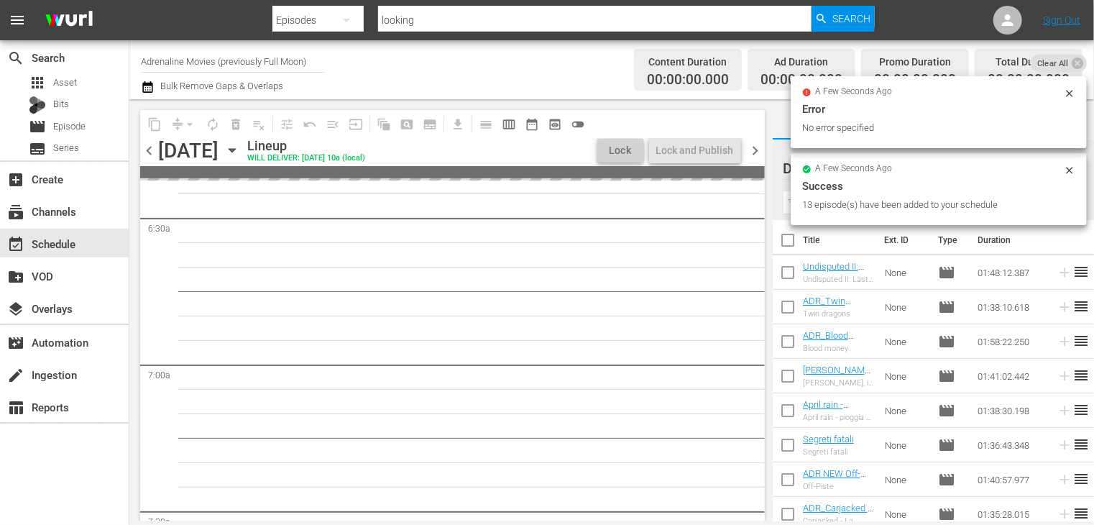
click at [152, 154] on span "chevron_left" at bounding box center [149, 151] width 18 height 18
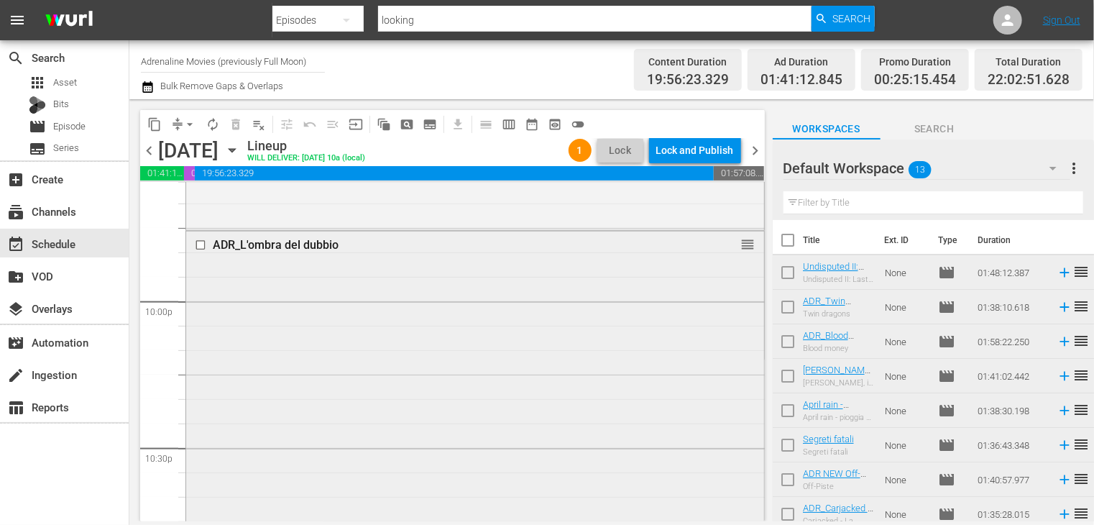
scroll to position [6342, 0]
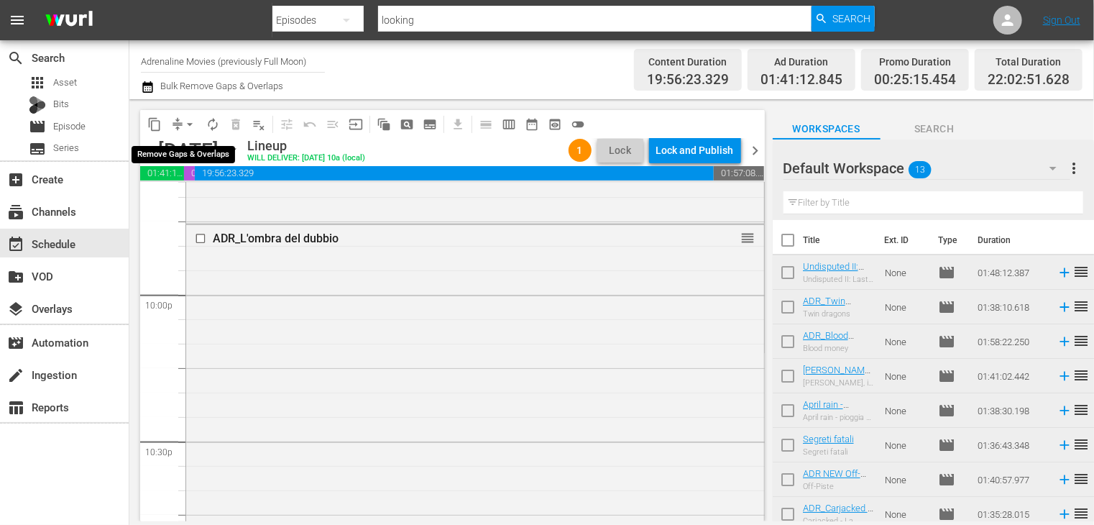
click at [191, 123] on span "arrow_drop_down" at bounding box center [190, 124] width 14 height 14
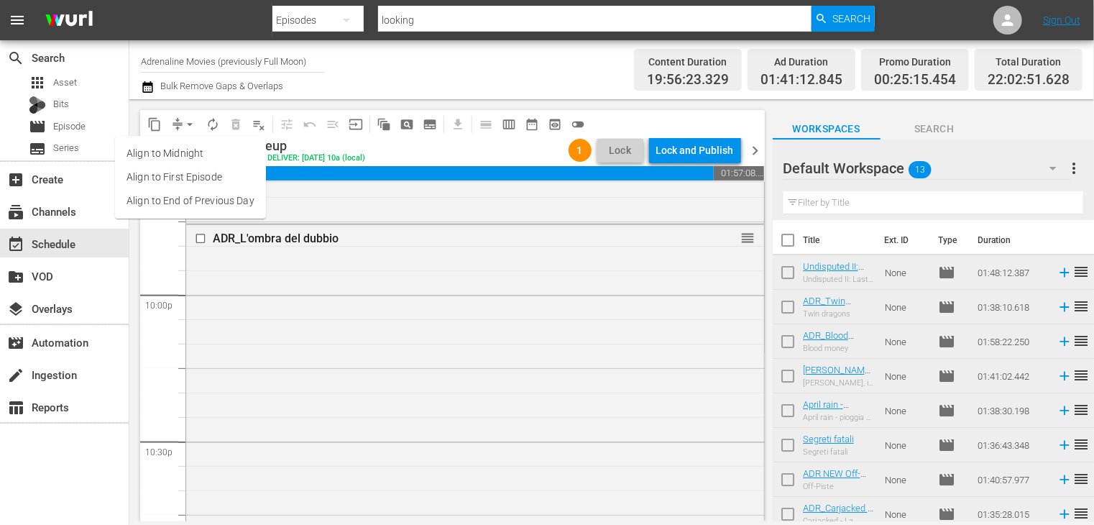
click at [193, 211] on li "Align to End of Previous Day" at bounding box center [190, 201] width 151 height 24
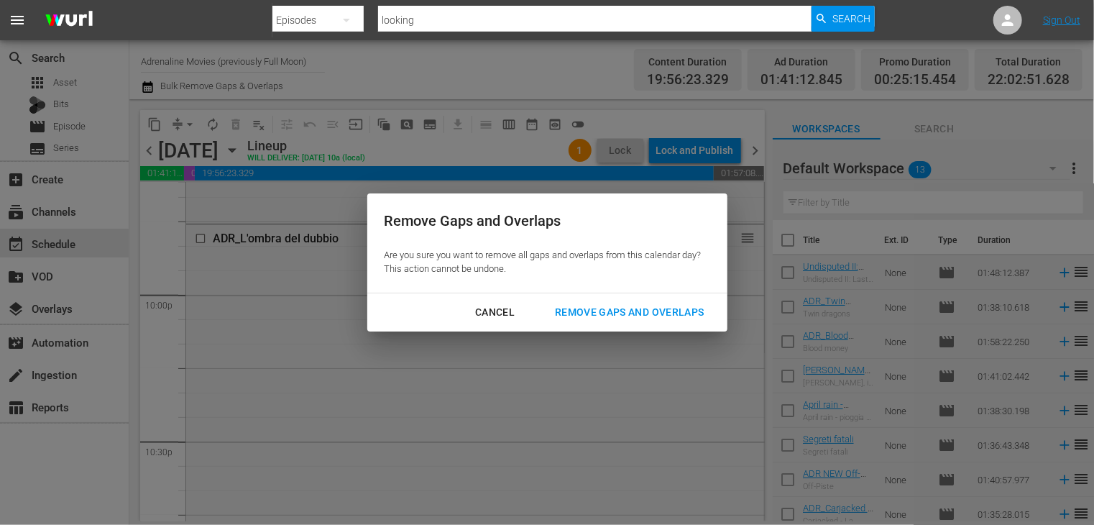
click at [598, 306] on div "Remove Gaps and Overlaps" at bounding box center [630, 312] width 172 height 18
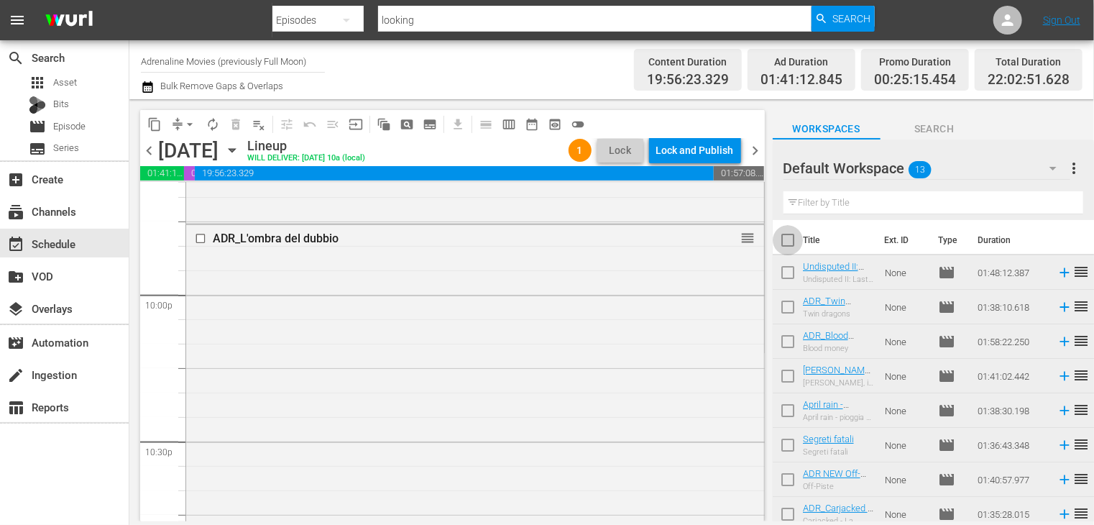
click at [791, 252] on input "checkbox" at bounding box center [788, 243] width 30 height 30
checkbox input "true"
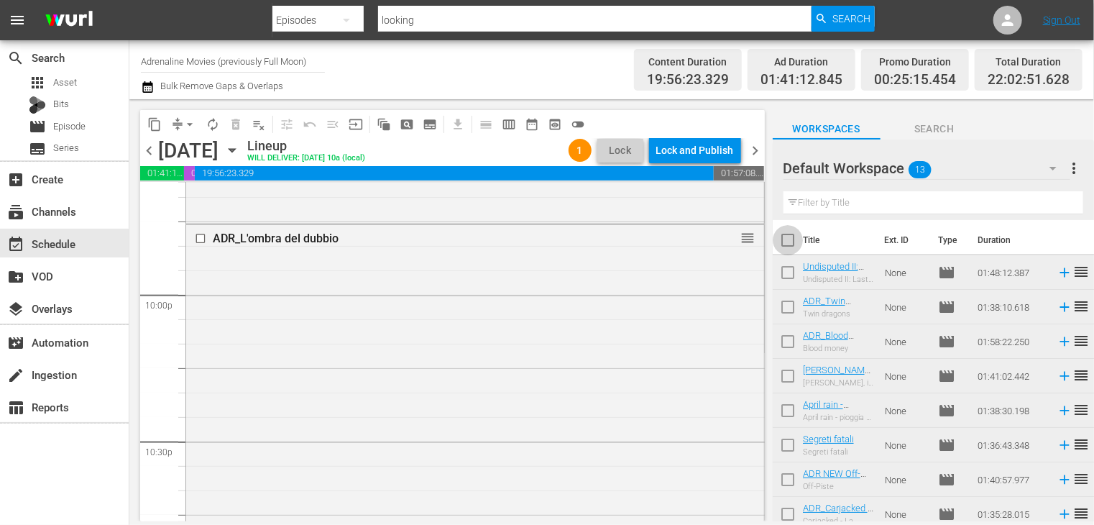
checkbox input "true"
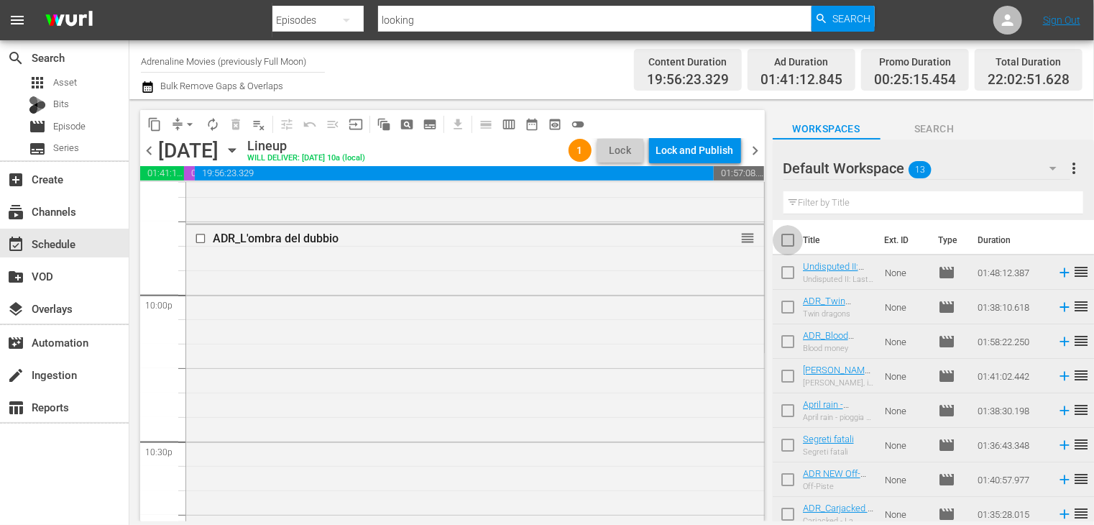
checkbox input "true"
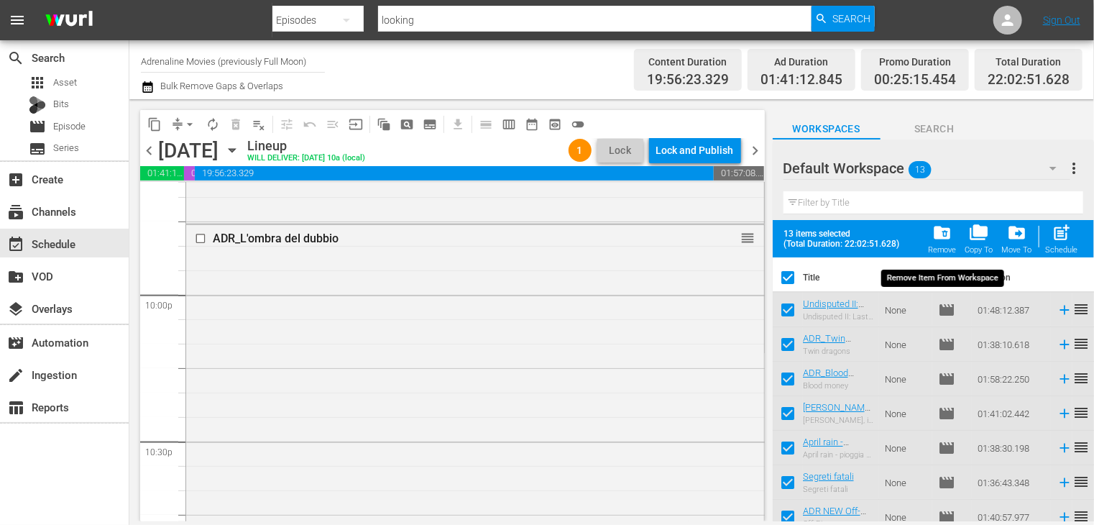
click at [943, 235] on span "folder_delete" at bounding box center [942, 232] width 19 height 19
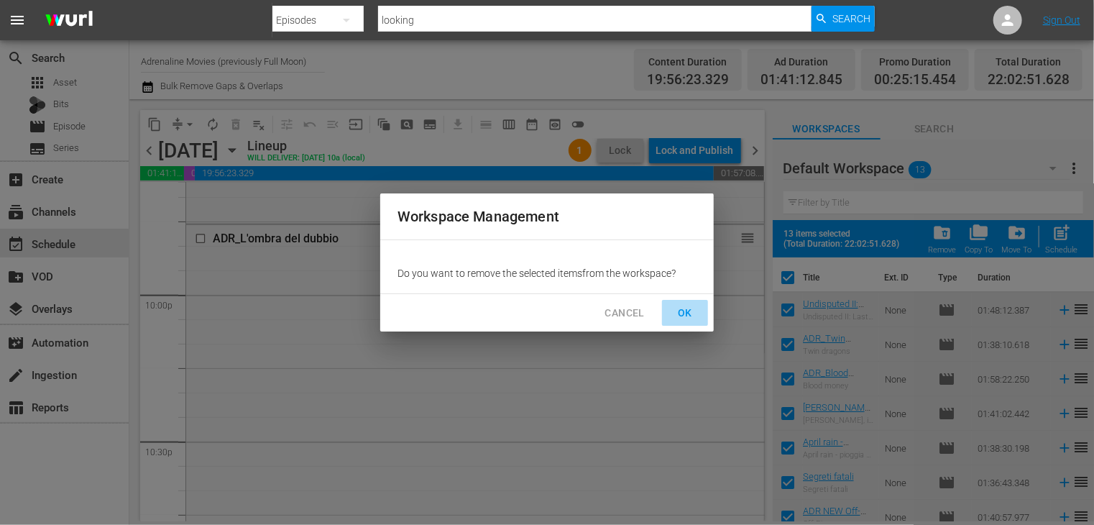
click at [685, 317] on span "OK" at bounding box center [685, 313] width 23 height 18
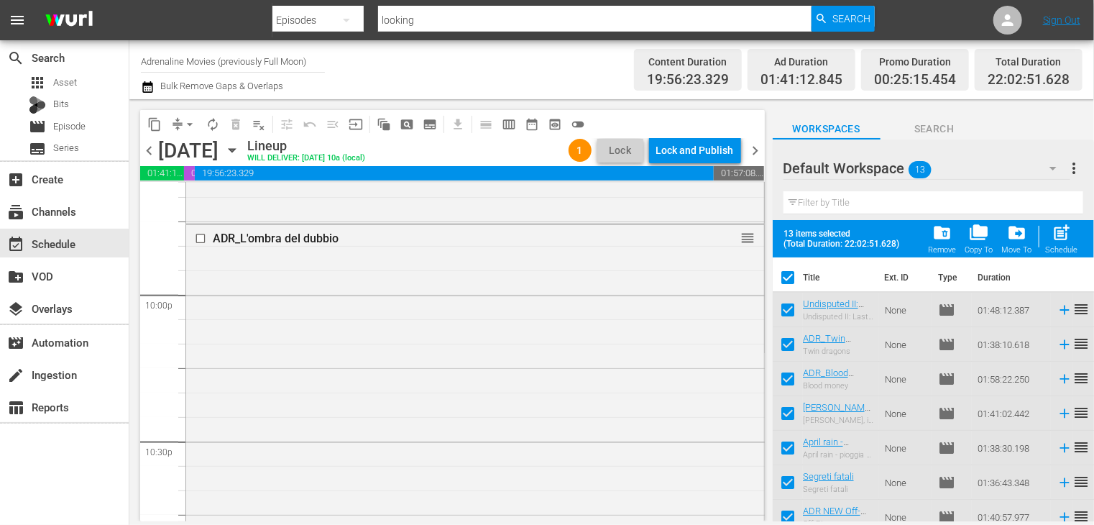
click at [754, 147] on span "chevron_right" at bounding box center [756, 151] width 18 height 18
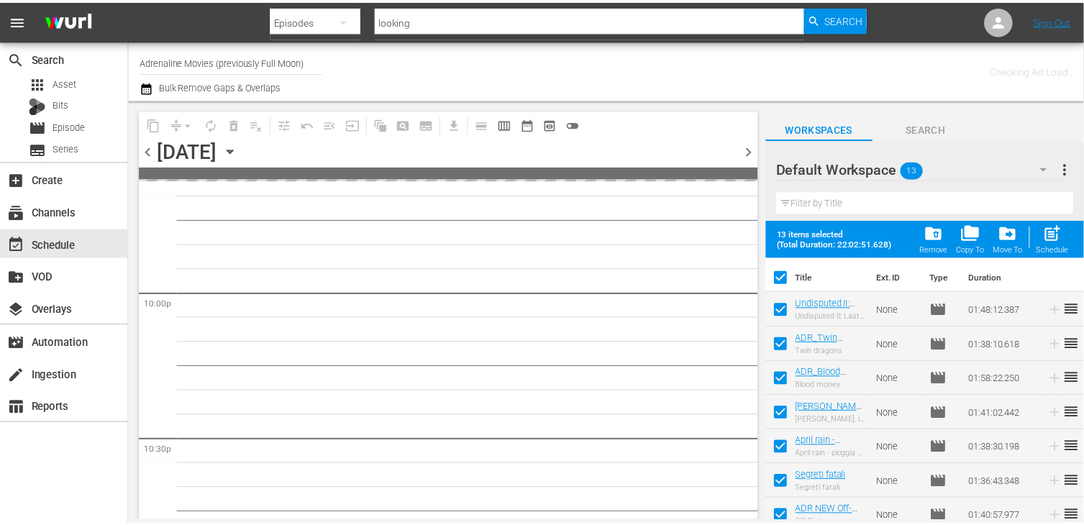
scroll to position [6514, 0]
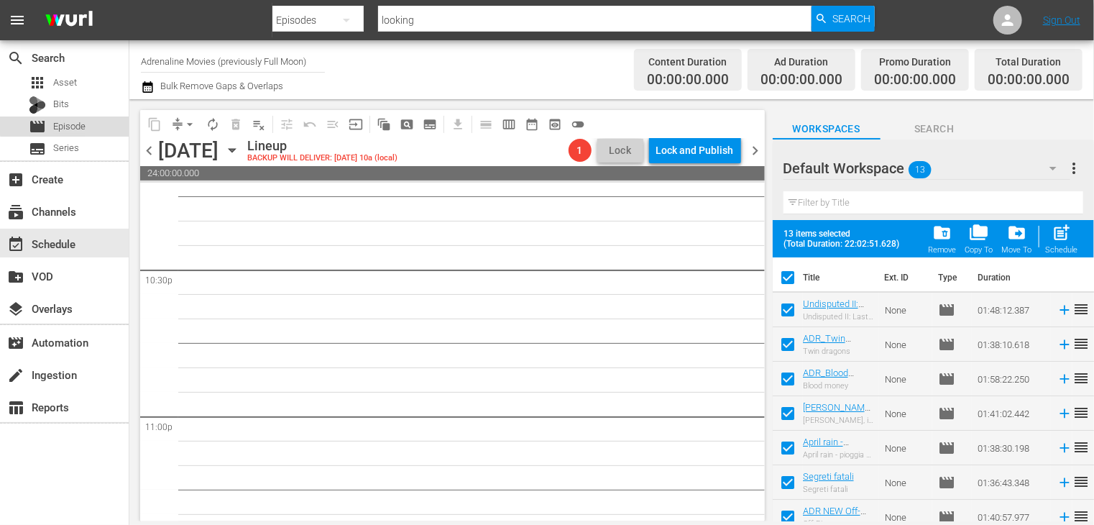
click at [81, 124] on span "Episode" at bounding box center [69, 126] width 32 height 14
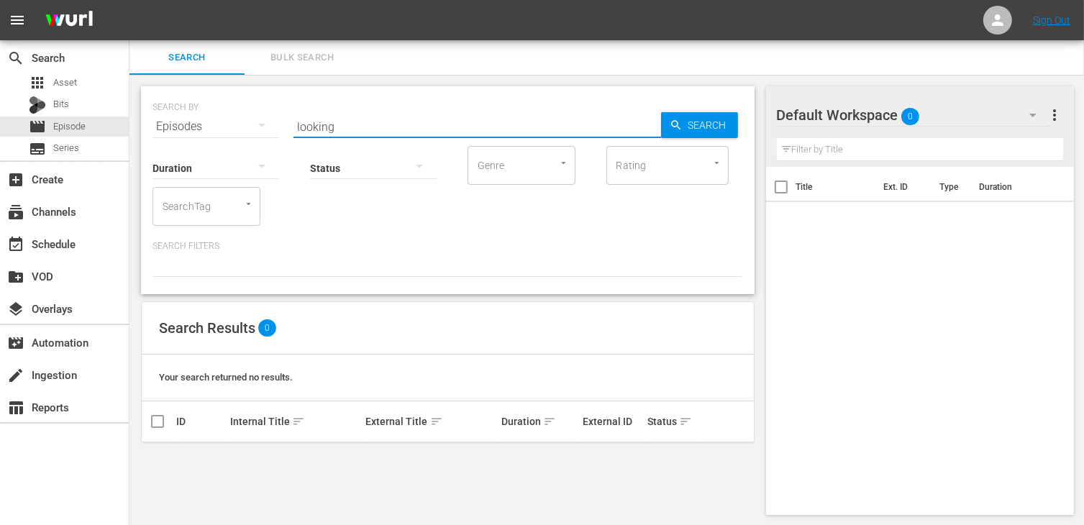
click at [351, 131] on input "looking" at bounding box center [476, 126] width 367 height 35
click at [73, 76] on span "Asset" at bounding box center [65, 83] width 24 height 14
